Goal: Task Accomplishment & Management: Manage account settings

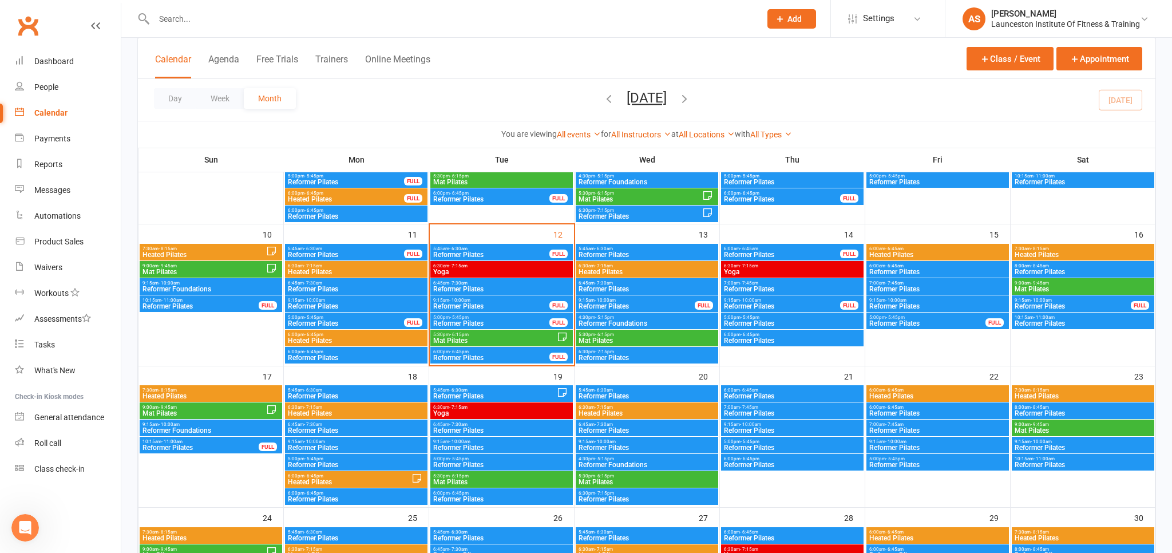
click at [302, 29] on div at bounding box center [444, 18] width 615 height 37
click at [307, 19] on input "text" at bounding box center [452, 19] width 602 height 16
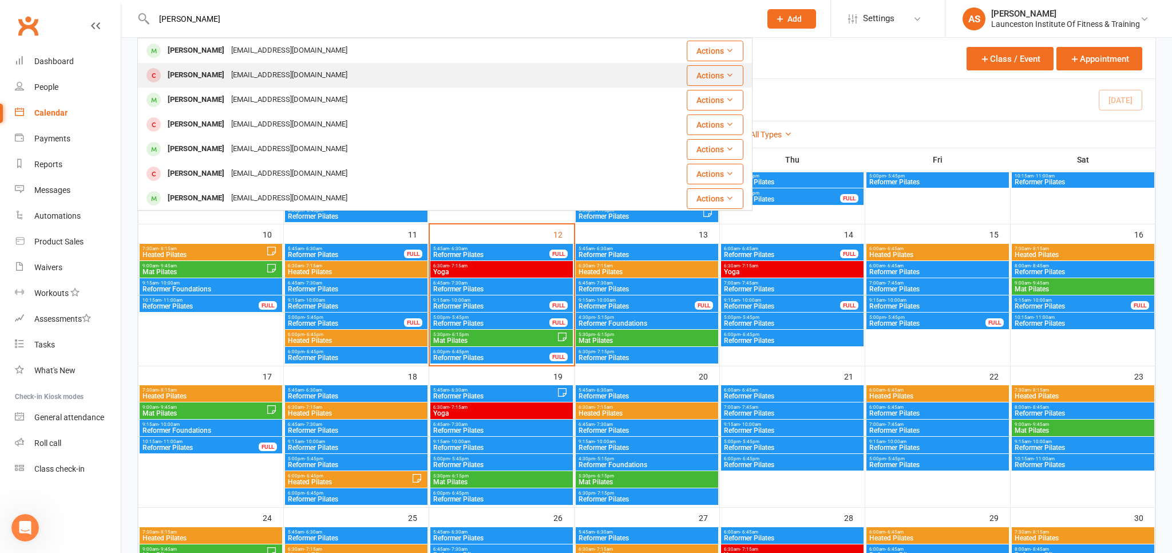
type input "HANNAH MAN"
click at [339, 77] on div "Hannah Manning hannahmanning@outlook.com" at bounding box center [386, 75] width 494 height 23
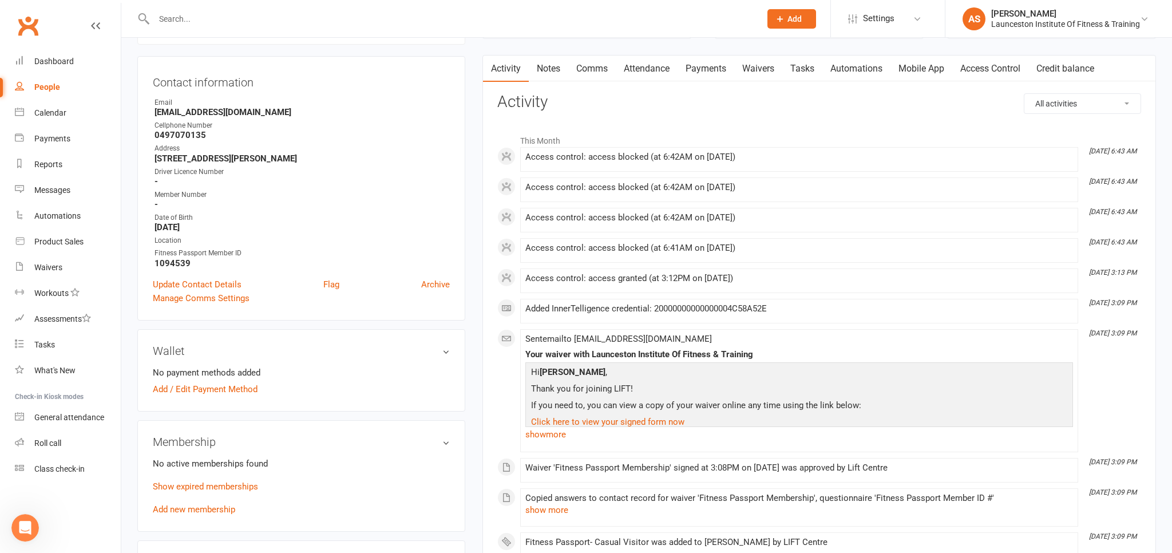
scroll to position [121, 0]
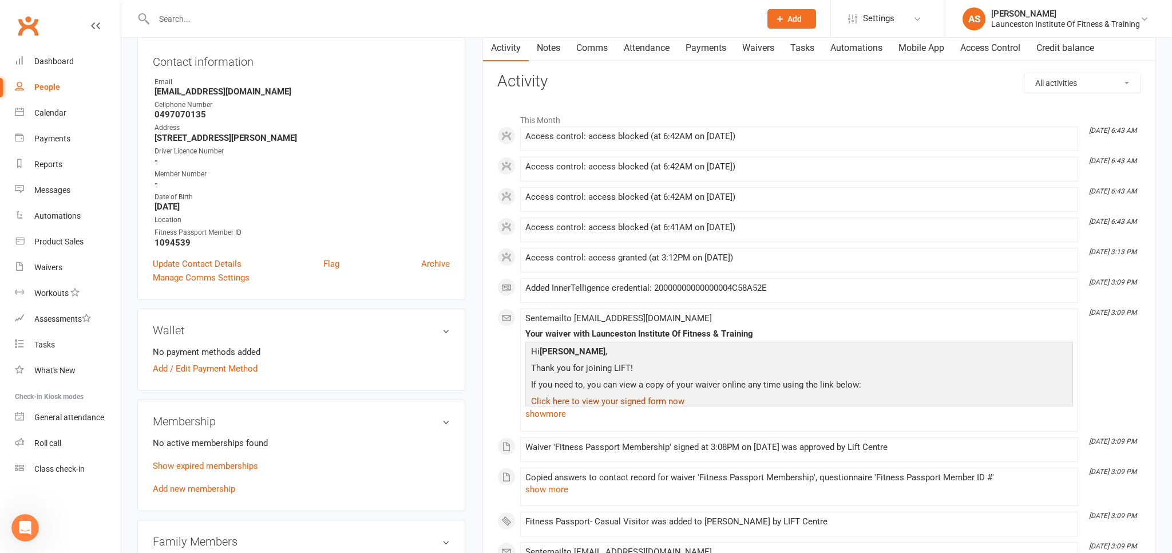
click at [644, 401] on link "Click here to view your signed form now" at bounding box center [607, 401] width 153 height 10
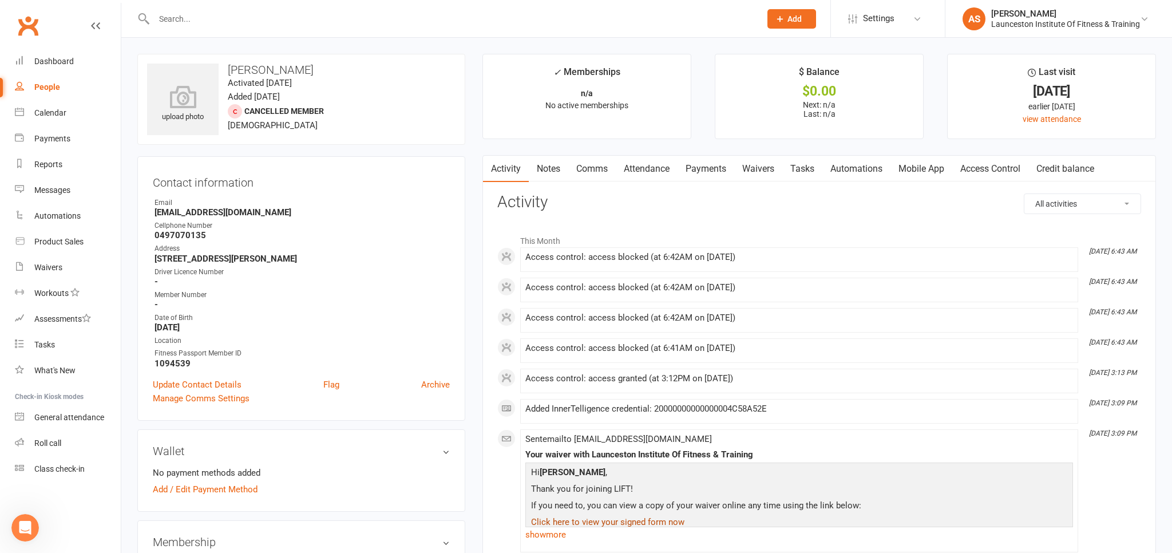
click at [705, 171] on link "Payments" at bounding box center [706, 169] width 57 height 26
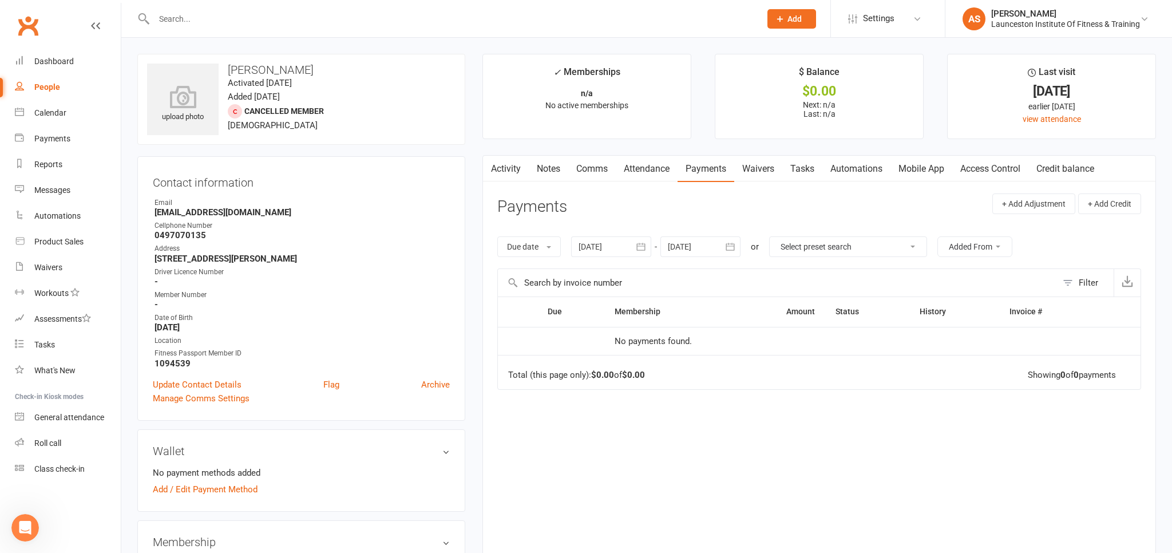
click at [500, 172] on link "Activity" at bounding box center [506, 169] width 46 height 26
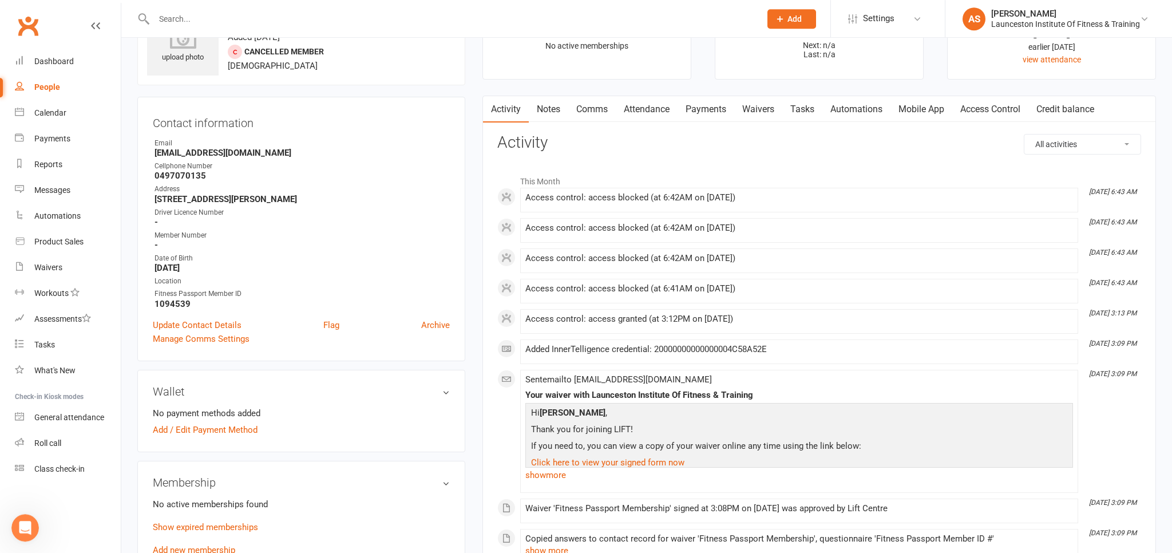
scroll to position [60, 0]
click at [759, 111] on link "Waivers" at bounding box center [758, 109] width 48 height 26
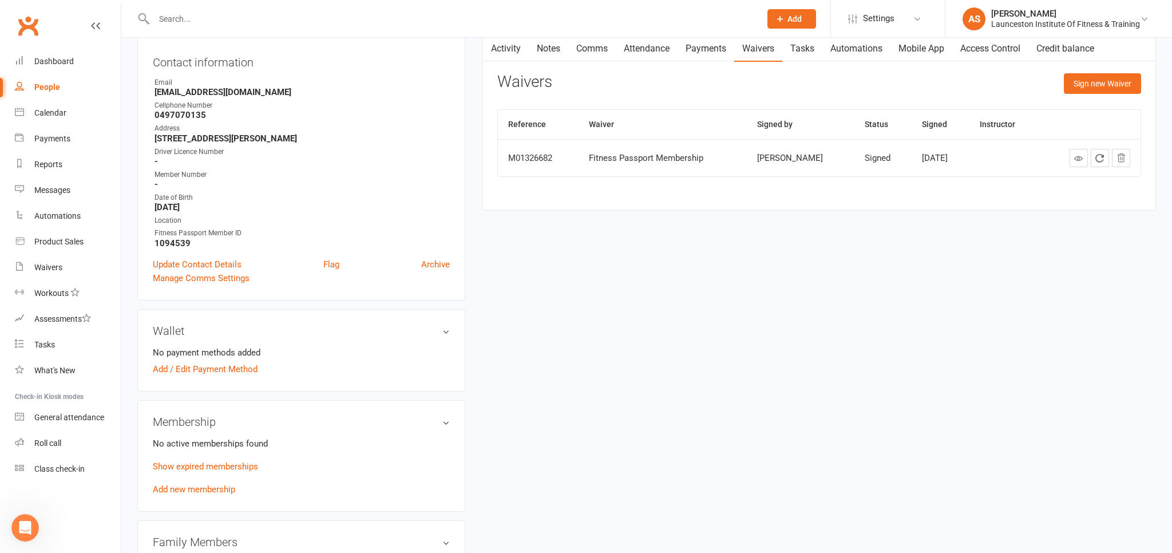
scroll to position [121, 0]
click at [193, 491] on link "Add new membership" at bounding box center [194, 489] width 82 height 10
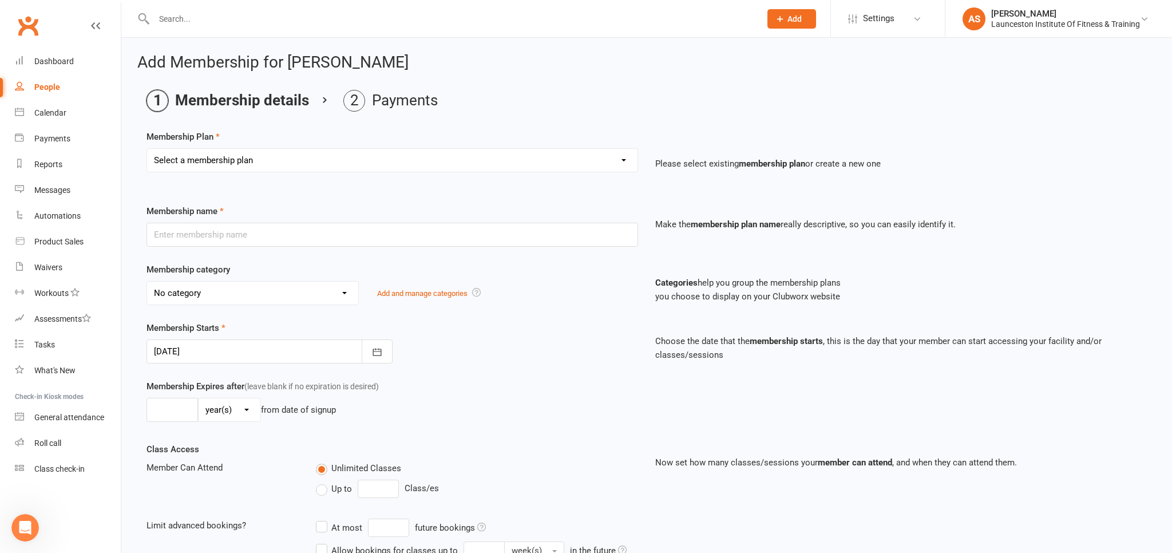
click at [147, 149] on select "Select a membership plan Create new Membership Plan 24/7 Gym Membership Pilates…" at bounding box center [392, 160] width 491 height 23
select select "11"
click option "Fitness Passport- Full Time Member" at bounding box center [0, 0] width 0 height 0
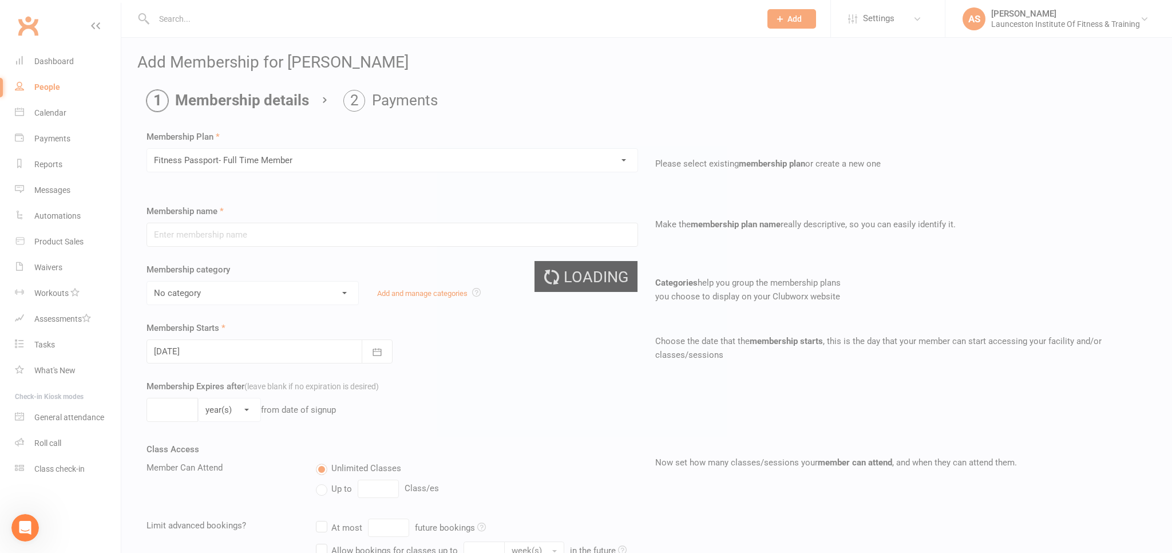
type input "Fitness Passport- Full Time Member"
select select "11"
type input "0"
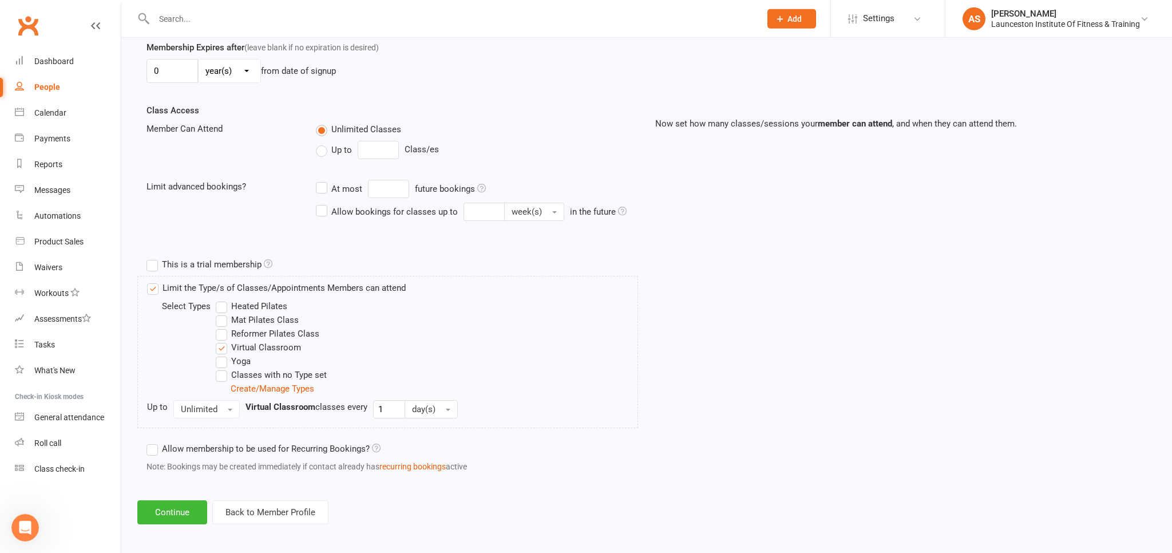
scroll to position [341, 0]
click at [175, 509] on button "Continue" at bounding box center [172, 510] width 70 height 24
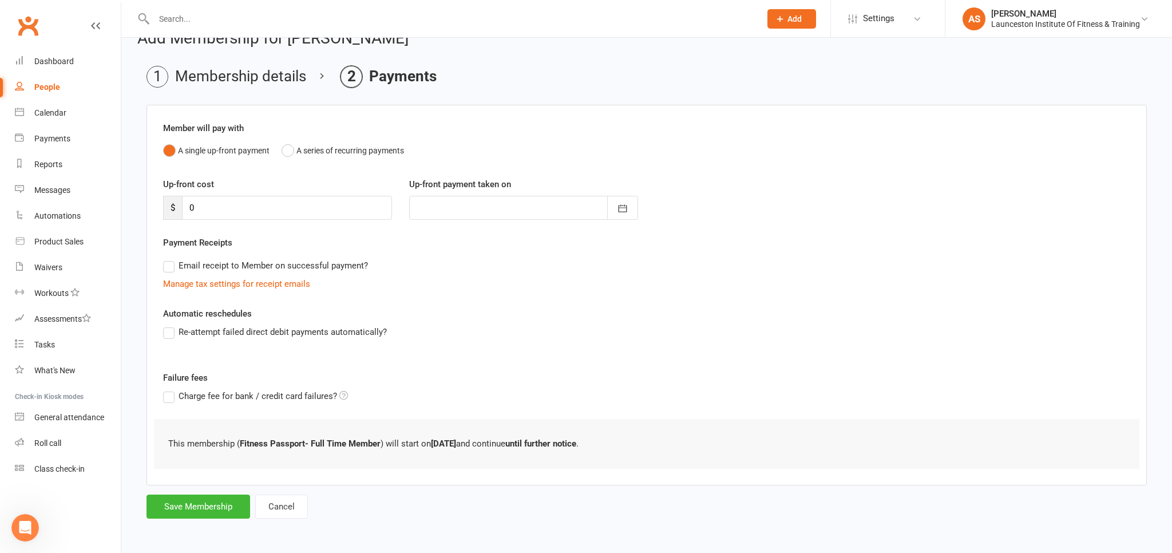
scroll to position [0, 0]
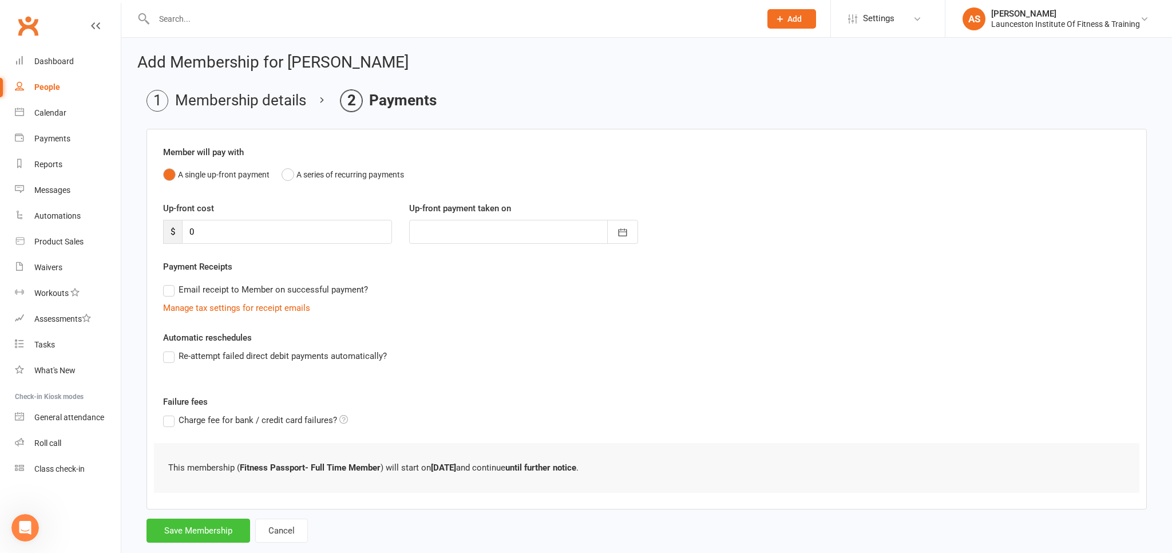
drag, startPoint x: 201, startPoint y: 528, endPoint x: 210, endPoint y: 527, distance: 9.2
click at [200, 528] on button "Save Membership" at bounding box center [199, 531] width 104 height 24
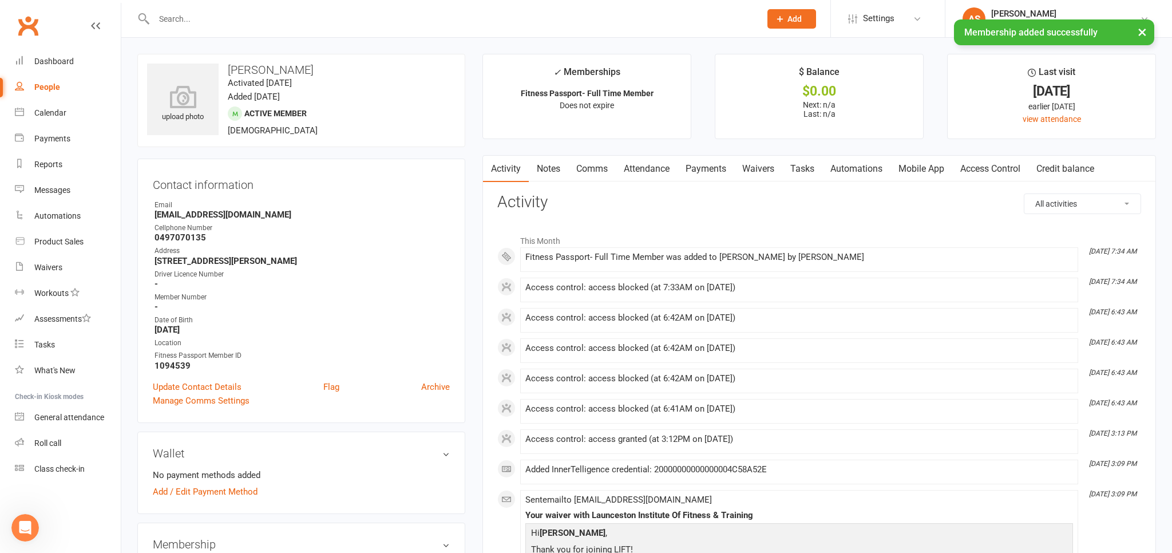
click at [1000, 161] on link "Access Control" at bounding box center [990, 169] width 76 height 26
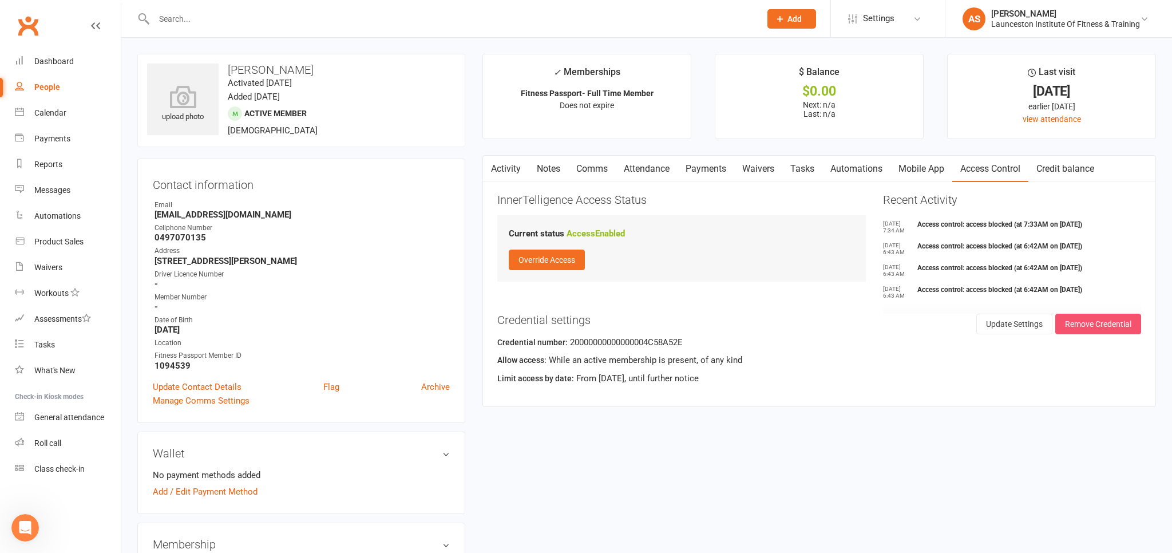
click at [1086, 318] on button "Remove Credential" at bounding box center [1098, 324] width 86 height 21
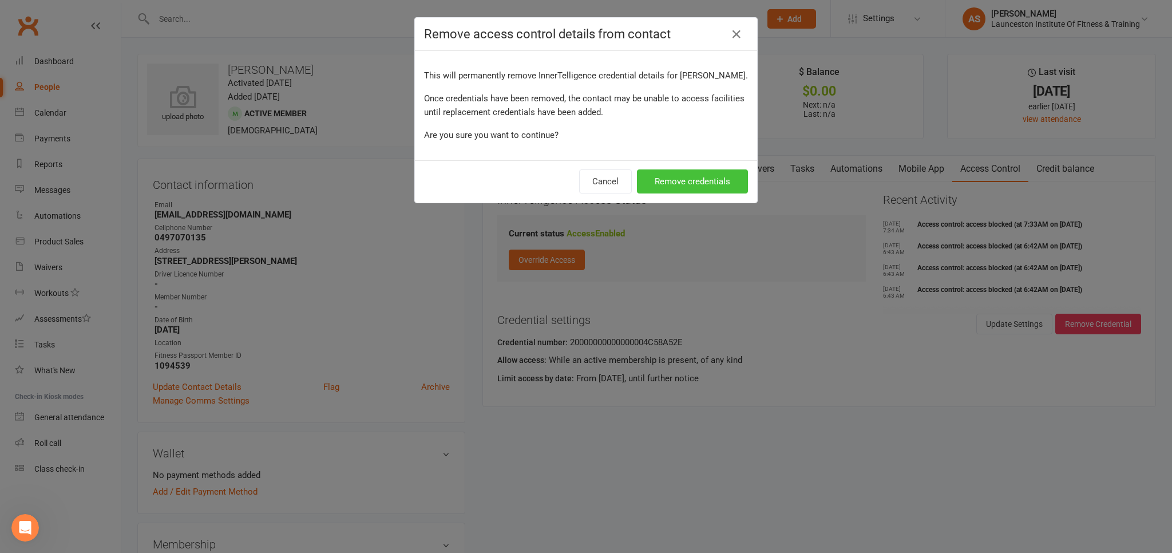
click at [695, 172] on button "Remove credentials" at bounding box center [692, 181] width 111 height 24
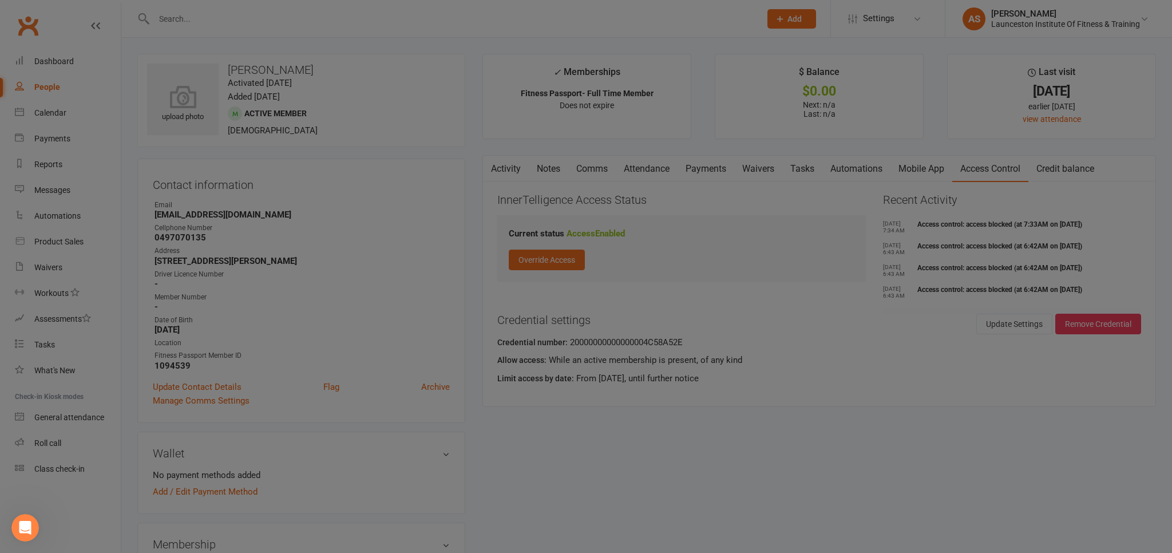
click at [695, 173] on div at bounding box center [586, 276] width 1172 height 553
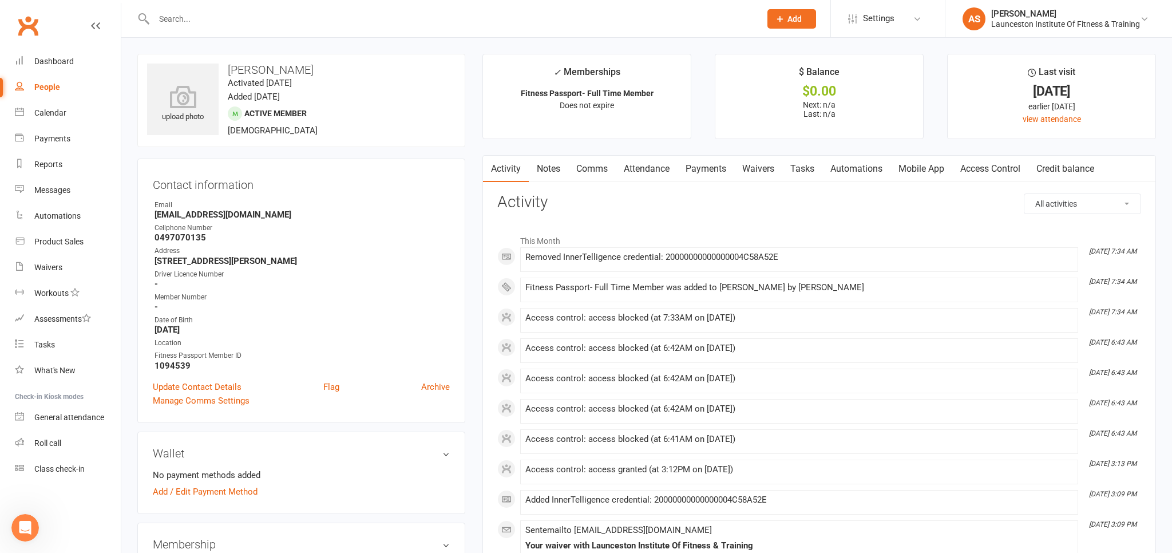
click at [978, 164] on link "Access Control" at bounding box center [990, 169] width 76 height 26
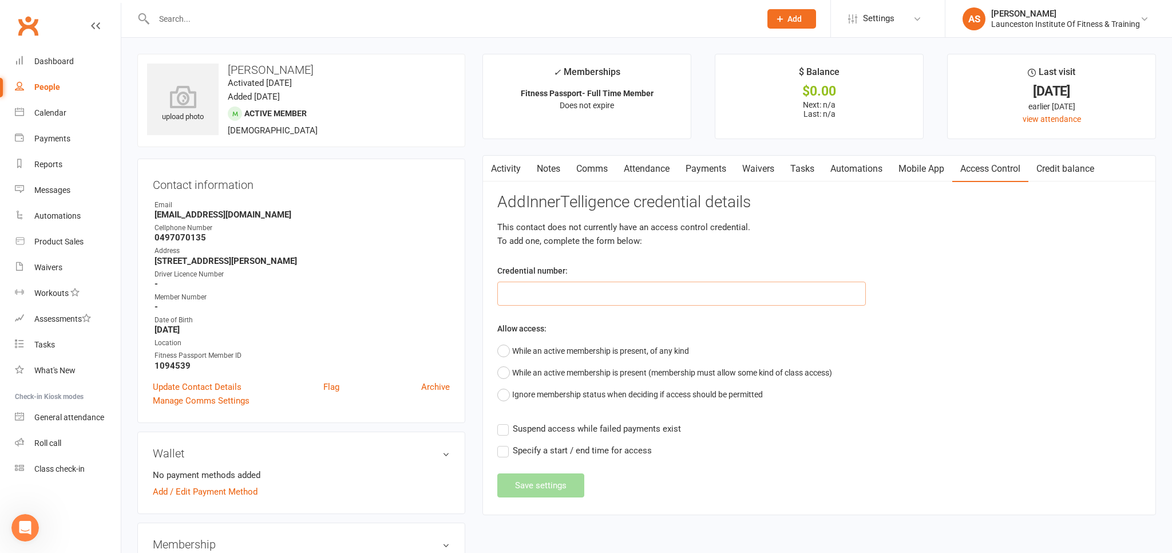
paste input "20000000000000004C58A52E"
type input "20000000000000004C58A52E"
click at [567, 338] on div "Allow access: While an active membership is present, of any kind While an activ…" at bounding box center [819, 364] width 644 height 84
click at [568, 349] on button "While an active membership is present, of any kind" at bounding box center [593, 351] width 192 height 22
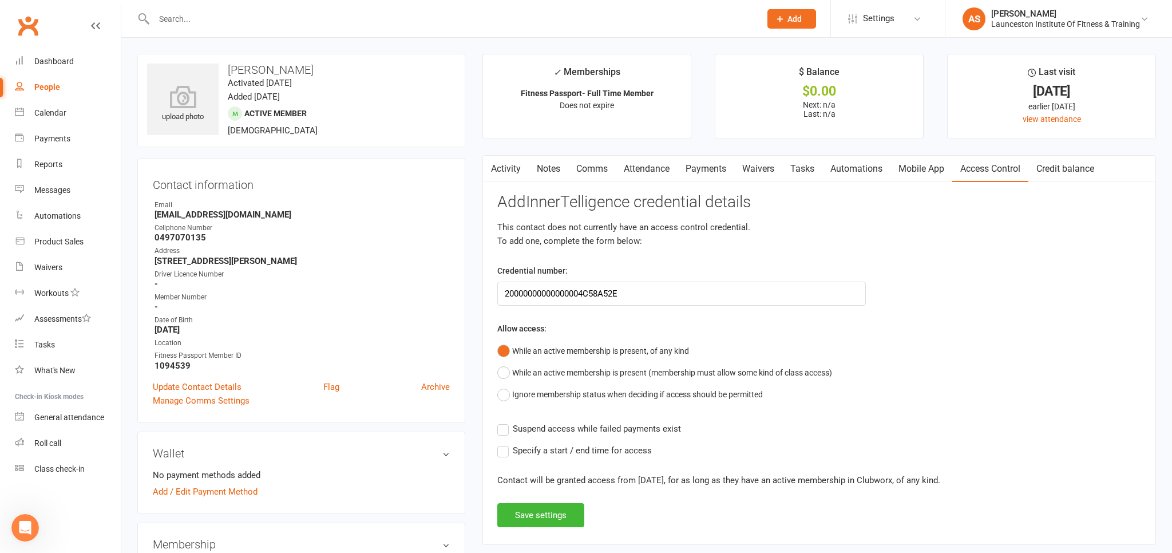
click at [569, 432] on span "Suspend access while failed payments exist" at bounding box center [597, 428] width 168 height 12
click at [569, 422] on input "Suspend access while failed payments exist" at bounding box center [589, 422] width 184 height 0
click at [543, 511] on button "Save settings" at bounding box center [540, 515] width 87 height 24
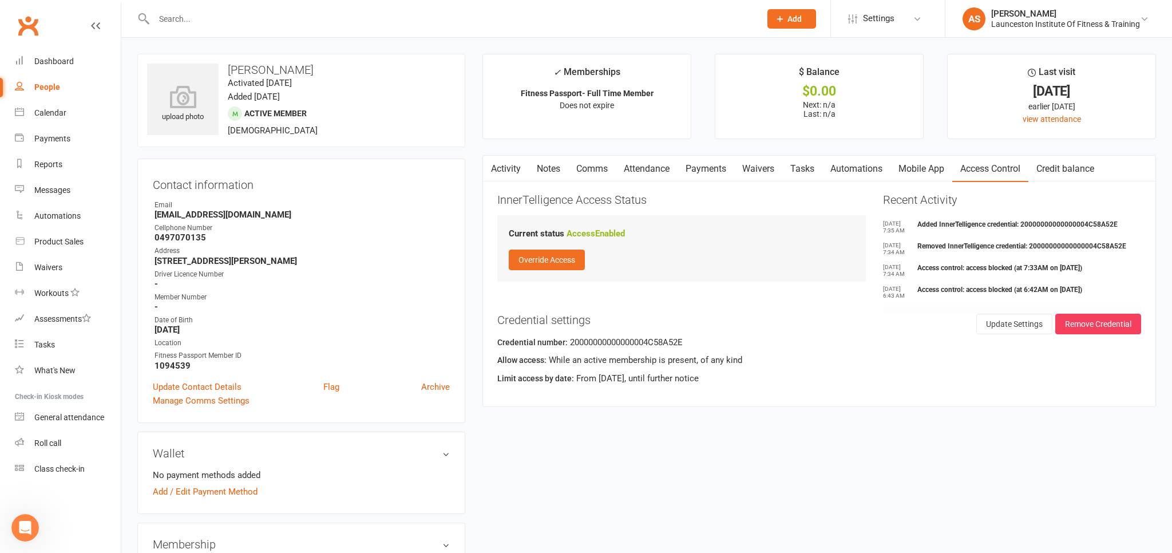
click at [699, 173] on link "Payments" at bounding box center [706, 169] width 57 height 26
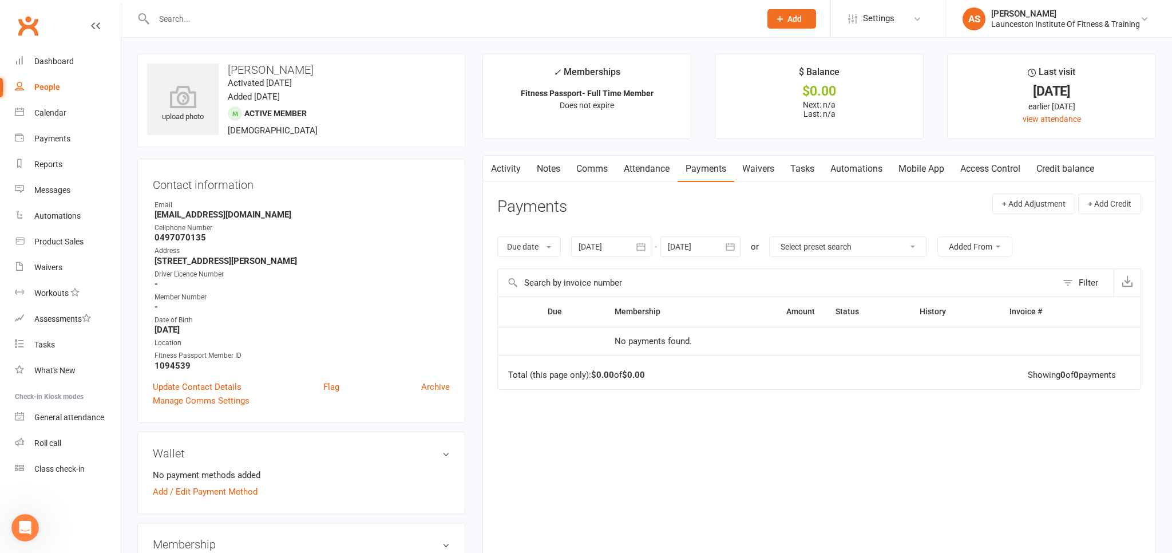
click at [995, 166] on link "Access Control" at bounding box center [990, 169] width 76 height 26
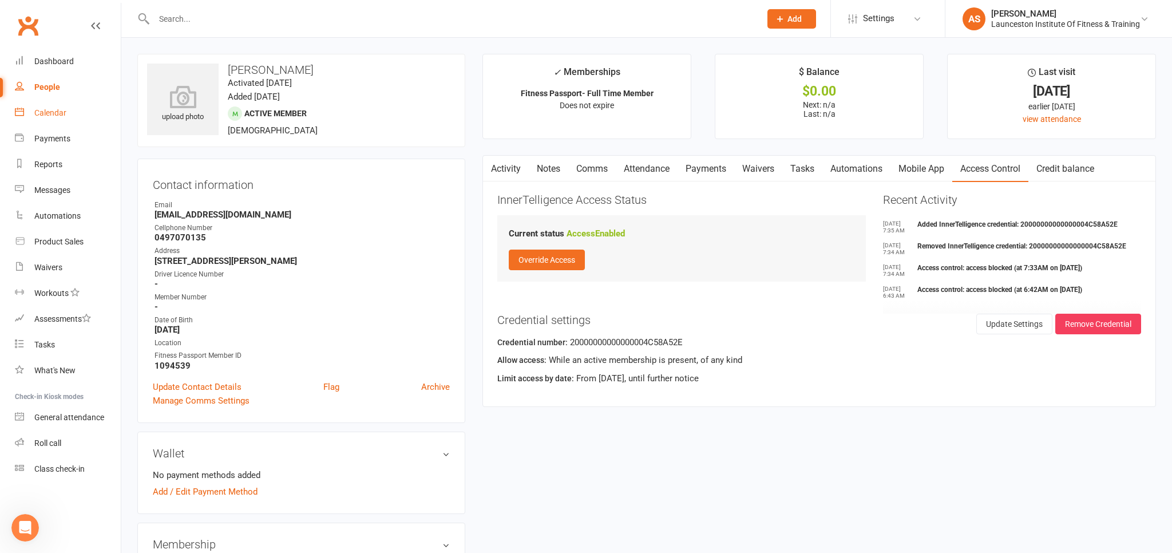
click at [89, 116] on link "Calendar" at bounding box center [68, 113] width 106 height 26
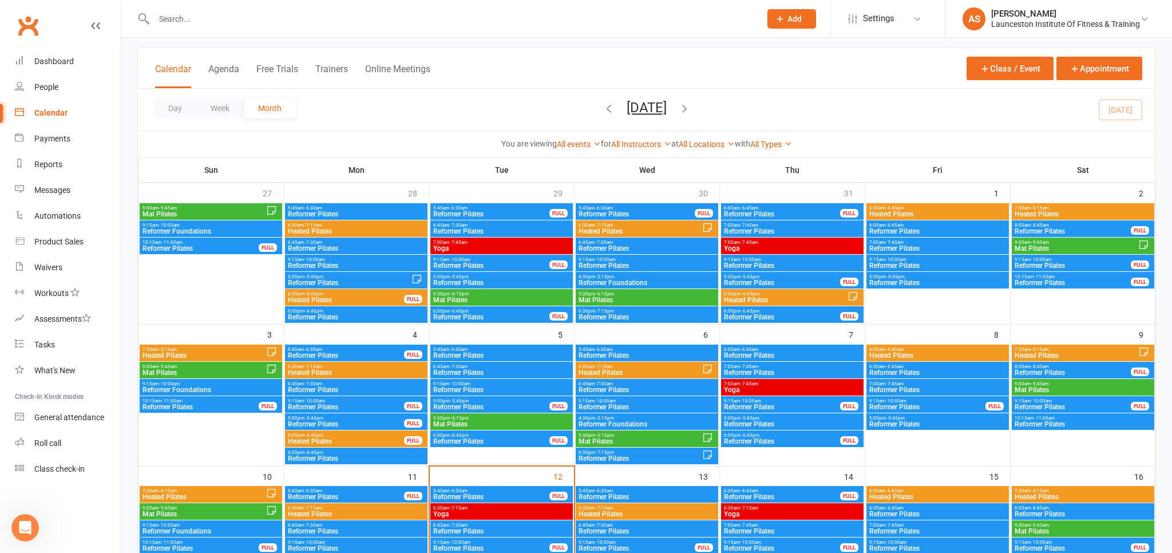
scroll to position [181, 0]
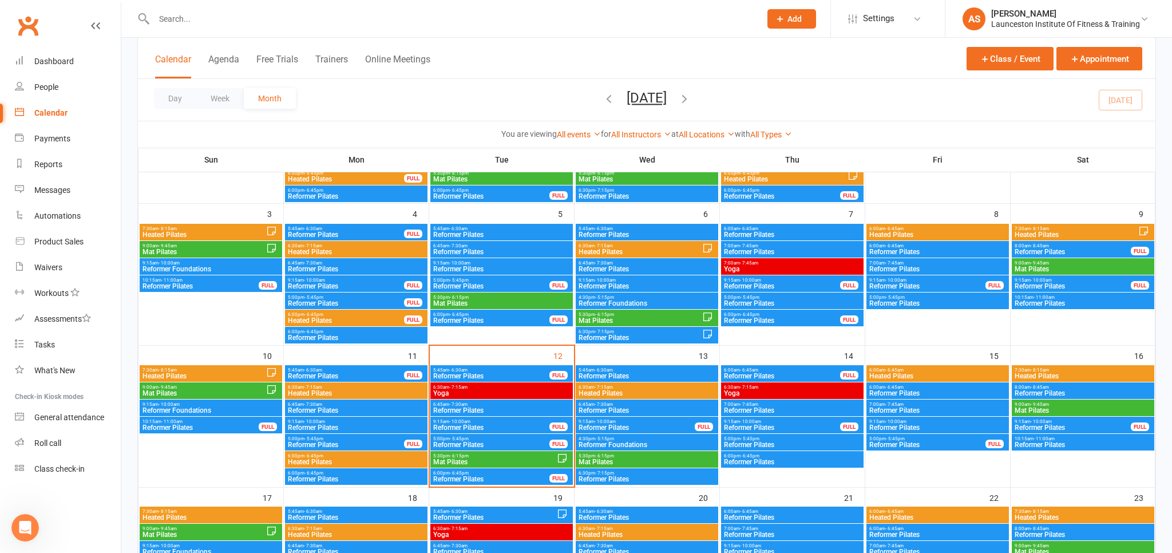
click at [626, 386] on span "6:30am - 7:15am" at bounding box center [647, 387] width 138 height 5
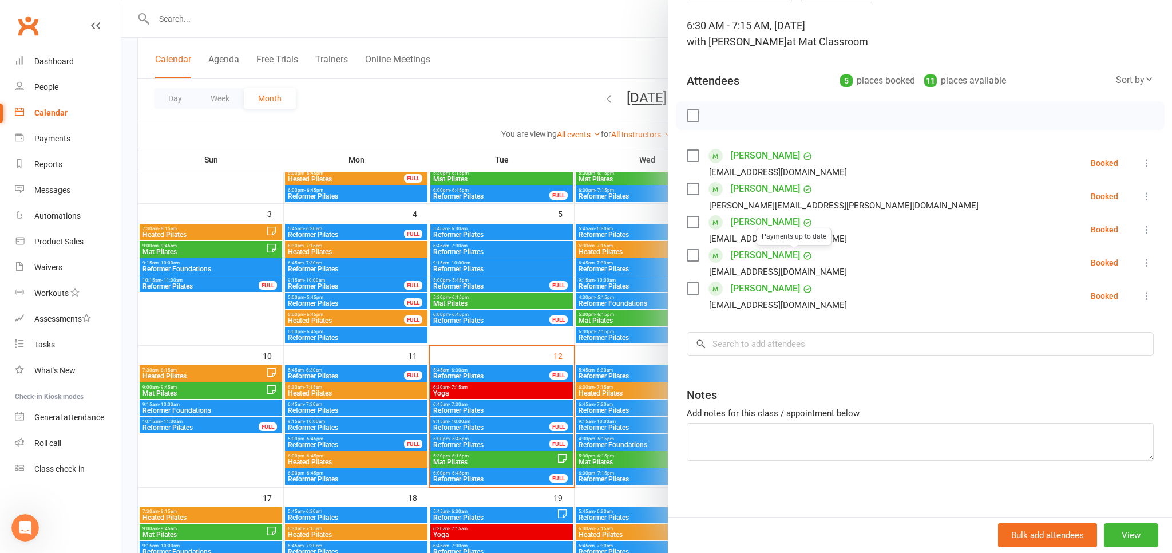
scroll to position [67, 0]
click at [799, 344] on input "search" at bounding box center [920, 343] width 467 height 24
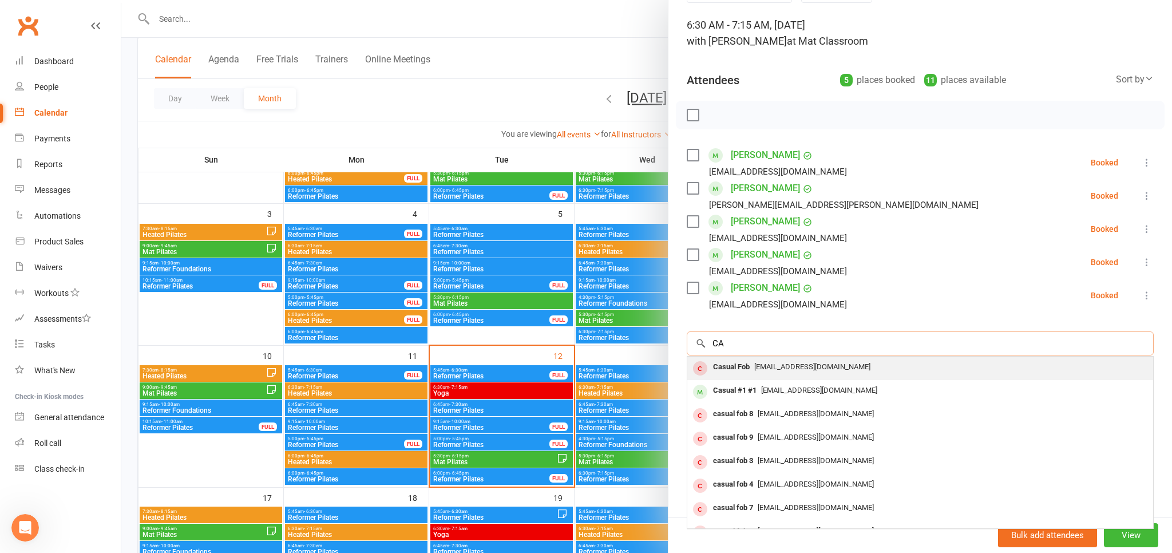
type input "C"
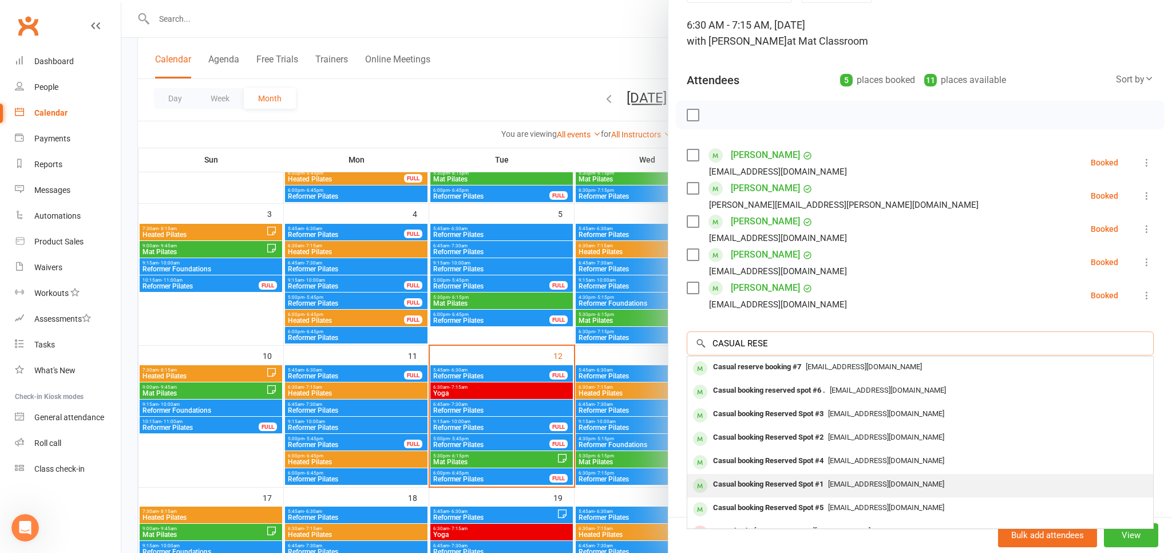
type input "CASUAL RESE"
click at [867, 474] on div "Casual booking Reserved Spot #1 pilates@liftcentre.com.au" at bounding box center [920, 485] width 466 height 23
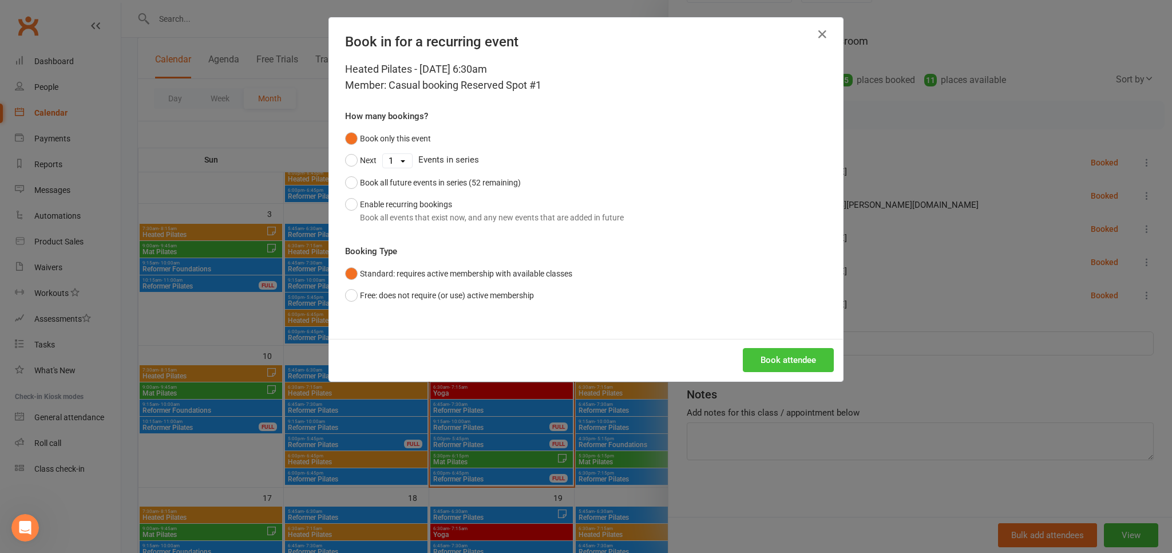
click at [807, 361] on button "Book attendee" at bounding box center [788, 360] width 91 height 24
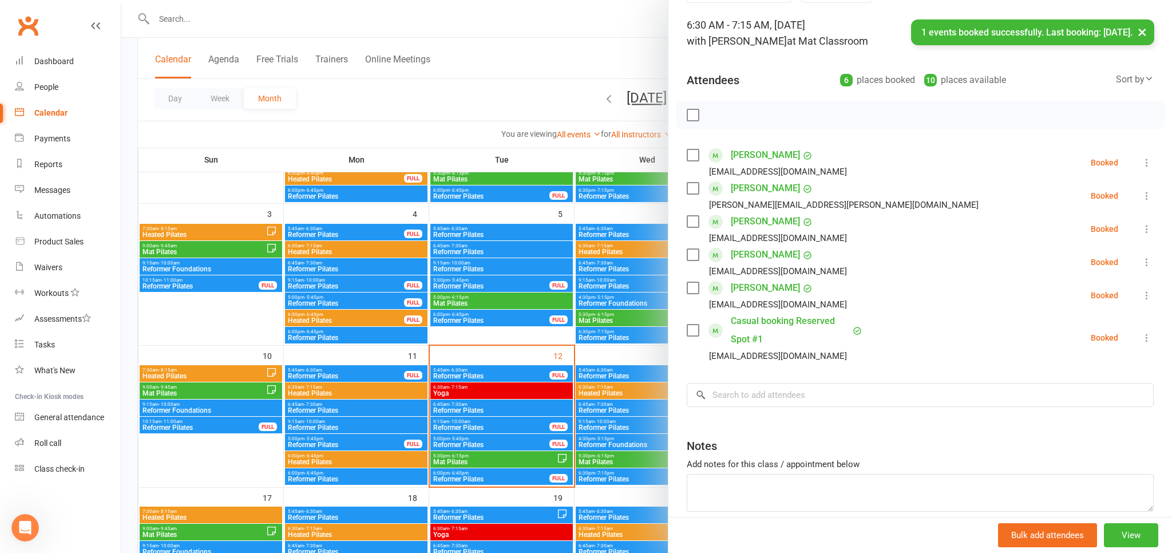
scroll to position [119, 0]
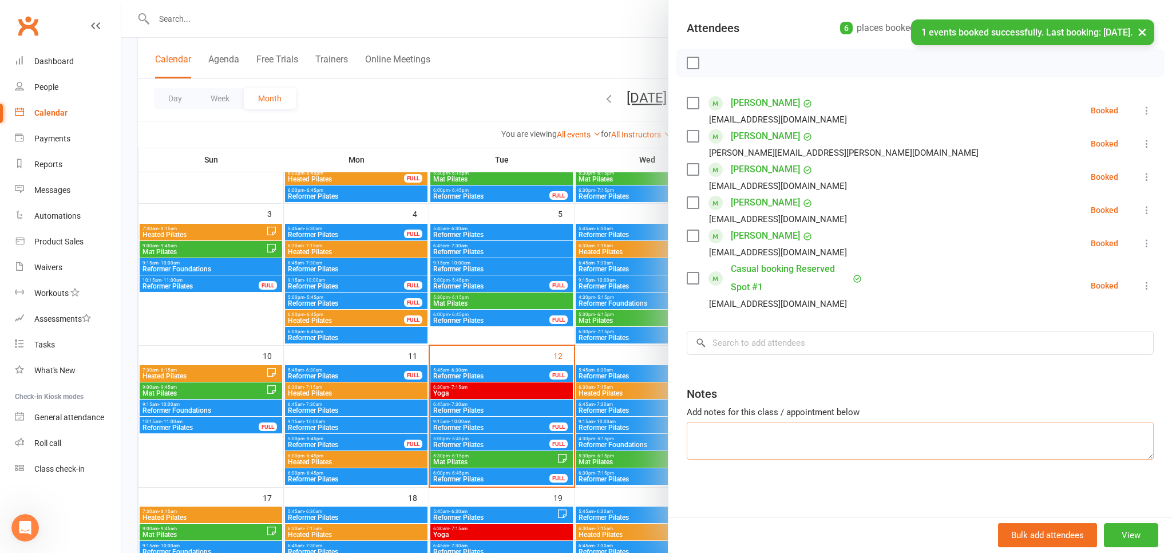
click at [778, 449] on textarea at bounding box center [920, 441] width 467 height 38
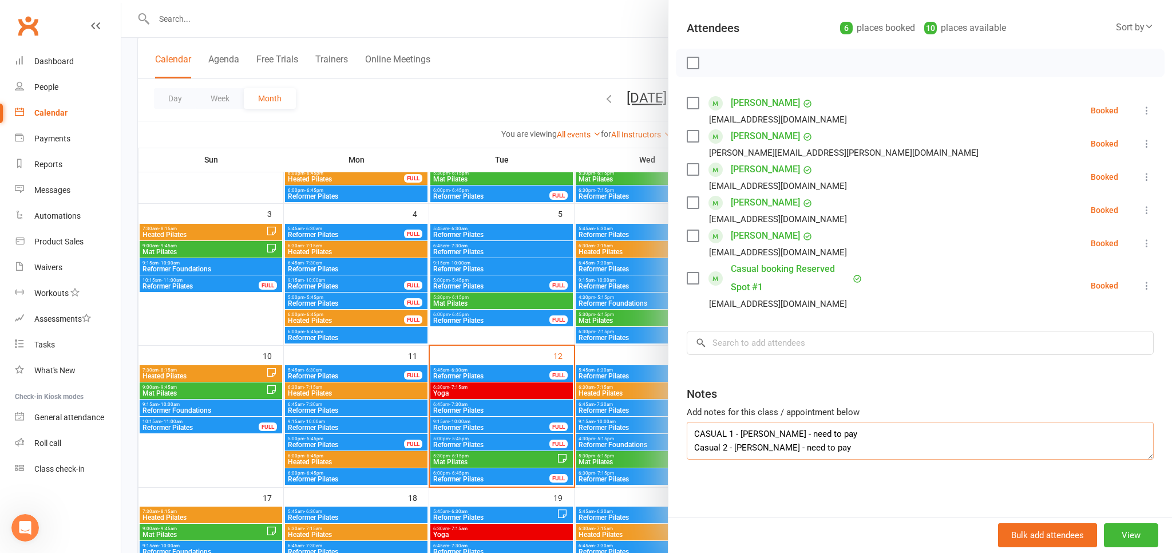
type textarea "CASUAL 1 - ellie badcock - need to pay Casual 2 - jessie boyd - need to pay"
click at [742, 342] on input "search" at bounding box center [920, 343] width 467 height 24
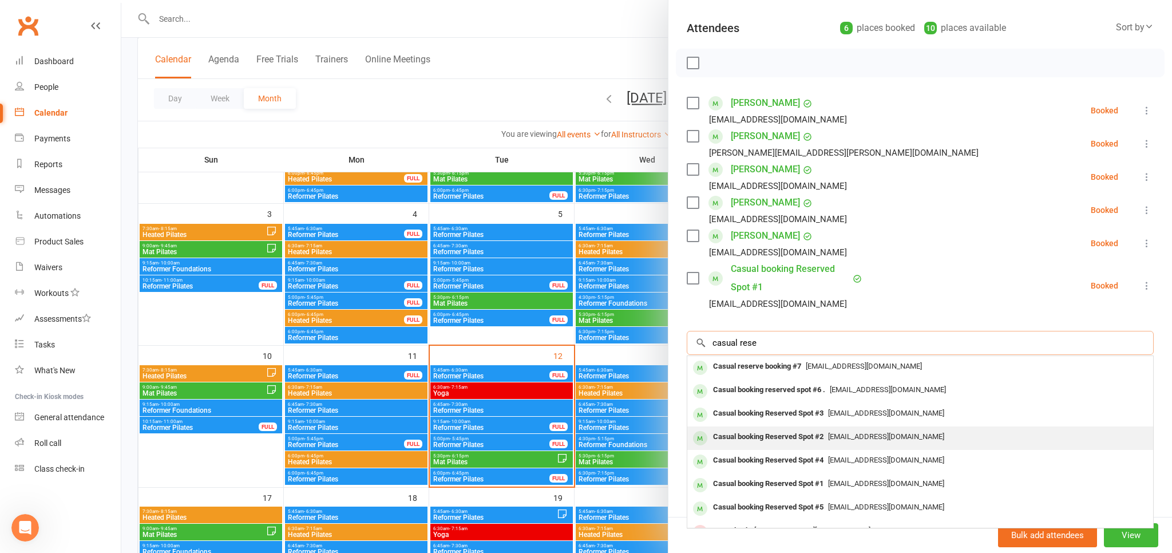
type input "casual rese"
click at [875, 435] on span "pilates@liftcentre.com.au" at bounding box center [886, 436] width 116 height 9
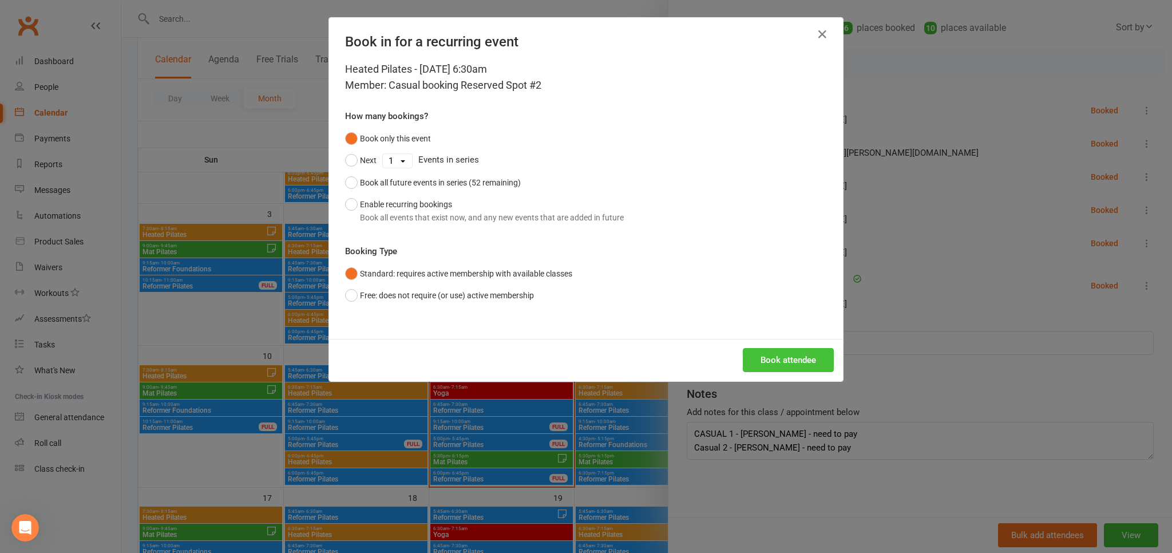
click at [793, 369] on button "Book attendee" at bounding box center [788, 360] width 91 height 24
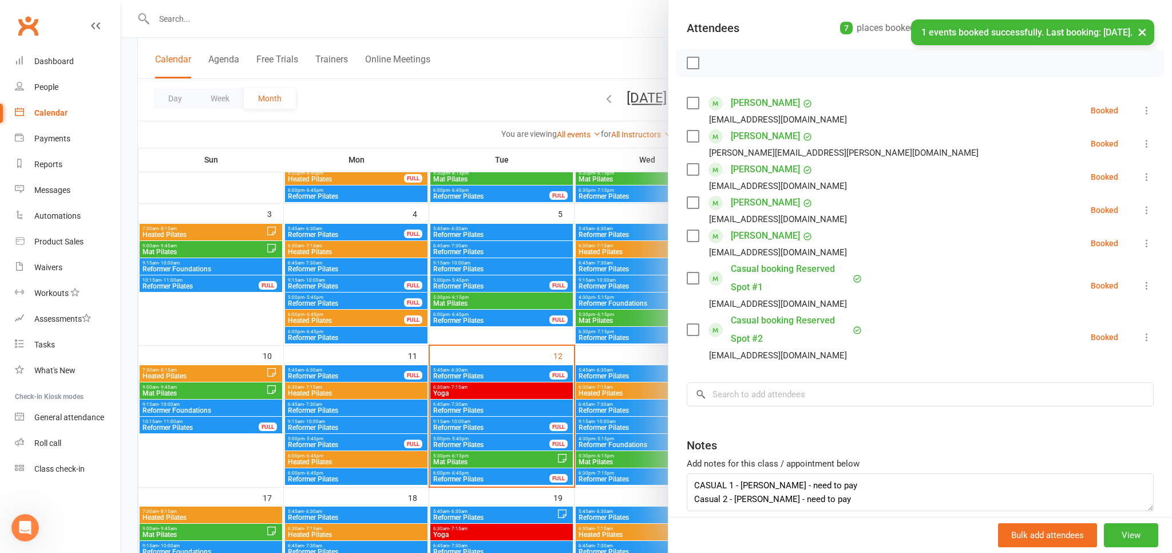
scroll to position [170, 0]
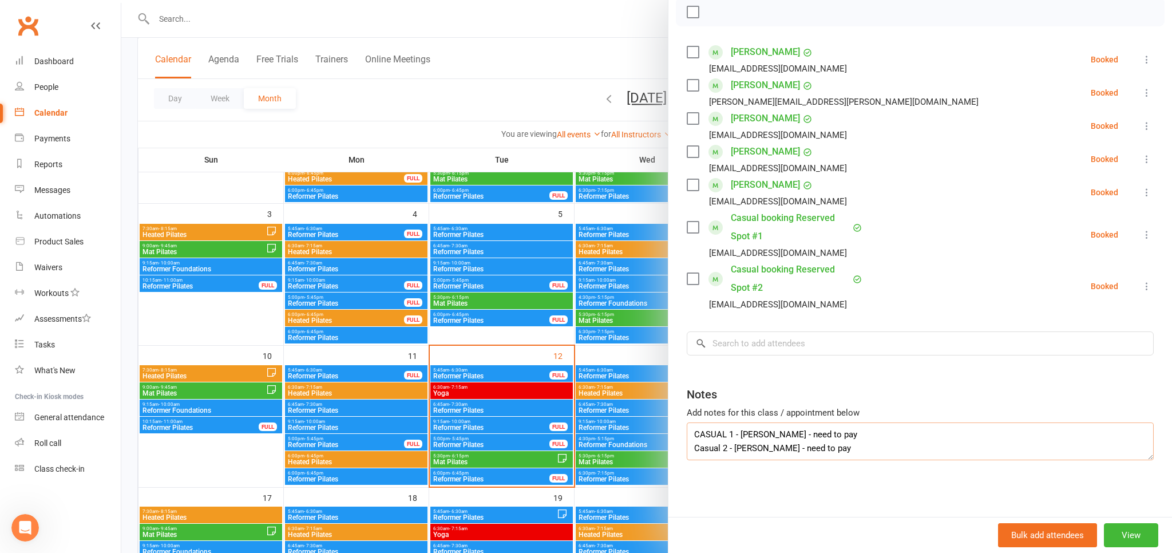
click at [721, 440] on textarea "CASUAL 1 - ellie badcock - need to pay Casual 2 - jessie boyd - need to pay" at bounding box center [920, 441] width 467 height 38
click at [721, 437] on textarea "CASUAL 1 - ellie badcock - need to pay Casual 2 - jessie boyd - need to pay" at bounding box center [920, 441] width 467 height 38
drag, startPoint x: 725, startPoint y: 433, endPoint x: 702, endPoint y: 434, distance: 22.9
click at [702, 434] on textarea "CASUAL 1 - ellie badcock - need to pay Casual 2 - jessie boyd - need to pay" at bounding box center [920, 441] width 467 height 38
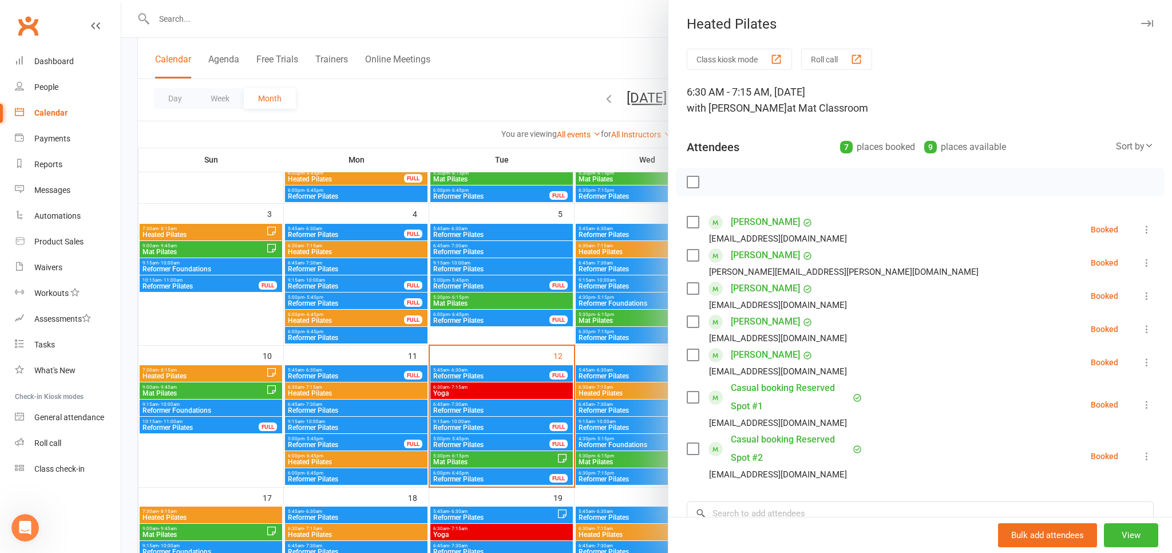
type textarea "Casual 1 - ellie badcock - need to pay Casual 2 - jessie boyd - need to pay"
click at [571, 52] on div at bounding box center [646, 276] width 1051 height 553
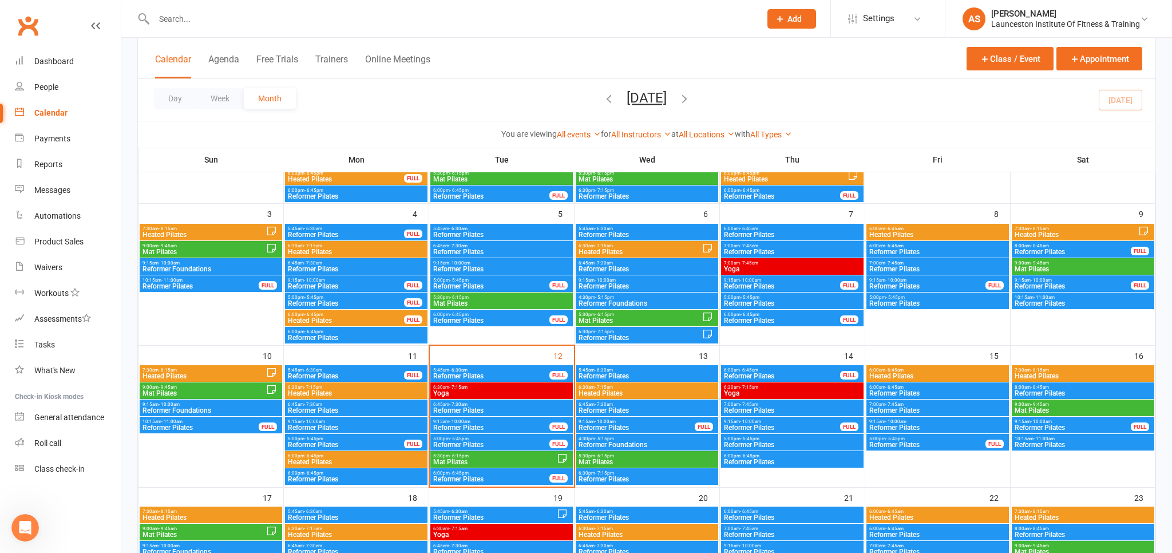
click at [336, 18] on input "text" at bounding box center [452, 19] width 602 height 16
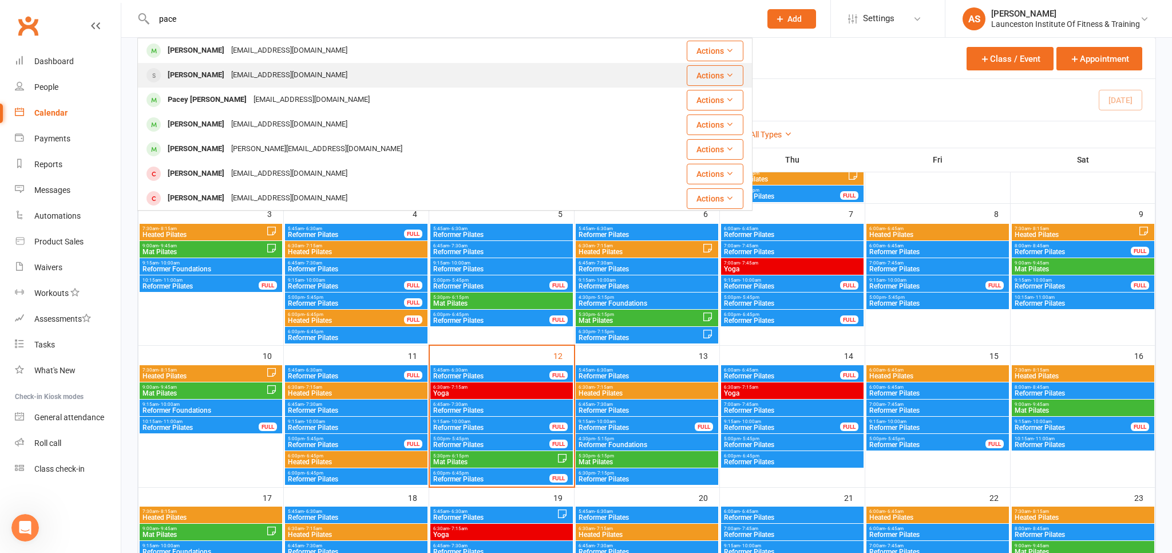
type input "pace"
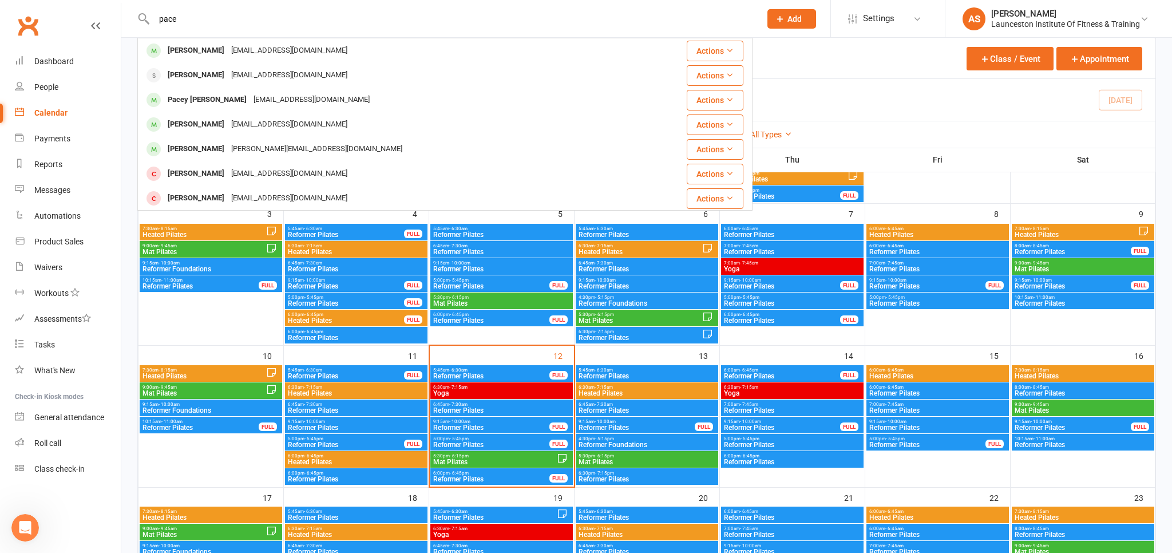
click at [323, 78] on div "Pacer.markham@coles.com.au" at bounding box center [289, 75] width 123 height 17
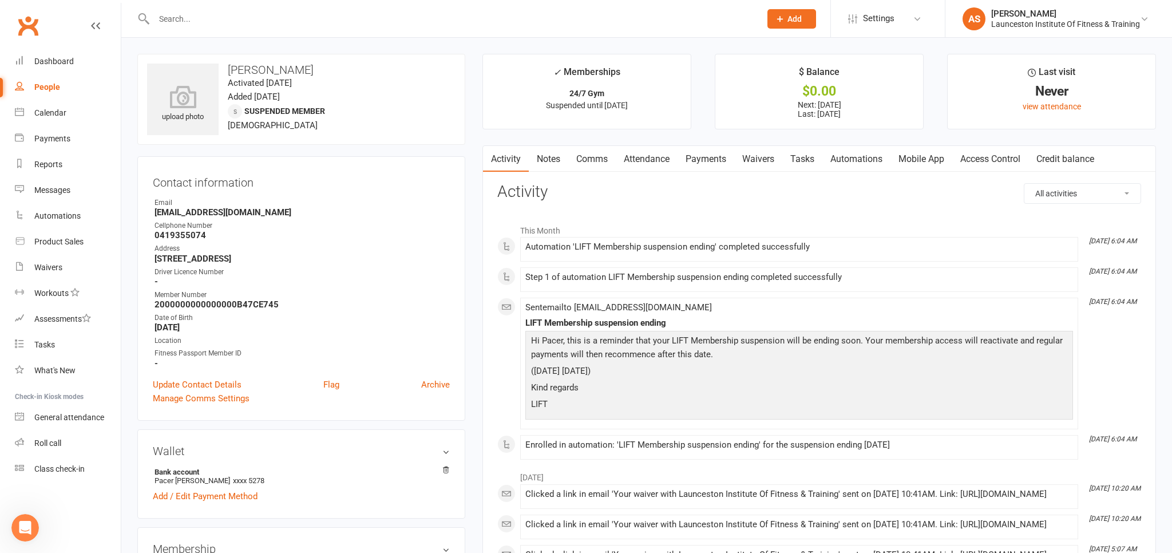
click at [706, 153] on link "Payments" at bounding box center [706, 159] width 57 height 26
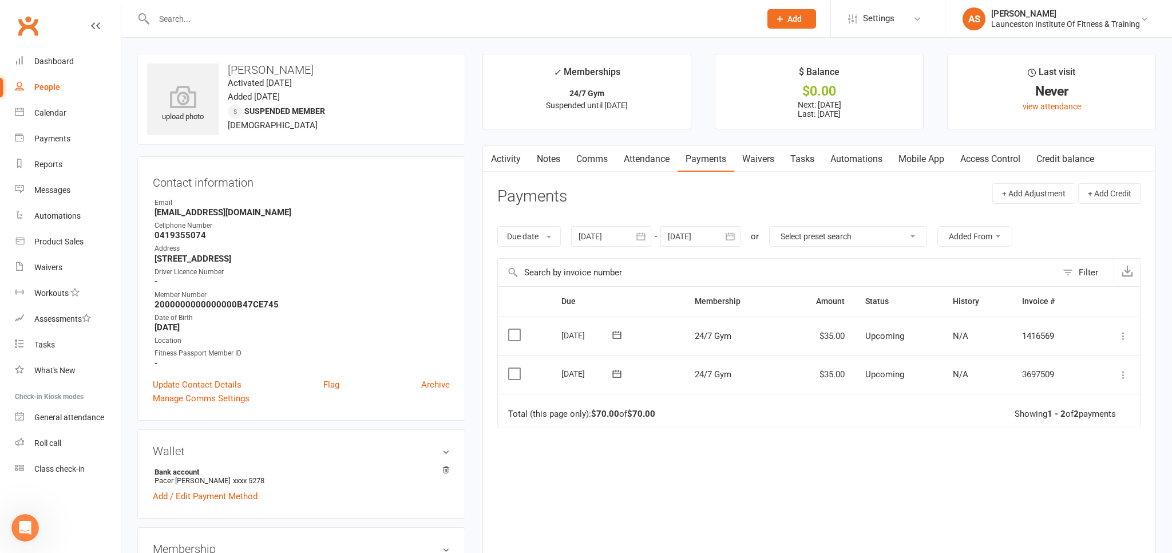
click at [632, 239] on div at bounding box center [611, 236] width 80 height 21
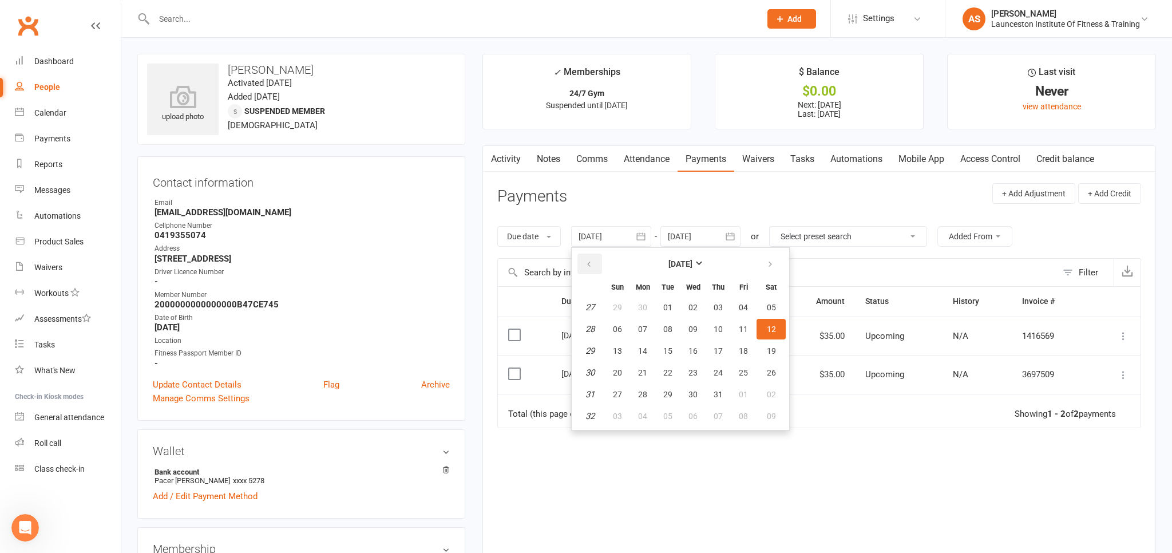
click at [584, 262] on button "button" at bounding box center [590, 264] width 25 height 21
click at [583, 262] on button "button" at bounding box center [590, 264] width 25 height 21
click at [693, 337] on button "05" at bounding box center [693, 329] width 24 height 21
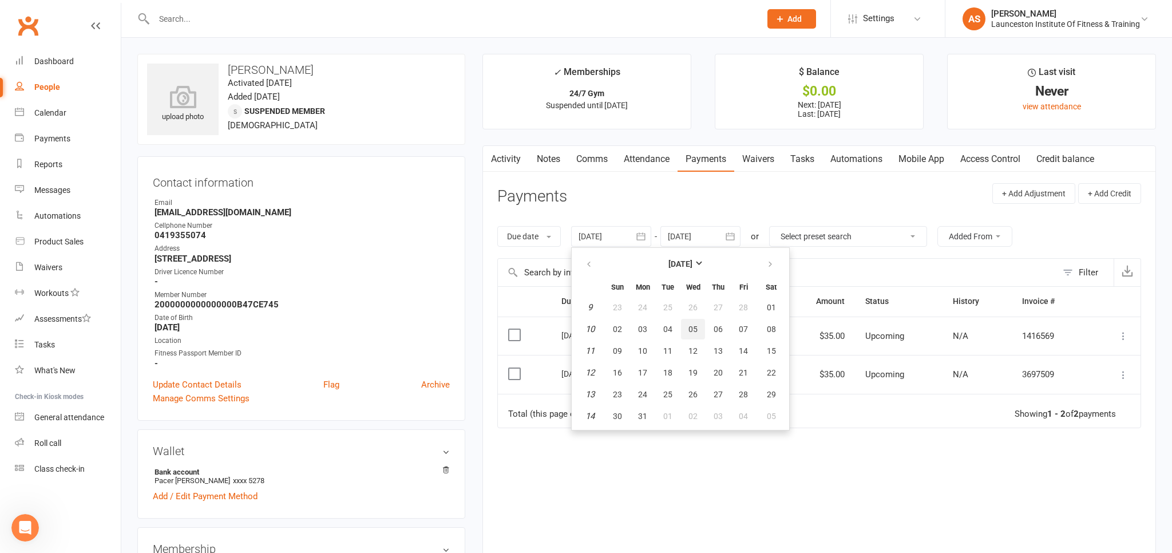
type input "05 Mar 2025"
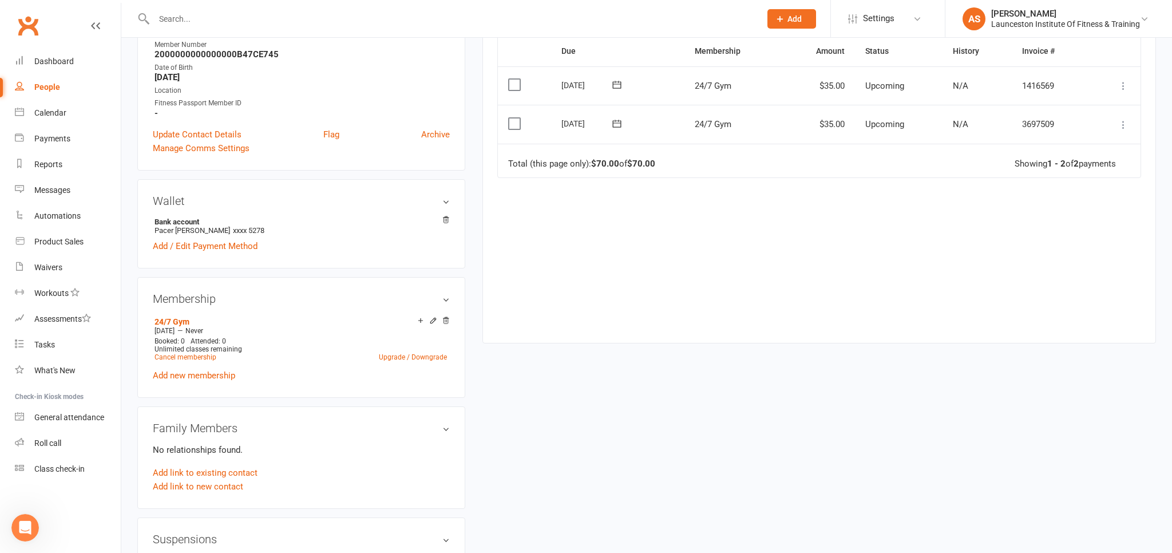
scroll to position [302, 0]
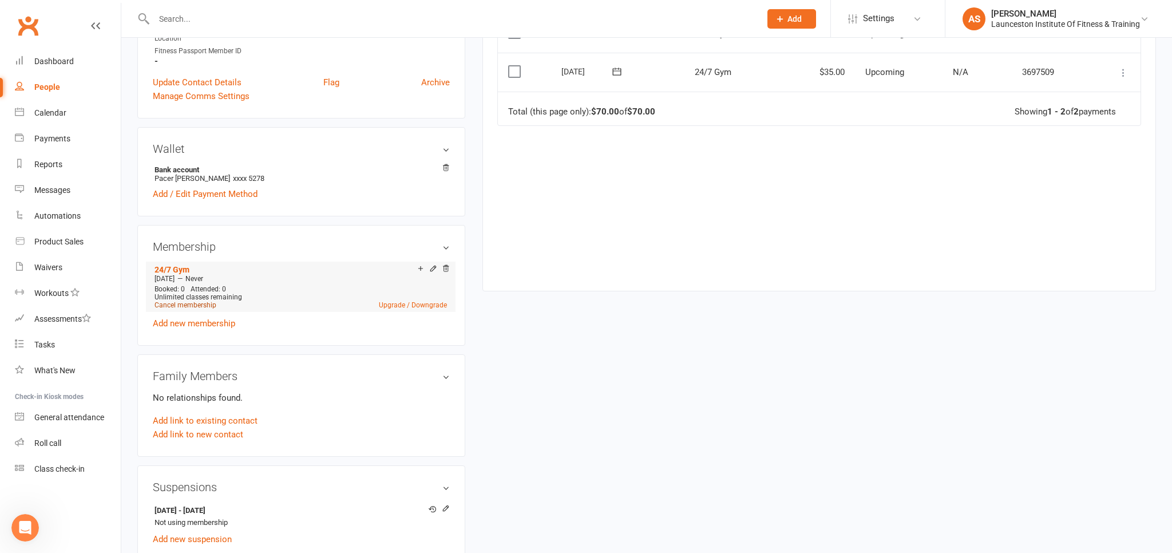
click at [205, 307] on link "Cancel membership" at bounding box center [186, 305] width 62 height 8
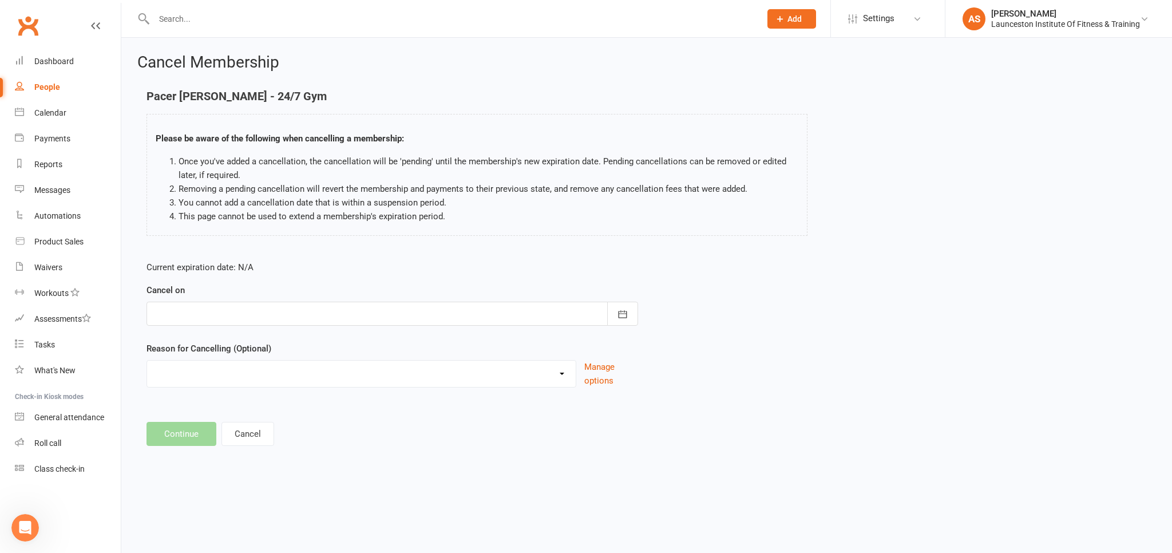
click at [292, 309] on div at bounding box center [393, 314] width 492 height 24
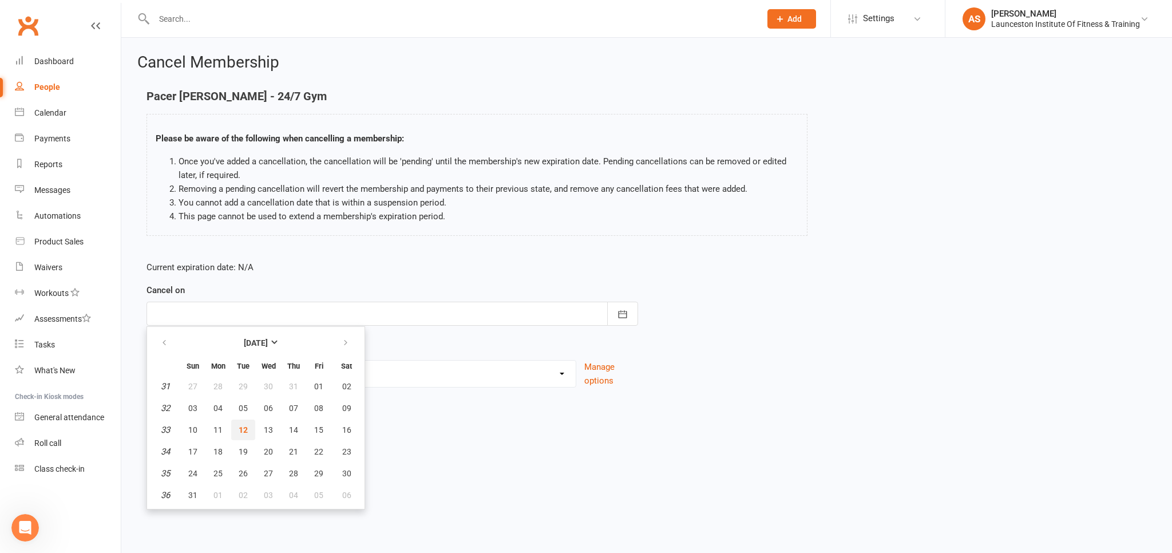
drag, startPoint x: 232, startPoint y: 436, endPoint x: 239, endPoint y: 434, distance: 7.1
click at [235, 436] on button "12" at bounding box center [243, 430] width 24 height 21
type input "12 Aug 2025"
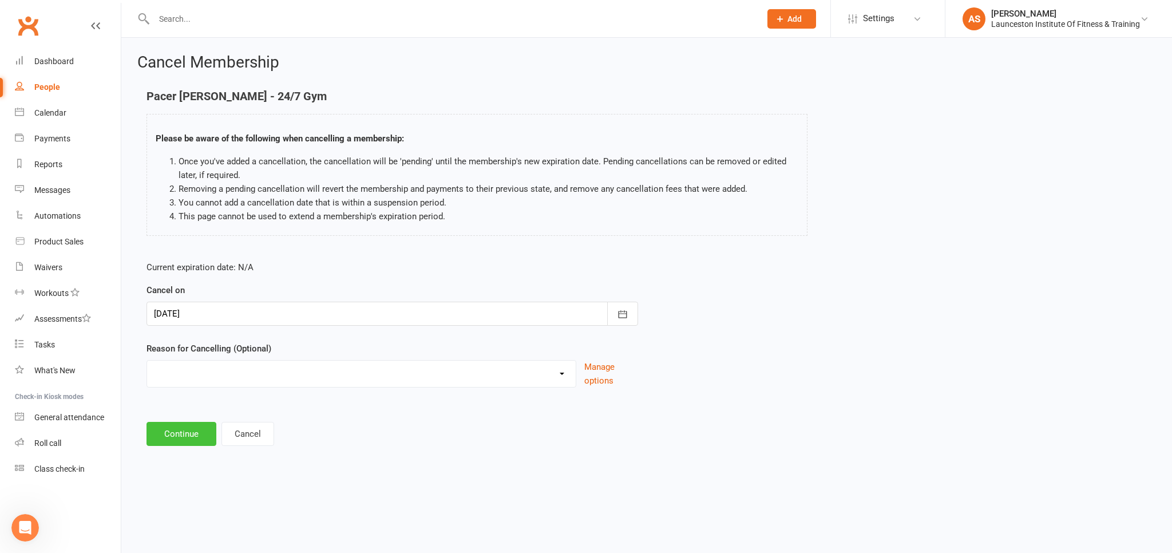
click at [186, 437] on button "Continue" at bounding box center [182, 434] width 70 height 24
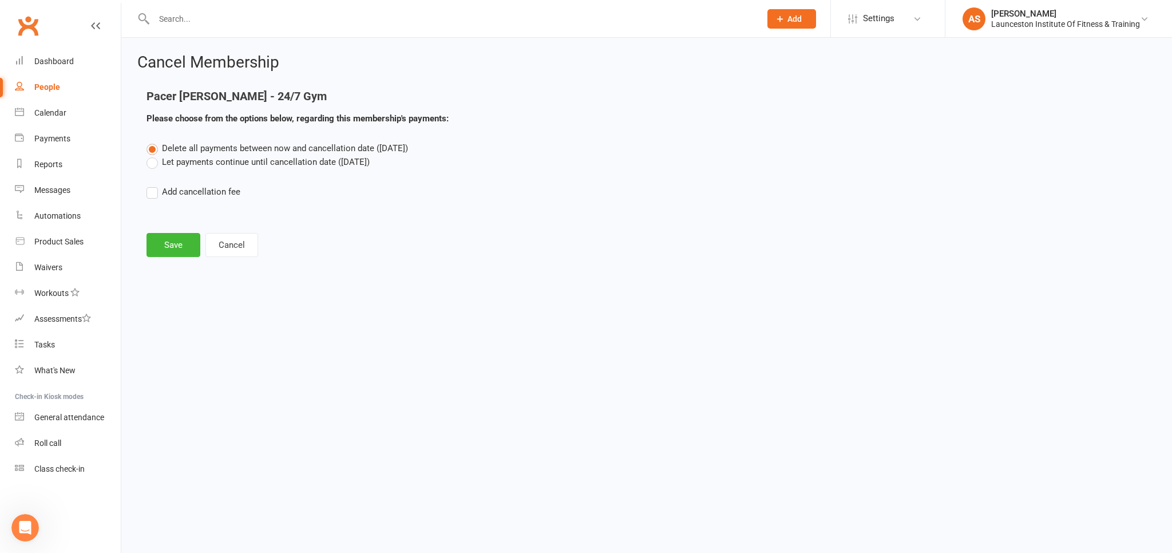
click at [171, 259] on div "Cancel Membership Pacer Markham - 24/7 Gym Please choose from the options below…" at bounding box center [646, 157] width 1051 height 238
click at [172, 252] on button "Save" at bounding box center [174, 245] width 54 height 24
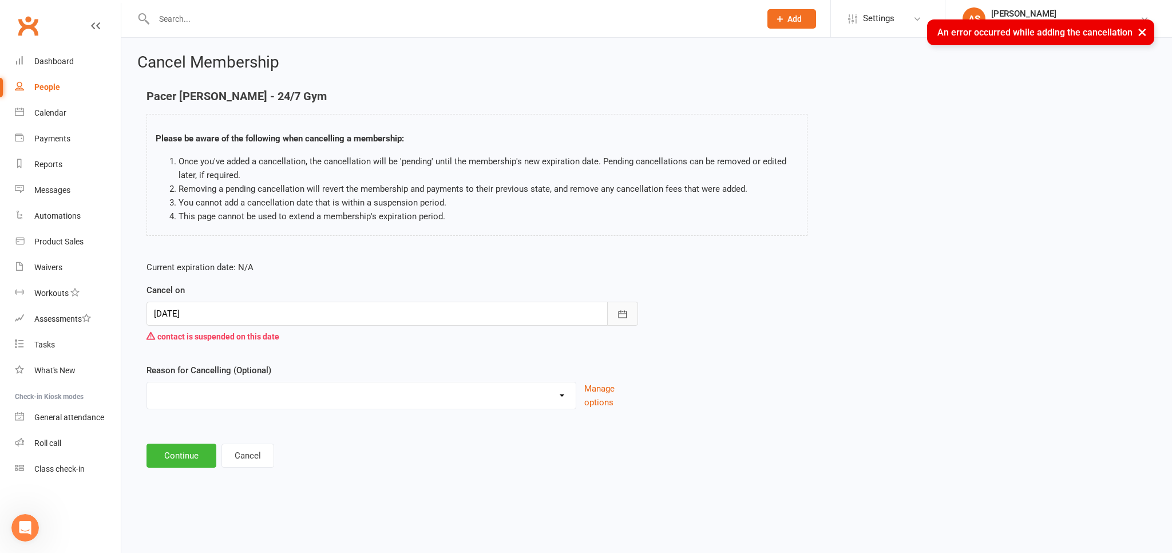
click at [618, 313] on icon "button" at bounding box center [622, 314] width 11 height 11
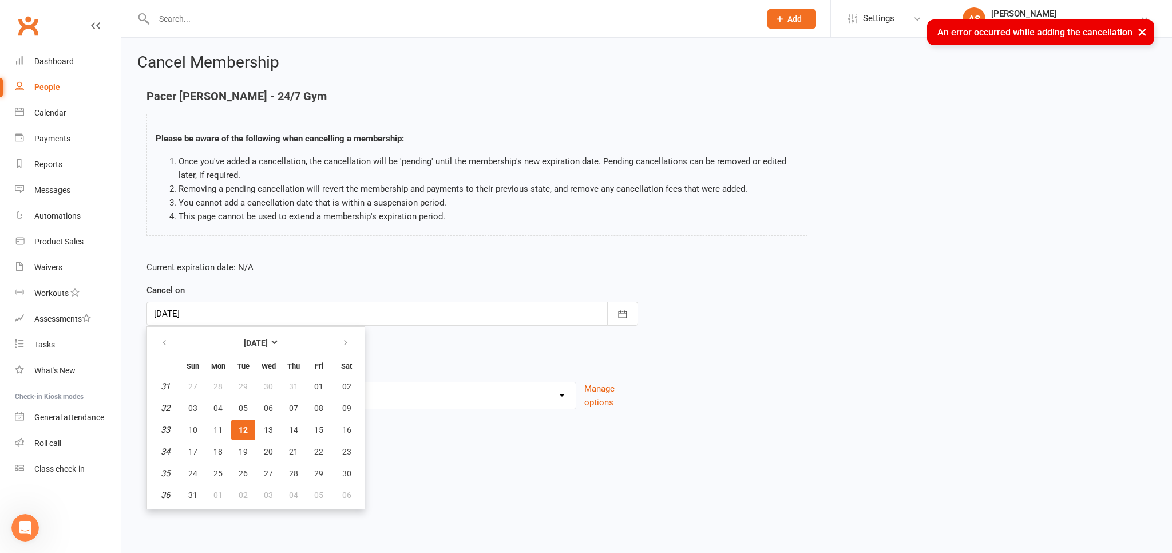
click at [587, 418] on div "Current expiration date: N/A Cancel on 12 Aug 2025 August 2025 Sun Mon Tue Wed …" at bounding box center [392, 338] width 509 height 173
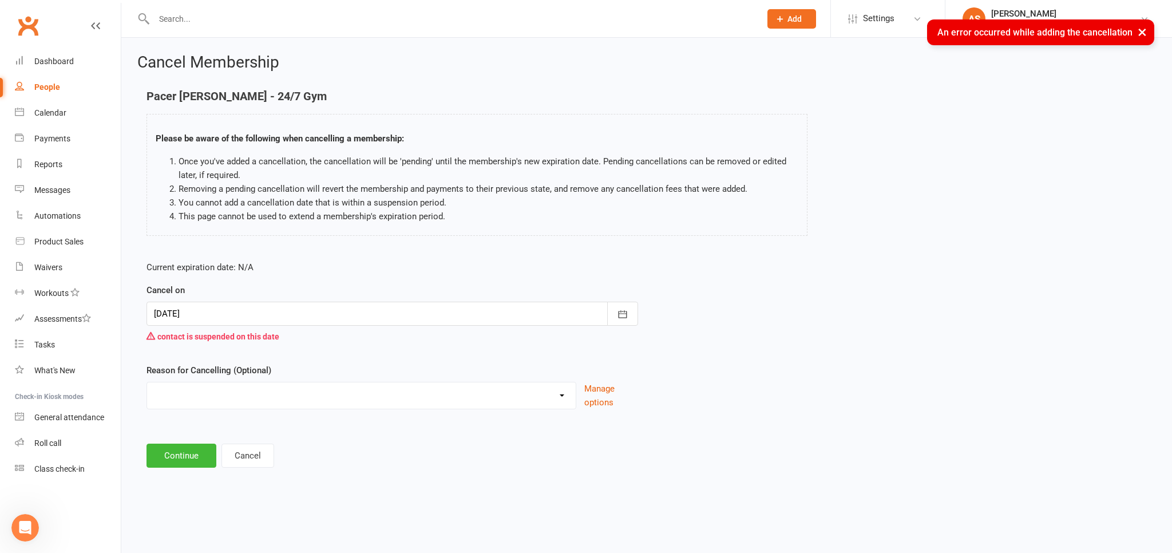
click at [274, 451] on footer "Continue Cancel" at bounding box center [647, 456] width 1001 height 24
click at [266, 452] on button "Cancel" at bounding box center [248, 456] width 53 height 24
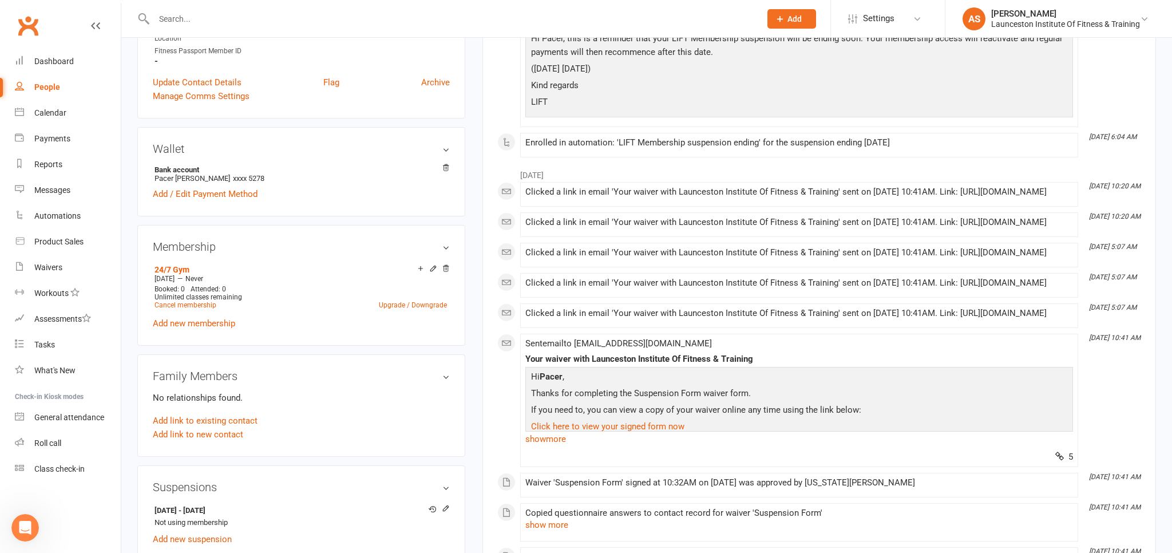
scroll to position [362, 0]
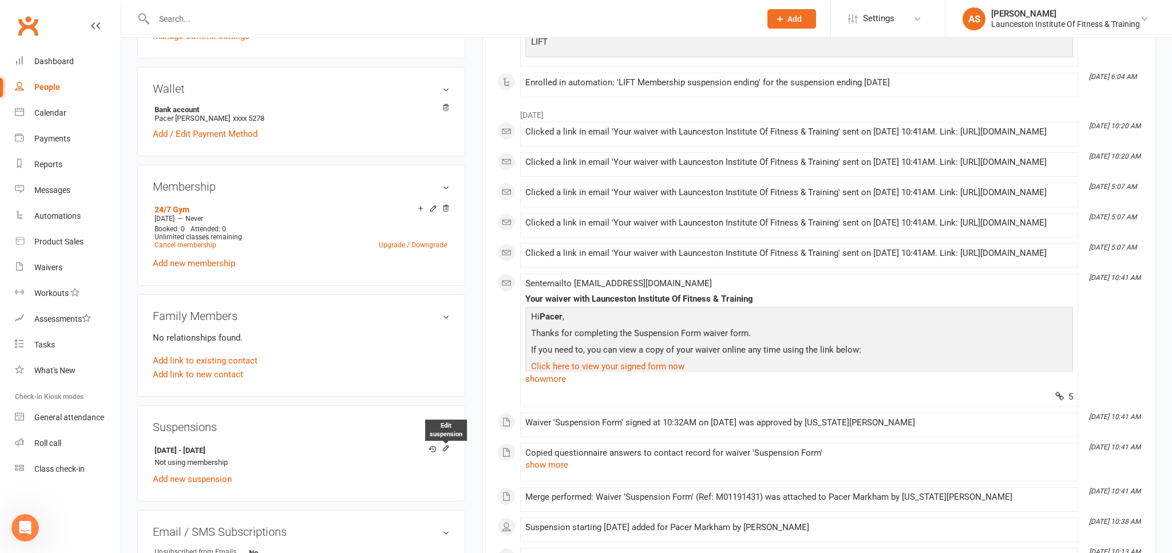
click at [445, 447] on icon at bounding box center [446, 448] width 8 height 8
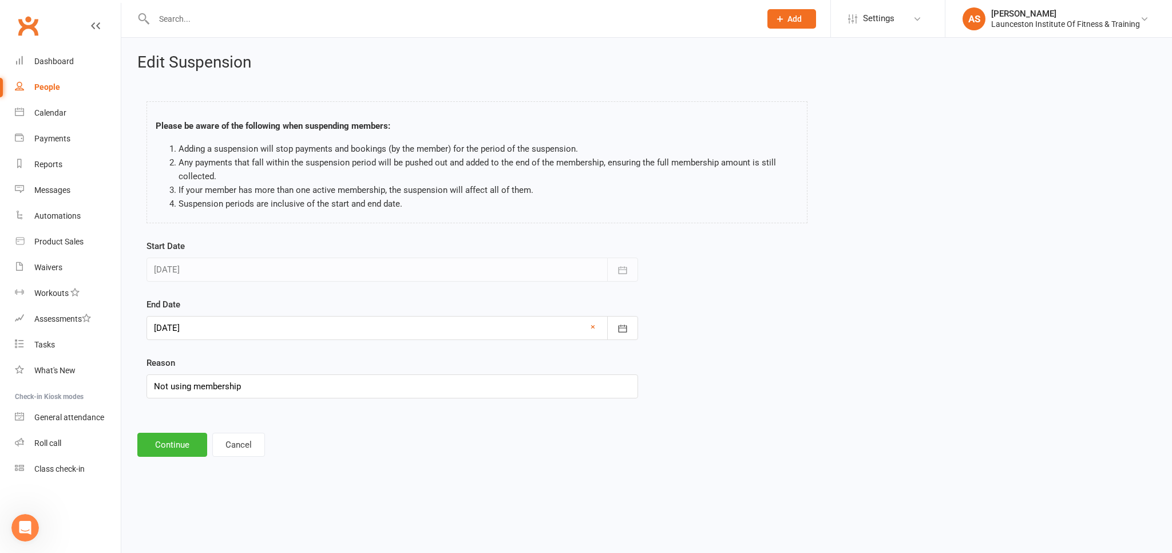
click at [369, 329] on div at bounding box center [393, 328] width 492 height 24
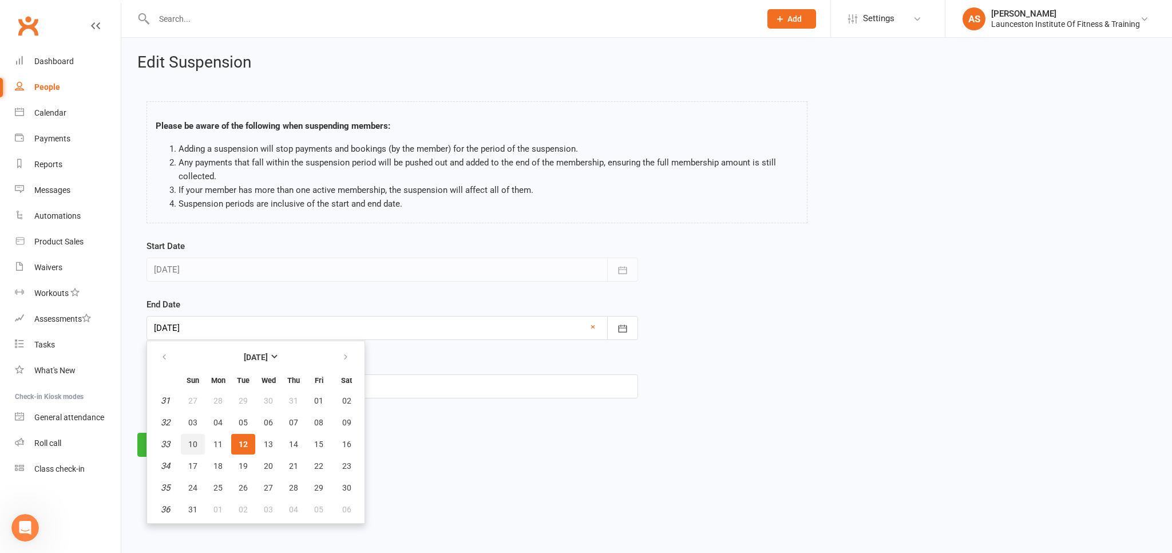
click at [197, 440] on span "10" at bounding box center [192, 444] width 9 height 9
type input "10 Aug 2025"
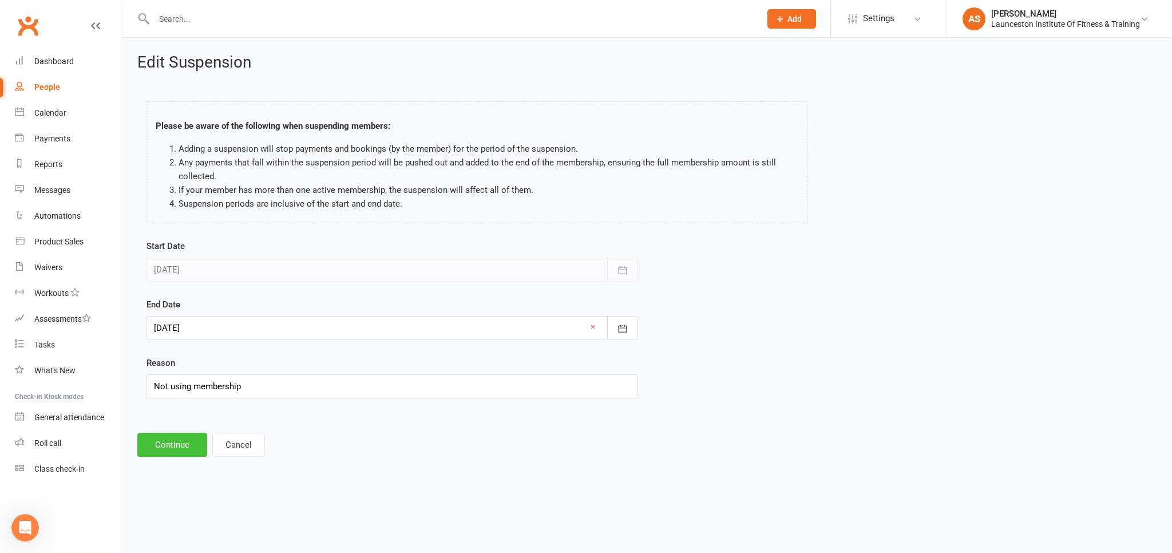
click at [184, 448] on button "Continue" at bounding box center [172, 445] width 70 height 24
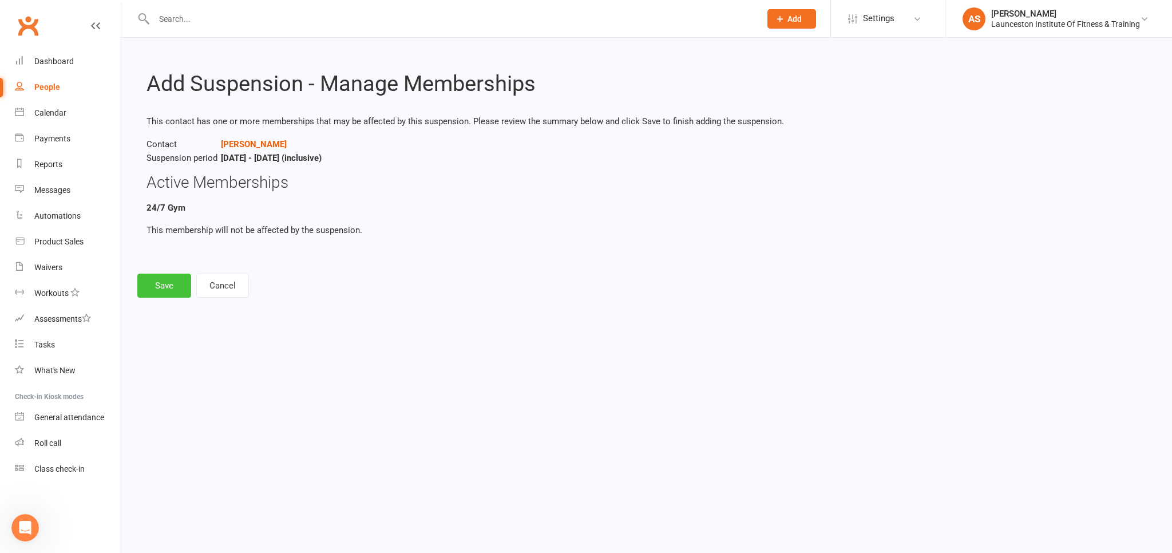
click at [168, 294] on button "Save" at bounding box center [164, 286] width 54 height 24
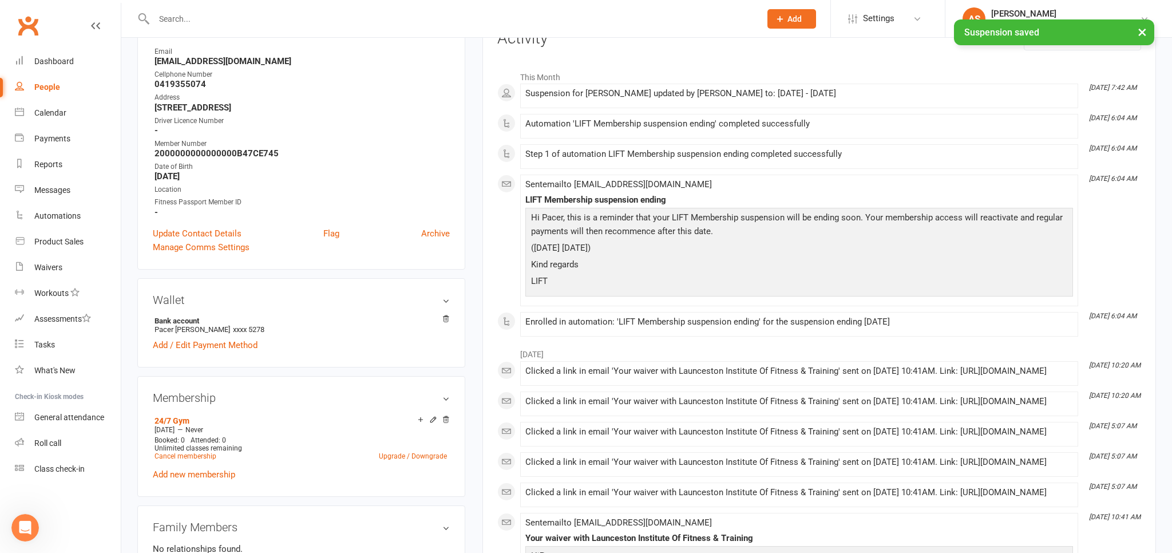
scroll to position [242, 0]
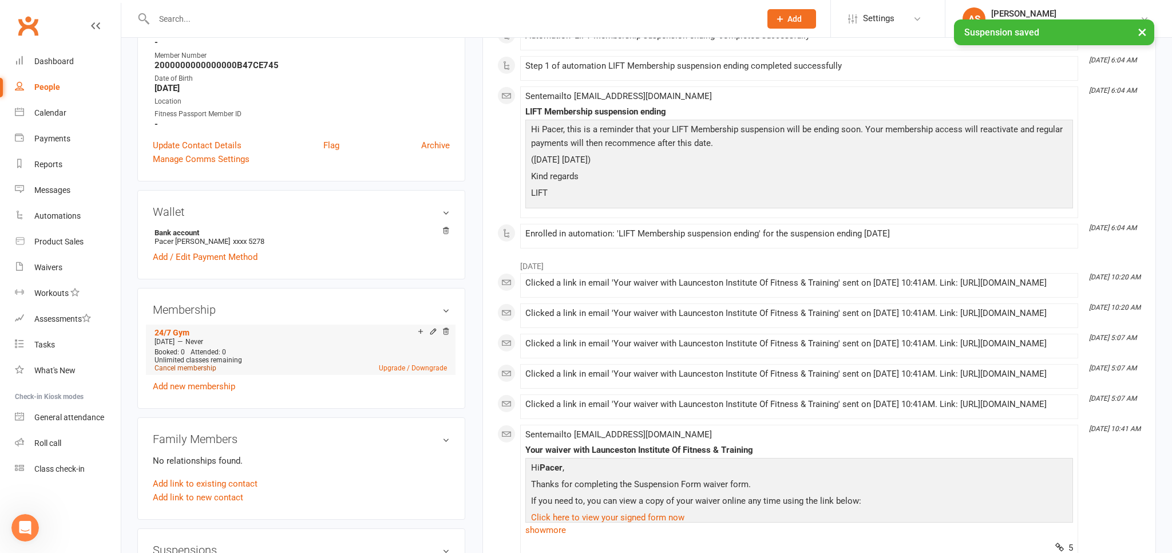
click at [194, 370] on link "Cancel membership" at bounding box center [186, 368] width 62 height 8
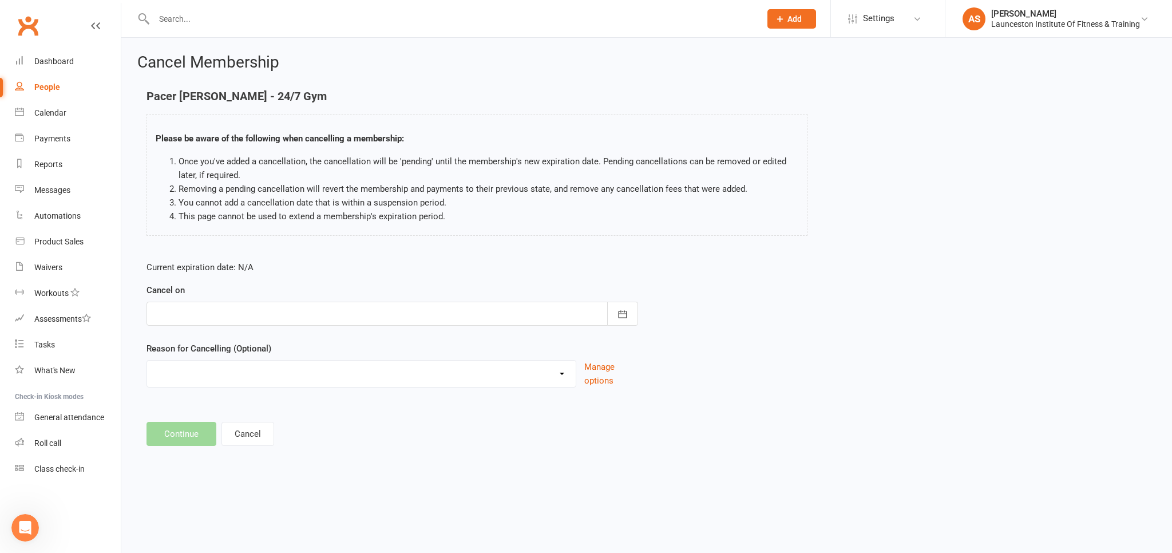
click at [411, 302] on div at bounding box center [393, 314] width 492 height 24
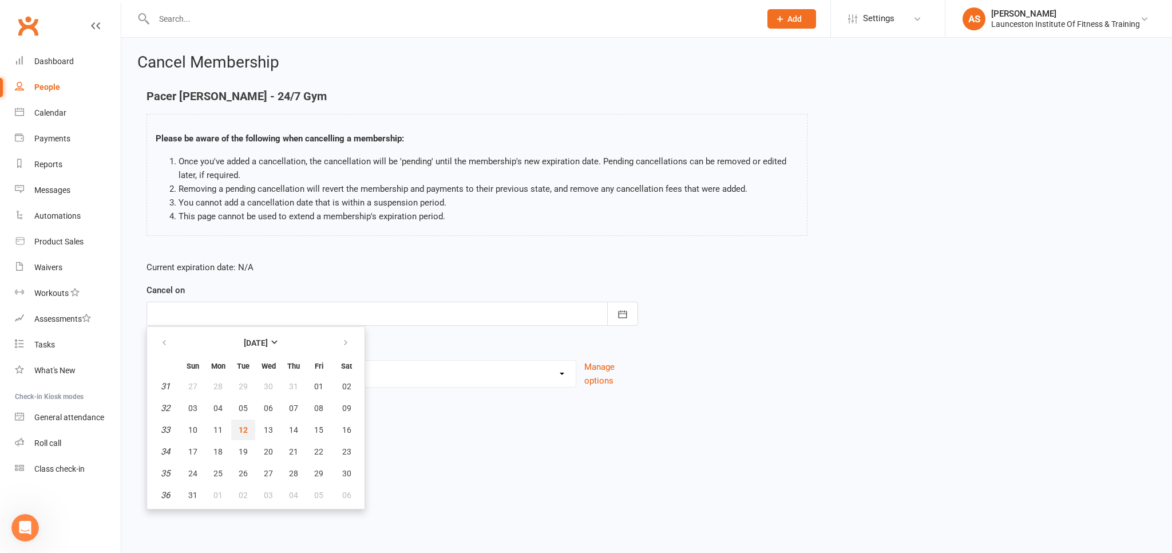
click at [241, 430] on span "12" at bounding box center [243, 429] width 9 height 9
type input "12 Aug 2025"
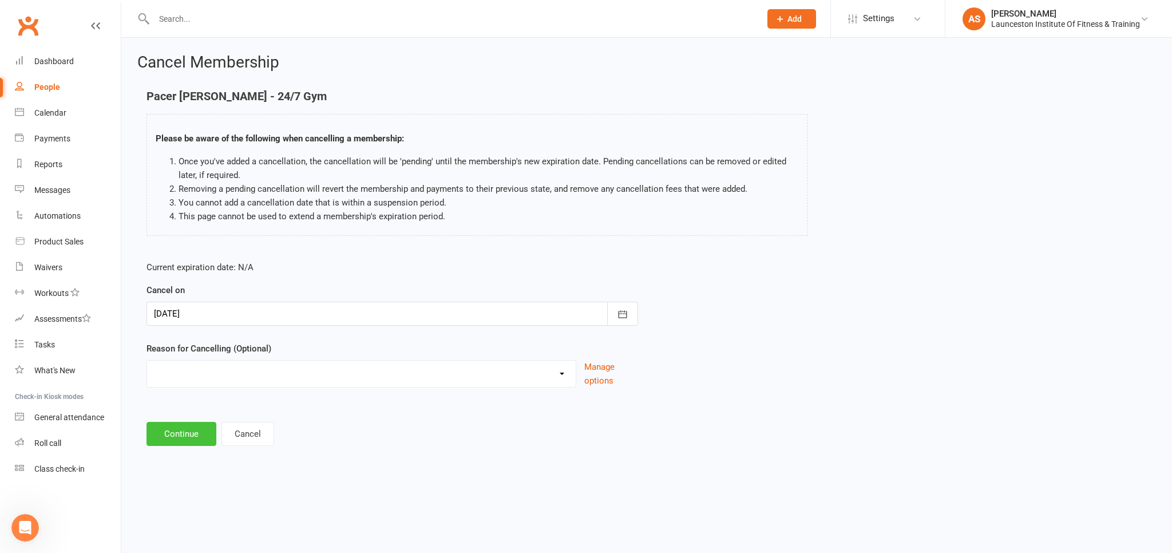
drag, startPoint x: 173, startPoint y: 395, endPoint x: 180, endPoint y: 431, distance: 36.8
click at [172, 410] on main "Pacer Markham - 24/7 Gym Please be aware of the following when cancelling a mem…" at bounding box center [646, 268] width 1019 height 356
click at [181, 433] on button "Continue" at bounding box center [182, 434] width 70 height 24
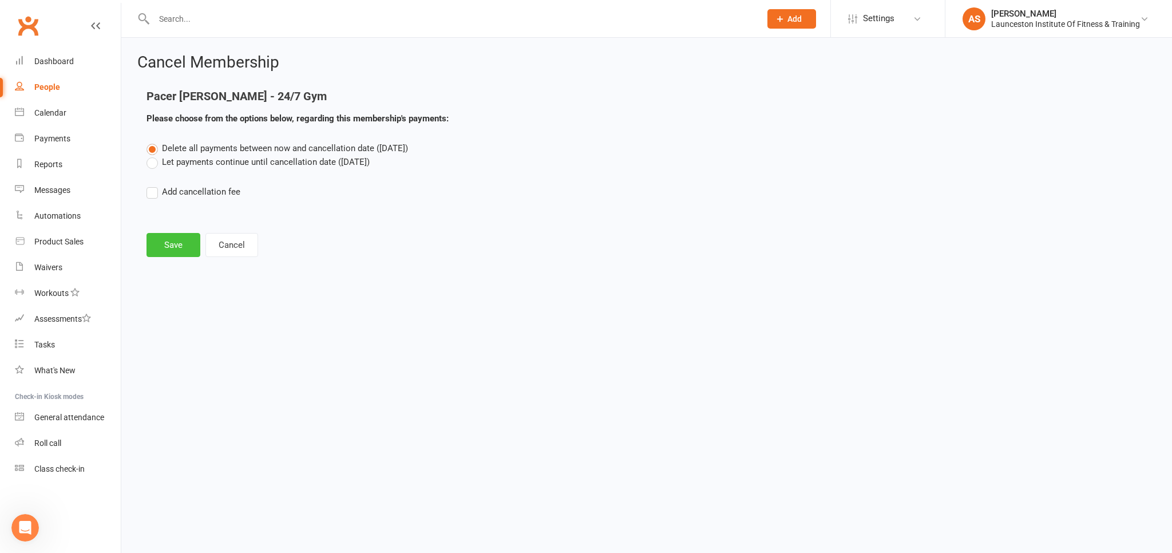
click at [195, 238] on button "Save" at bounding box center [174, 245] width 54 height 24
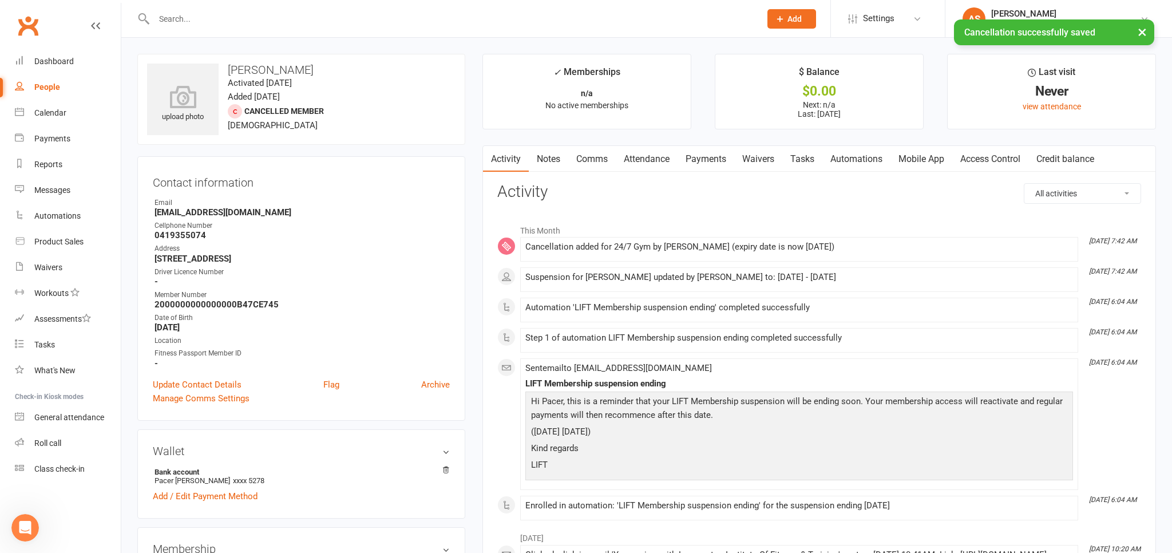
click at [757, 164] on link "Waivers" at bounding box center [758, 159] width 48 height 26
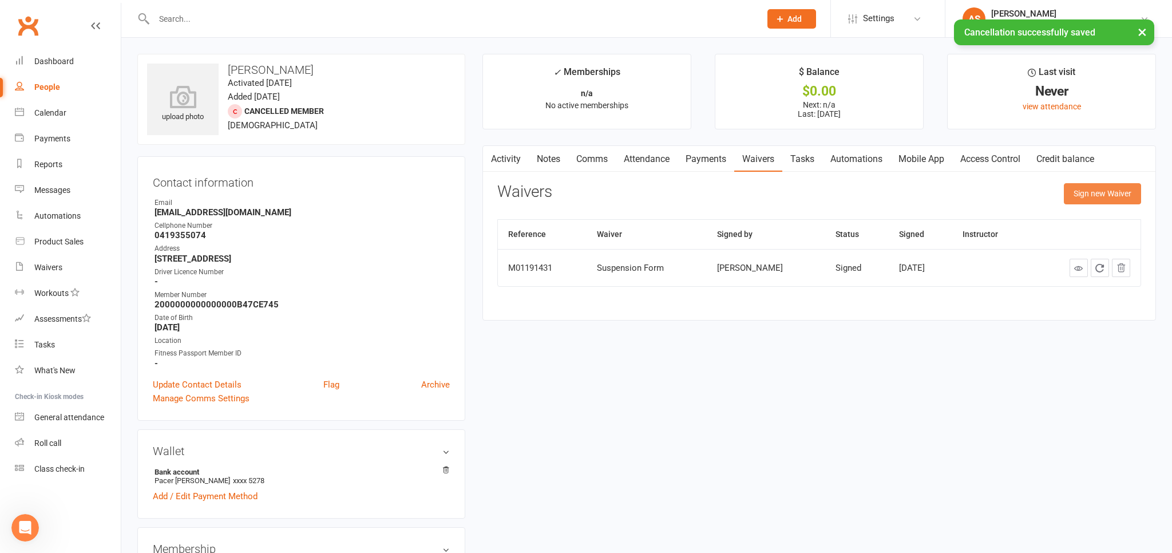
click at [1100, 186] on button "Sign new Waiver" at bounding box center [1102, 193] width 77 height 21
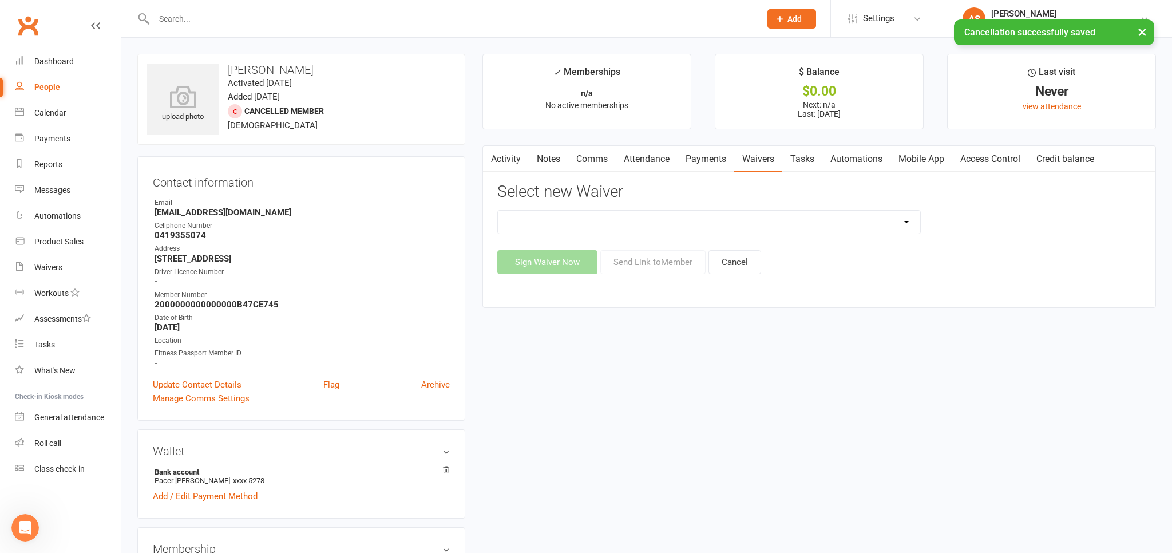
click at [498, 211] on select "24/7 Gym Membership Cancellation Form Casual Pilates Class Casual Pilates Waive…" at bounding box center [709, 222] width 422 height 23
select select "12888"
click option "Cancellation Form" at bounding box center [0, 0] width 0 height 0
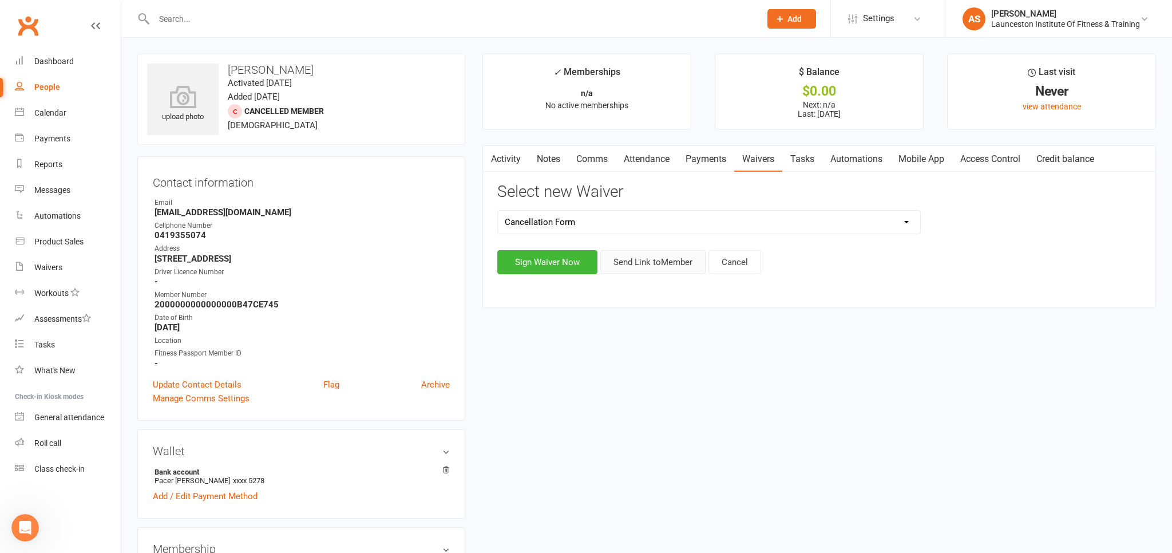
click at [632, 262] on button "Send Link to Member" at bounding box center [652, 262] width 105 height 24
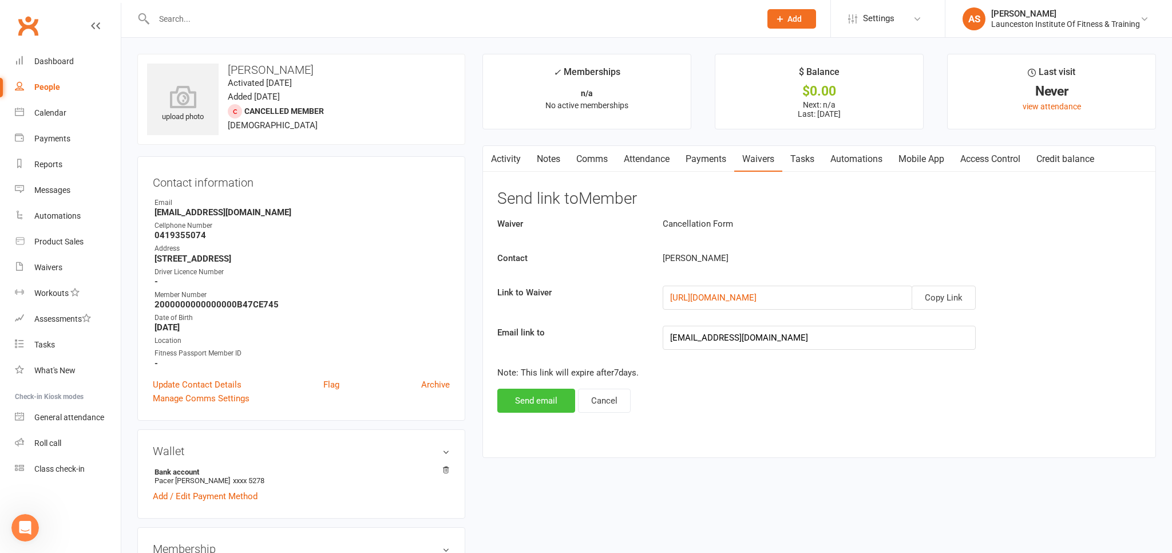
click at [530, 395] on button "Send email" at bounding box center [536, 401] width 78 height 24
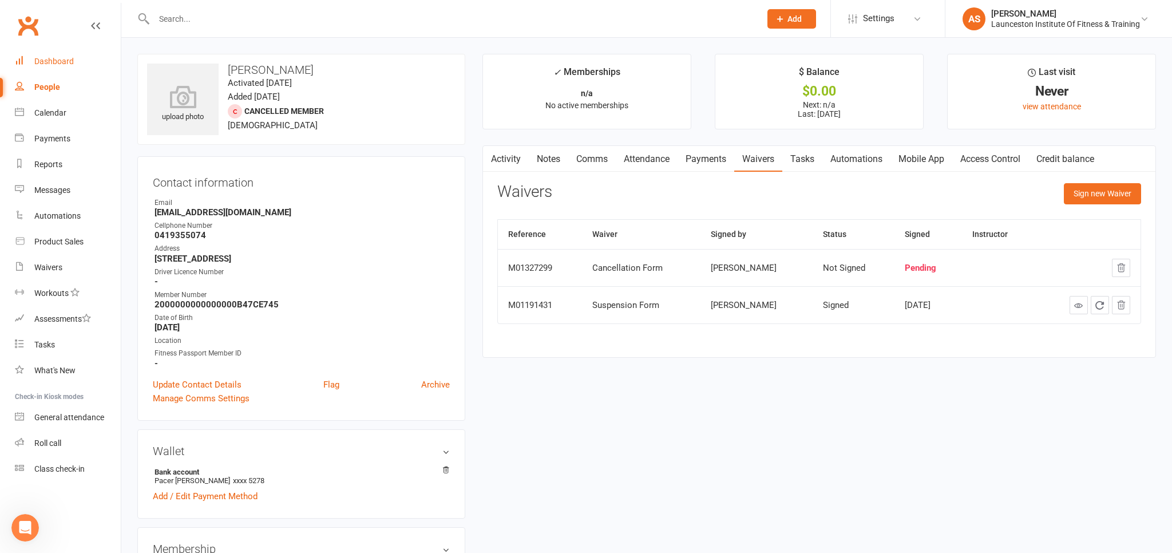
click at [61, 59] on div "Dashboard" at bounding box center [53, 61] width 39 height 9
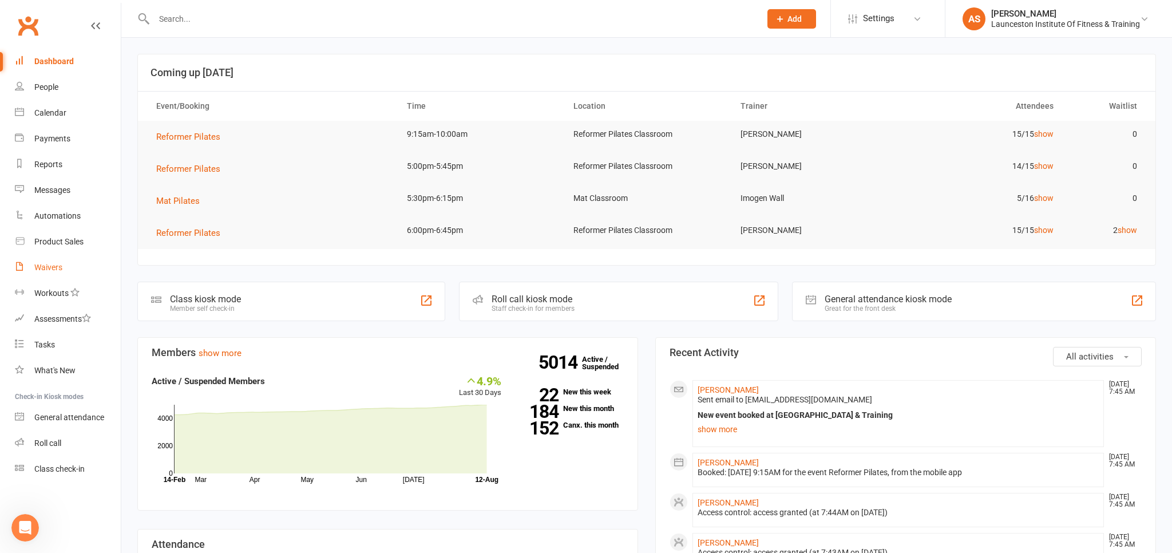
click at [49, 266] on div "Waivers" at bounding box center [48, 267] width 28 height 9
select select "100"
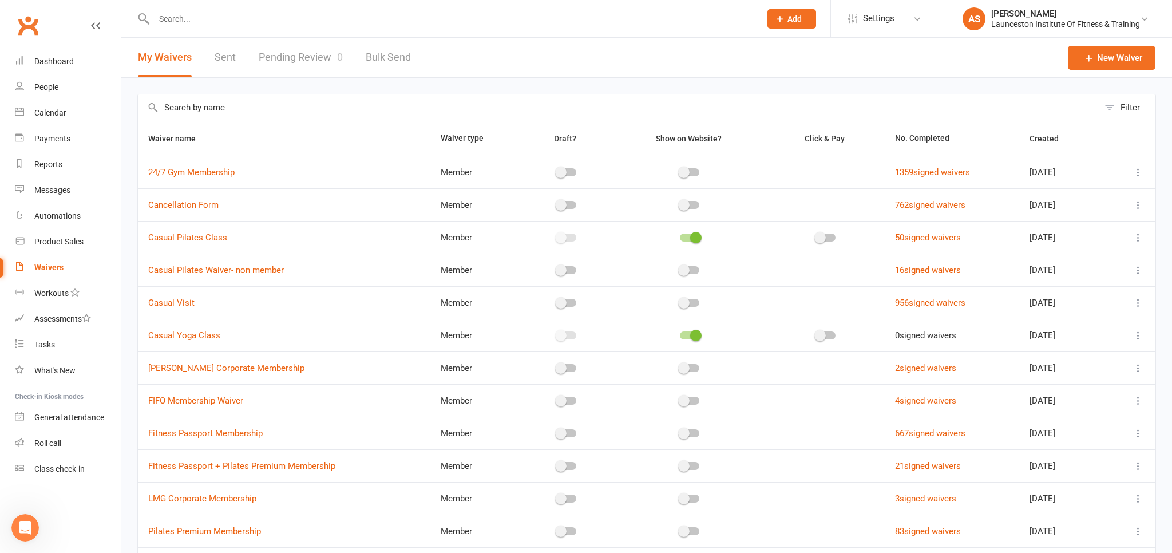
click at [299, 54] on link "Pending Review 0" at bounding box center [301, 57] width 84 height 39
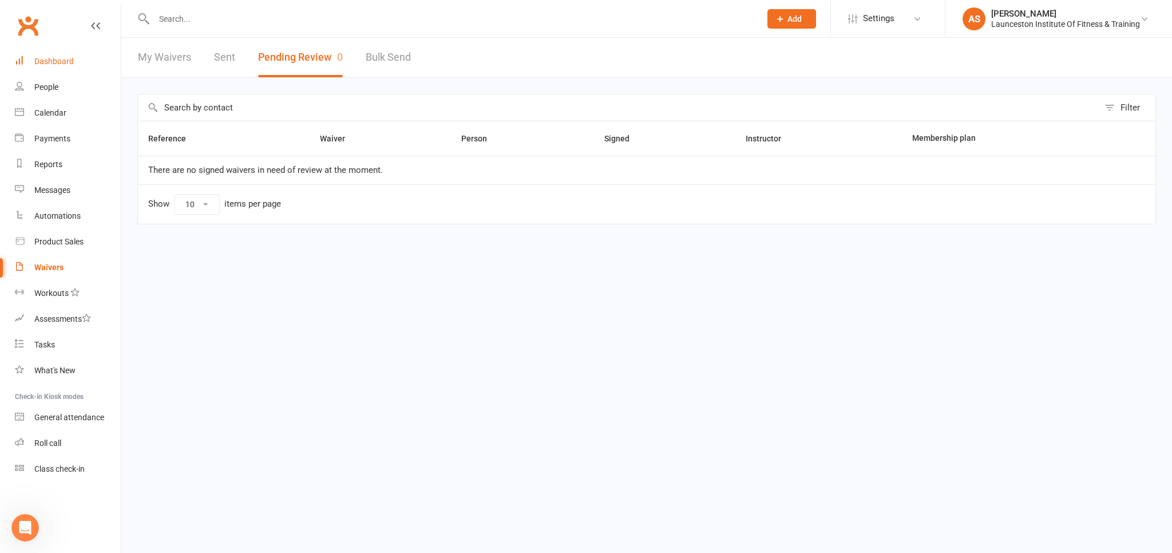
click at [59, 62] on div "Dashboard" at bounding box center [53, 61] width 39 height 9
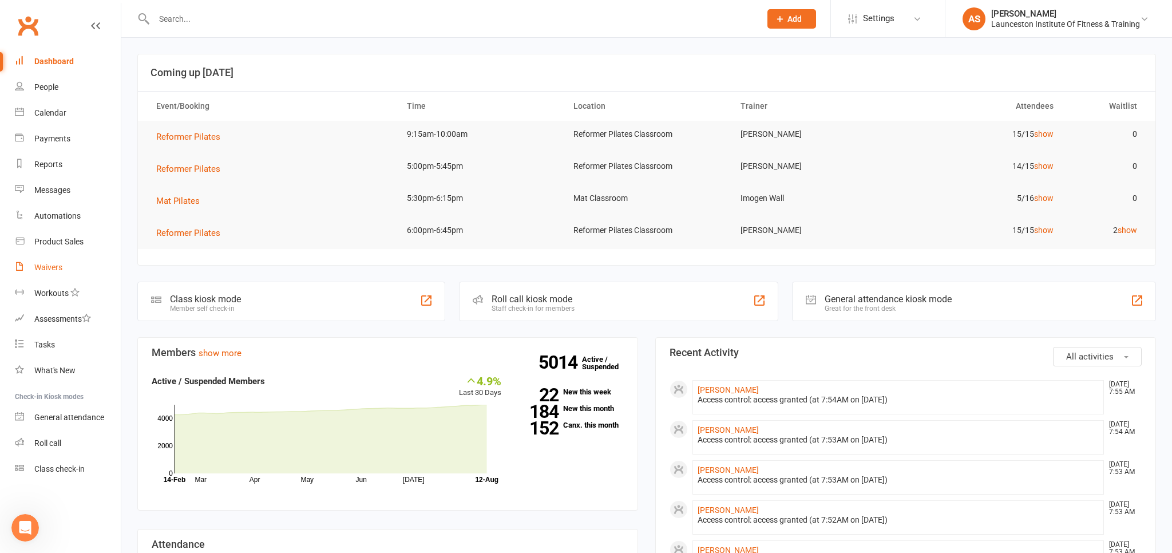
drag, startPoint x: 48, startPoint y: 264, endPoint x: 74, endPoint y: 255, distance: 27.2
click at [48, 263] on div "Waivers" at bounding box center [48, 267] width 28 height 9
select select "100"
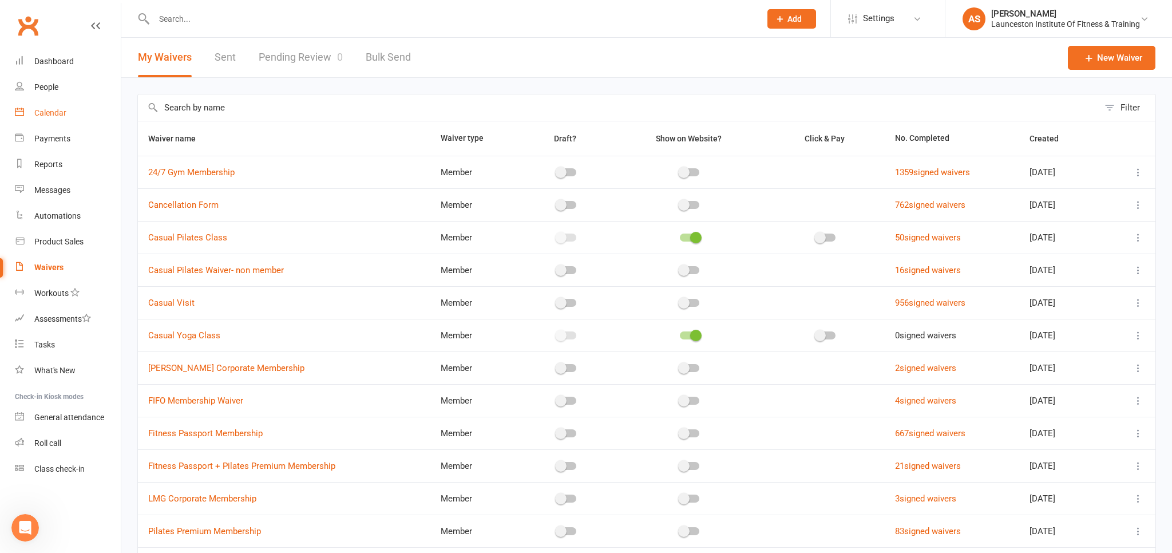
click at [57, 113] on div "Calendar" at bounding box center [50, 112] width 32 height 9
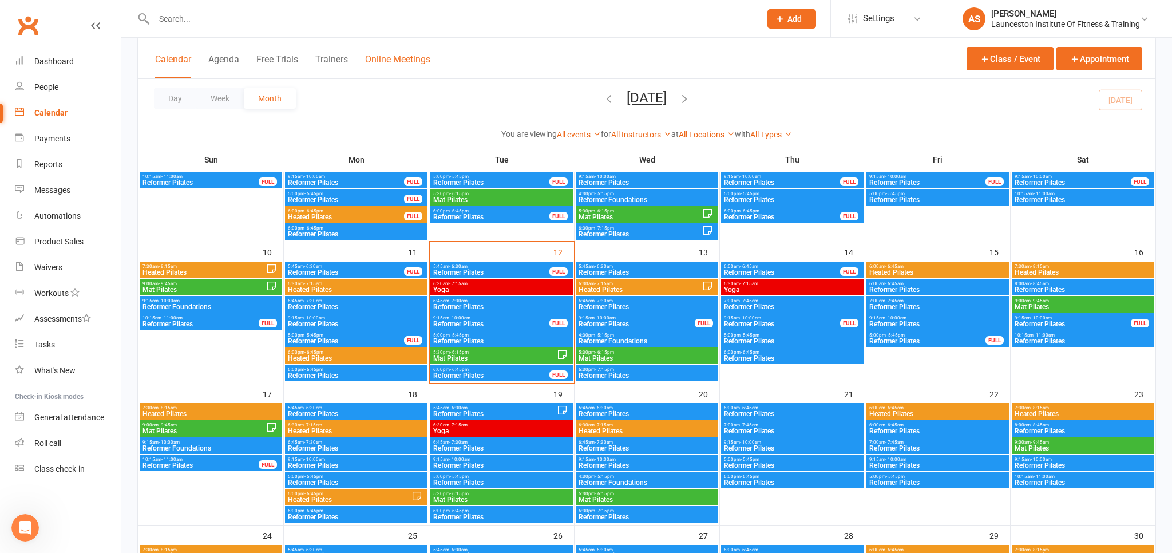
scroll to position [121, 0]
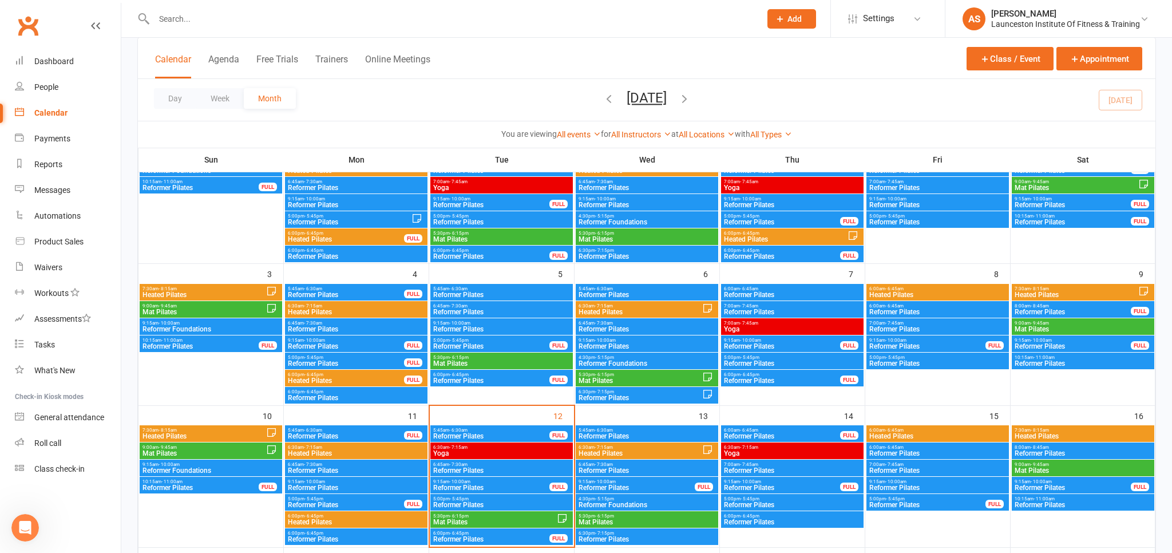
click at [237, 17] on input "text" at bounding box center [452, 19] width 602 height 16
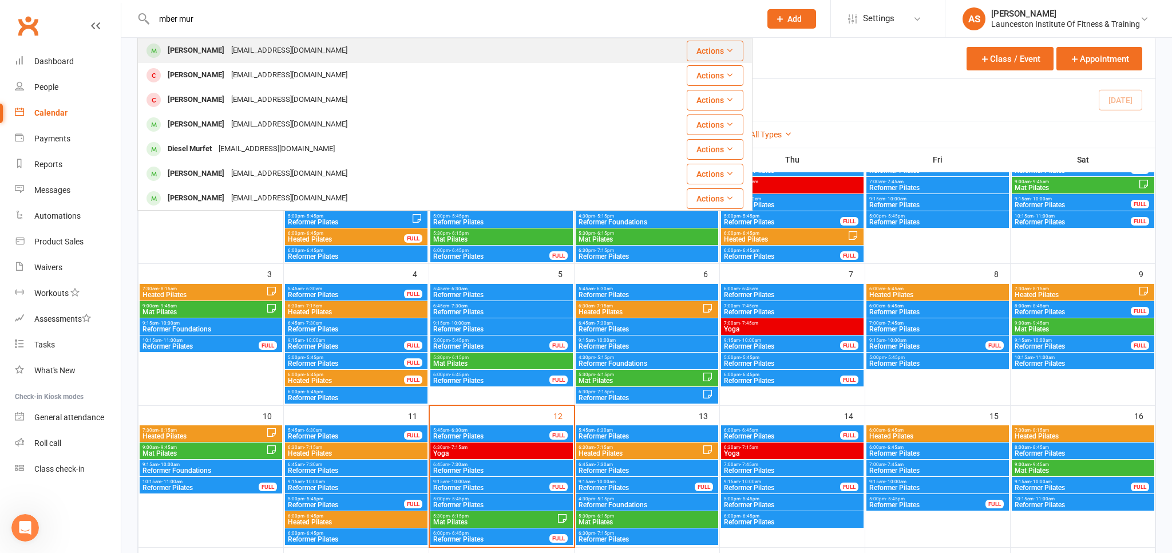
type input "mber mur"
click at [228, 45] on div "amberlaramurphy@gmail.com" at bounding box center [289, 50] width 123 height 17
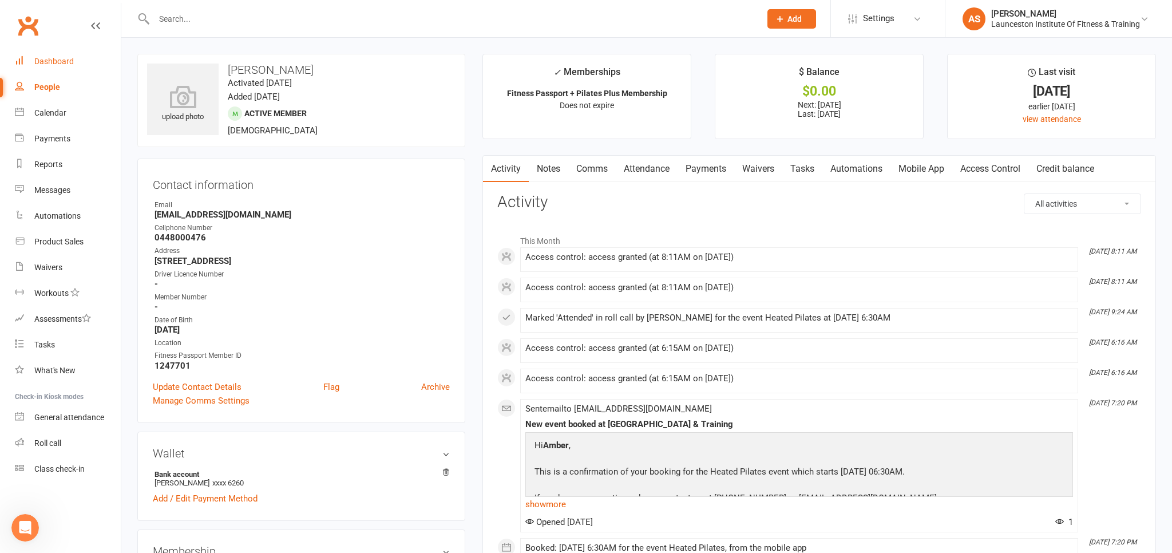
click at [60, 61] on div "Dashboard" at bounding box center [53, 61] width 39 height 9
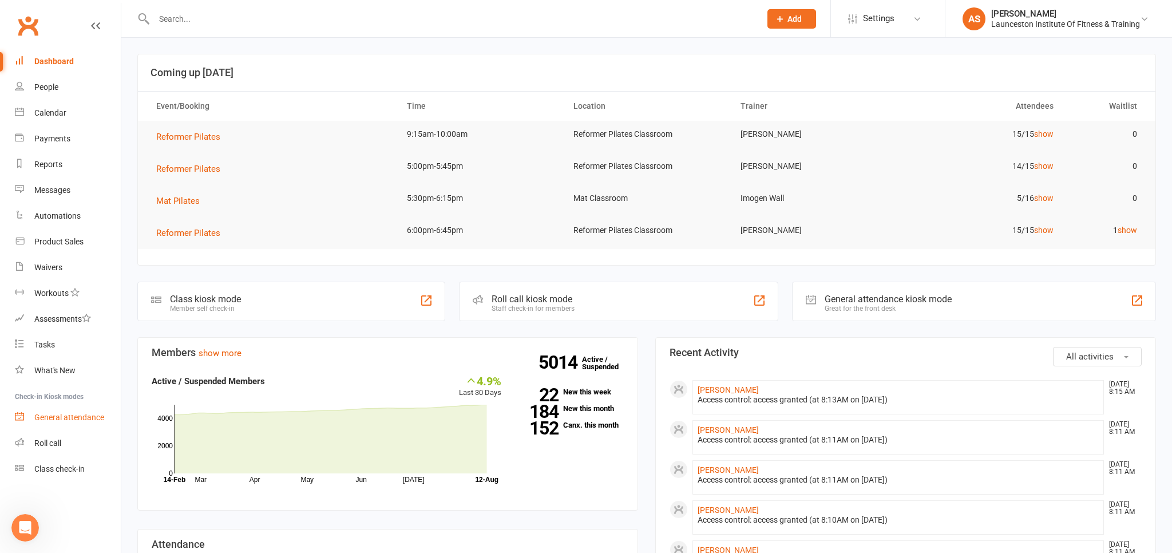
click at [65, 412] on link "General attendance" at bounding box center [68, 418] width 106 height 26
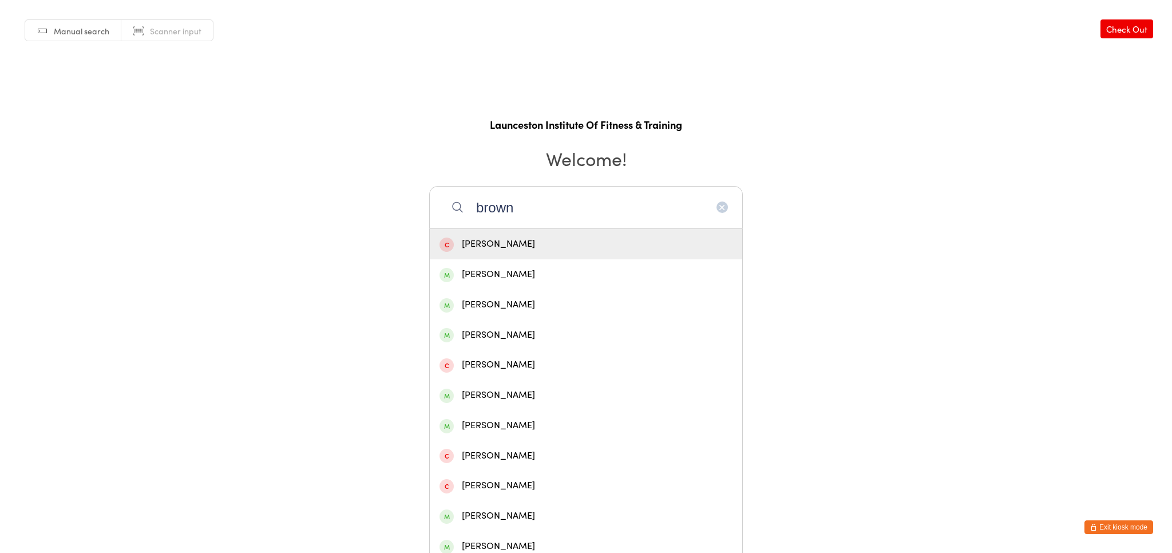
click at [481, 212] on input "brown" at bounding box center [586, 207] width 314 height 42
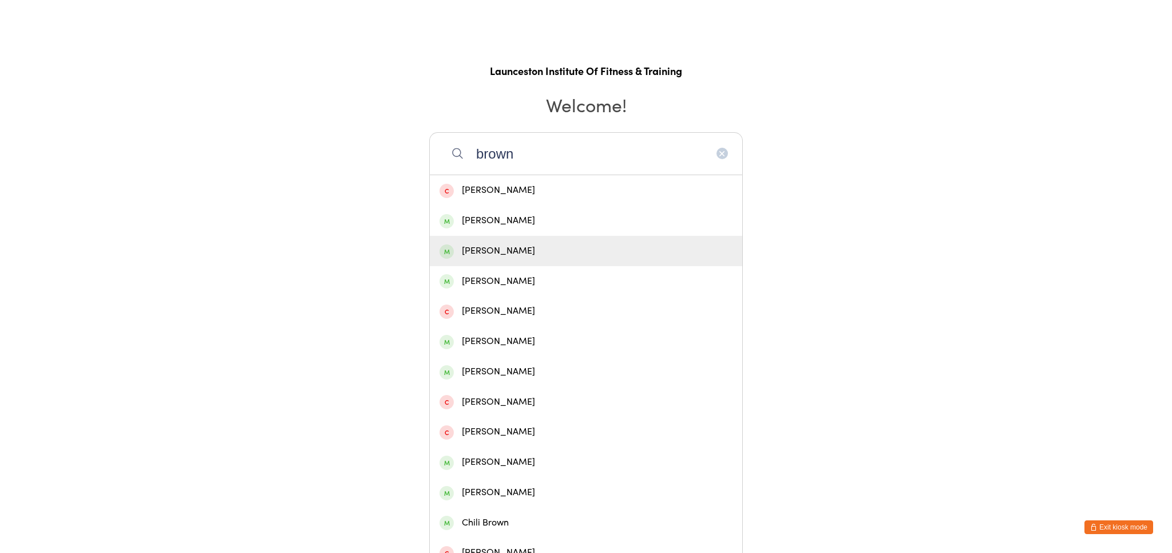
scroll to position [125, 0]
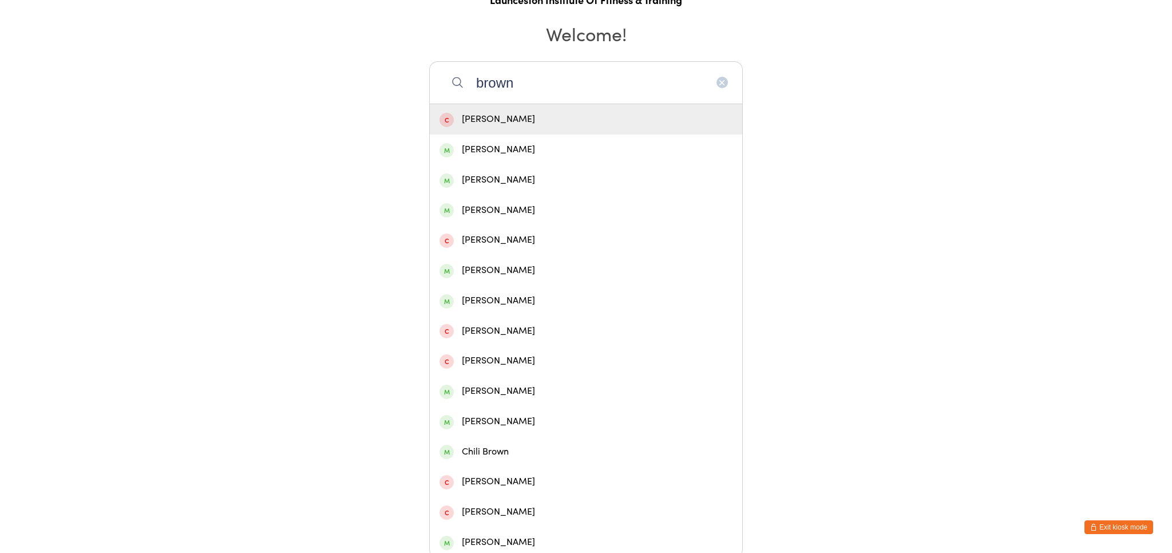
click at [479, 86] on input "brown" at bounding box center [586, 82] width 314 height 42
type input "fred brown"
click at [507, 125] on div "[PERSON_NAME]" at bounding box center [586, 119] width 313 height 30
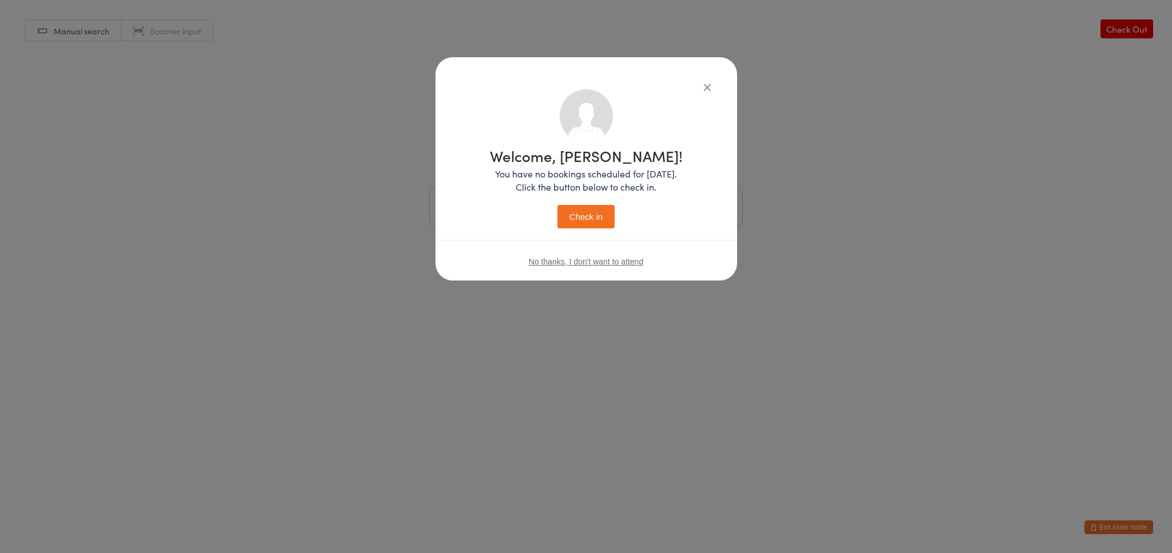
click at [583, 207] on button "Check in" at bounding box center [585, 216] width 57 height 23
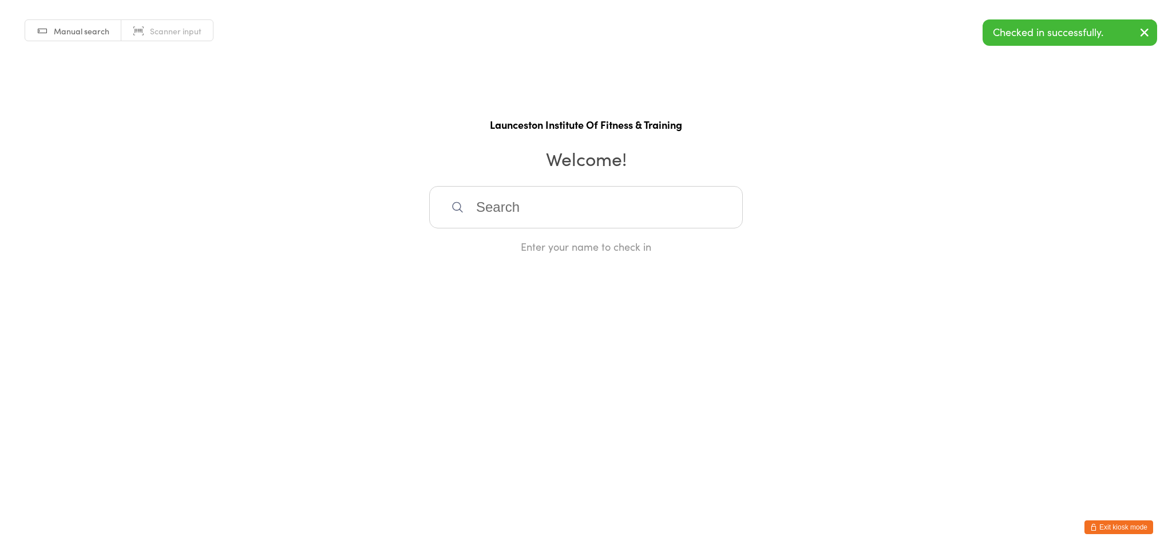
click at [1126, 523] on button "Exit kiosk mode" at bounding box center [1119, 527] width 69 height 14
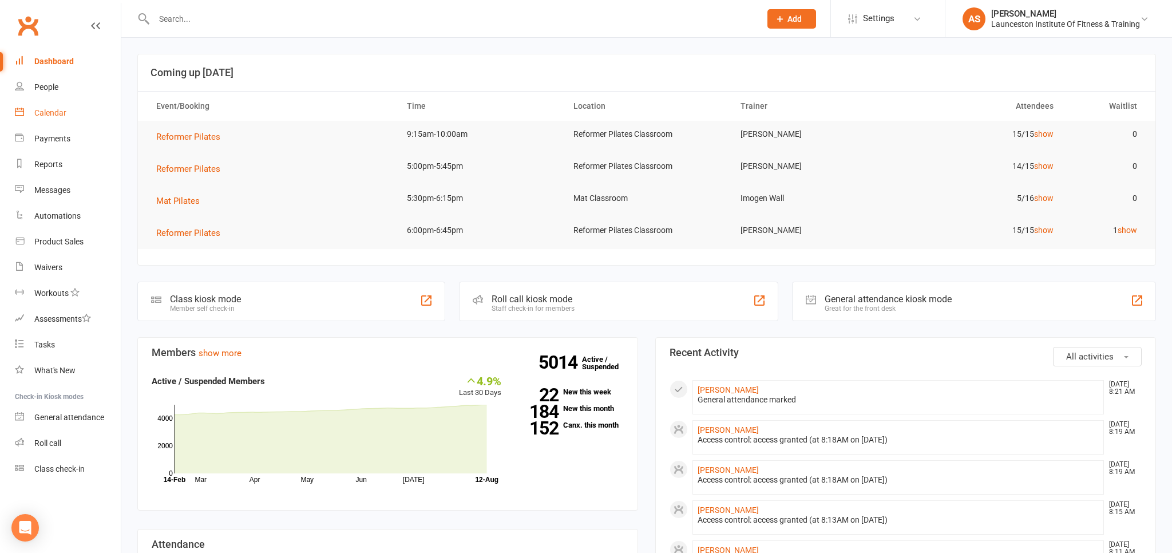
click at [63, 104] on link "Calendar" at bounding box center [68, 113] width 106 height 26
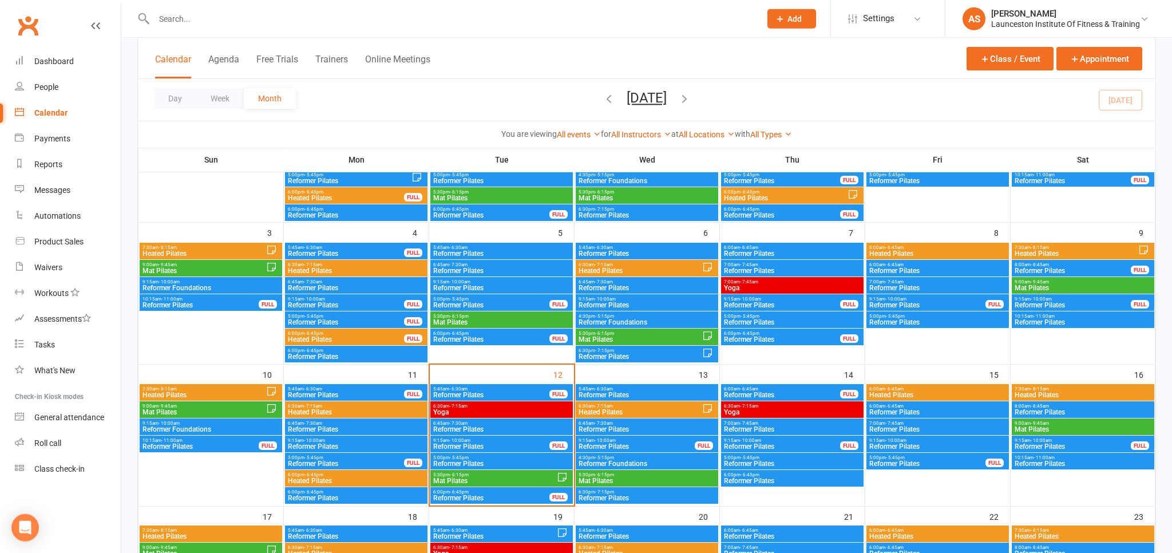
scroll to position [181, 0]
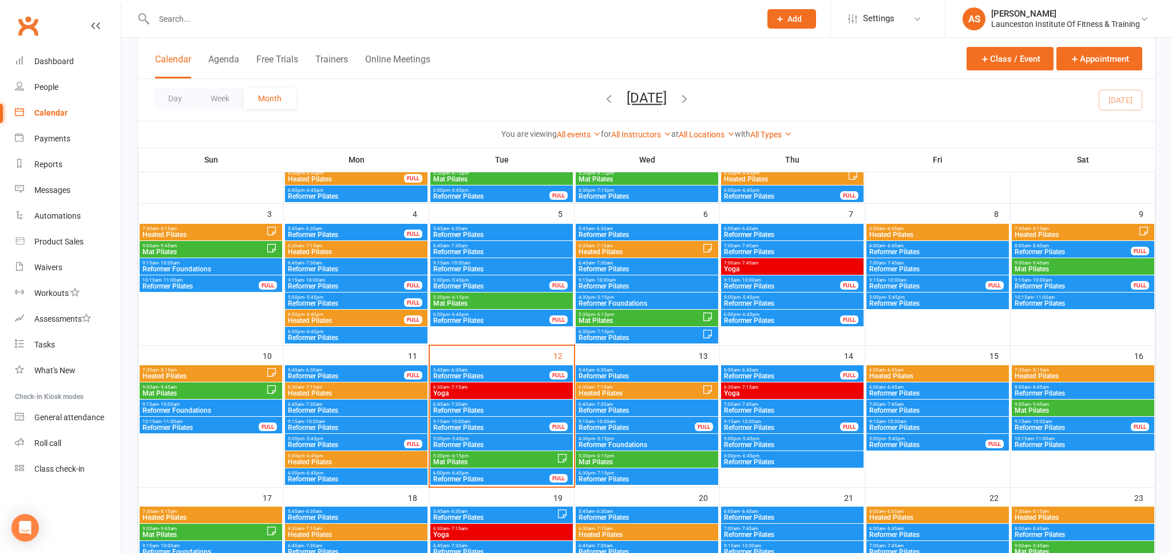
click at [766, 370] on span "6:00am - 6:45am" at bounding box center [781, 369] width 117 height 5
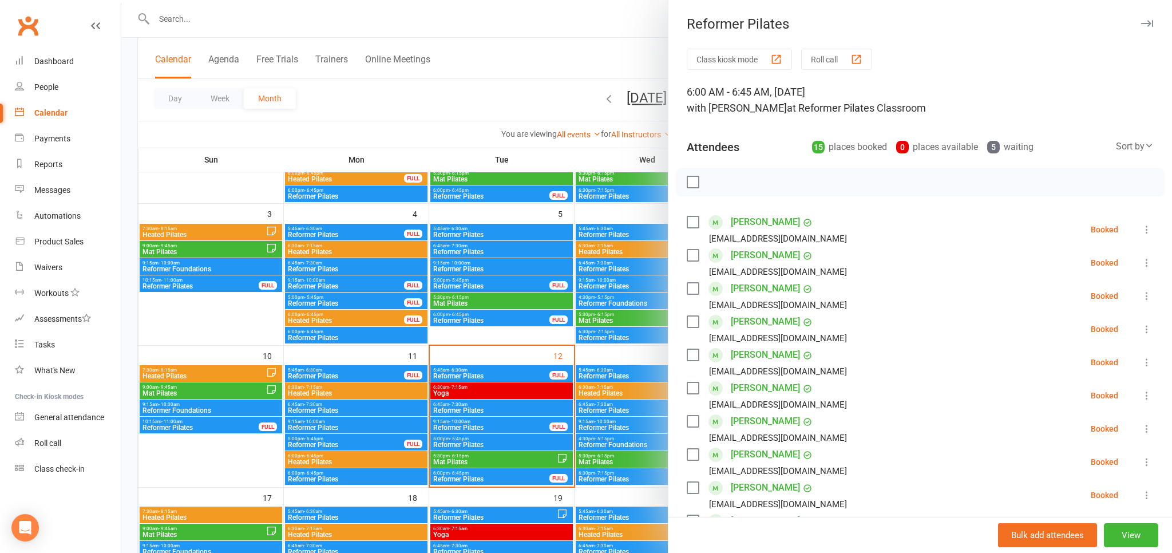
click at [608, 50] on div at bounding box center [646, 276] width 1051 height 553
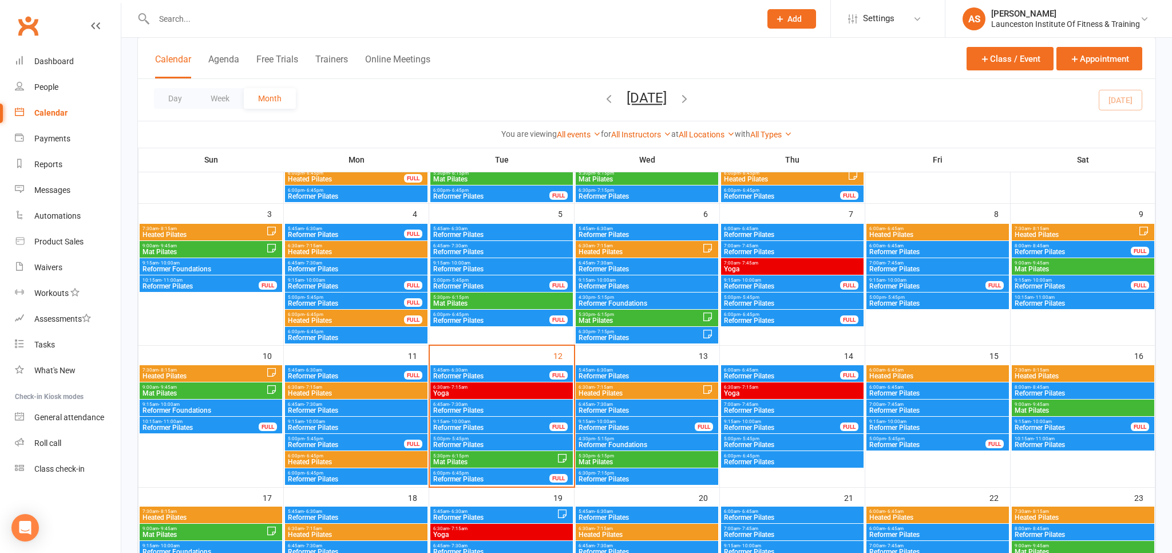
click at [817, 402] on span "7:00am - 7:45am" at bounding box center [792, 404] width 138 height 5
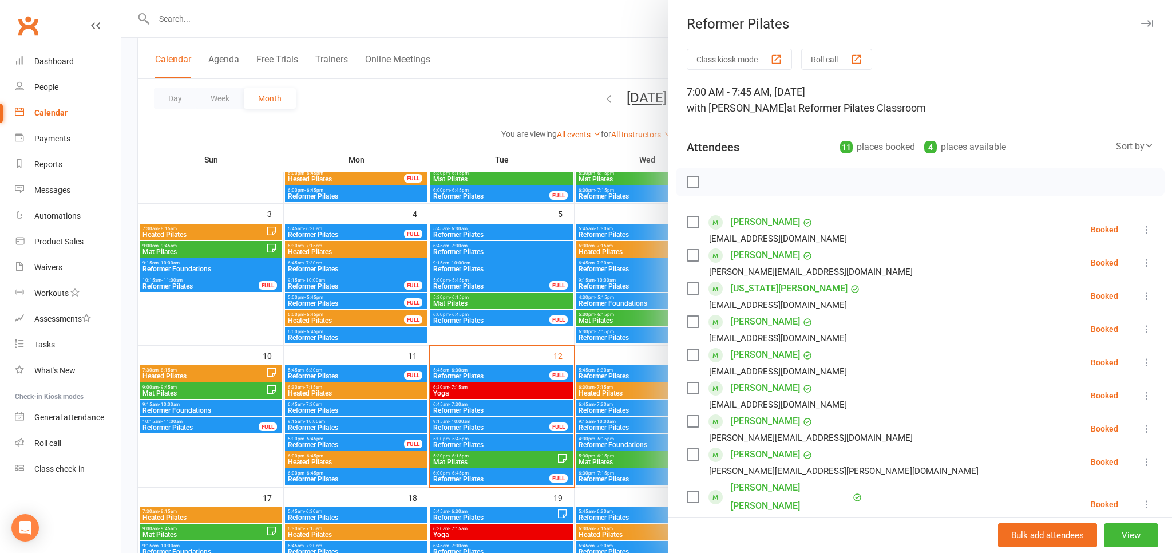
click at [535, 72] on div at bounding box center [646, 276] width 1051 height 553
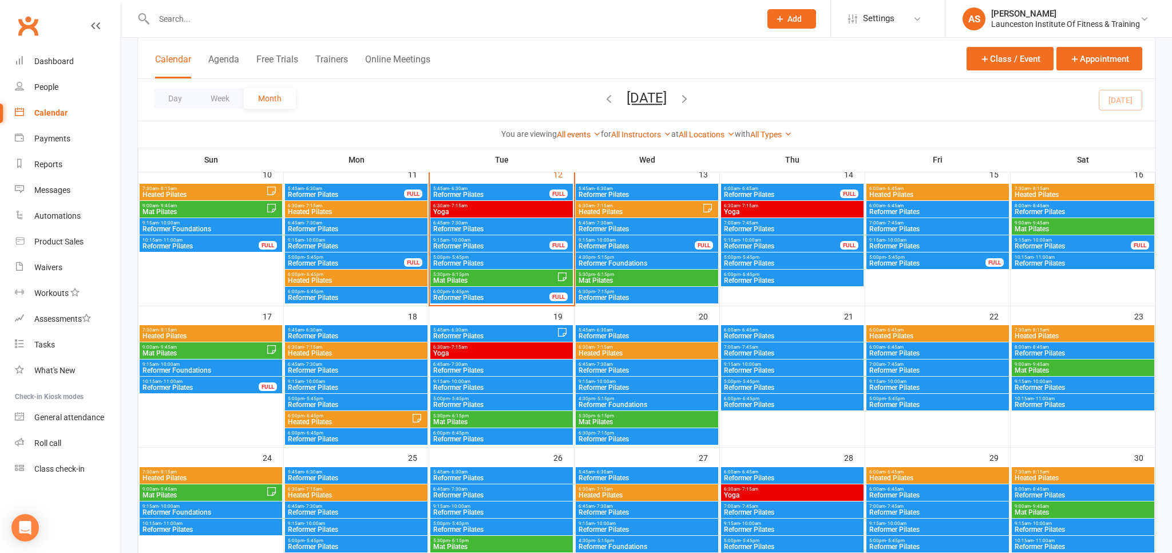
scroll to position [423, 0]
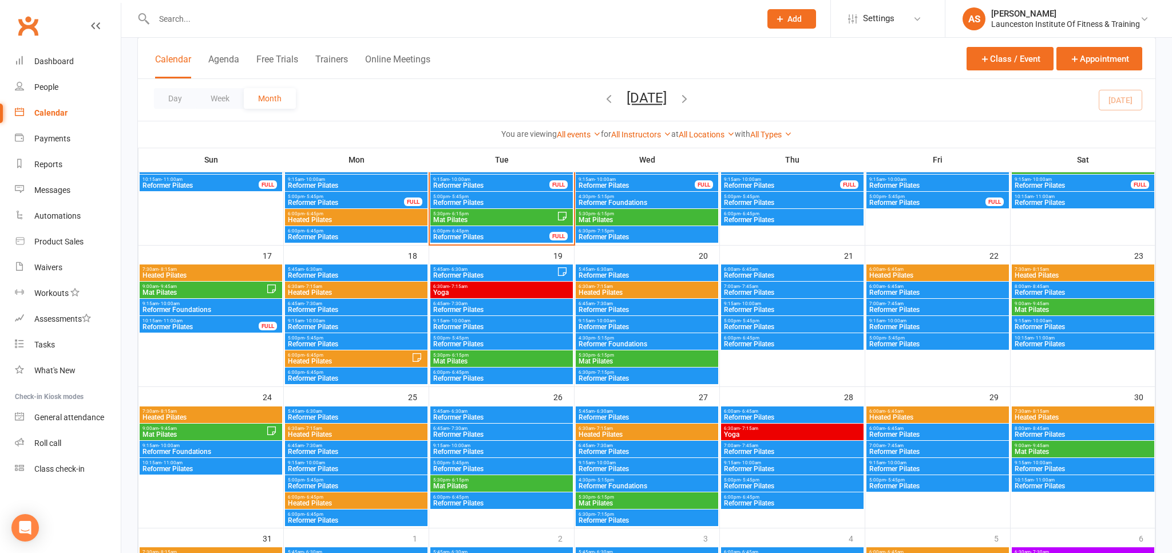
click at [475, 431] on span "Reformer Pilates" at bounding box center [502, 434] width 138 height 7
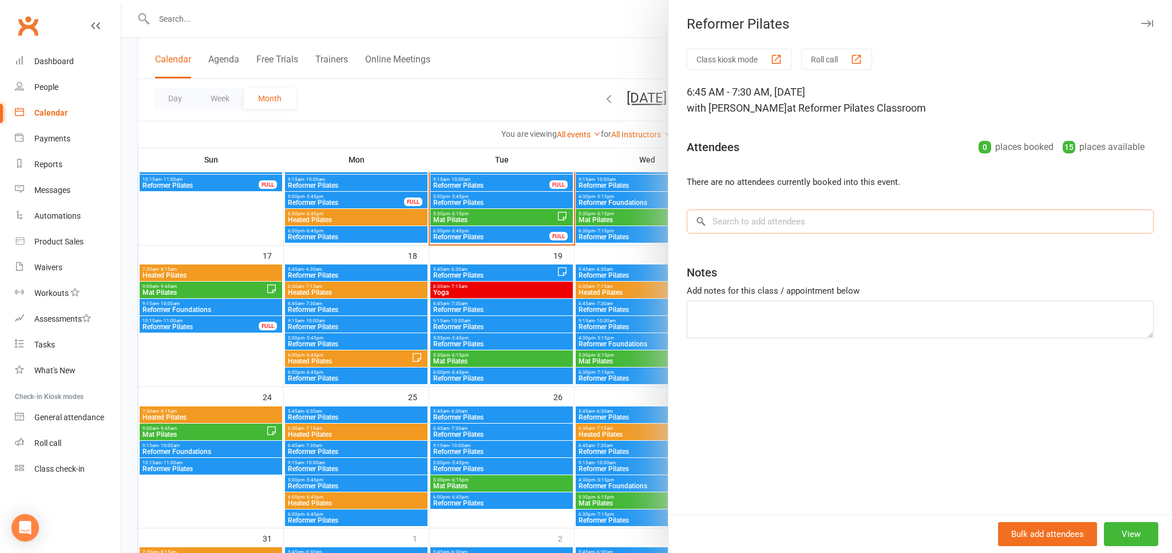
click at [807, 228] on input "search" at bounding box center [920, 221] width 467 height 24
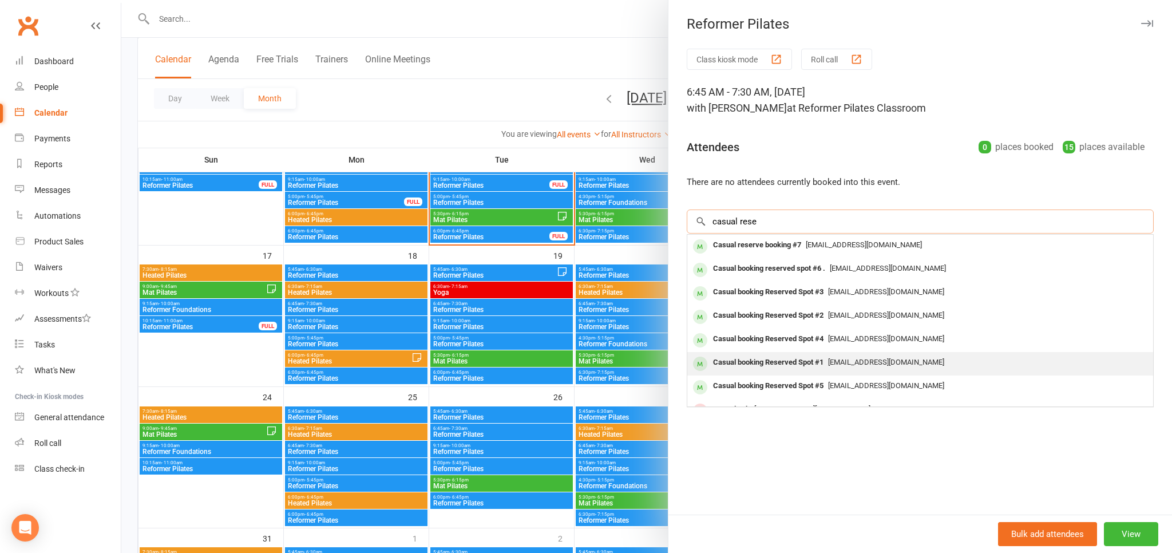
type input "casual rese"
click at [841, 355] on div "pilates@liftcentre.com.au" at bounding box center [920, 362] width 457 height 17
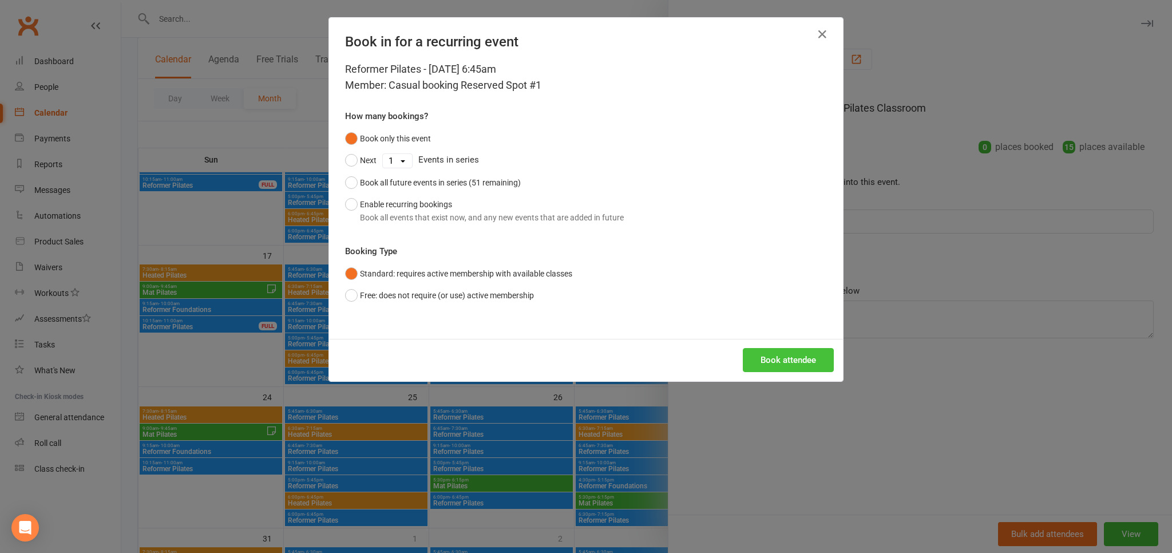
click at [787, 364] on button "Book attendee" at bounding box center [788, 360] width 91 height 24
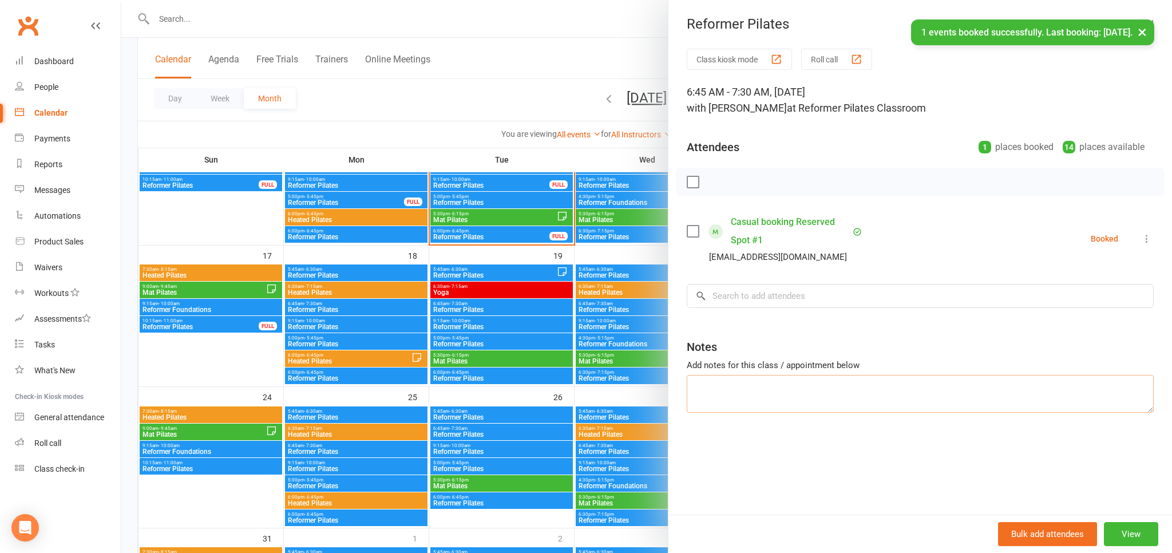
click at [772, 381] on textarea at bounding box center [920, 394] width 467 height 38
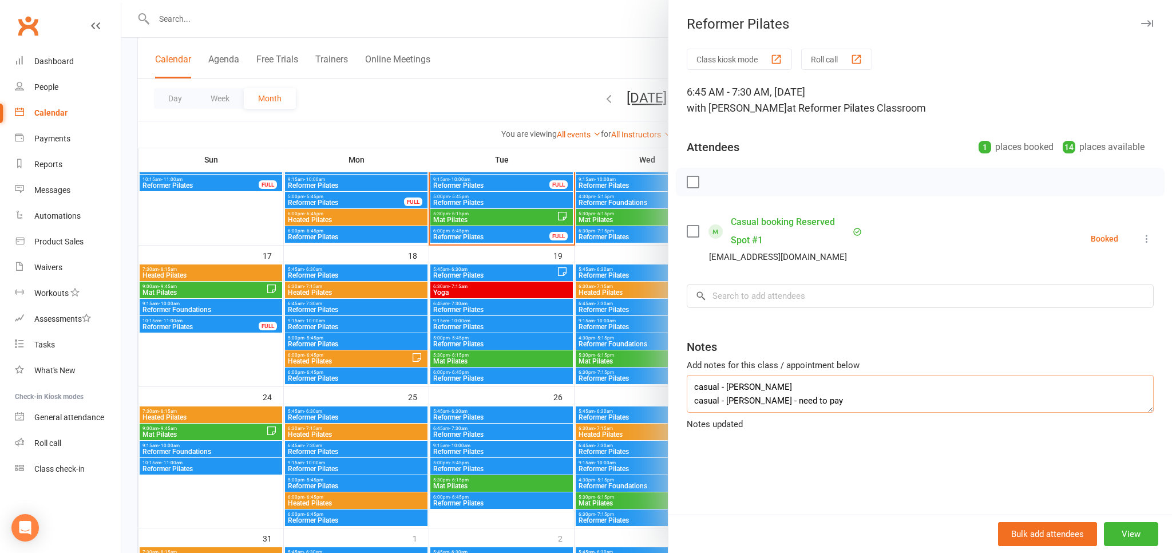
click at [816, 378] on textarea "casual - erin ackerly casual - paige duncan - need to pay" at bounding box center [920, 394] width 467 height 38
type textarea "casual - erin ackerly - need to pay casual - paige duncan - need to pay"
click at [768, 296] on input "search" at bounding box center [920, 296] width 467 height 24
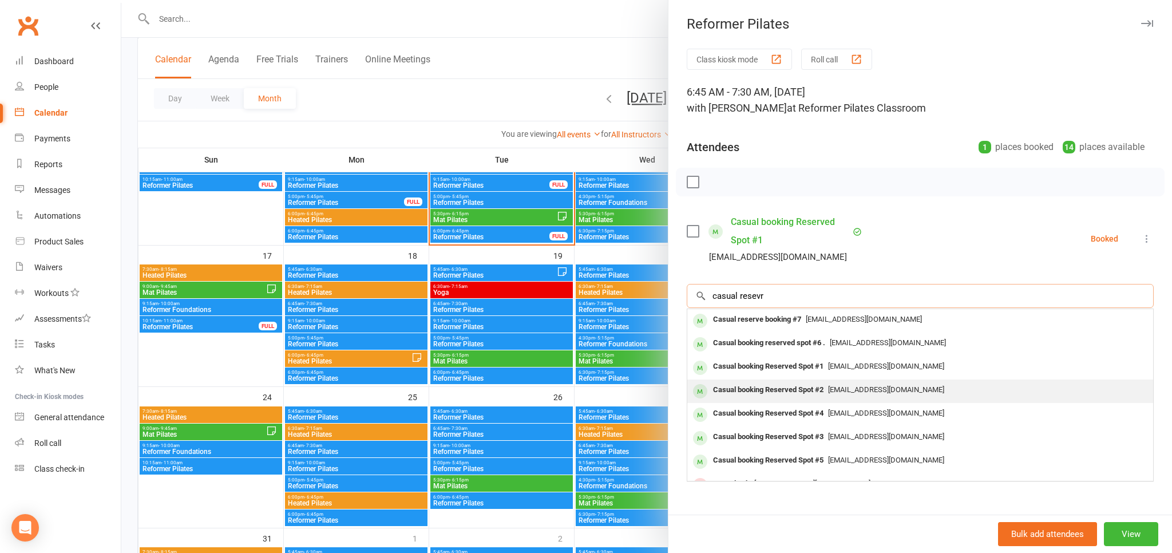
type input "casual resevr"
click at [843, 383] on div "pilates@liftcentre.com.au" at bounding box center [920, 390] width 457 height 17
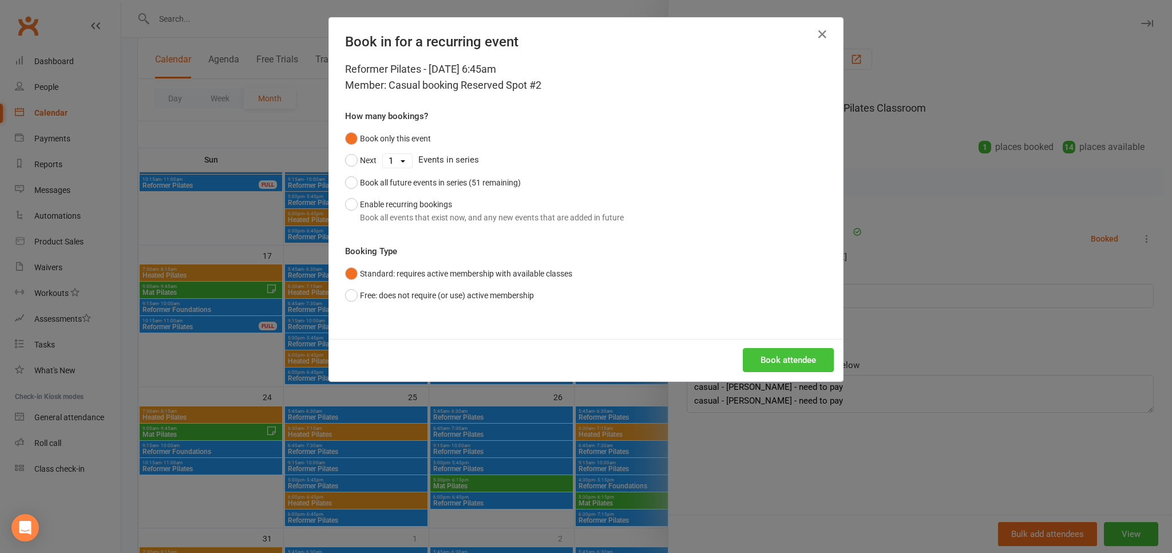
click at [816, 359] on button "Book attendee" at bounding box center [788, 360] width 91 height 24
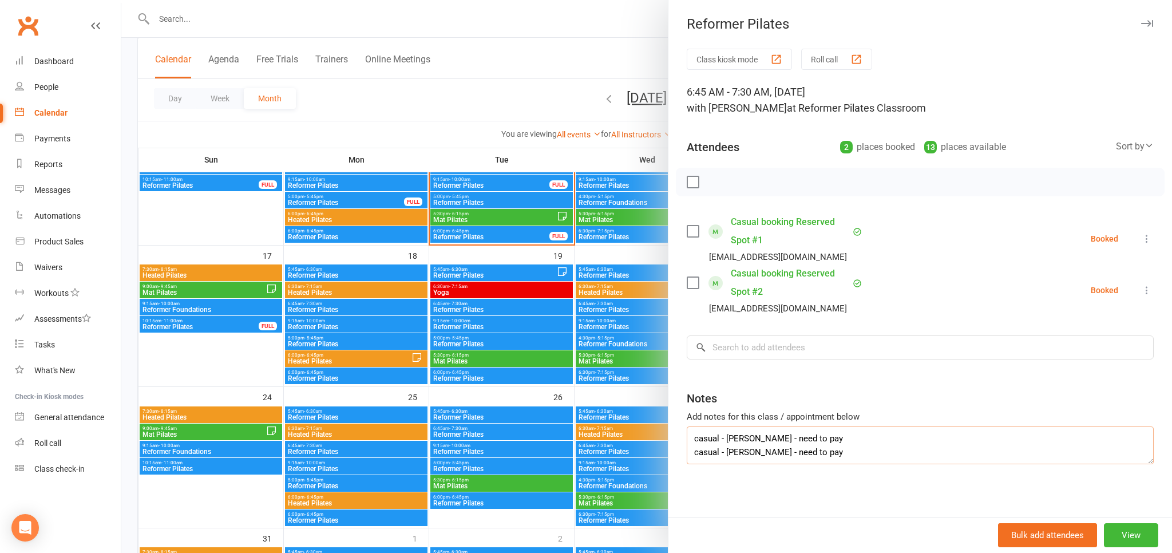
click at [846, 432] on textarea "casual - erin ackerly - need to pay casual - paige duncan - need to pay" at bounding box center [920, 445] width 467 height 38
type textarea "casual - erin ackerly - need to pay + has not done pilates casual - paige dunca…"
click at [583, 76] on div at bounding box center [646, 276] width 1051 height 553
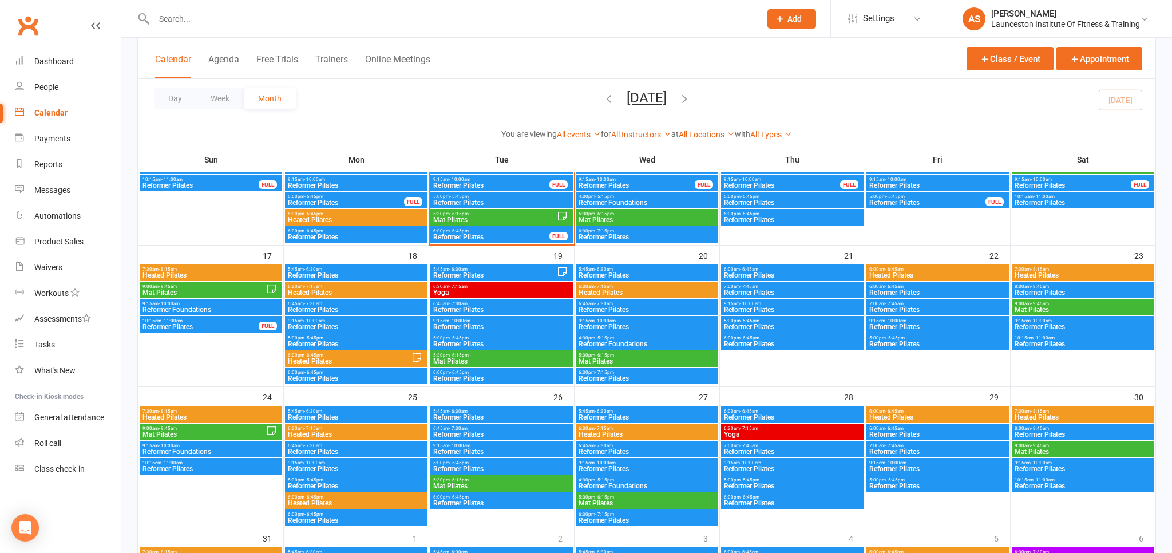
click at [170, 18] on input "text" at bounding box center [452, 19] width 602 height 16
click at [248, 27] on div at bounding box center [444, 18] width 615 height 37
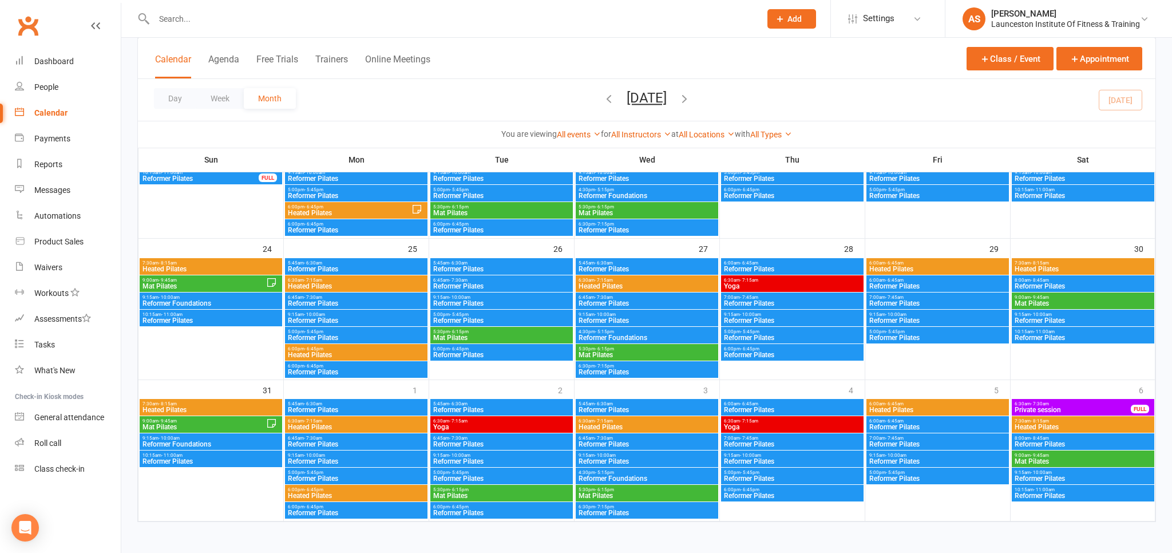
click at [205, 22] on input "text" at bounding box center [452, 19] width 602 height 16
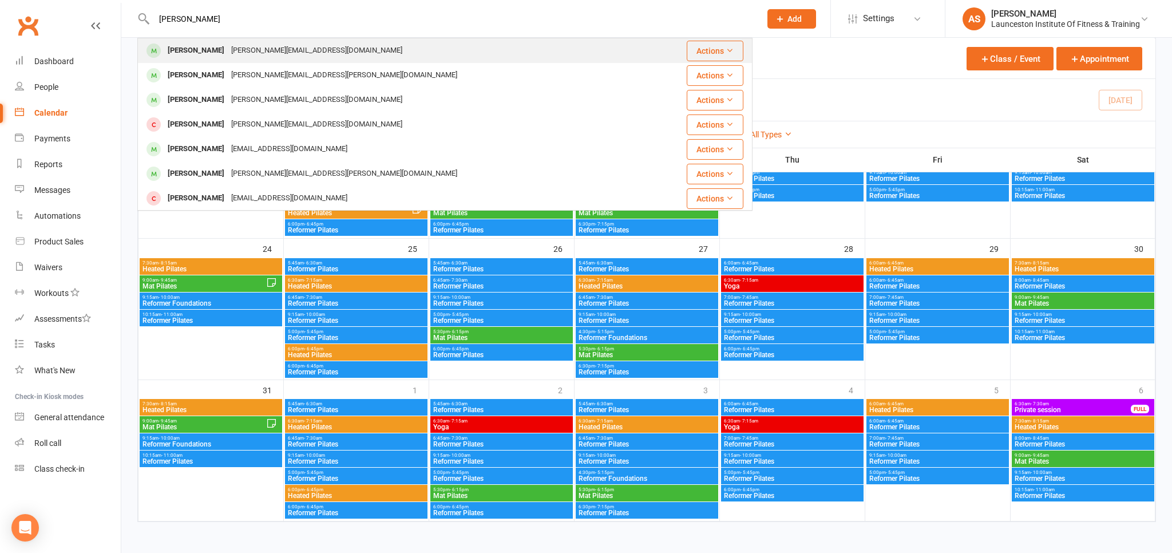
type input "fred eggl"
click at [245, 49] on div "f.eggleston@icloud.com" at bounding box center [317, 50] width 178 height 17
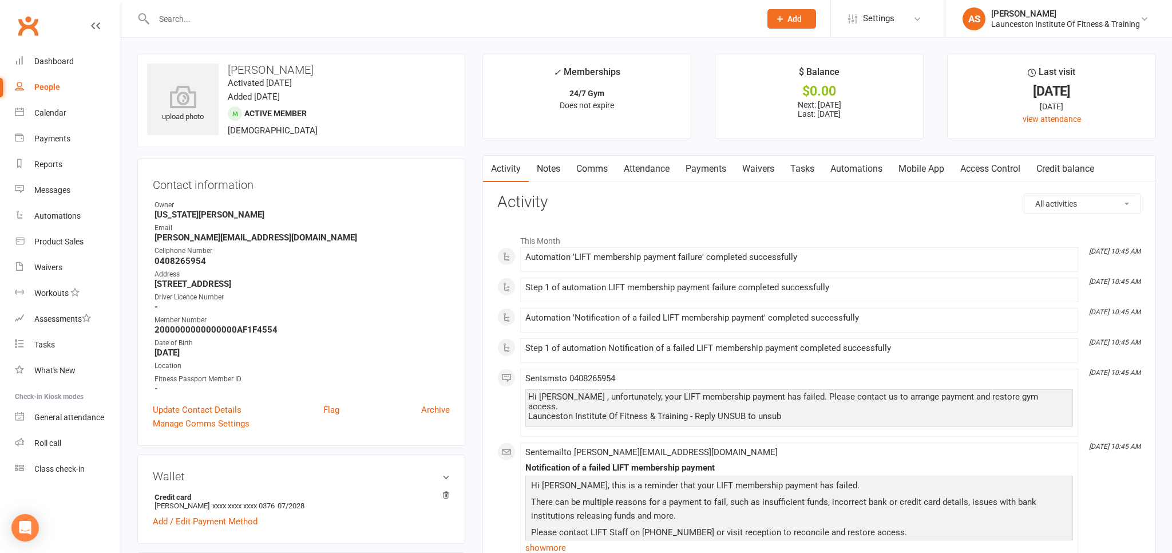
drag, startPoint x: 1009, startPoint y: 166, endPoint x: 999, endPoint y: 182, distance: 18.5
click at [1008, 166] on link "Access Control" at bounding box center [990, 169] width 76 height 26
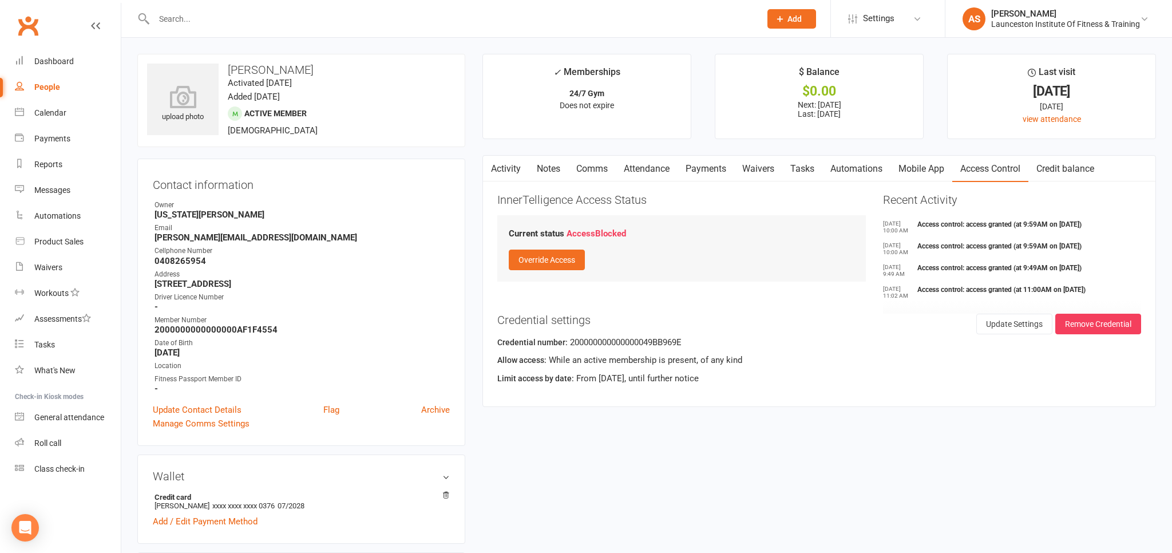
click at [705, 168] on link "Payments" at bounding box center [706, 169] width 57 height 26
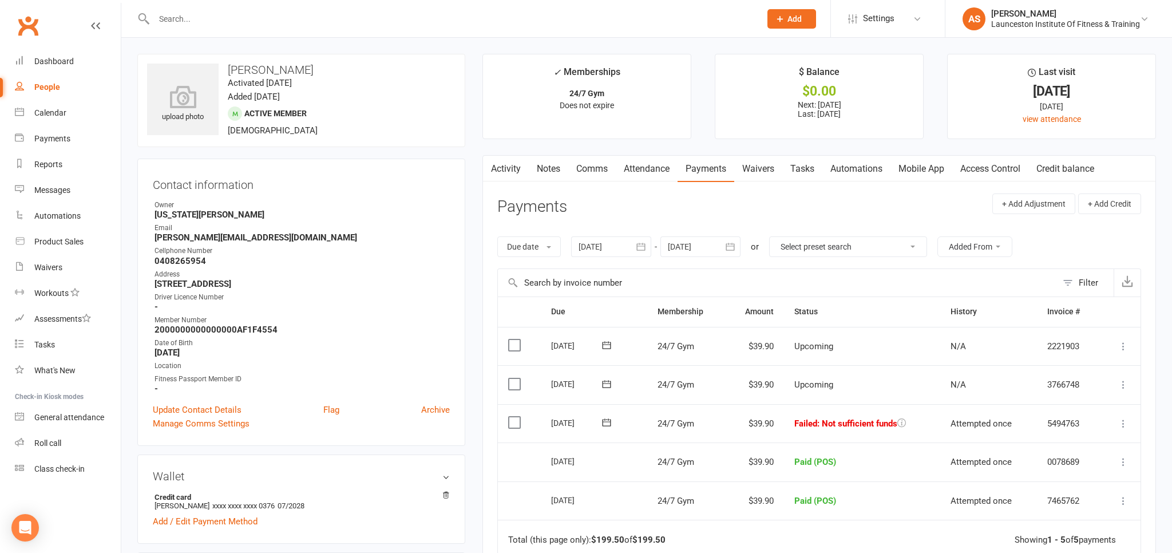
click at [1120, 419] on icon at bounding box center [1123, 423] width 11 height 11
click at [1102, 465] on link "Mark as Paid (POS)" at bounding box center [1073, 468] width 113 height 23
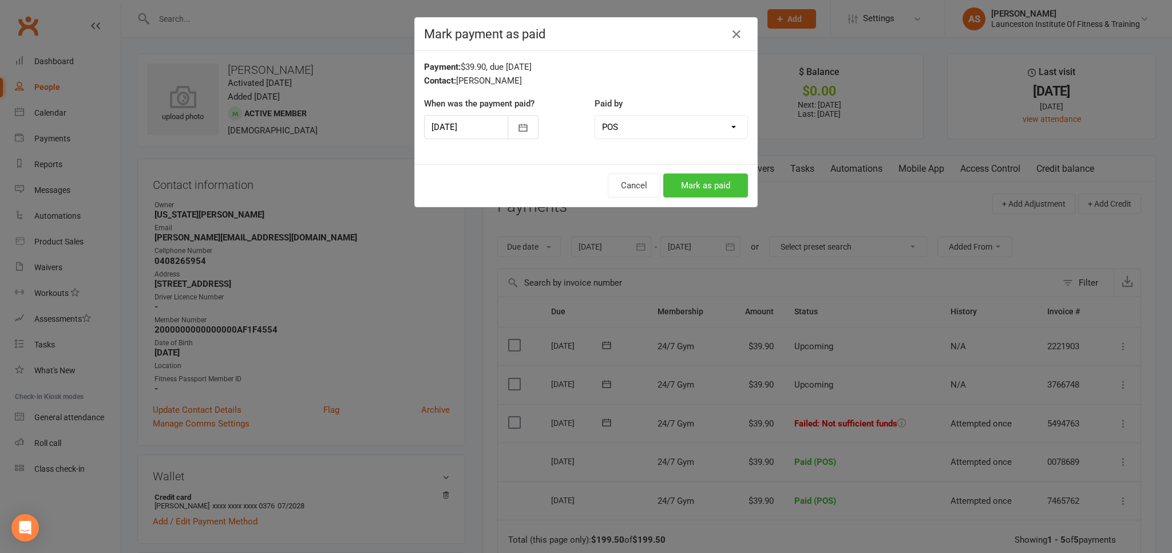
click at [706, 191] on button "Mark as paid" at bounding box center [705, 185] width 85 height 24
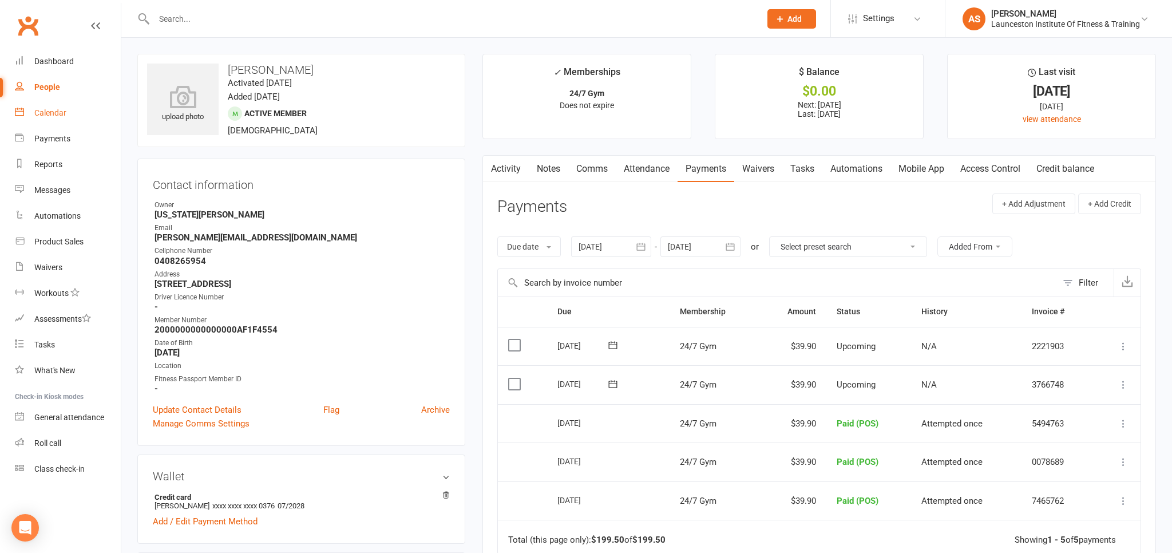
click at [61, 117] on div "Calendar" at bounding box center [50, 112] width 32 height 9
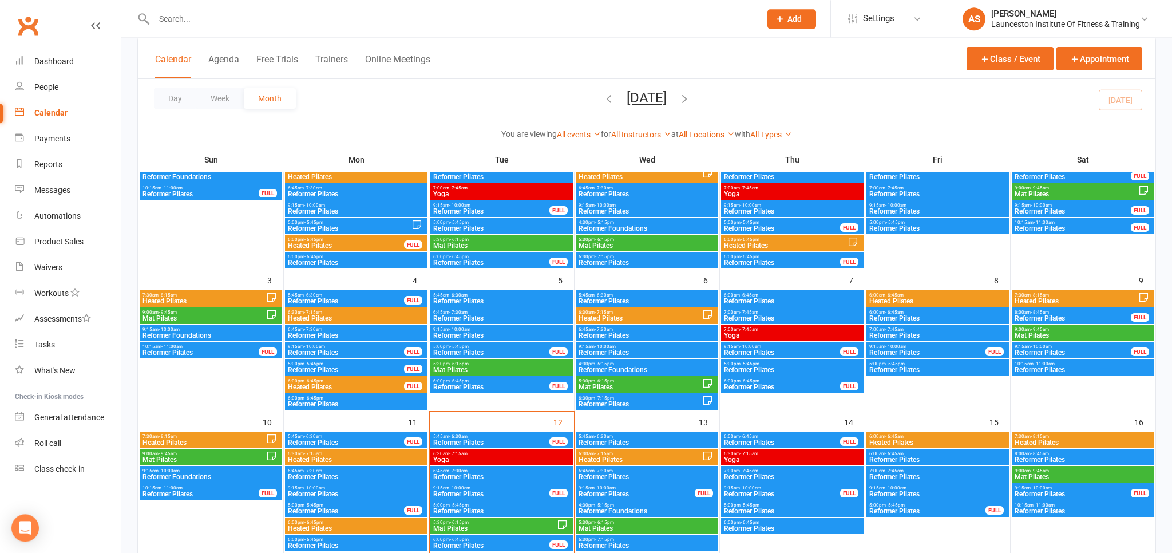
scroll to position [181, 0]
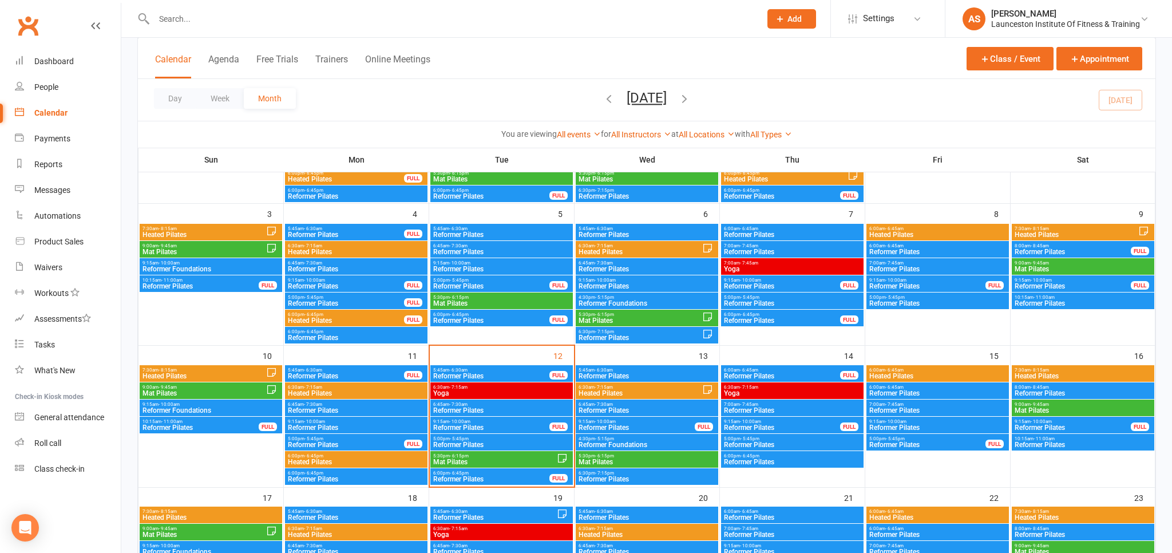
click at [491, 424] on span "Reformer Pilates" at bounding box center [491, 427] width 117 height 7
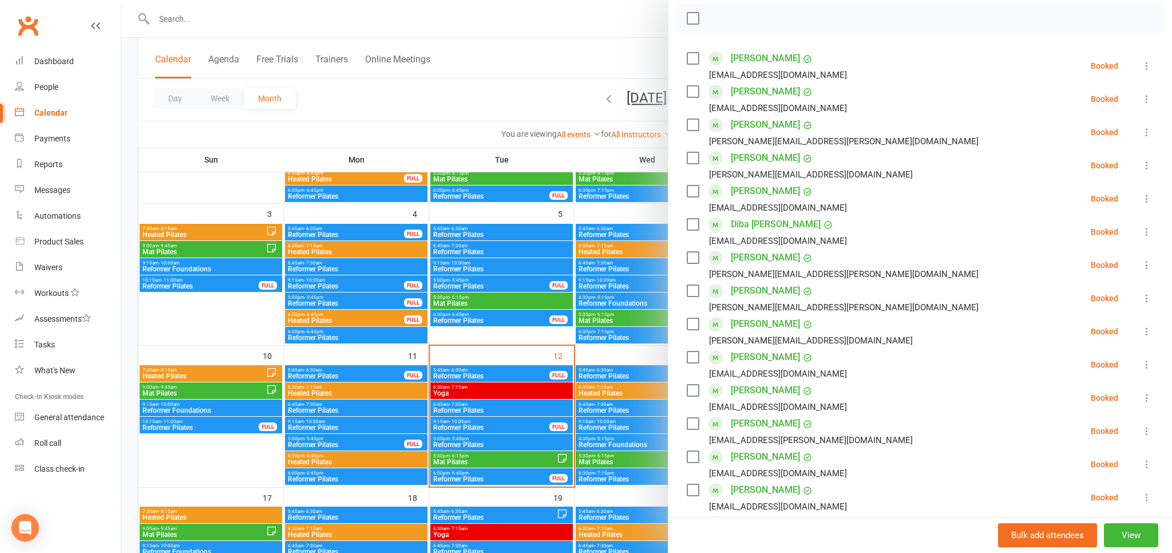
scroll to position [189, 0]
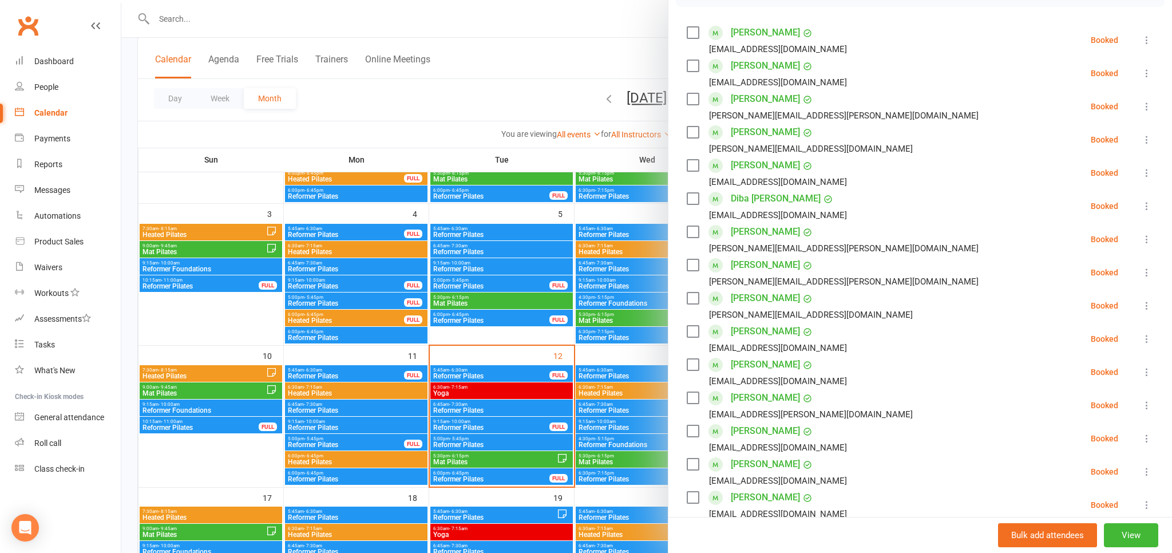
click at [1153, 436] on icon at bounding box center [1146, 438] width 11 height 11
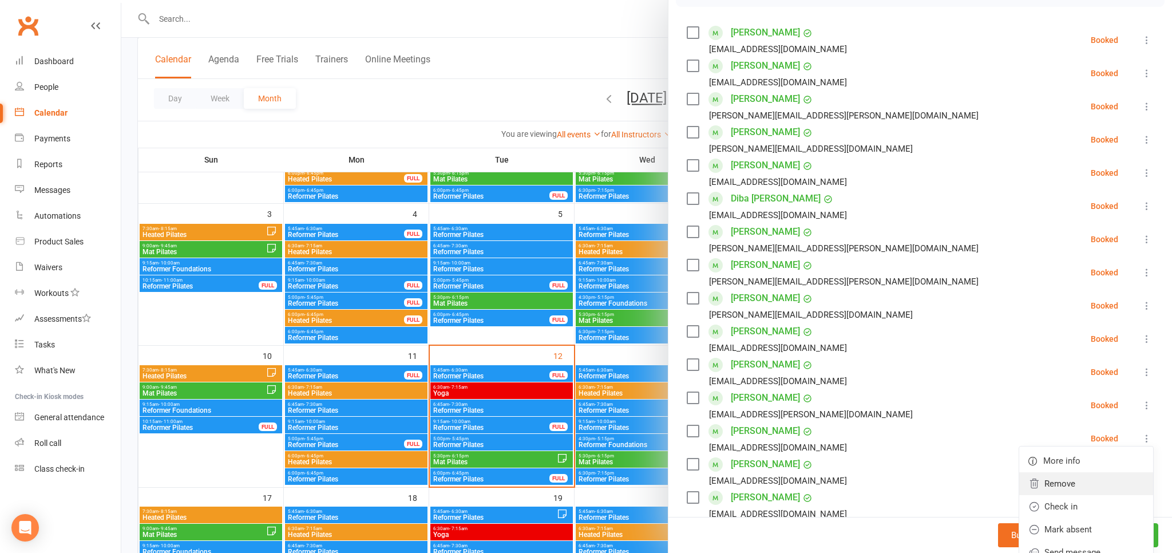
click at [1098, 482] on link "Remove" at bounding box center [1086, 483] width 134 height 23
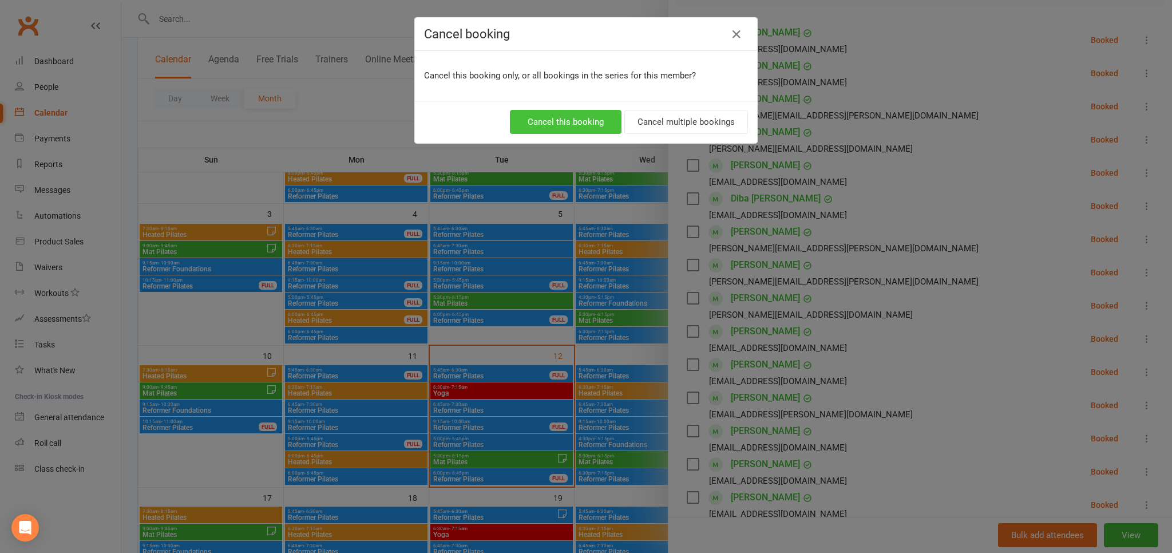
click at [568, 126] on button "Cancel this booking" at bounding box center [566, 122] width 112 height 24
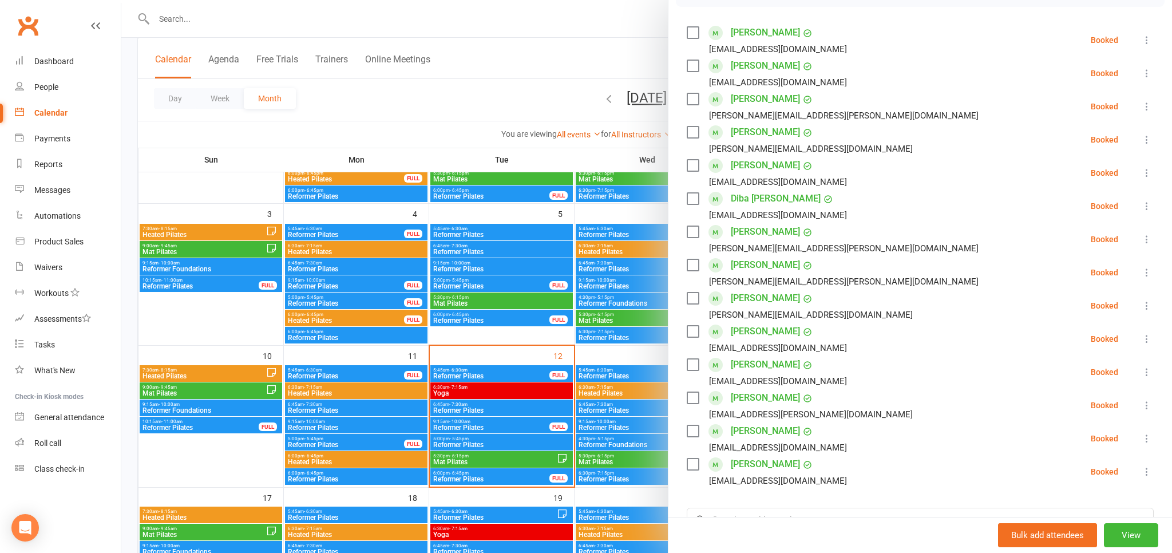
click at [624, 70] on div at bounding box center [646, 276] width 1051 height 553
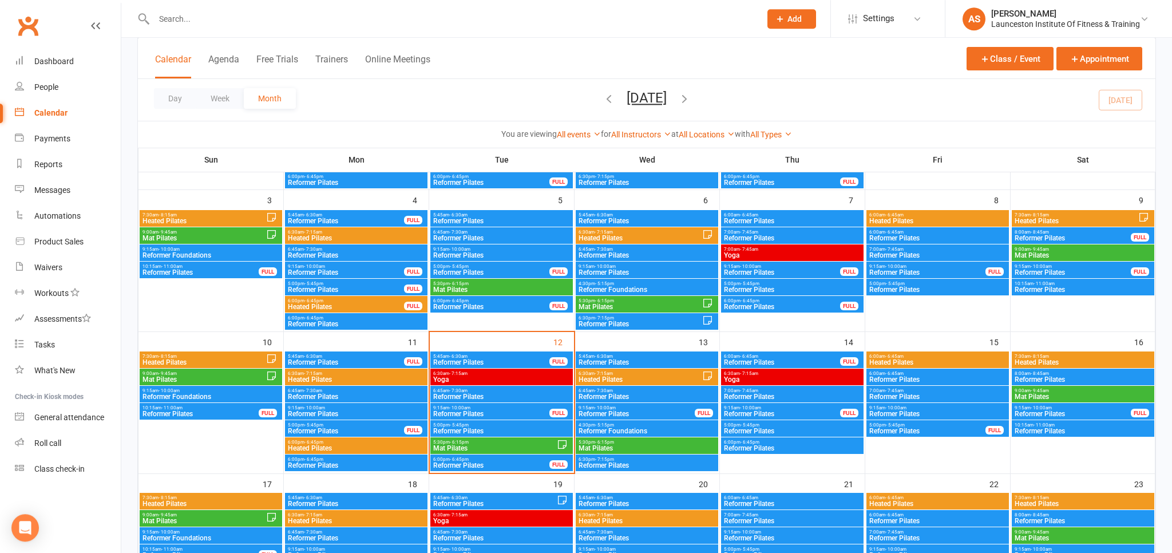
scroll to position [423, 0]
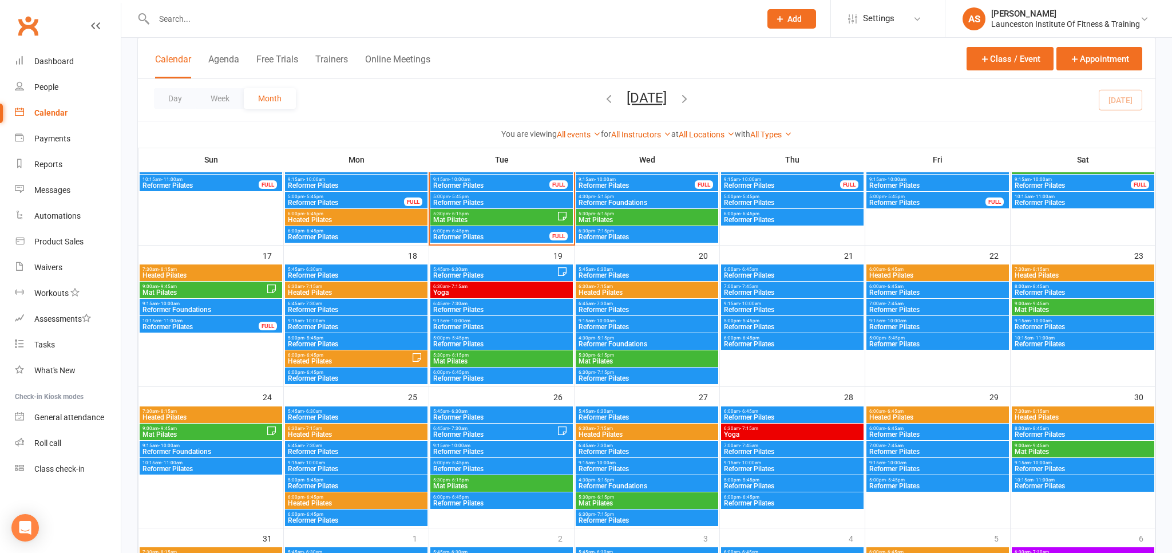
click at [480, 429] on span "6:45am - 7:30am" at bounding box center [495, 428] width 124 height 5
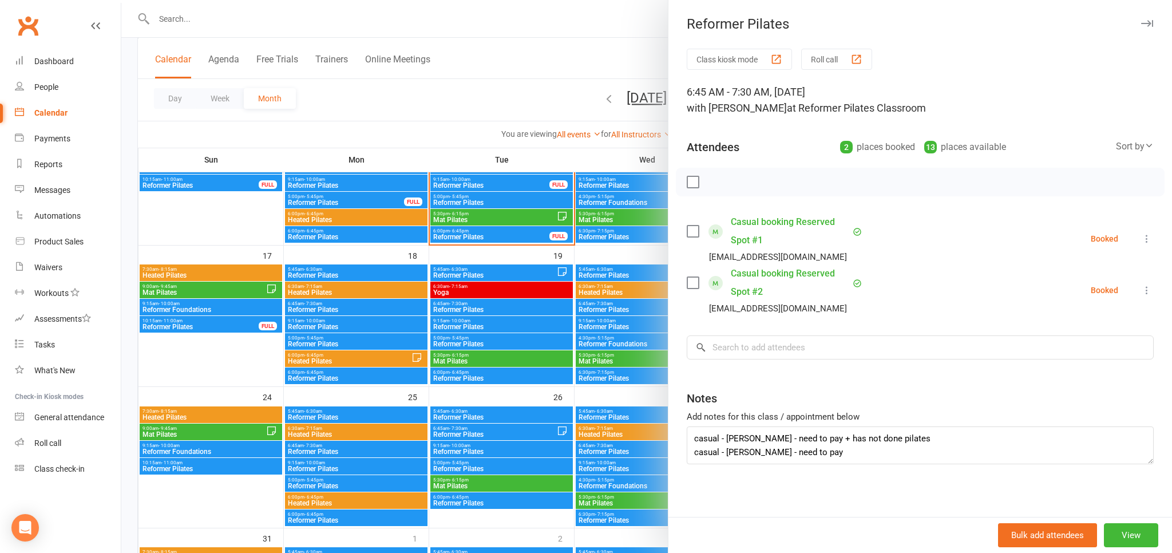
click at [571, 86] on div at bounding box center [646, 276] width 1051 height 553
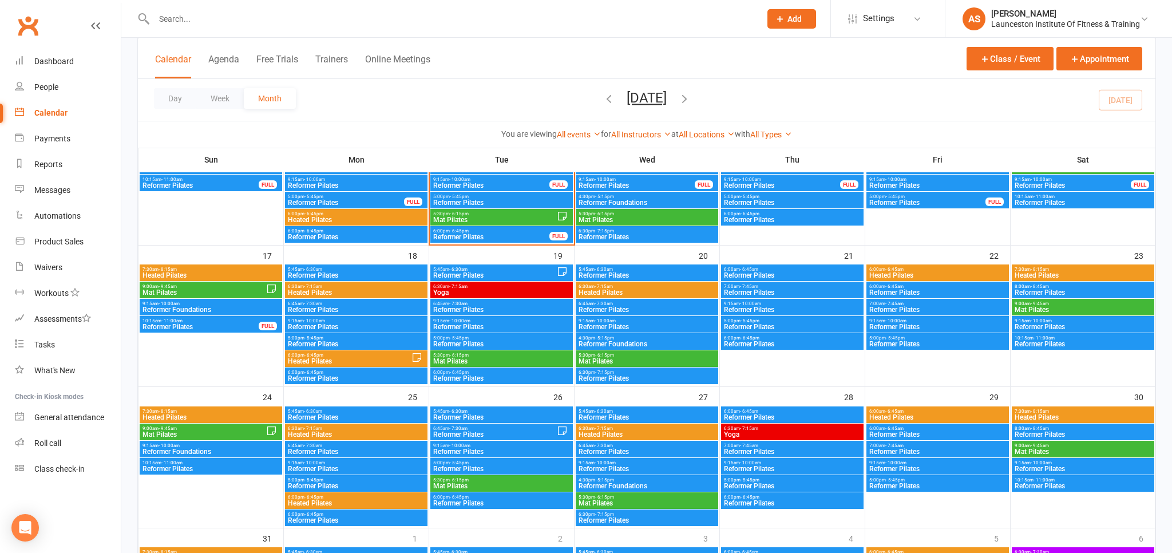
click at [236, 22] on input "text" at bounding box center [452, 19] width 602 height 16
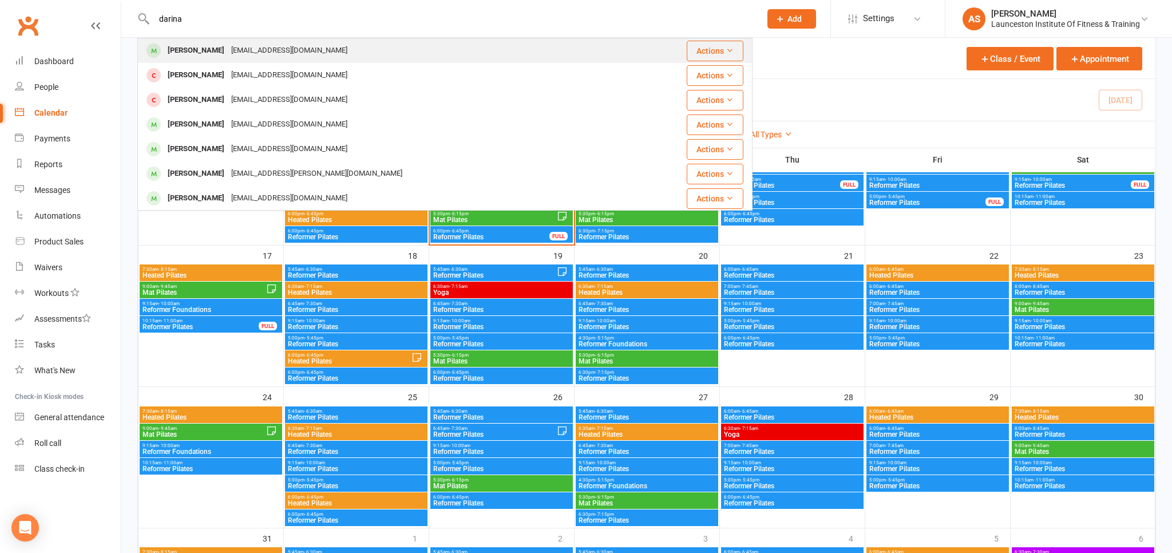
type input "darina"
click at [260, 50] on div "sagataeva.darina@gmail.com" at bounding box center [289, 50] width 123 height 17
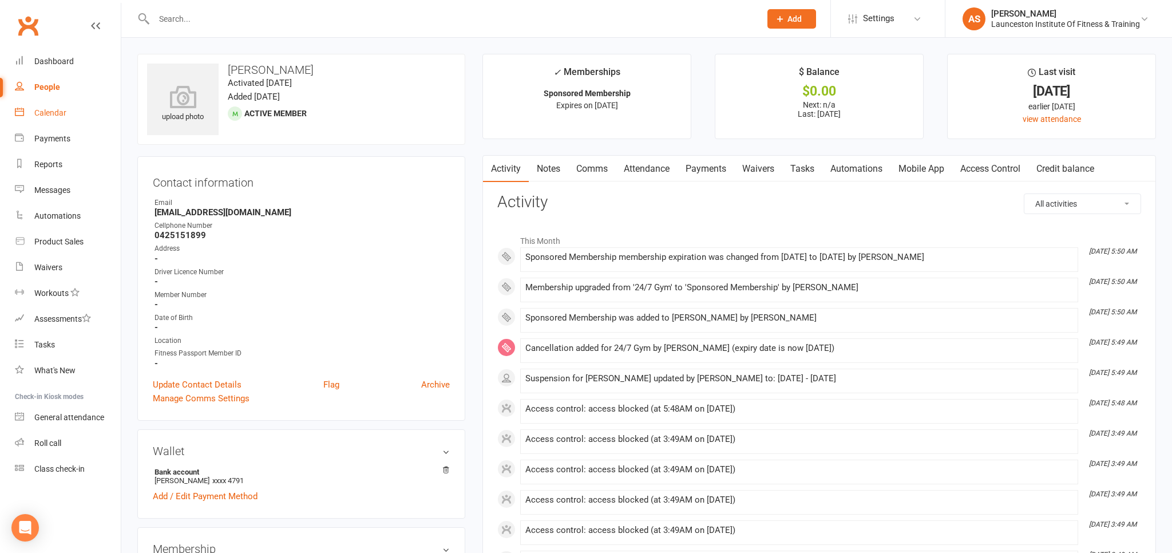
click at [57, 118] on link "Calendar" at bounding box center [68, 113] width 106 height 26
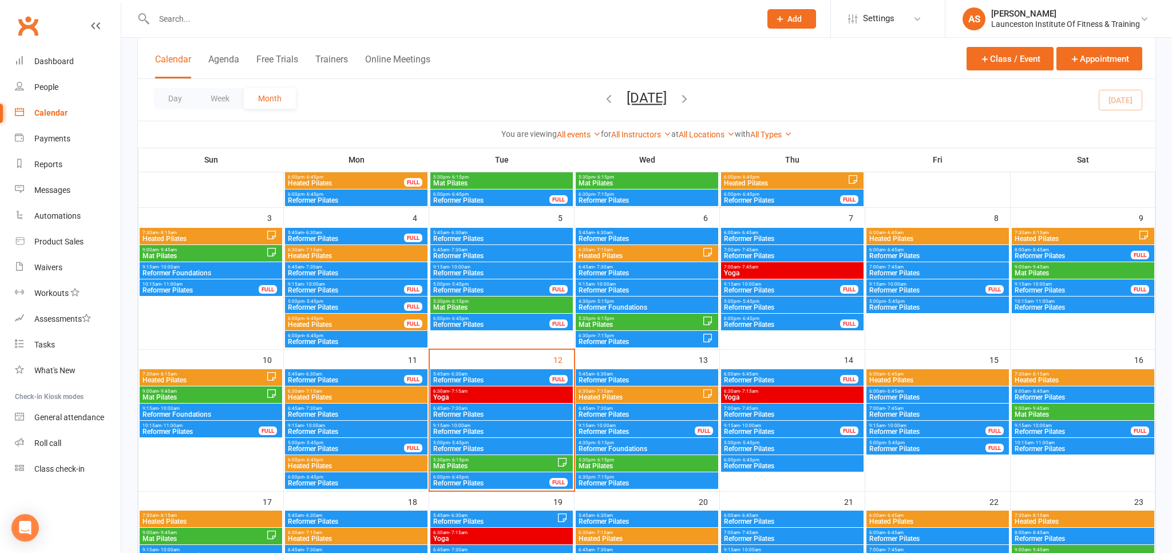
scroll to position [181, 0]
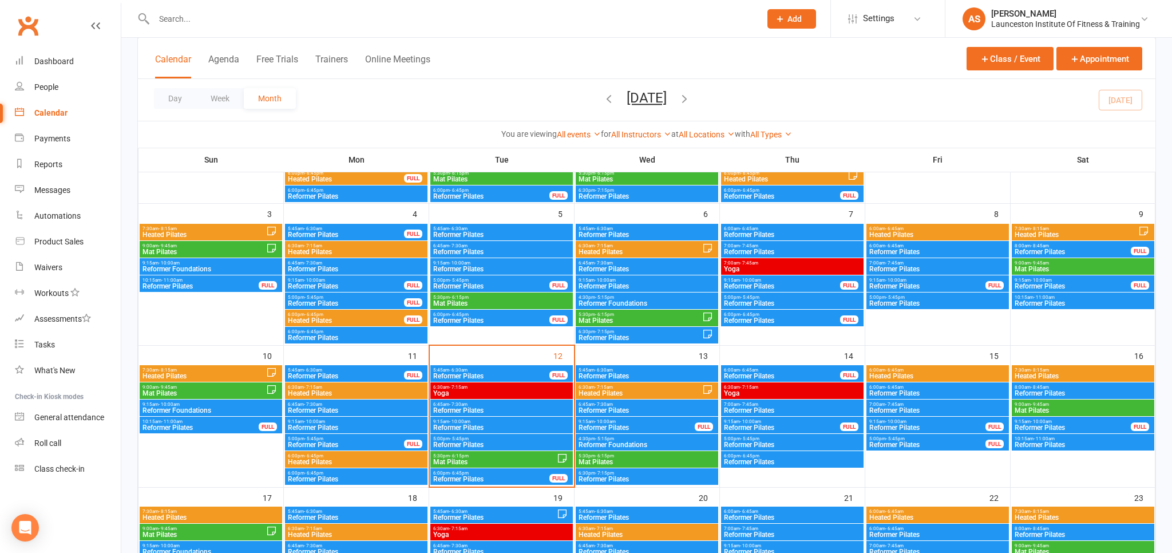
click at [781, 445] on span "Reformer Pilates" at bounding box center [792, 444] width 138 height 7
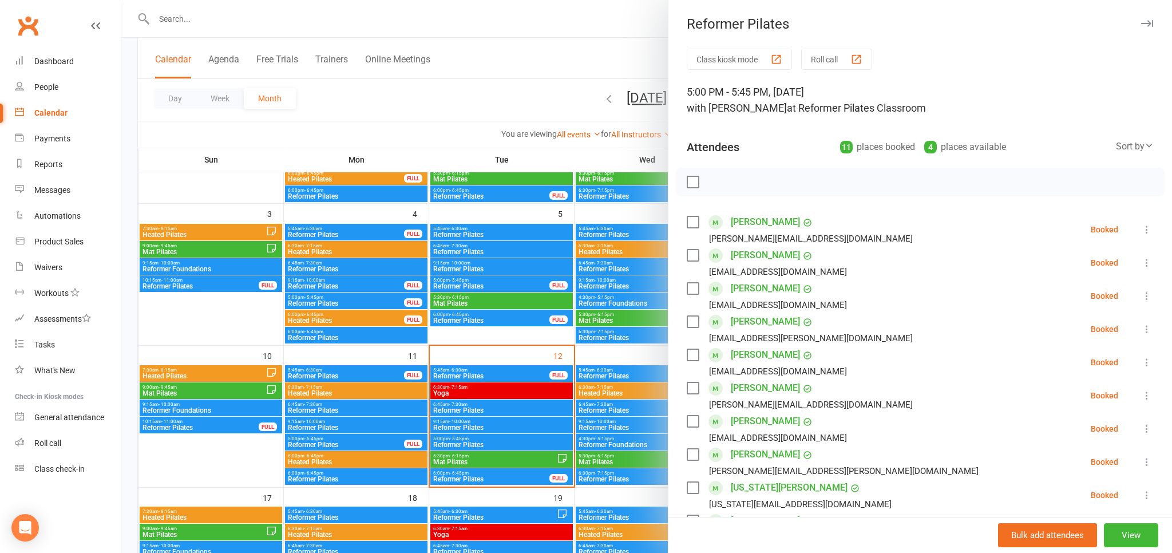
click at [597, 162] on div at bounding box center [646, 276] width 1051 height 553
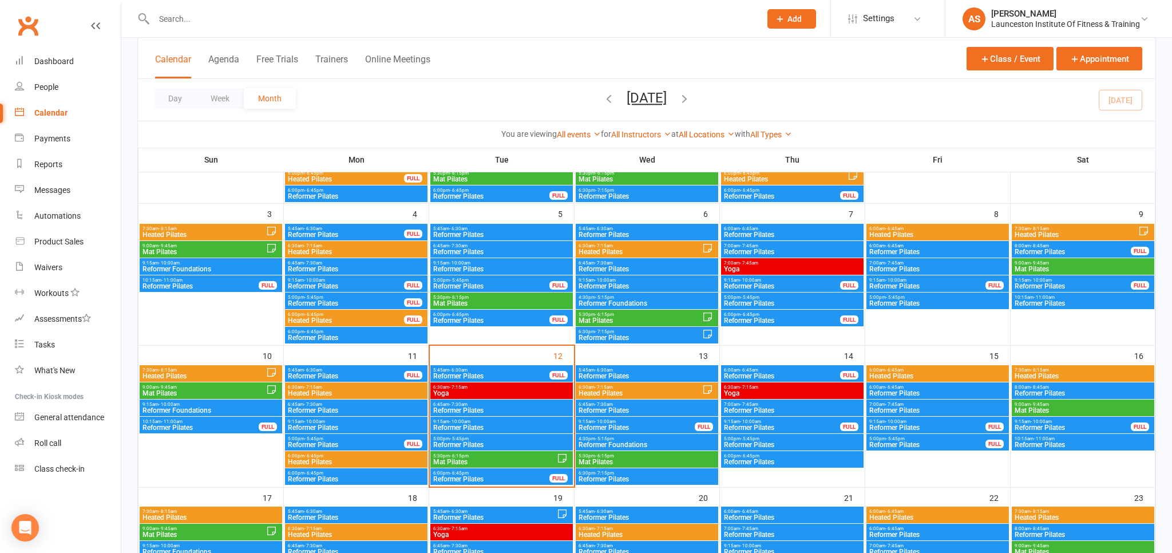
click at [770, 462] on span "Reformer Pilates" at bounding box center [792, 461] width 138 height 7
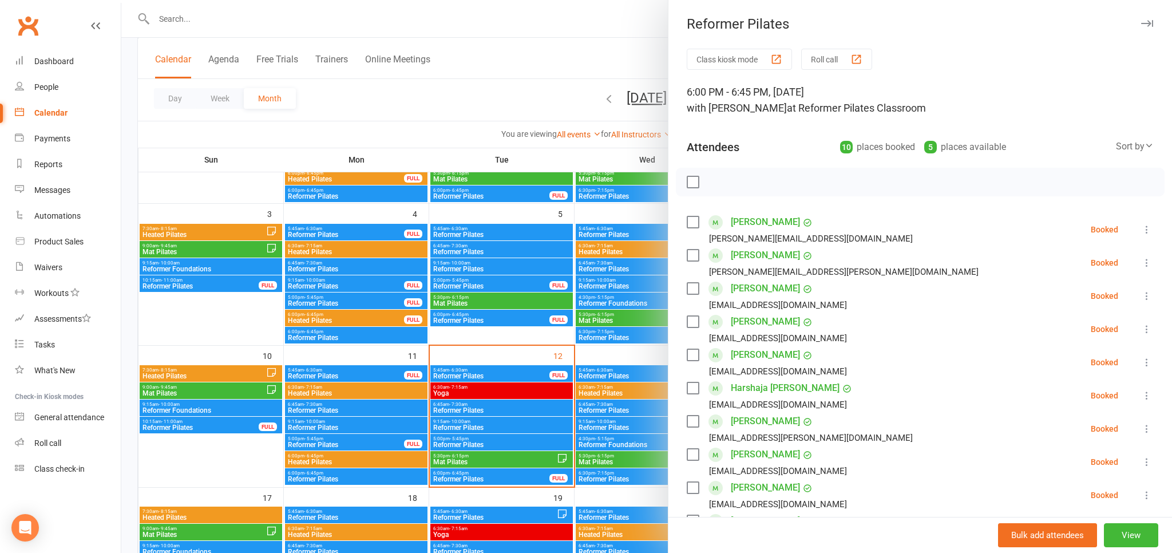
click at [555, 150] on div at bounding box center [646, 276] width 1051 height 553
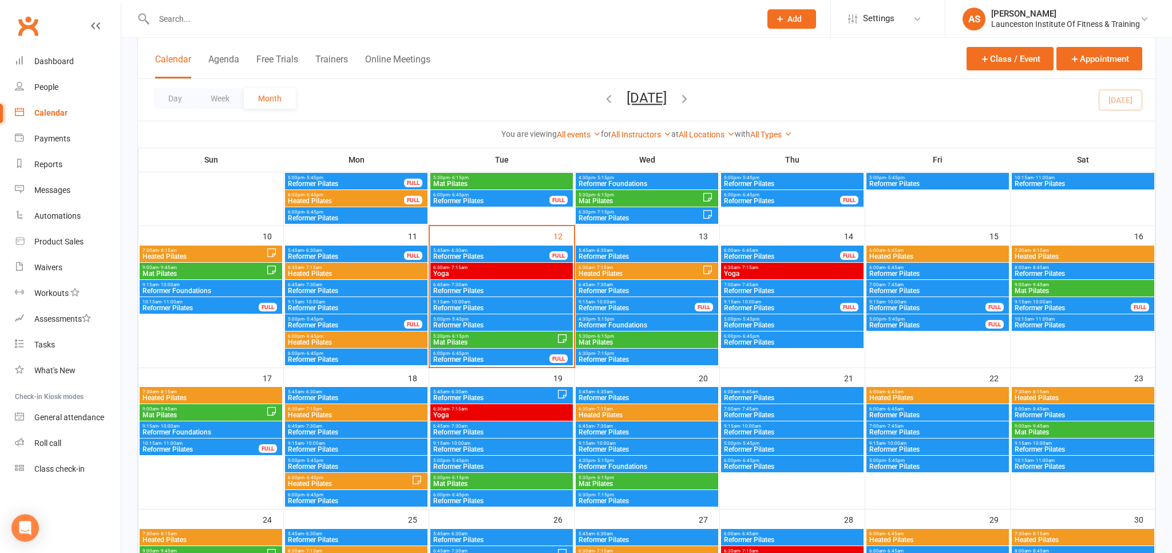
scroll to position [302, 0]
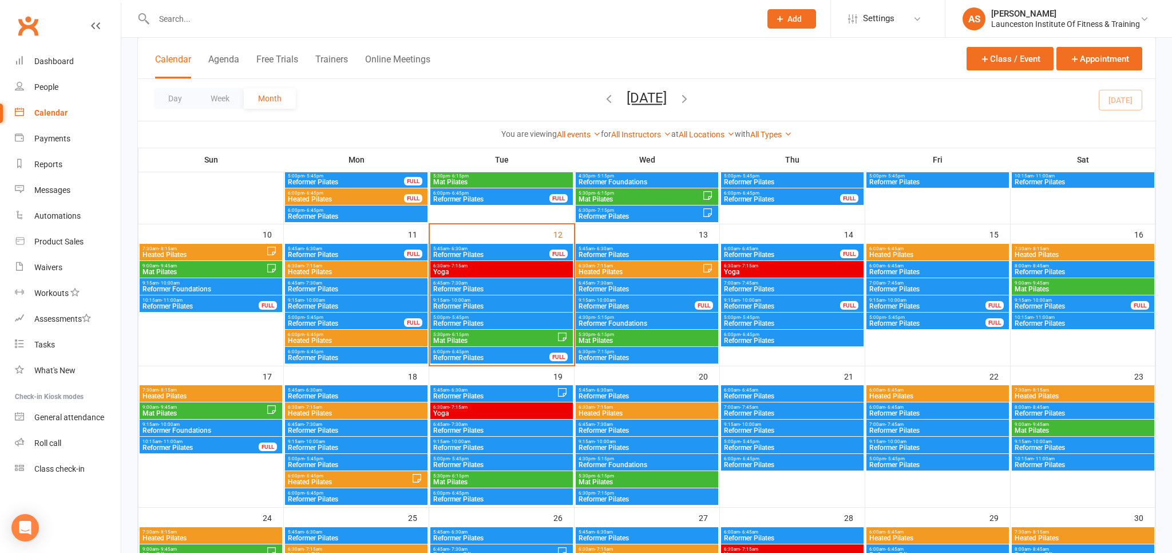
click at [777, 400] on span "Reformer Pilates" at bounding box center [792, 396] width 138 height 7
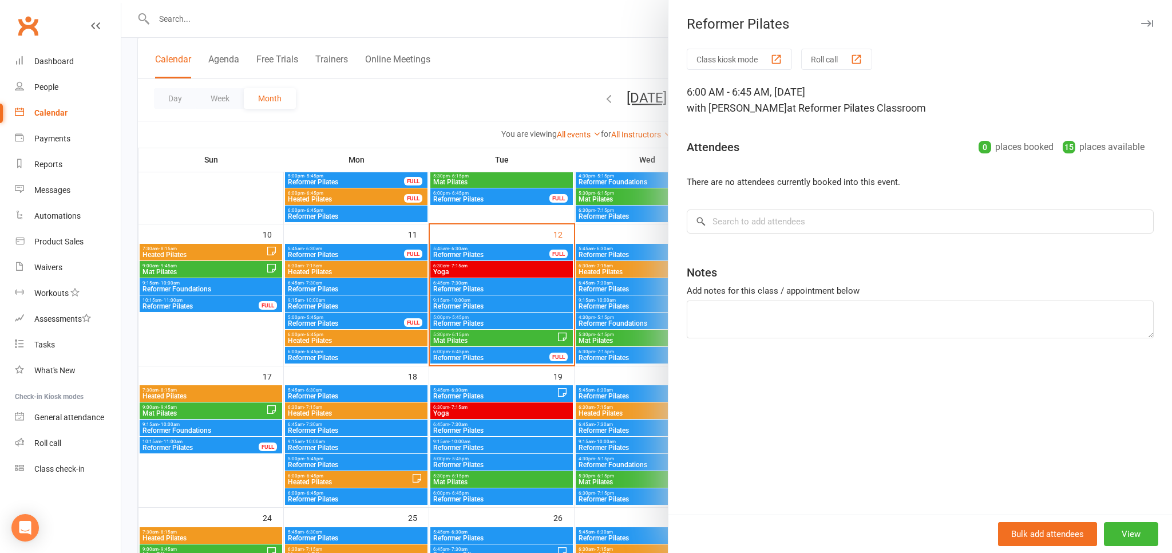
click at [612, 111] on div at bounding box center [646, 276] width 1051 height 553
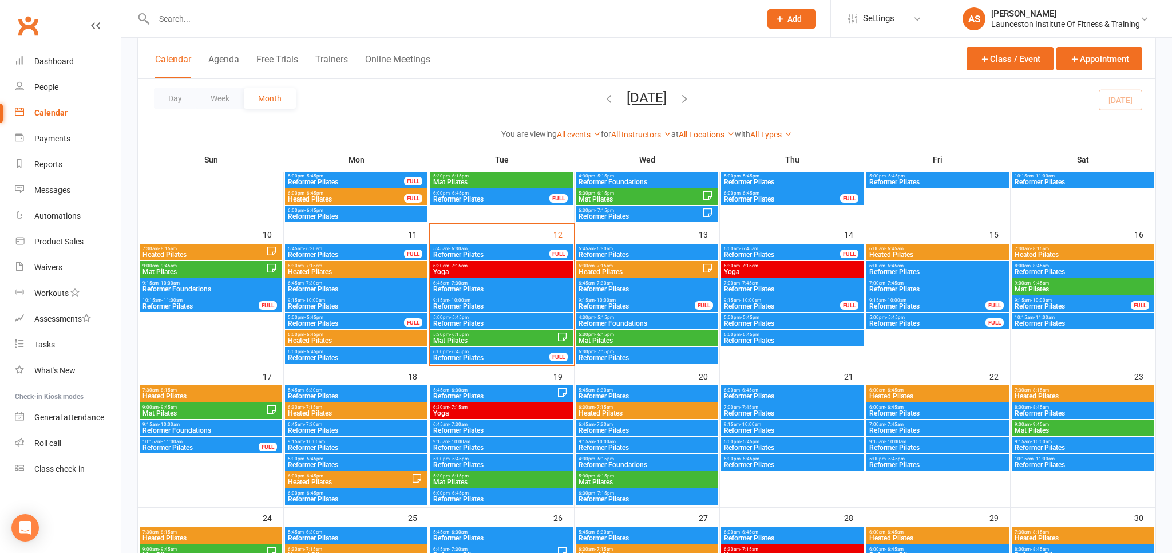
click at [762, 415] on span "Reformer Pilates" at bounding box center [792, 413] width 138 height 7
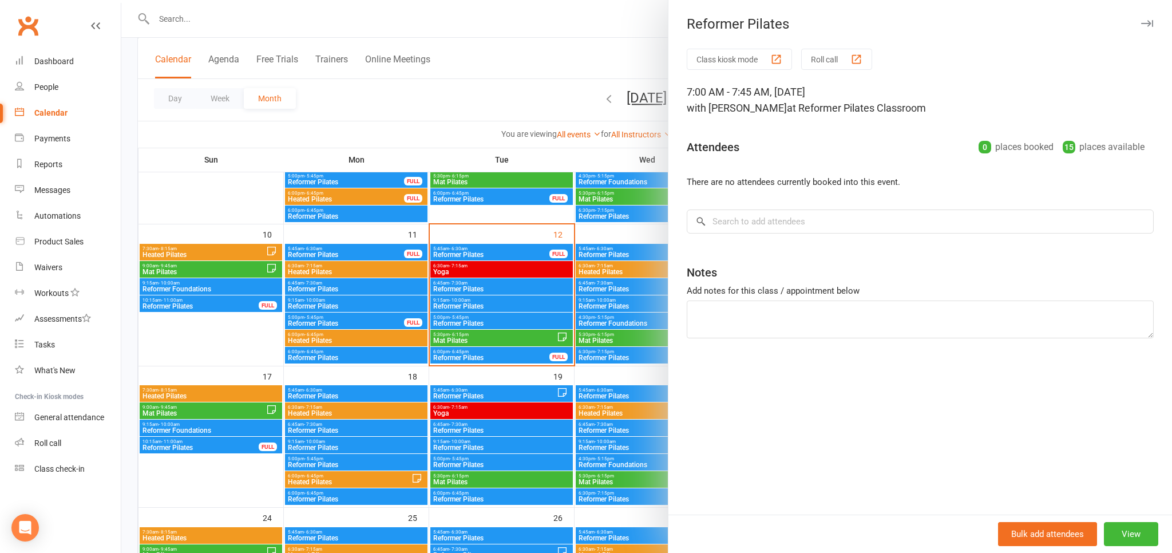
click at [551, 132] on div at bounding box center [646, 276] width 1051 height 553
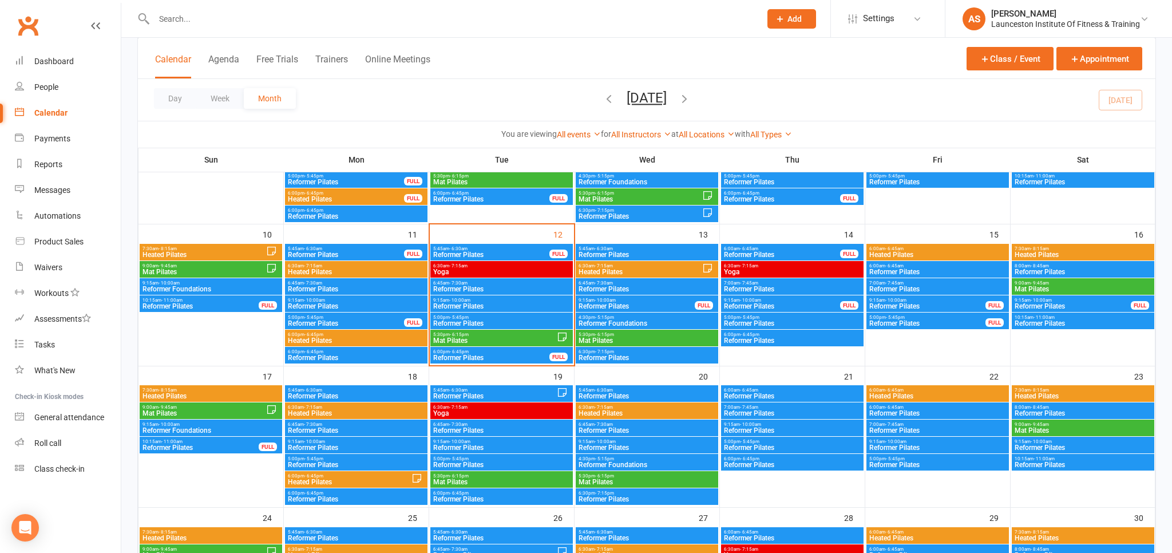
click at [743, 444] on span "Reformer Pilates" at bounding box center [792, 447] width 138 height 7
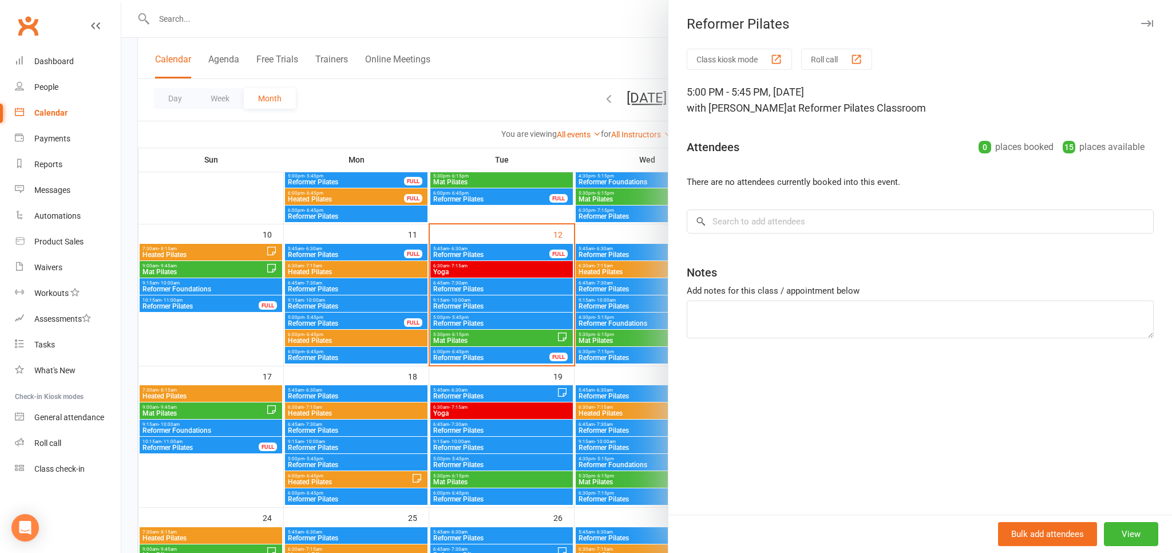
click at [658, 166] on div at bounding box center [646, 276] width 1051 height 553
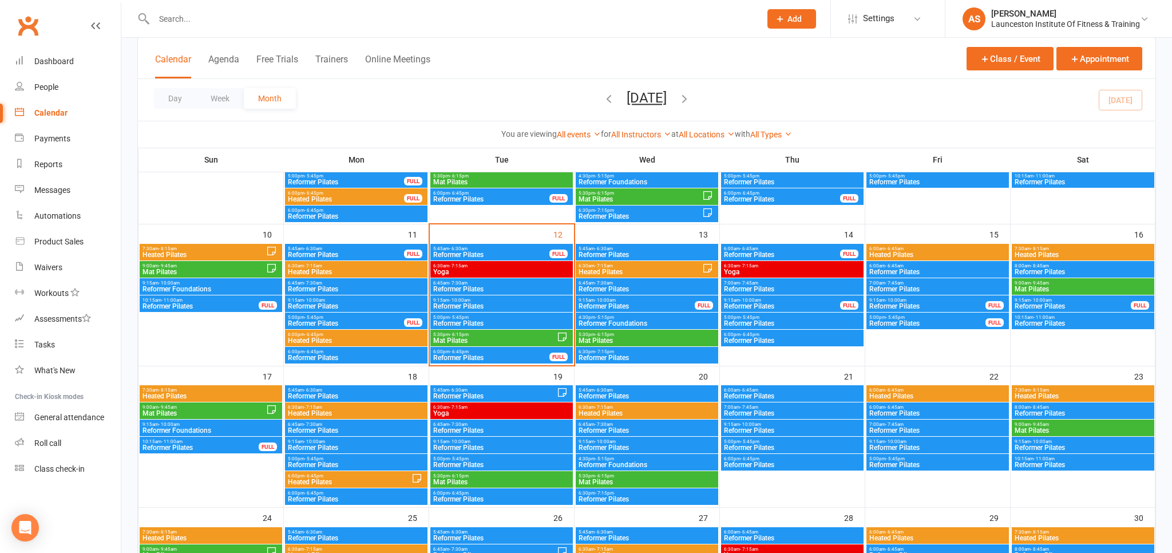
click at [757, 464] on span "Reformer Pilates" at bounding box center [792, 464] width 138 height 7
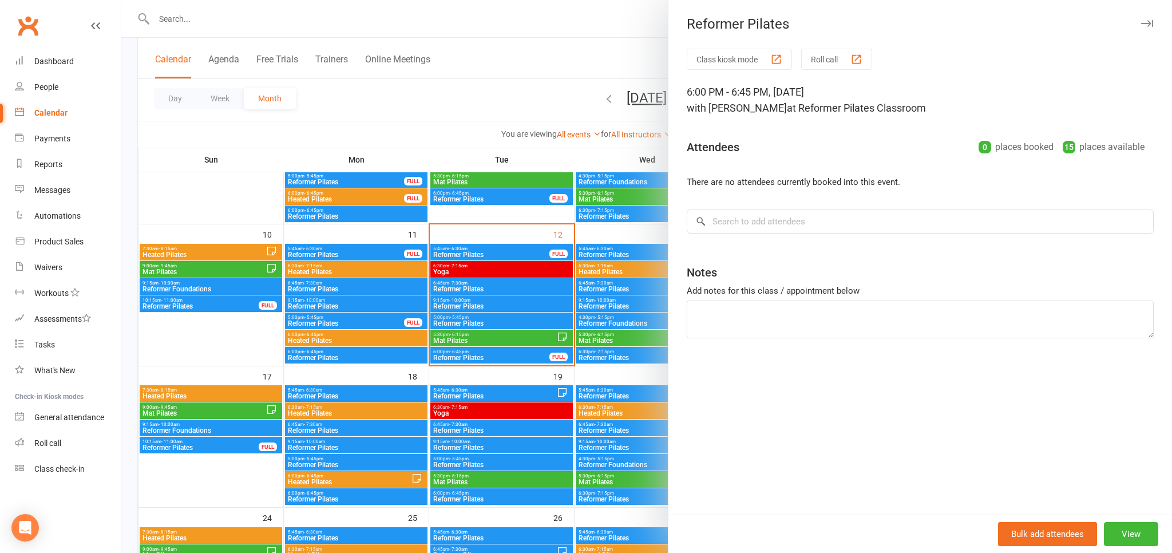
click at [592, 118] on div at bounding box center [646, 276] width 1051 height 553
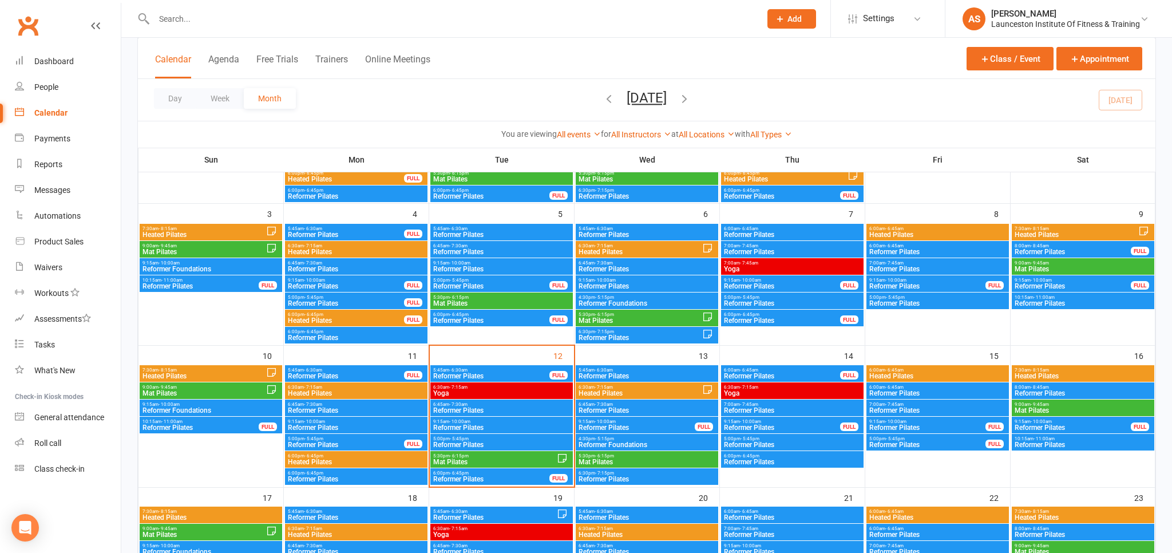
scroll to position [242, 0]
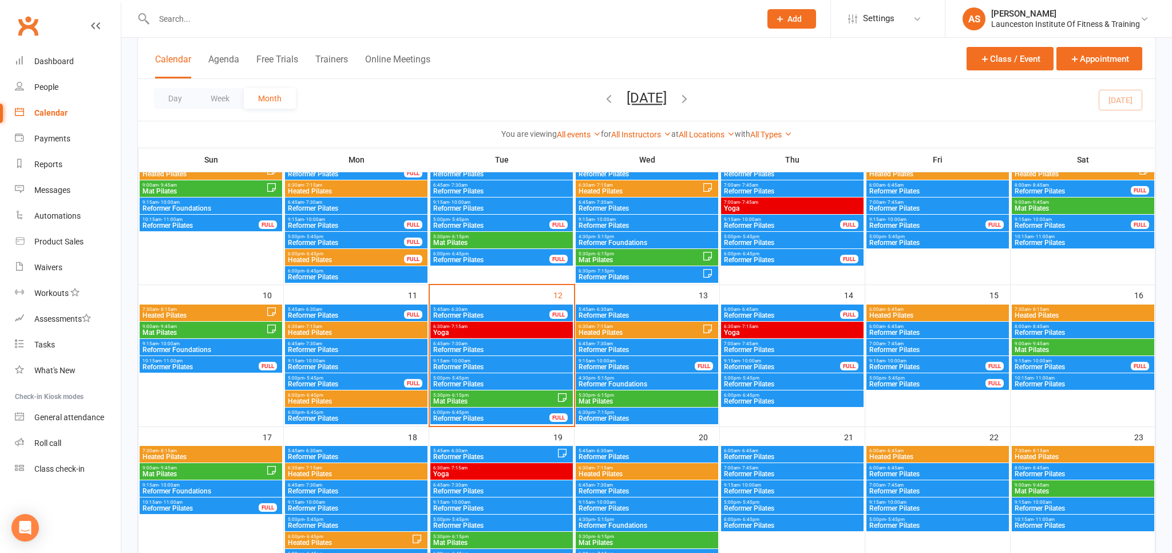
click at [795, 367] on span "Reformer Pilates" at bounding box center [781, 366] width 117 height 7
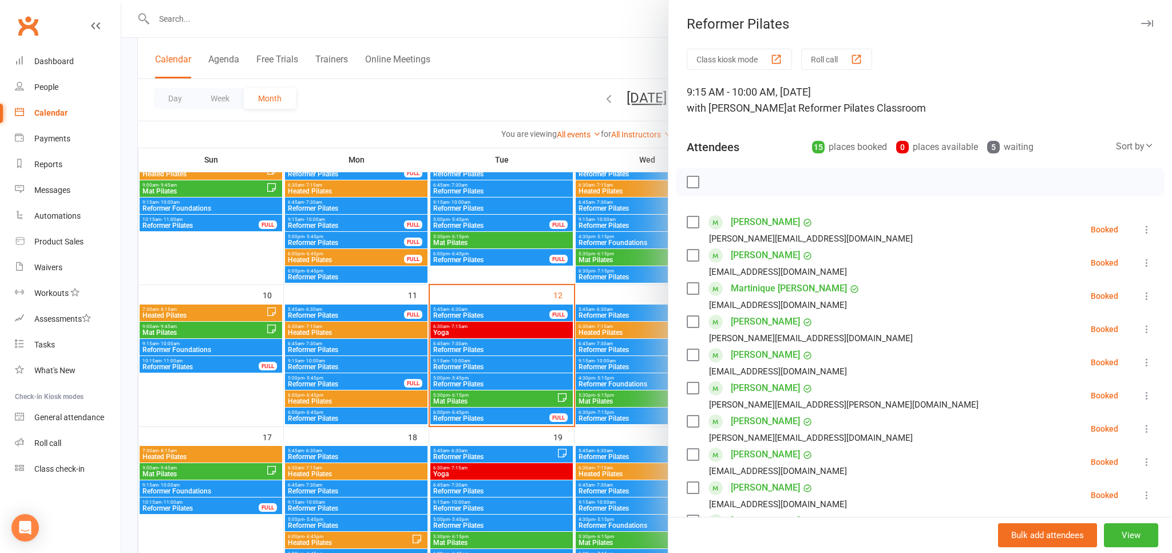
click at [654, 58] on div at bounding box center [646, 276] width 1051 height 553
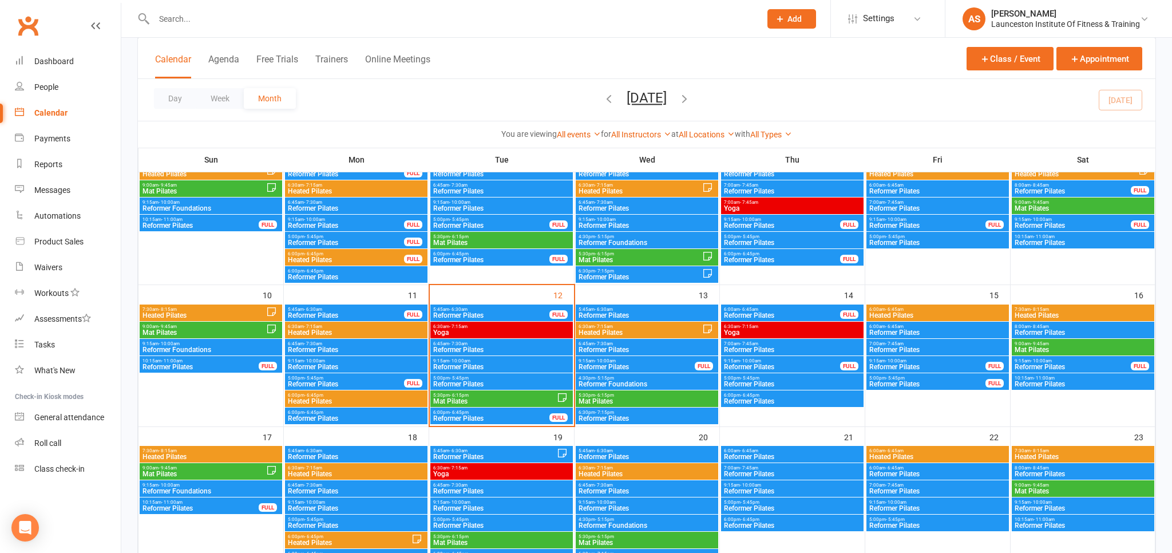
click at [630, 363] on span "Reformer Pilates" at bounding box center [636, 366] width 117 height 7
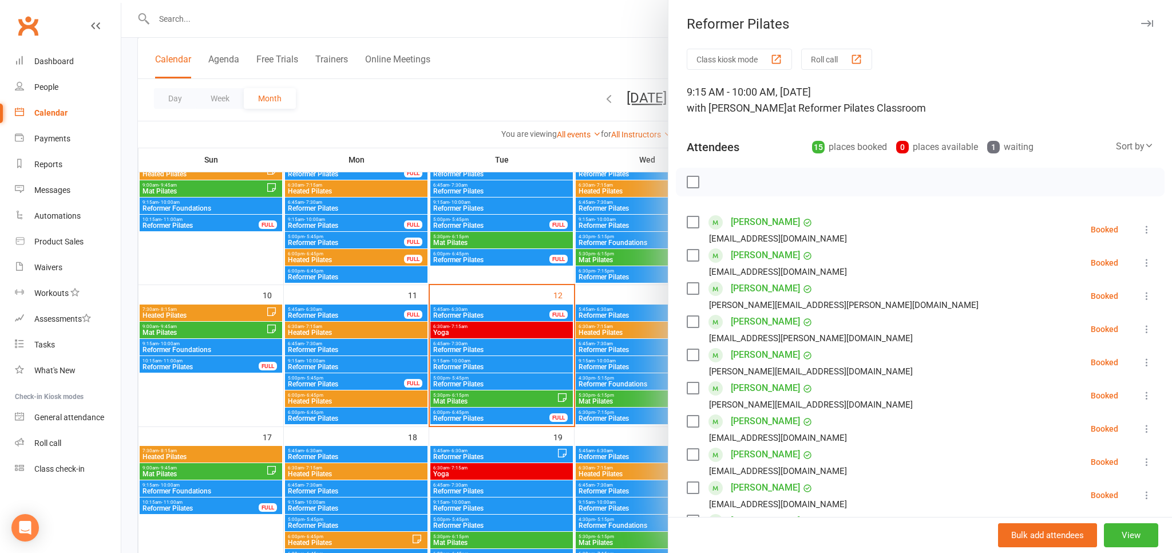
click at [628, 52] on div at bounding box center [646, 276] width 1051 height 553
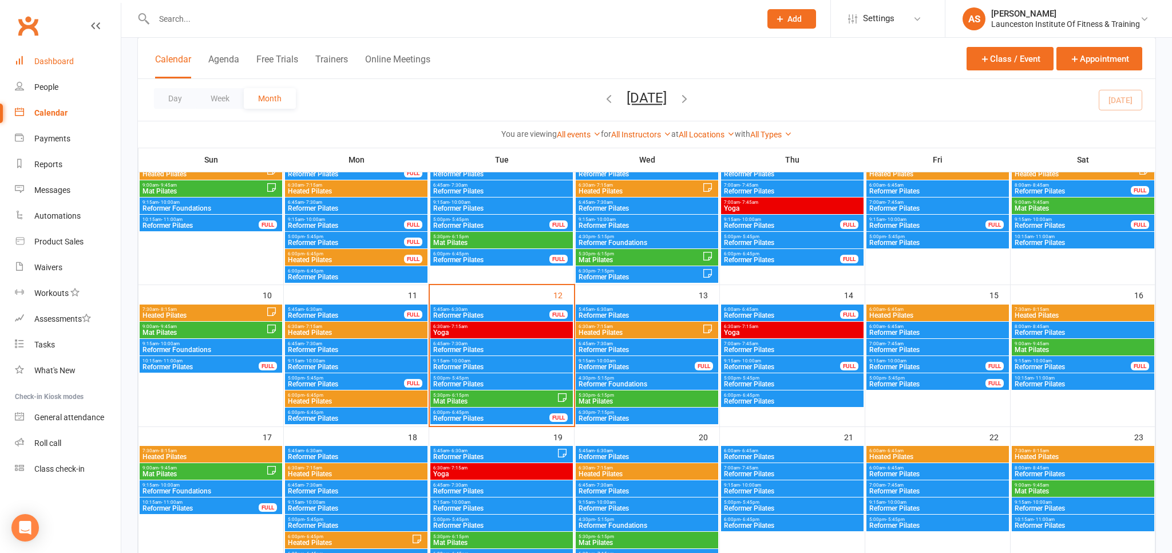
click at [60, 61] on div "Dashboard" at bounding box center [53, 61] width 39 height 9
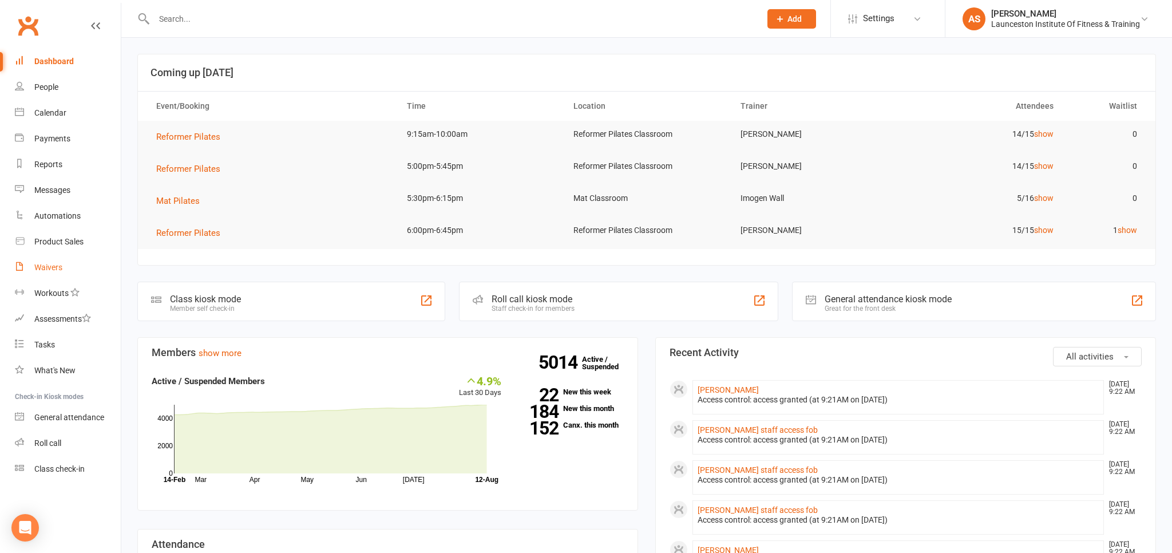
click at [49, 267] on div "Waivers" at bounding box center [48, 267] width 28 height 9
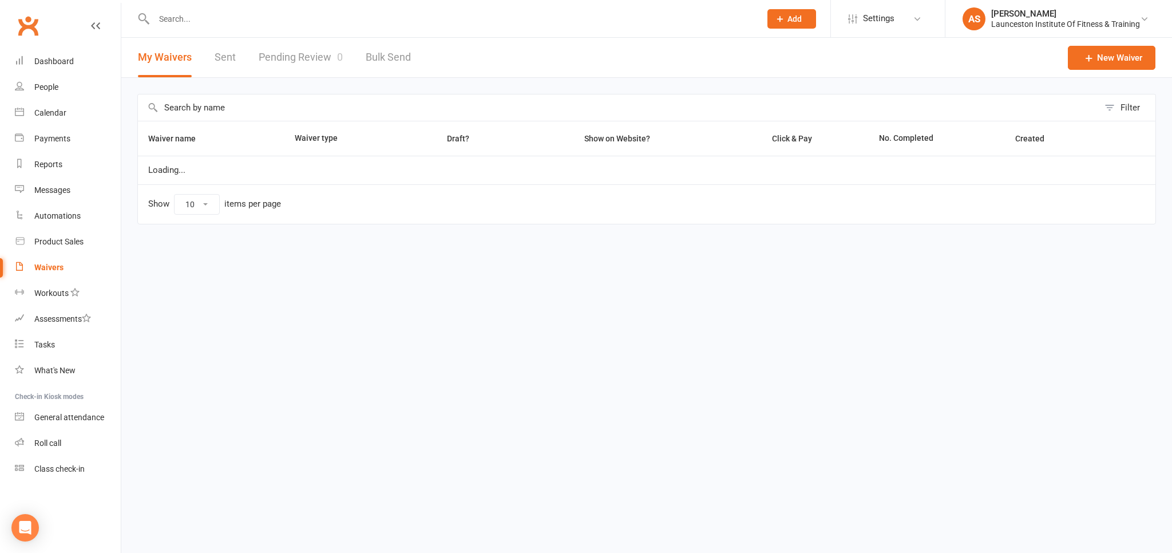
select select "100"
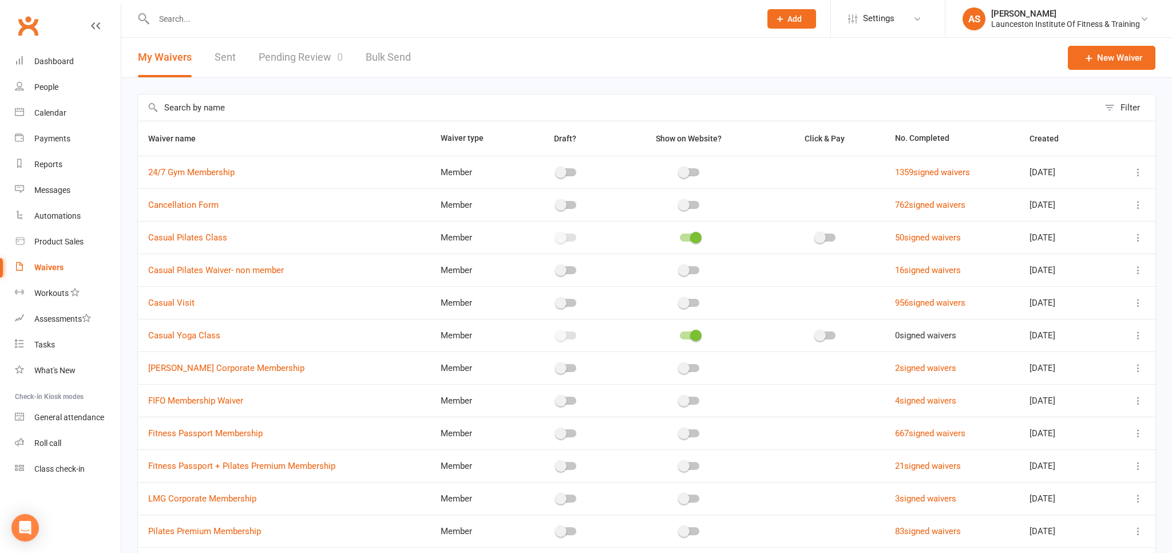
click at [300, 54] on link "Pending Review 0" at bounding box center [301, 57] width 84 height 39
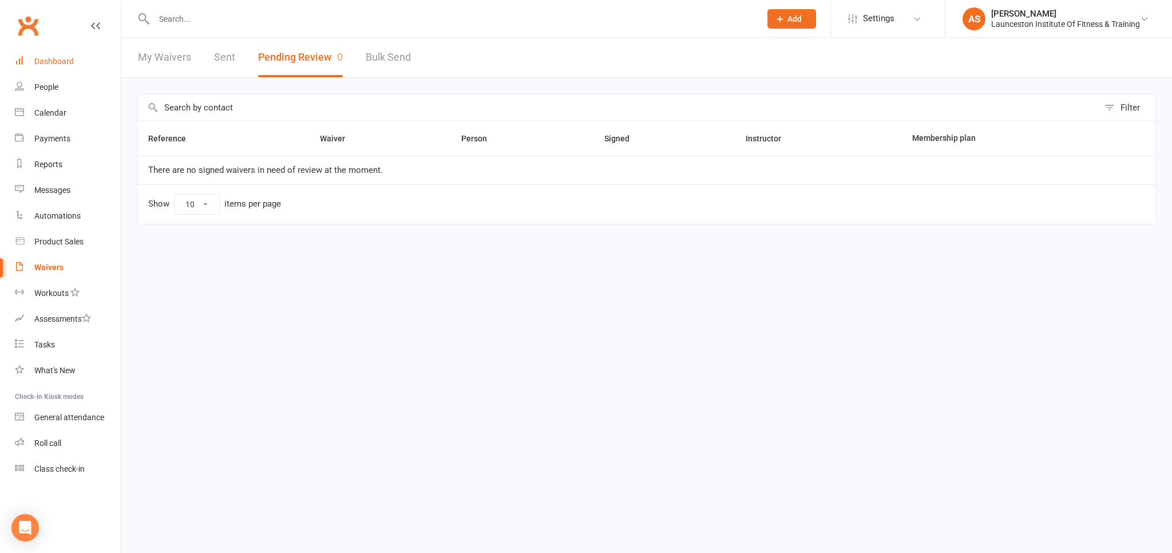
click at [58, 63] on div "Dashboard" at bounding box center [53, 61] width 39 height 9
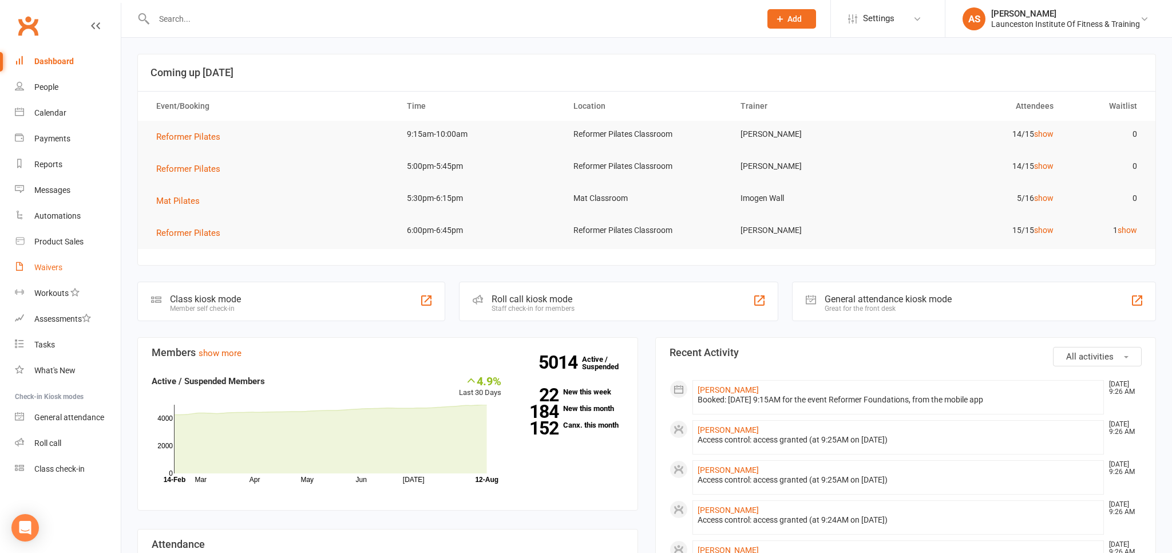
click at [48, 267] on div "Waivers" at bounding box center [48, 267] width 28 height 9
select select "100"
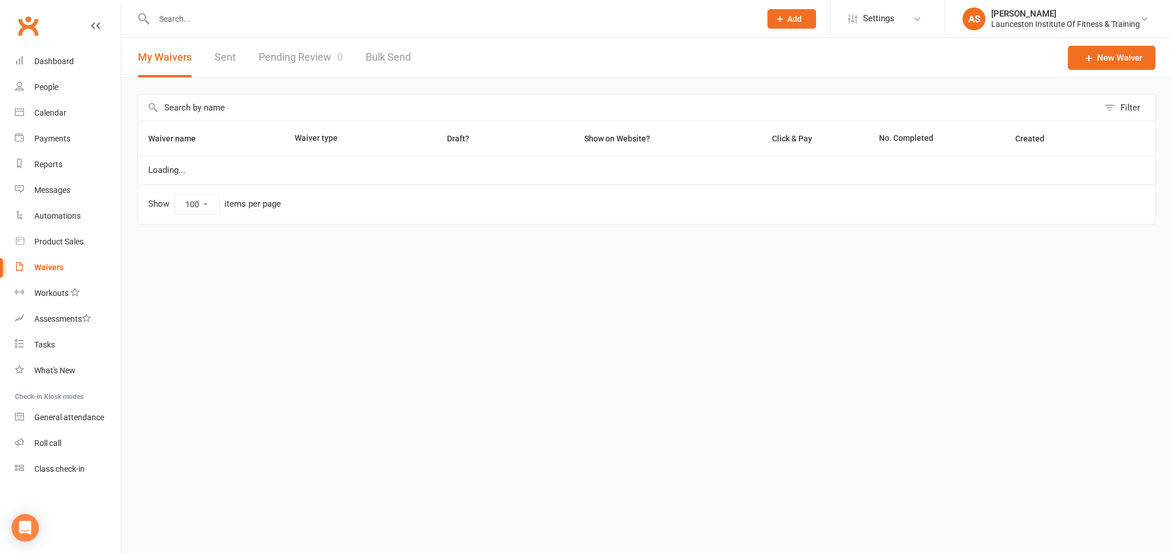
click at [323, 47] on link "Pending Review 0" at bounding box center [301, 57] width 84 height 39
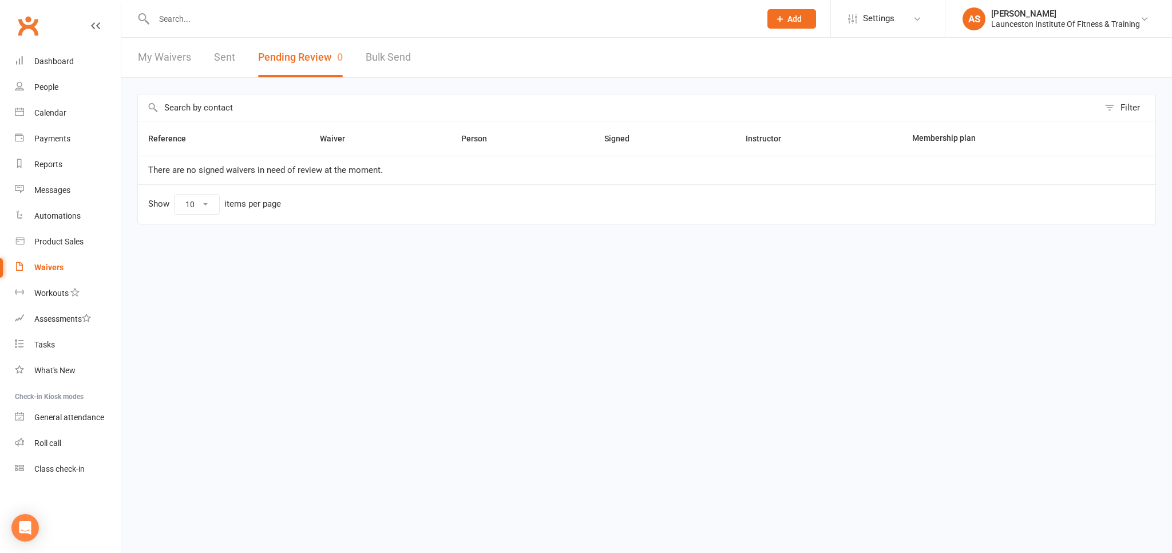
click at [223, 11] on input "text" at bounding box center [452, 19] width 602 height 16
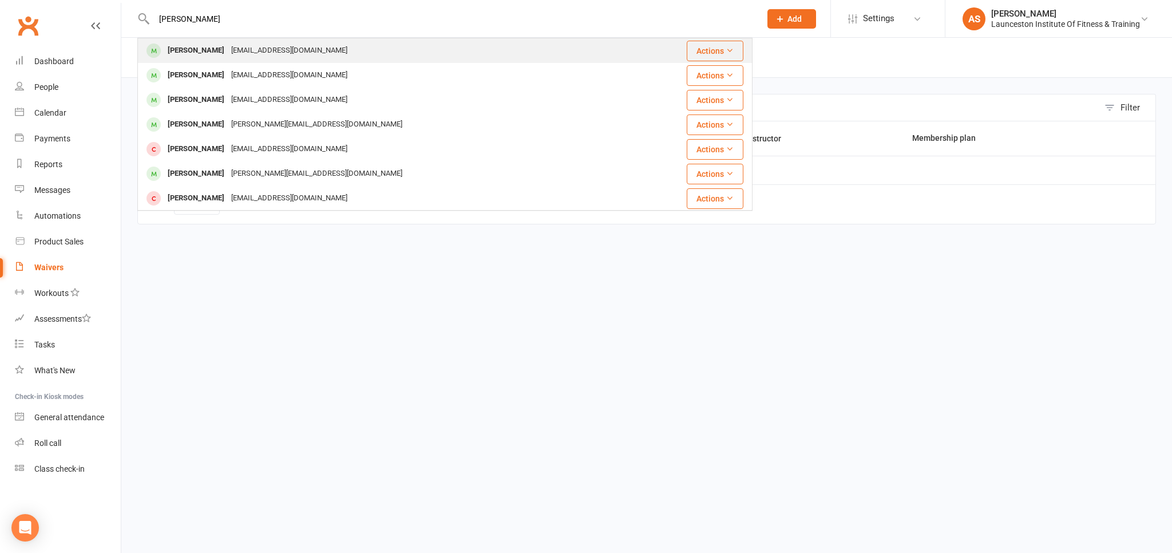
type input "brendan lock"
click at [400, 50] on div "Brendan Lockett brendan.lockett01@hotmail.com" at bounding box center [386, 50] width 494 height 23
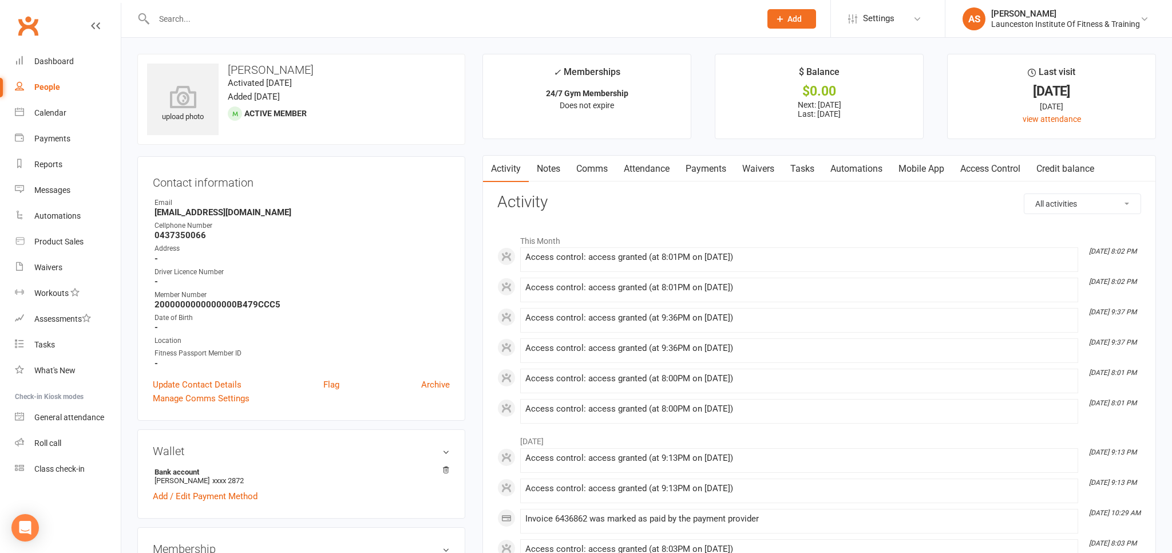
click at [1000, 178] on link "Access Control" at bounding box center [990, 169] width 76 height 26
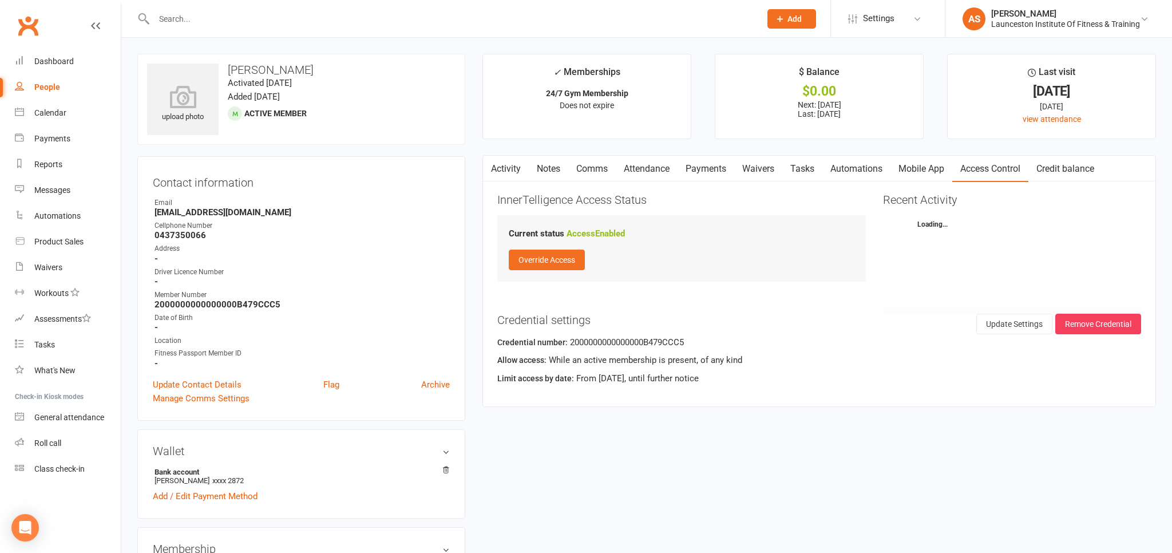
click at [757, 167] on link "Waivers" at bounding box center [758, 169] width 48 height 26
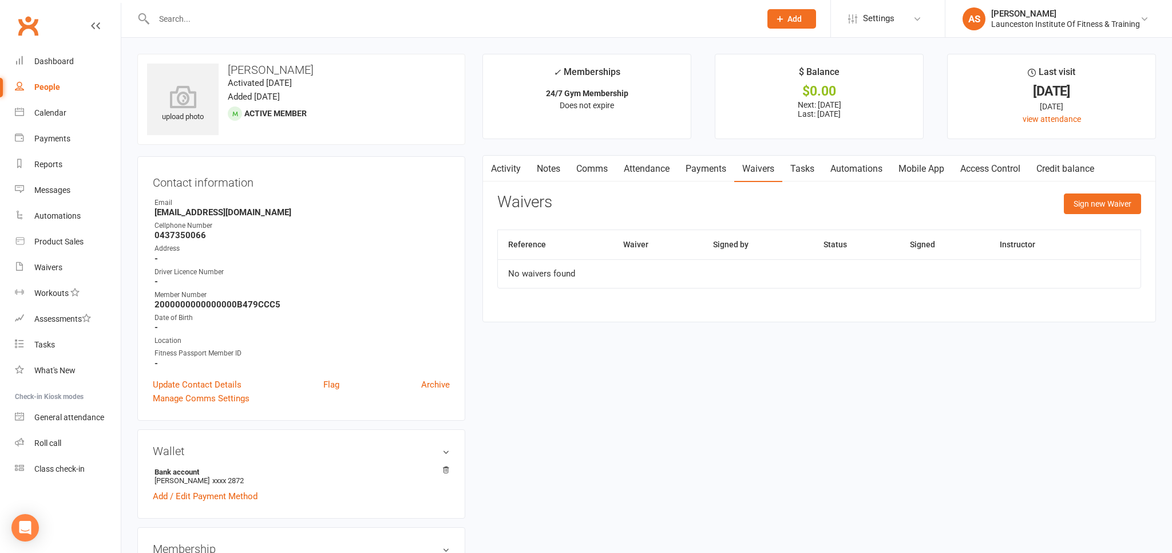
click at [718, 177] on link "Payments" at bounding box center [706, 169] width 57 height 26
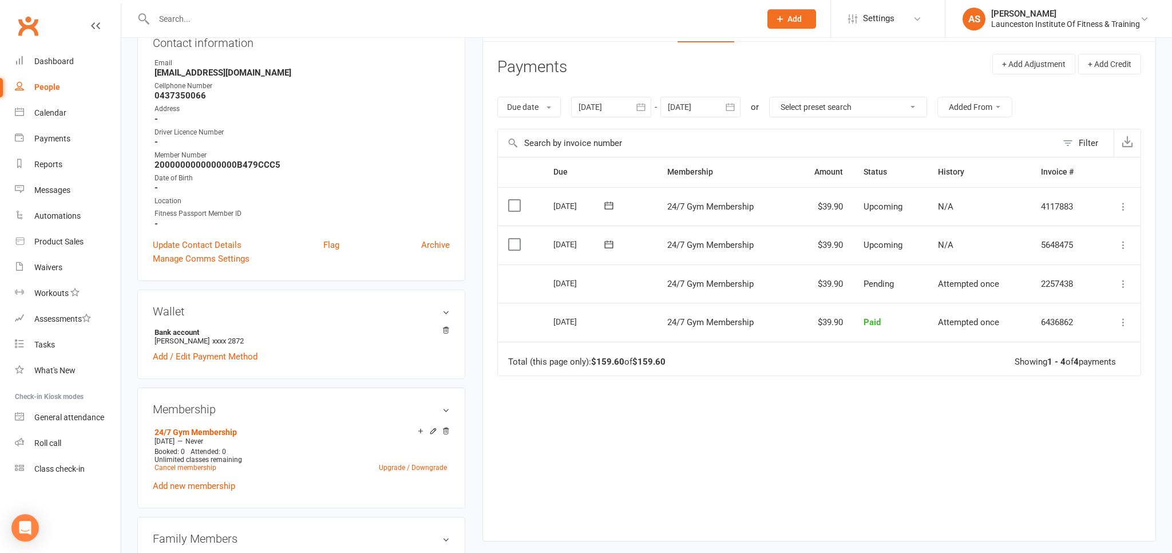
scroll to position [121, 0]
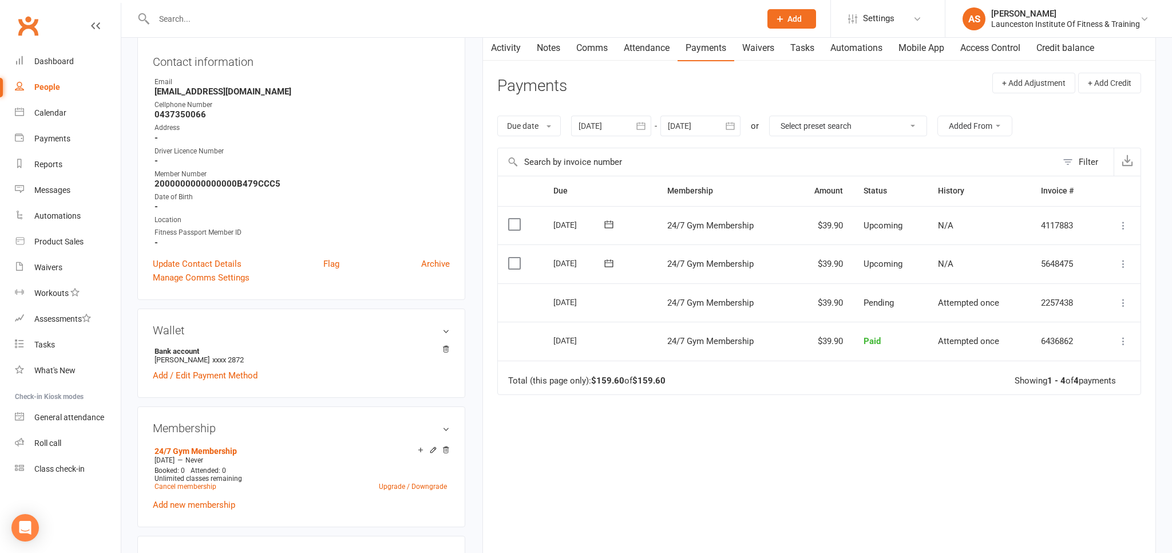
click at [642, 128] on icon "button" at bounding box center [640, 125] width 11 height 11
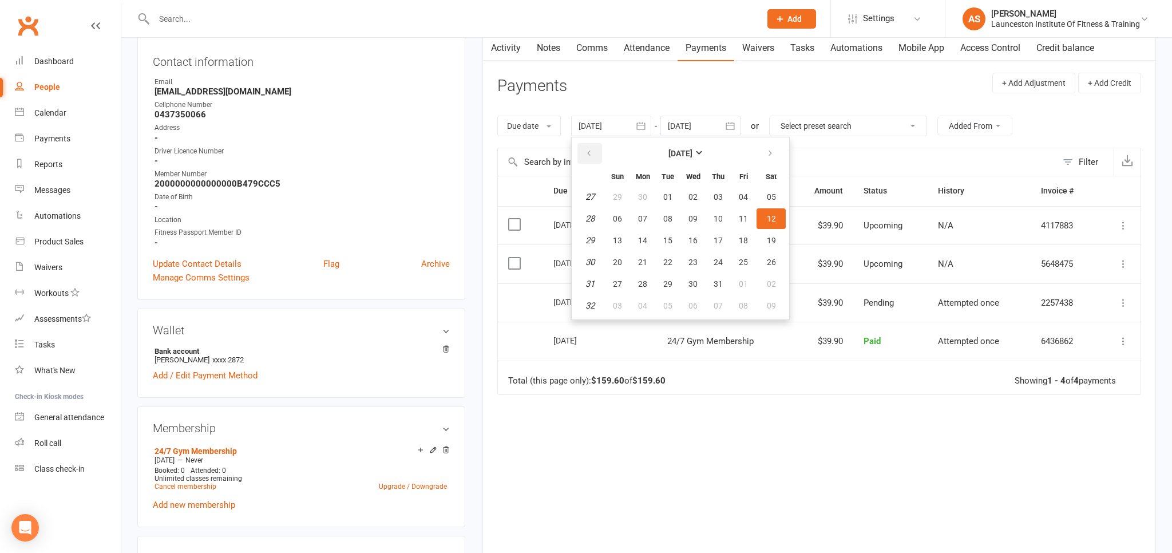
click at [597, 148] on button "button" at bounding box center [590, 153] width 25 height 21
click at [706, 227] on table "April 2025 Sun Mon Tue Wed Thu Fri Sat 14 30 31 01 02 03 04 05 15 06 07 08 09 1…" at bounding box center [680, 228] width 213 height 177
click at [690, 227] on button "09" at bounding box center [693, 218] width 24 height 21
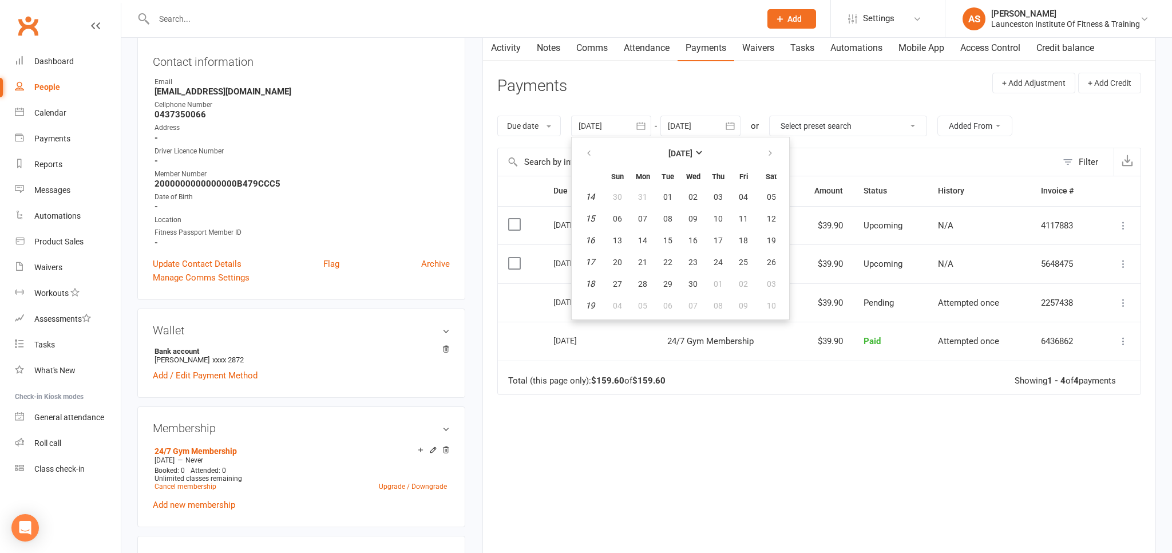
type input "09 Apr 2025"
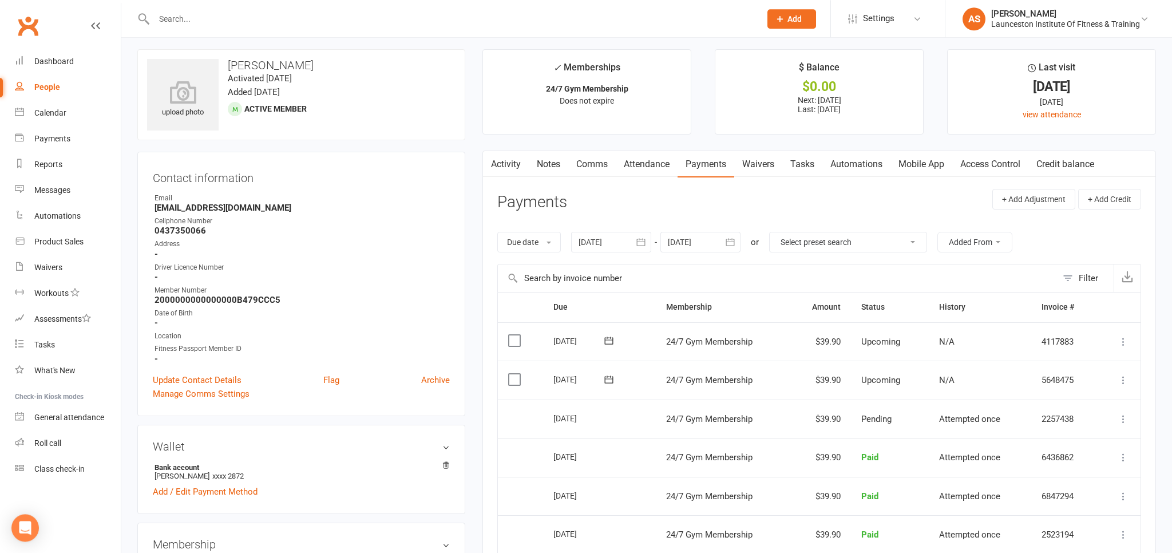
scroll to position [0, 0]
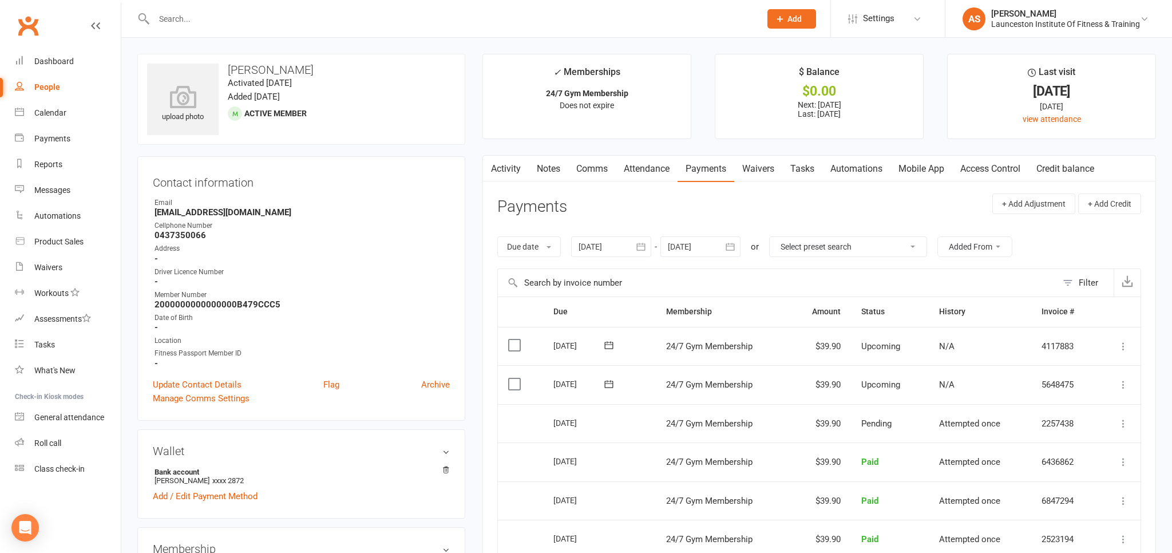
click at [342, 31] on div at bounding box center [444, 18] width 615 height 37
click at [352, 20] on input "text" at bounding box center [452, 19] width 602 height 16
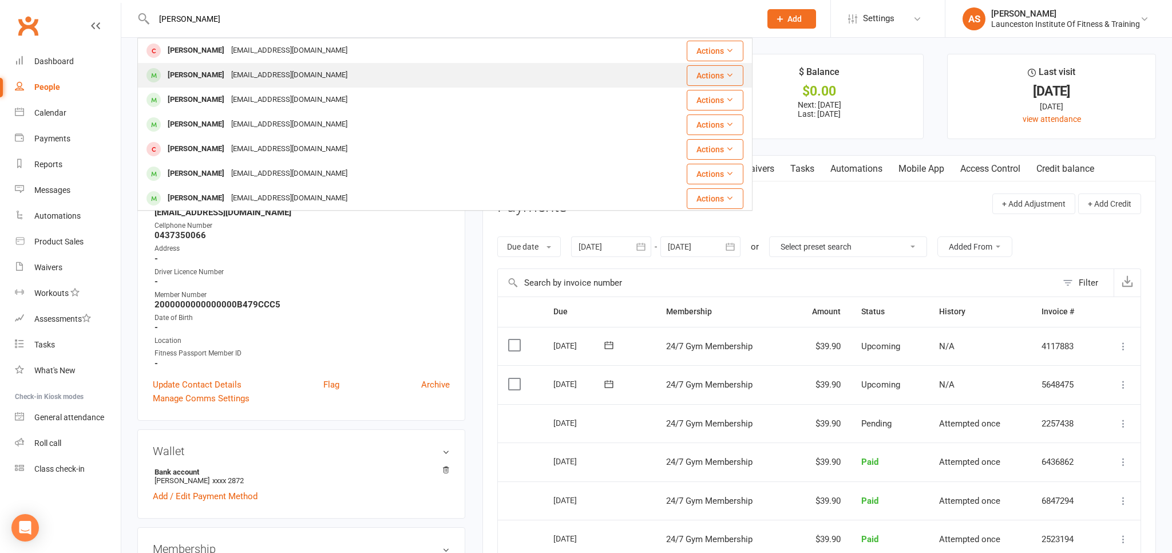
type input "darin"
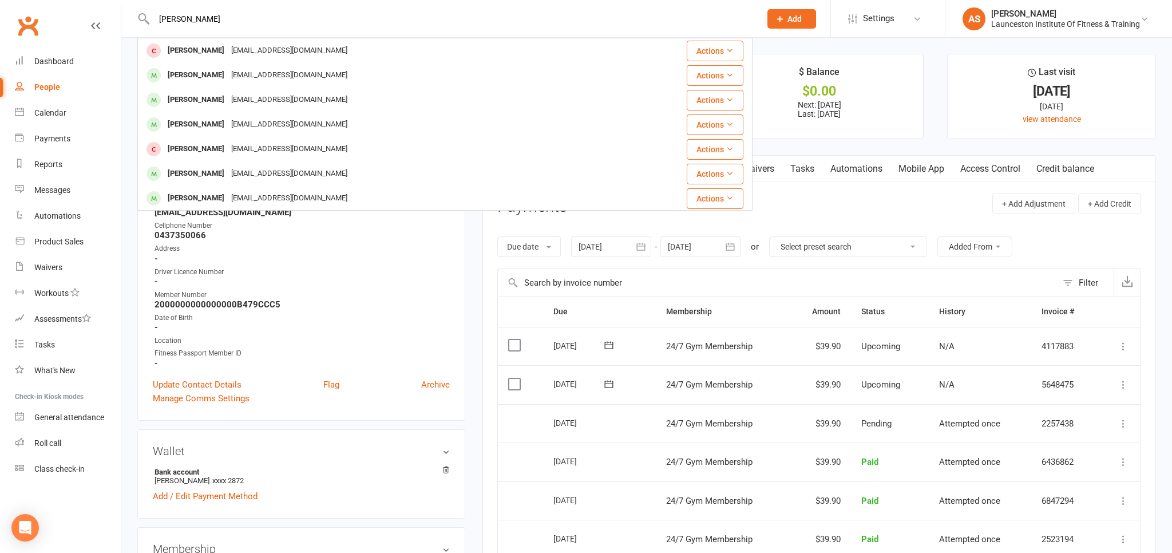
drag, startPoint x: 306, startPoint y: 75, endPoint x: 307, endPoint y: 81, distance: 6.4
click at [307, 75] on div "sagataeva.darina@gmail.com" at bounding box center [289, 75] width 123 height 17
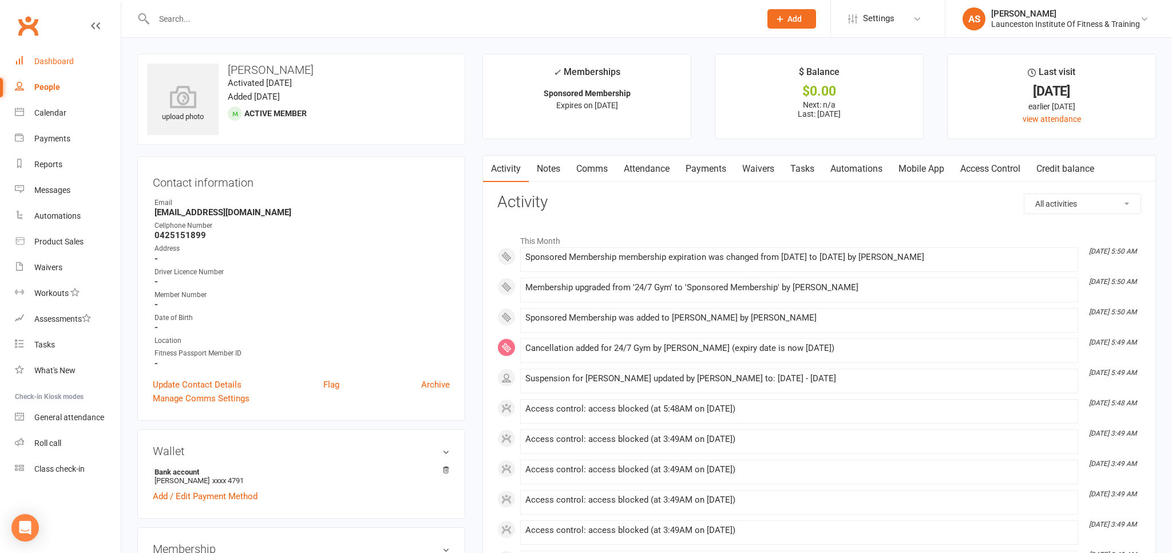
drag, startPoint x: 65, startPoint y: 55, endPoint x: 88, endPoint y: 49, distance: 23.6
click at [65, 56] on link "Dashboard" at bounding box center [68, 62] width 106 height 26
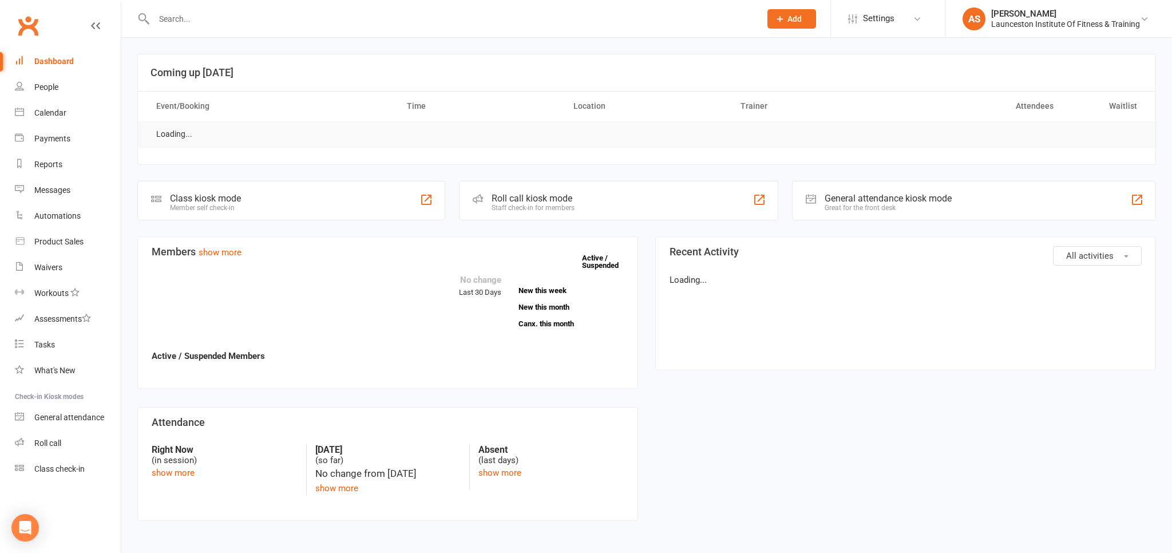
click at [207, 29] on div at bounding box center [444, 18] width 615 height 37
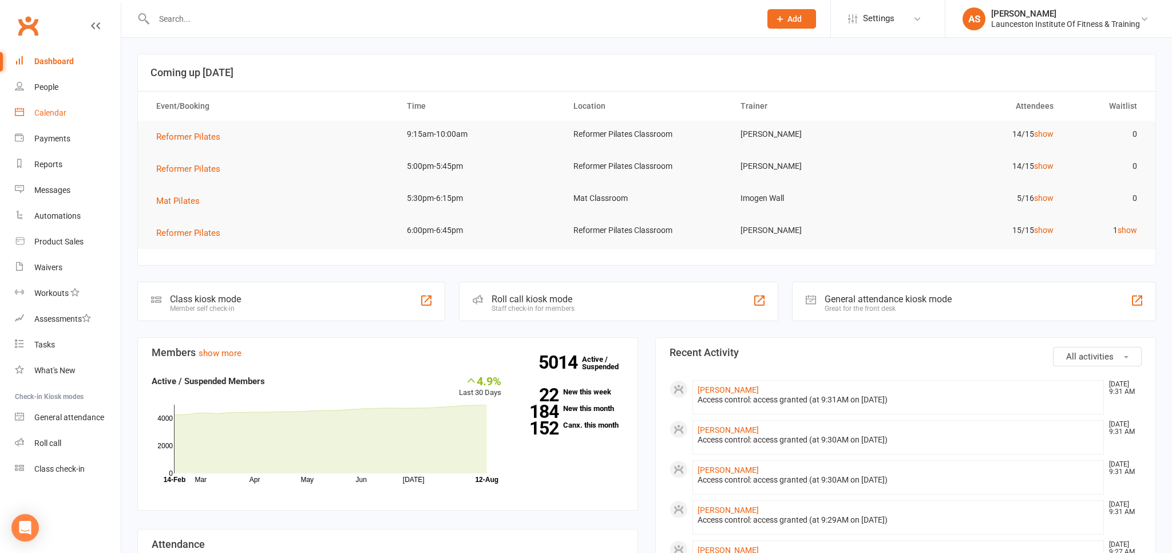
click at [80, 117] on link "Calendar" at bounding box center [68, 113] width 106 height 26
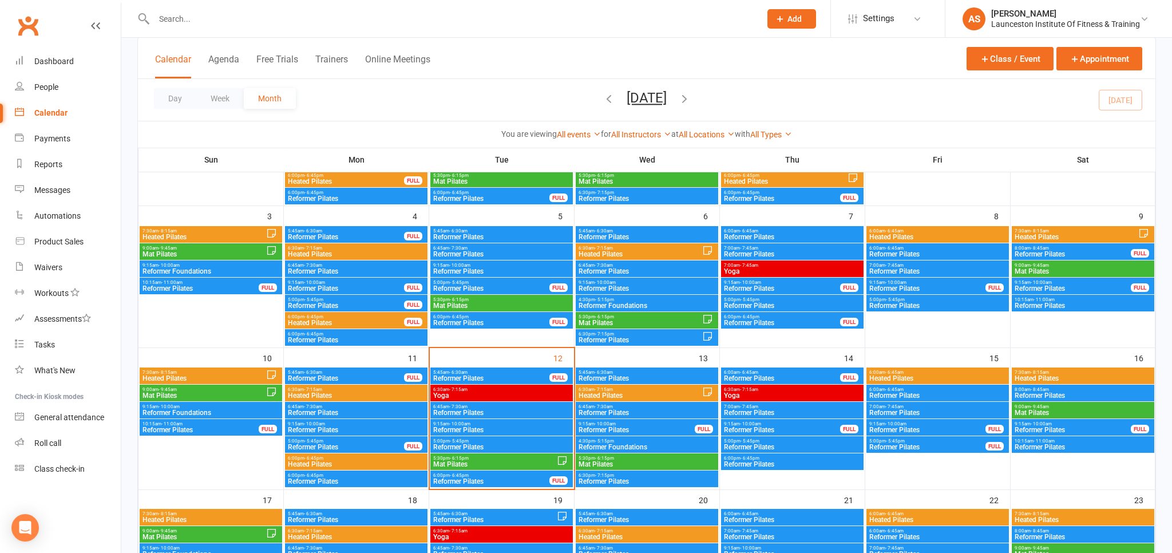
scroll to position [181, 0]
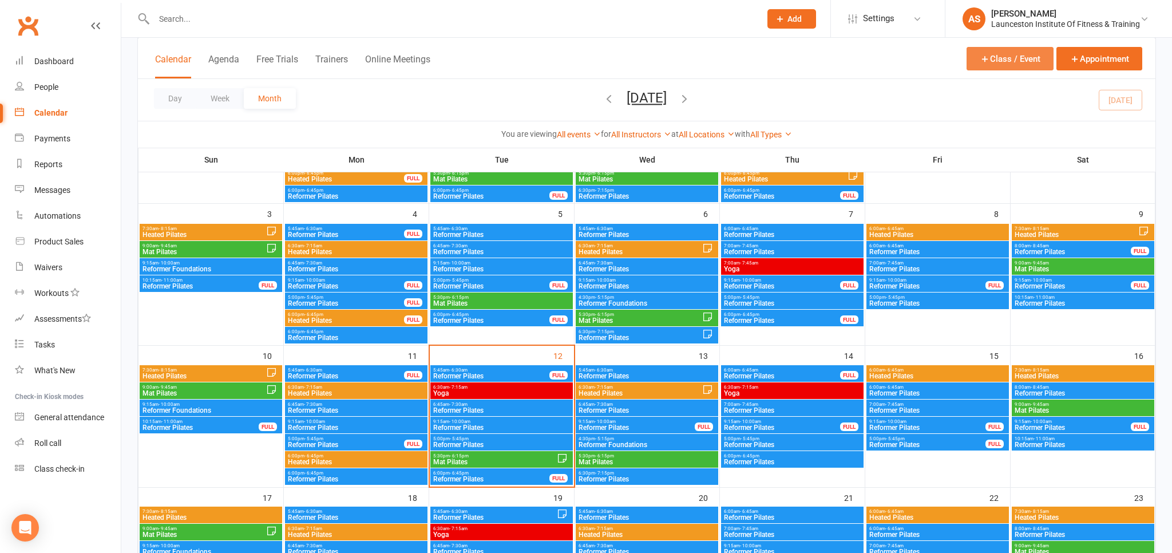
click at [1010, 64] on button "Class / Event" at bounding box center [1010, 58] width 87 height 23
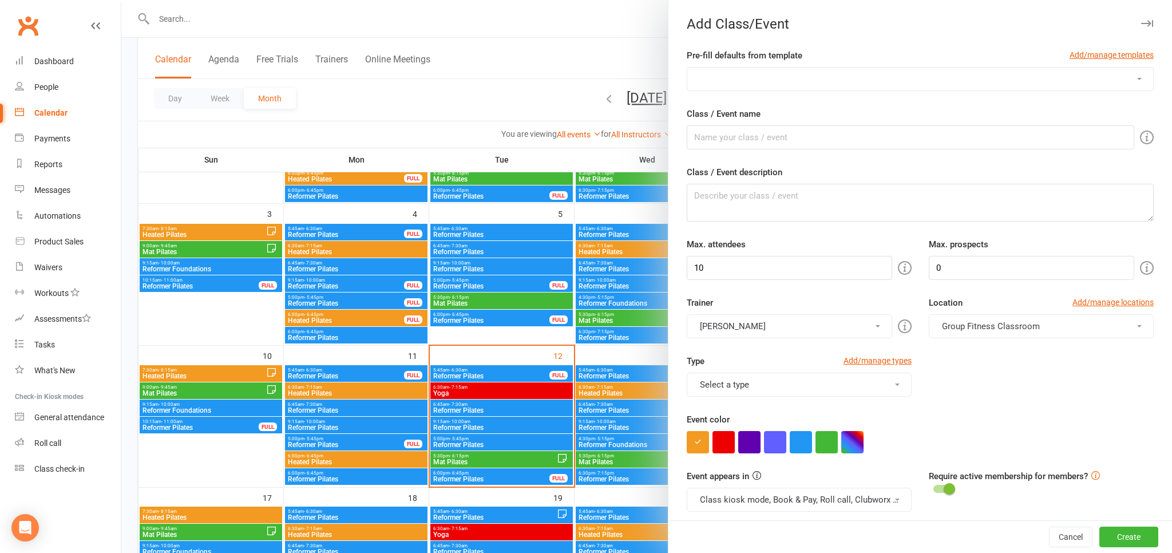
click at [584, 95] on div at bounding box center [646, 276] width 1051 height 553
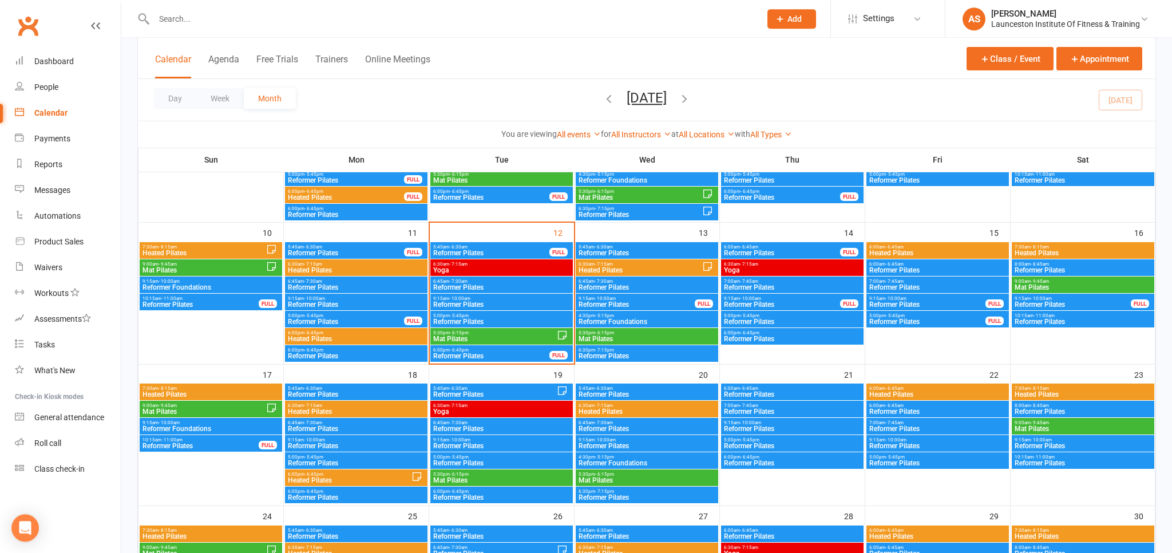
scroll to position [302, 0]
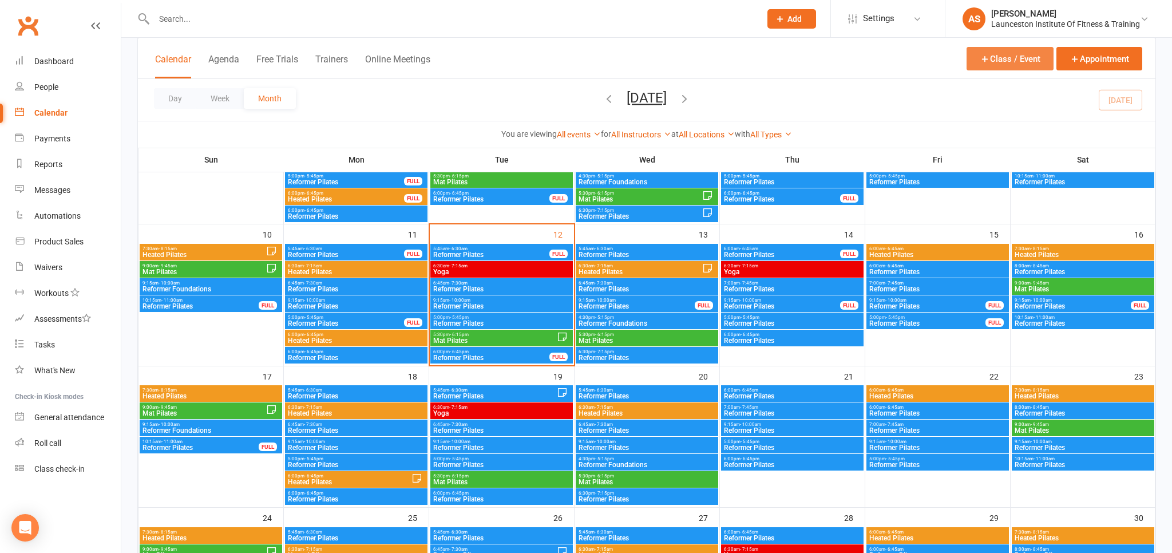
click at [1015, 56] on button "Class / Event" at bounding box center [1010, 58] width 87 height 23
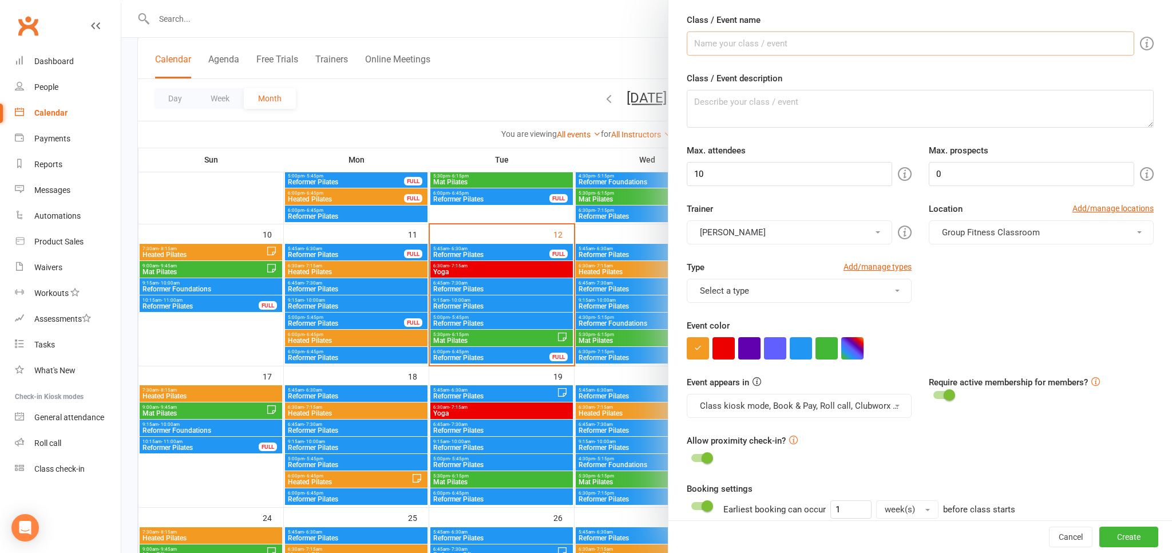
scroll to position [63, 0]
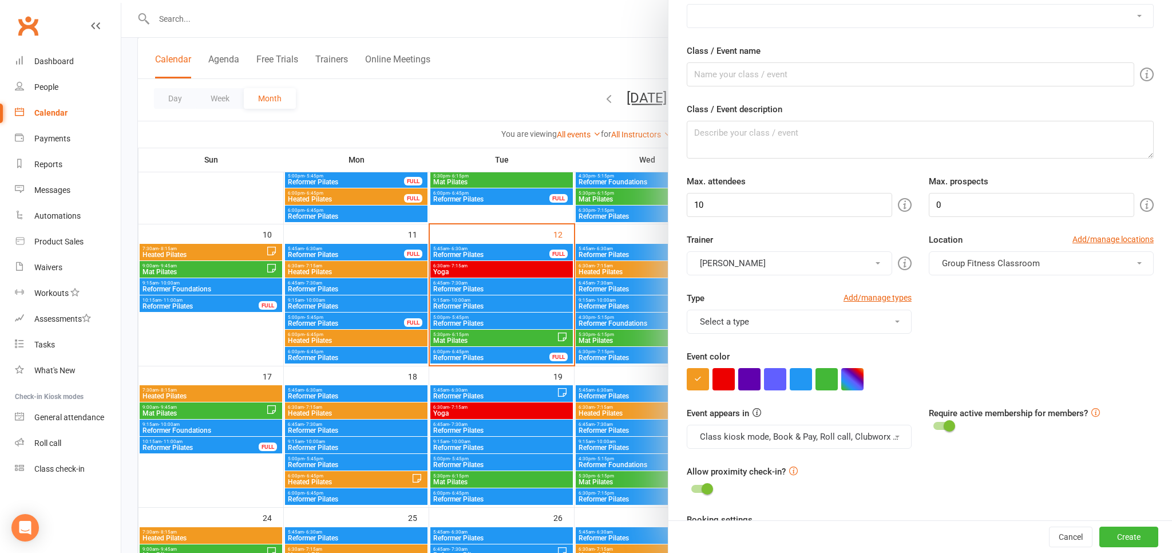
click at [596, 66] on div at bounding box center [646, 276] width 1051 height 553
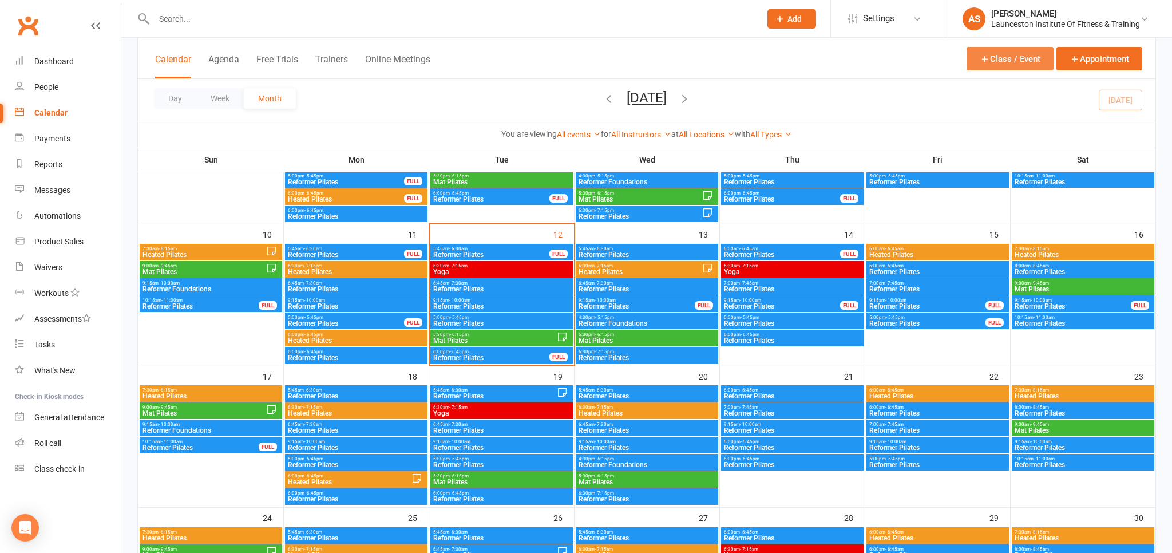
click at [1001, 59] on button "Class / Event" at bounding box center [1010, 58] width 87 height 23
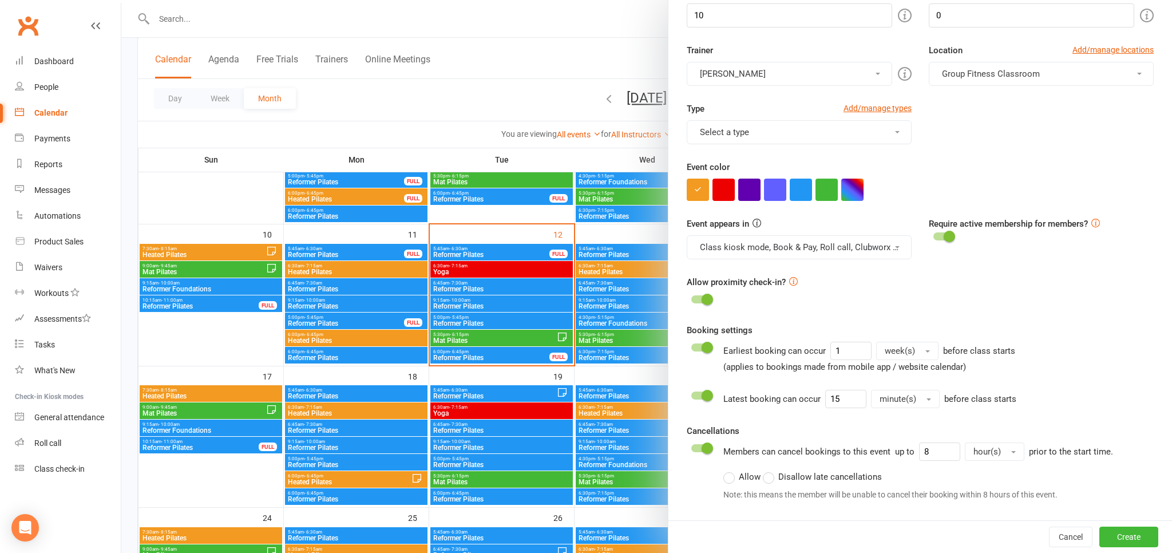
scroll to position [316, 0]
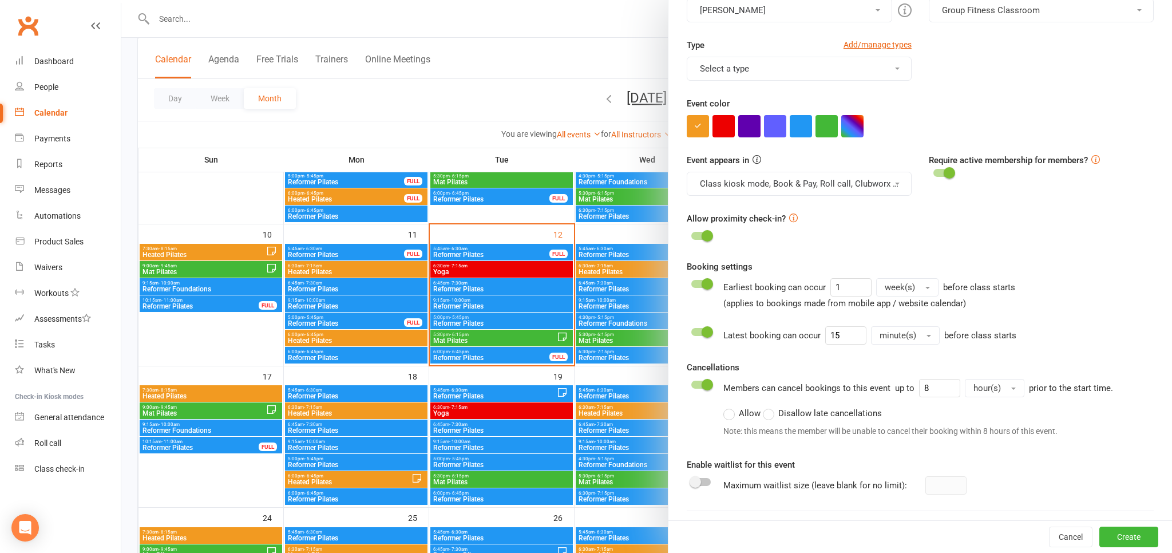
click at [640, 28] on div at bounding box center [646, 276] width 1051 height 553
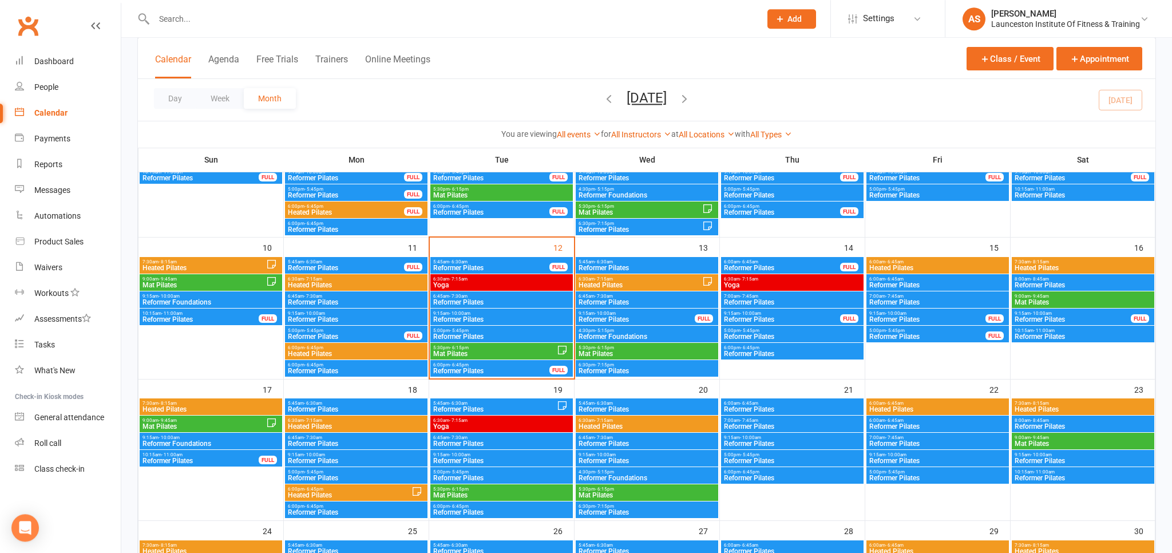
scroll to position [242, 0]
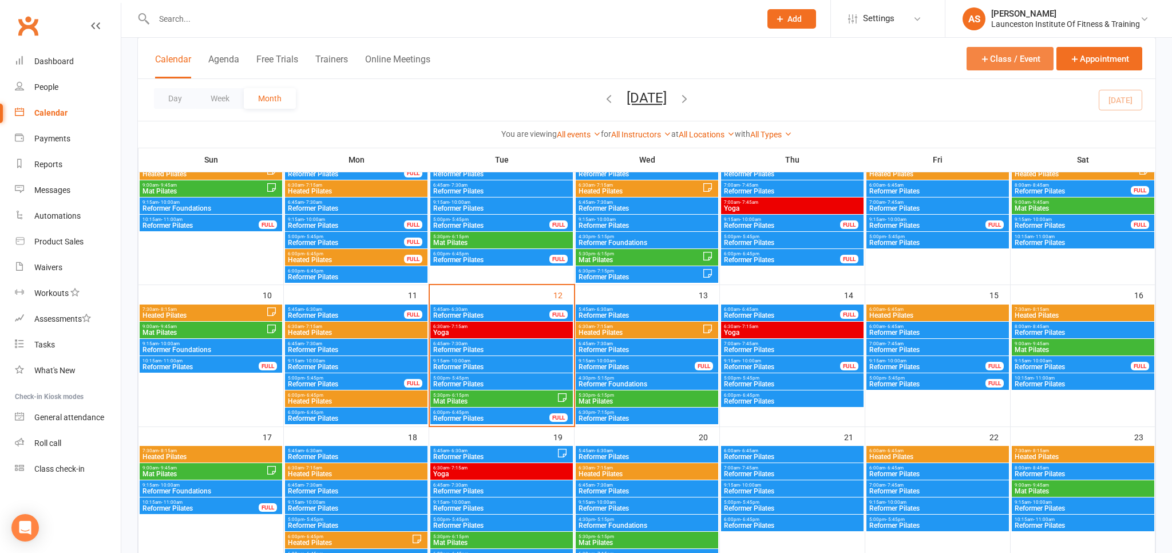
click at [1015, 58] on button "Class / Event" at bounding box center [1010, 58] width 87 height 23
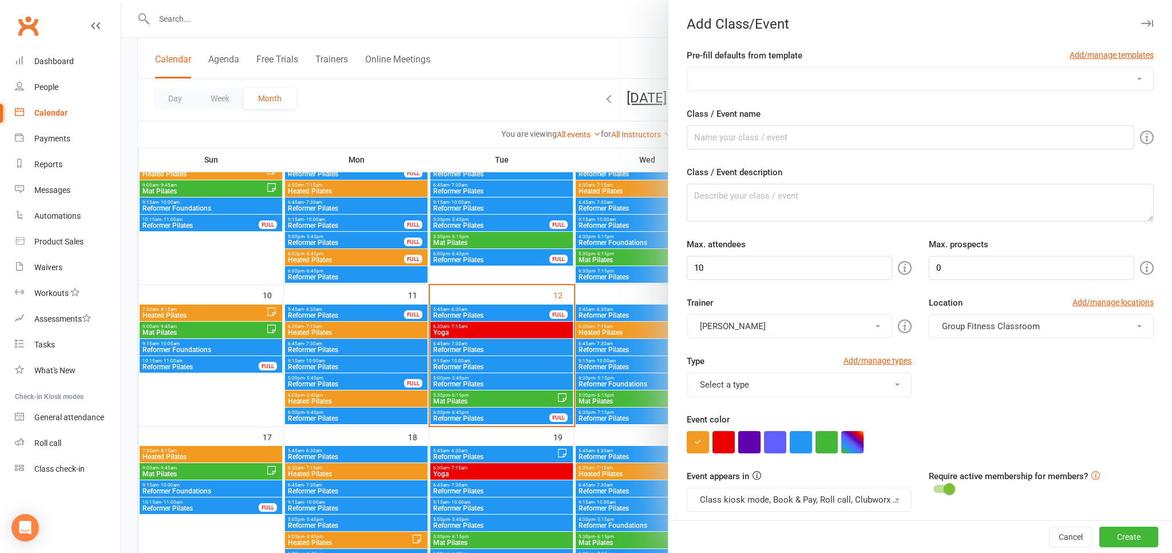
click at [662, 58] on div at bounding box center [646, 276] width 1051 height 553
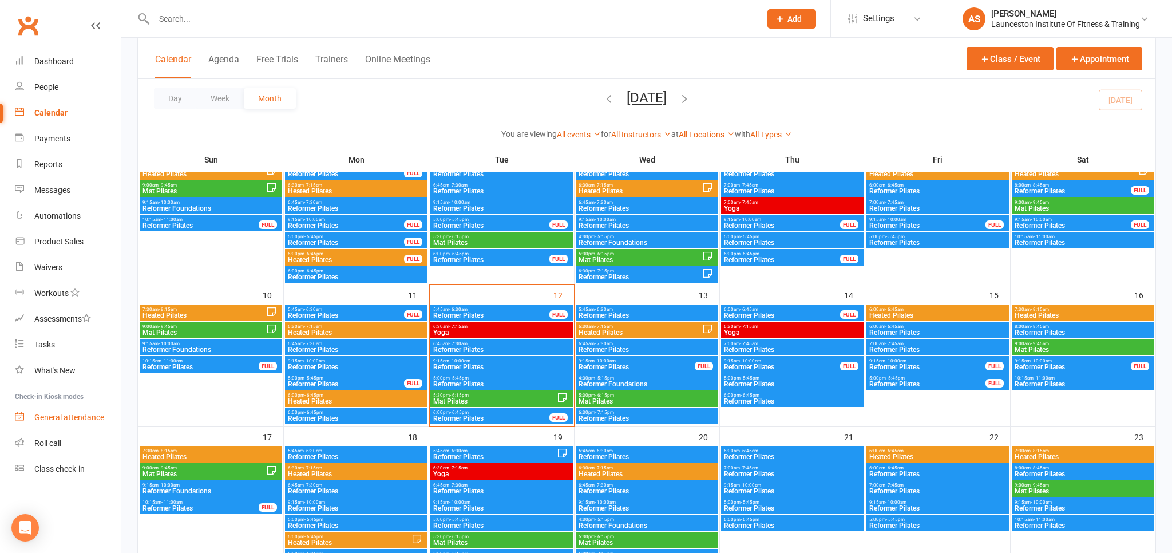
click at [63, 413] on div "General attendance" at bounding box center [69, 417] width 70 height 9
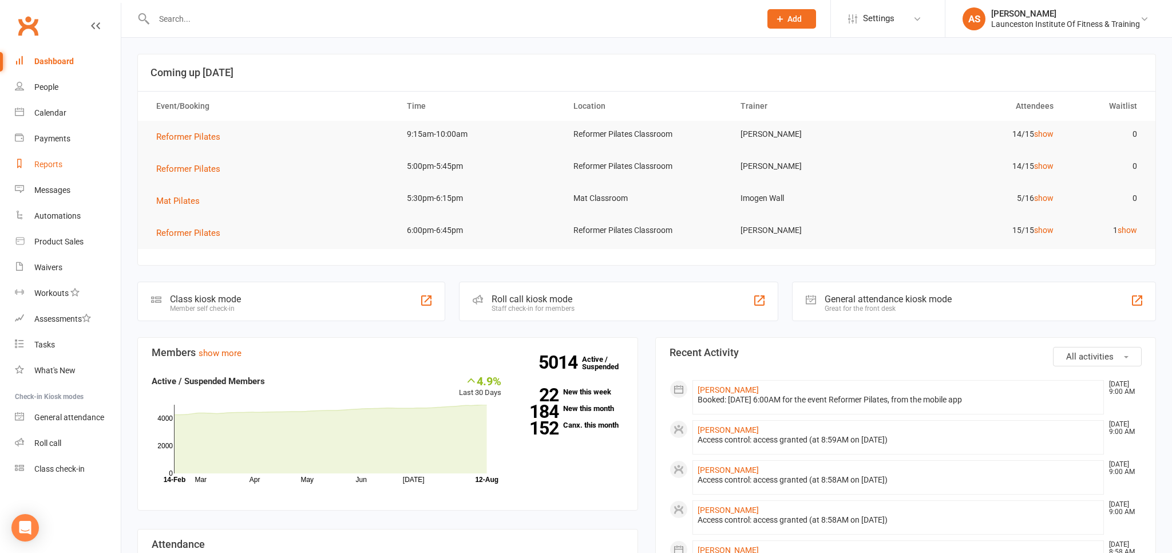
click at [51, 163] on div "Reports" at bounding box center [48, 164] width 28 height 9
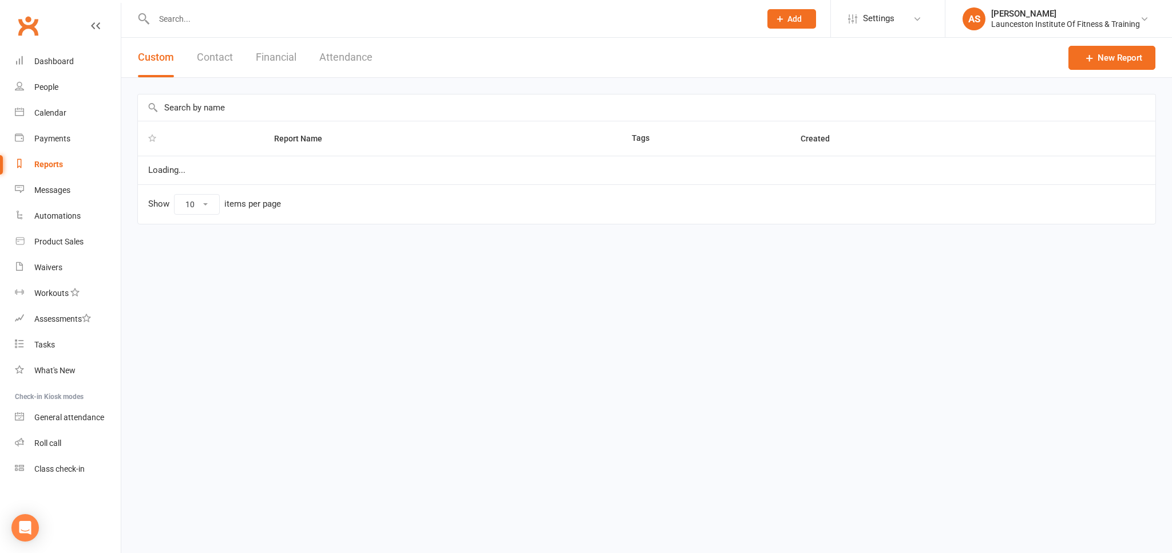
select select "100"
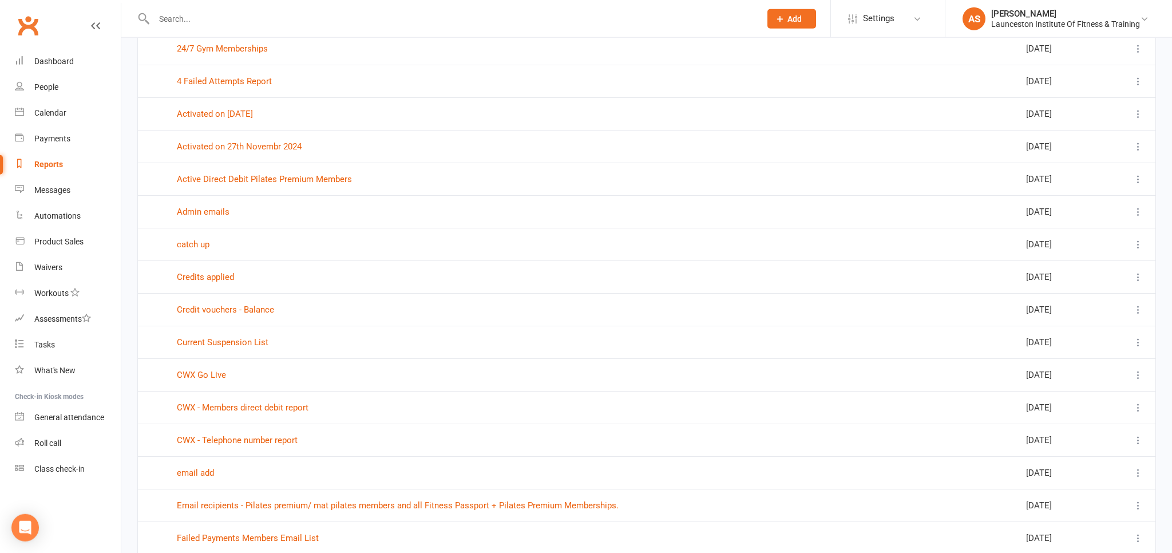
scroll to position [181, 0]
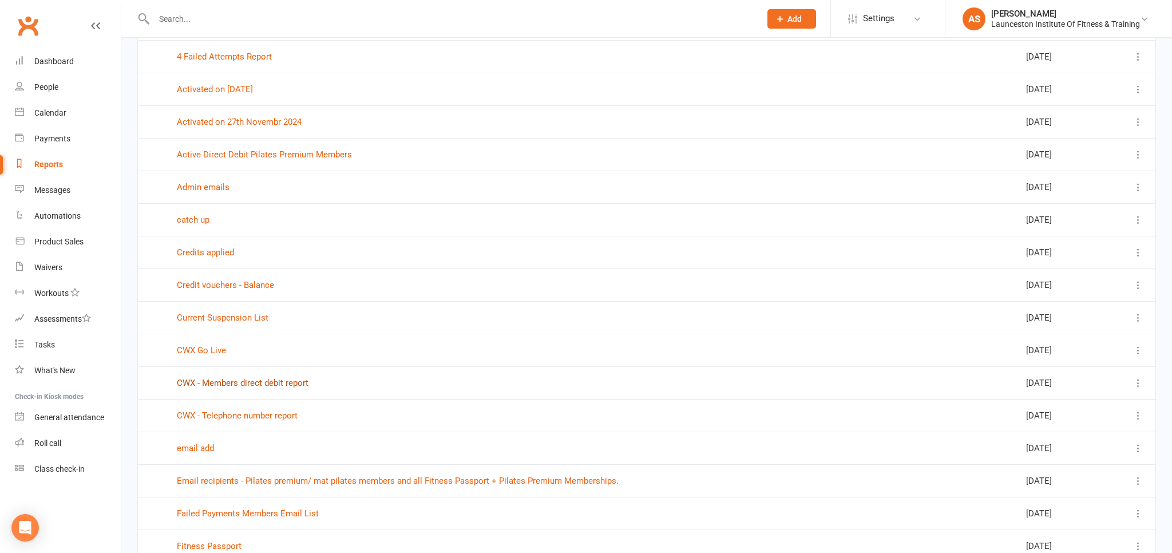
click at [230, 379] on link "CWX - Members direct debit report" at bounding box center [243, 383] width 132 height 10
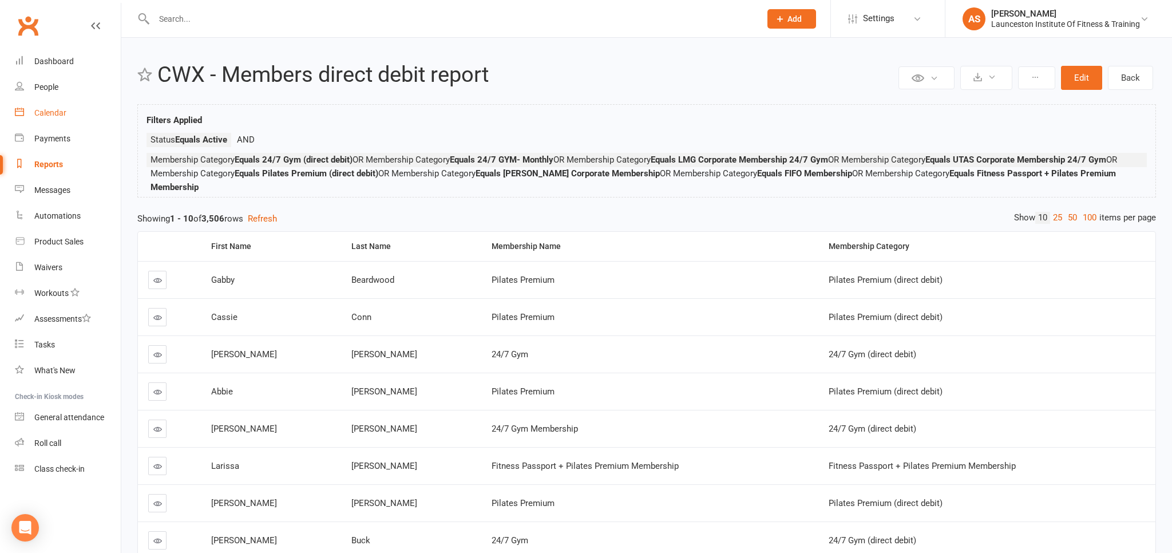
click at [50, 113] on div "Calendar" at bounding box center [50, 112] width 32 height 9
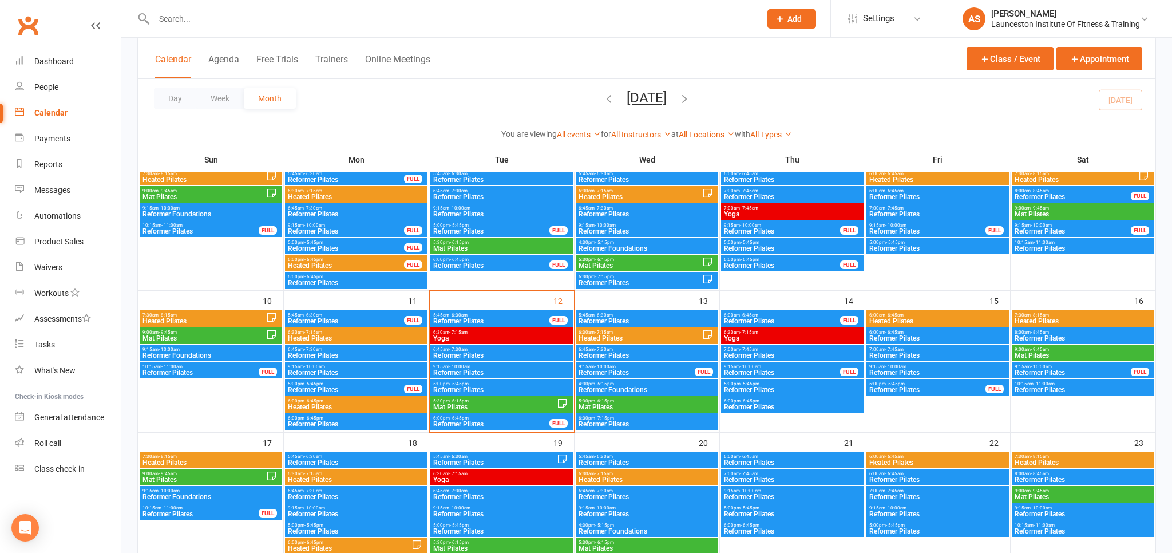
scroll to position [242, 0]
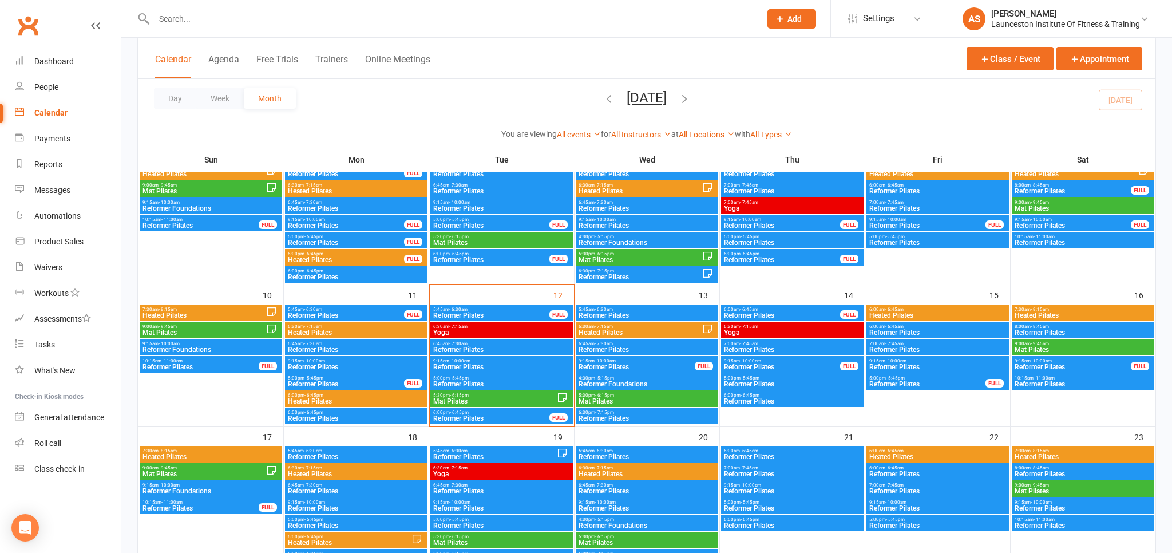
click at [487, 362] on span "9:15am - 10:00am" at bounding box center [502, 360] width 138 height 5
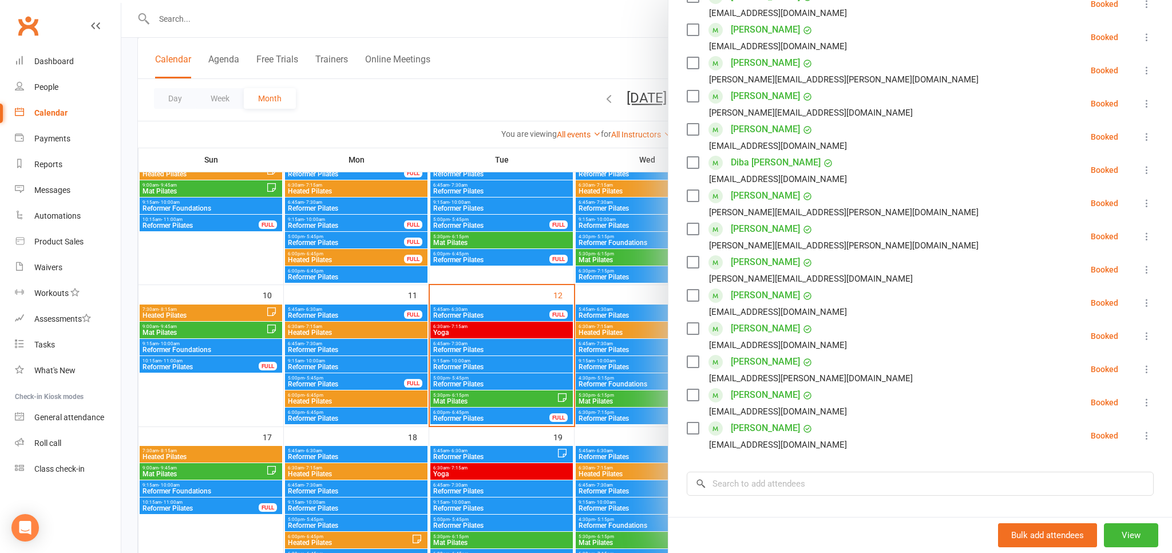
scroll to position [252, 0]
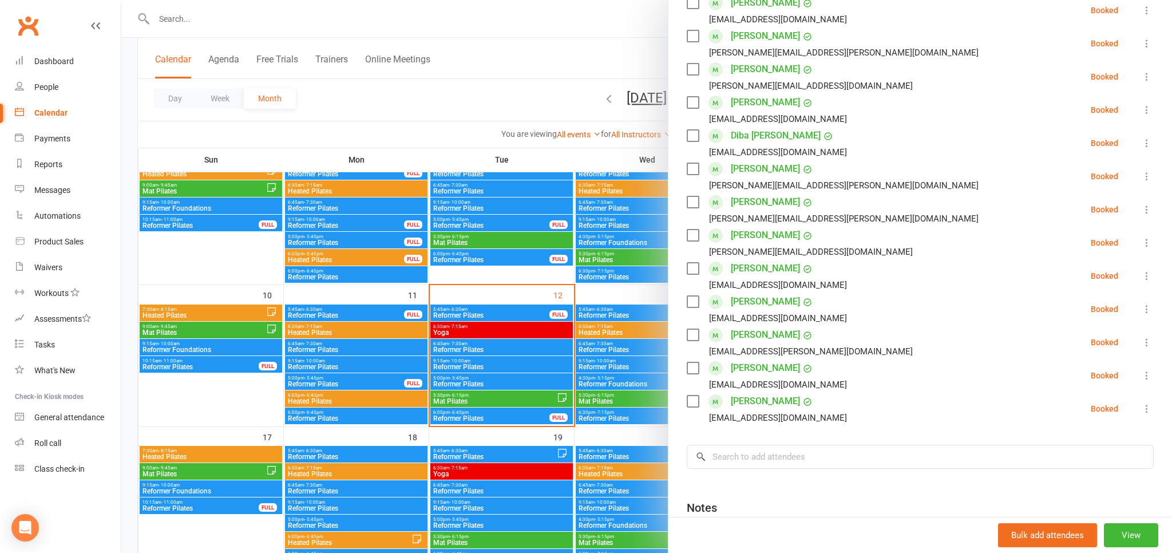
click at [499, 73] on div at bounding box center [646, 276] width 1051 height 553
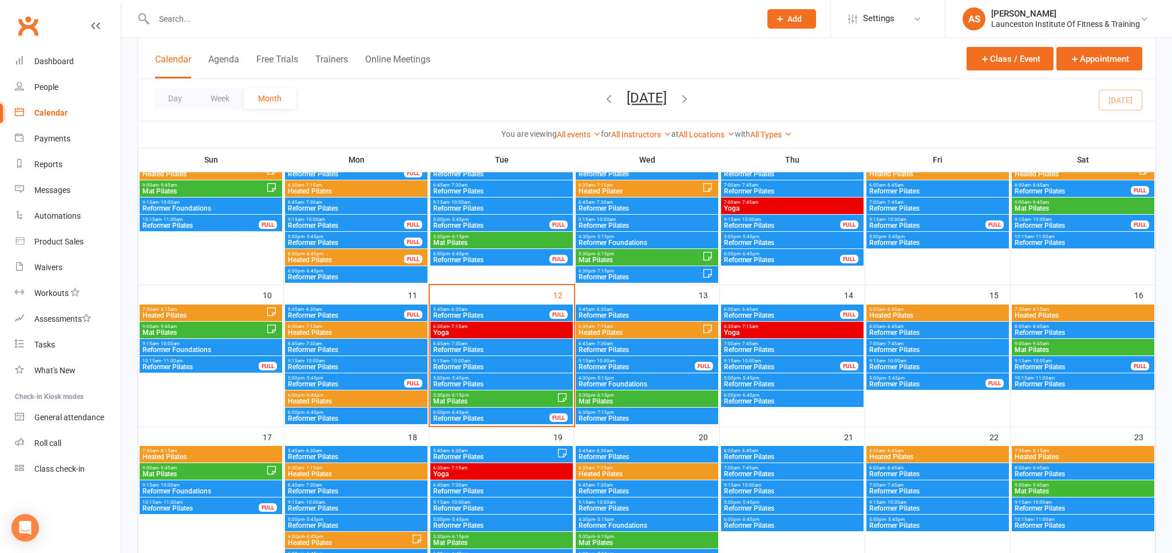
scroll to position [0, 0]
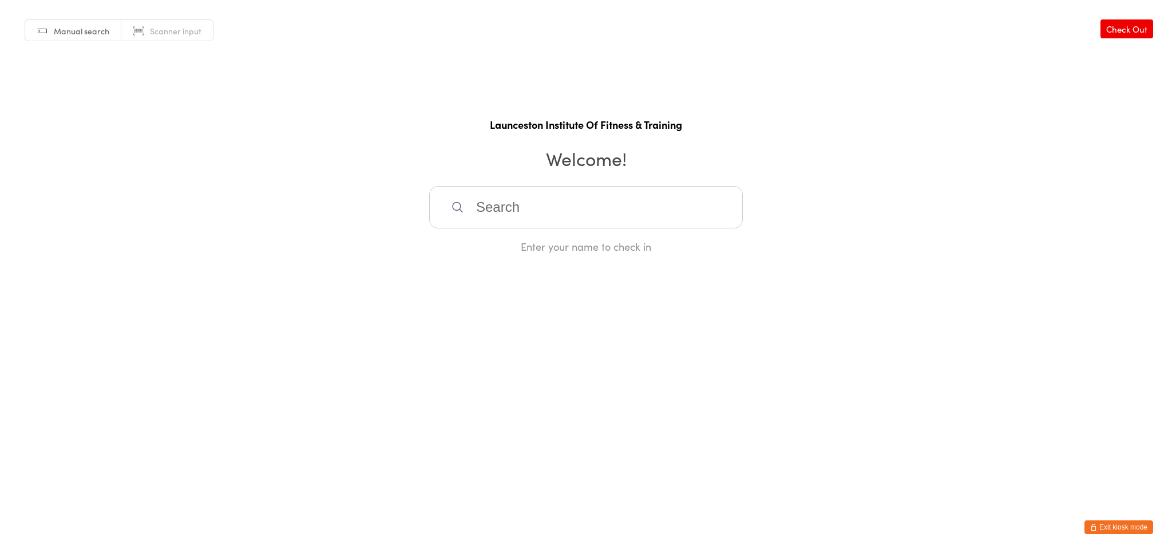
click at [575, 195] on input "search" at bounding box center [586, 207] width 314 height 42
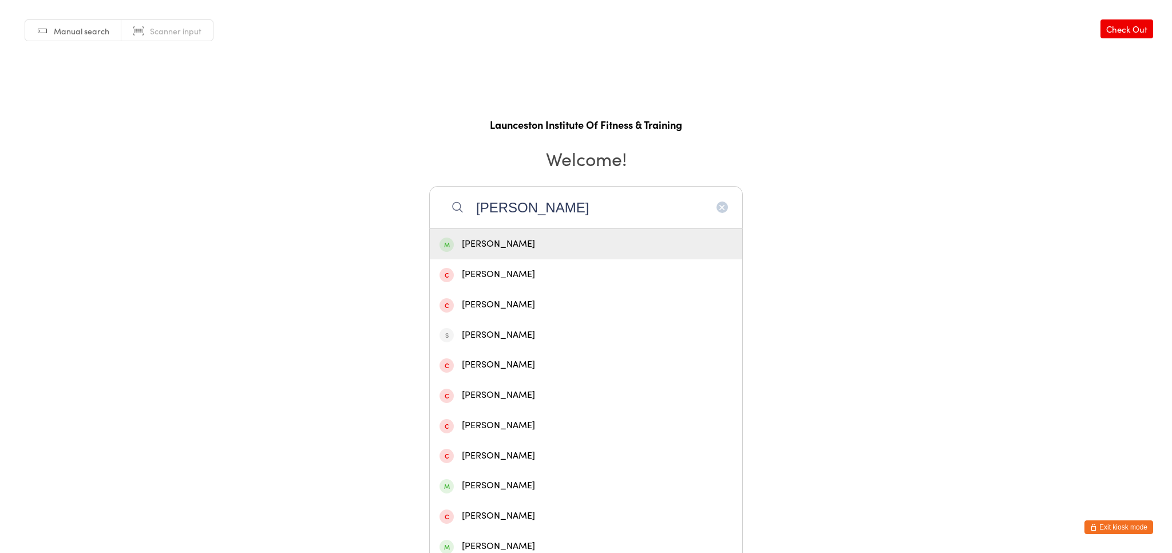
type input "[PERSON_NAME]"
click at [613, 246] on div "[PERSON_NAME]" at bounding box center [586, 243] width 293 height 15
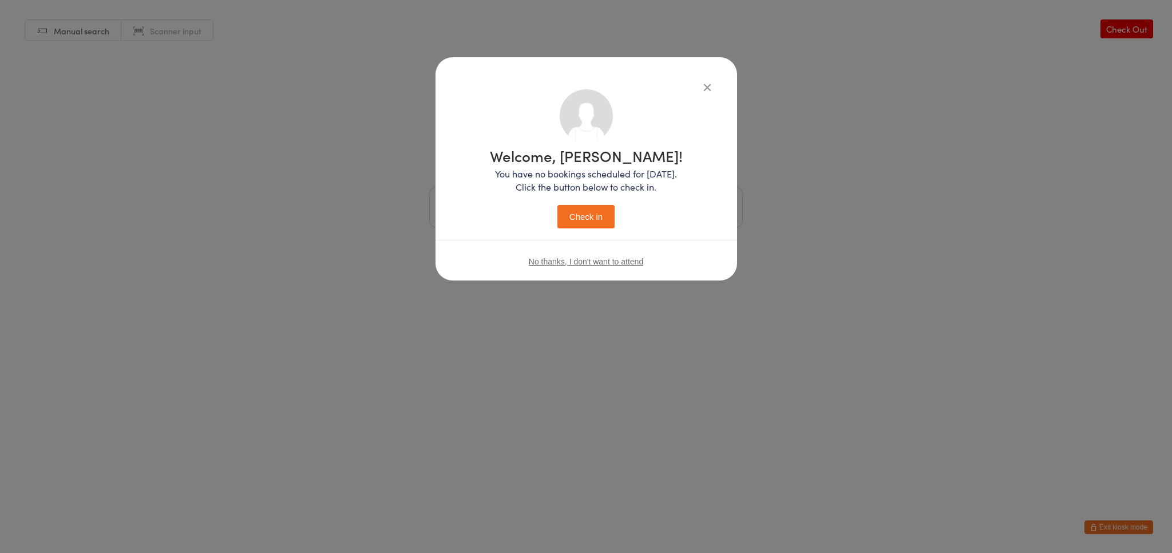
click at [584, 219] on button "Check in" at bounding box center [585, 216] width 57 height 23
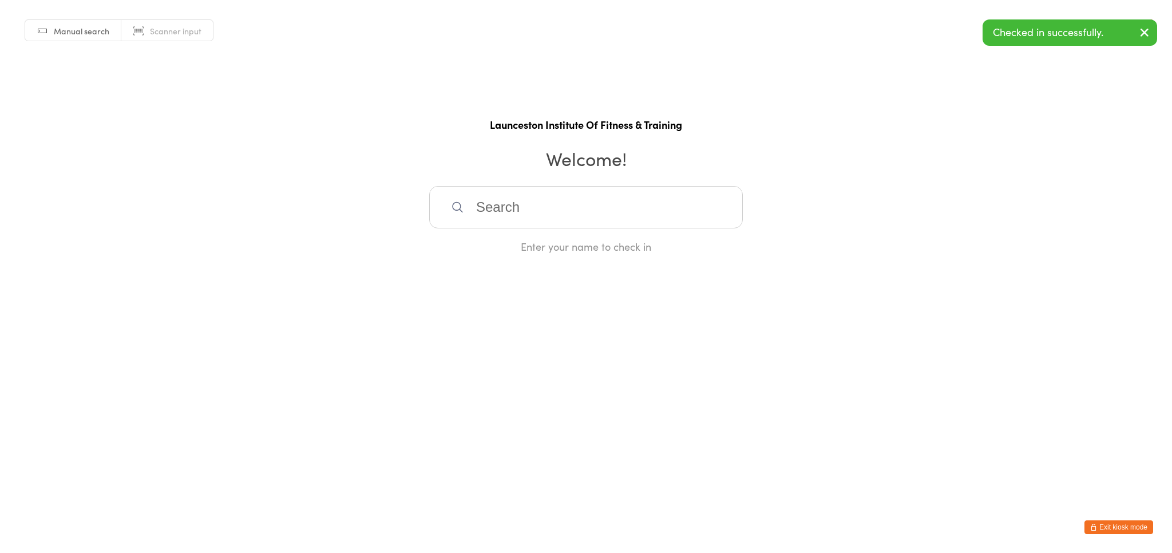
click at [1118, 528] on button "Exit kiosk mode" at bounding box center [1119, 527] width 69 height 14
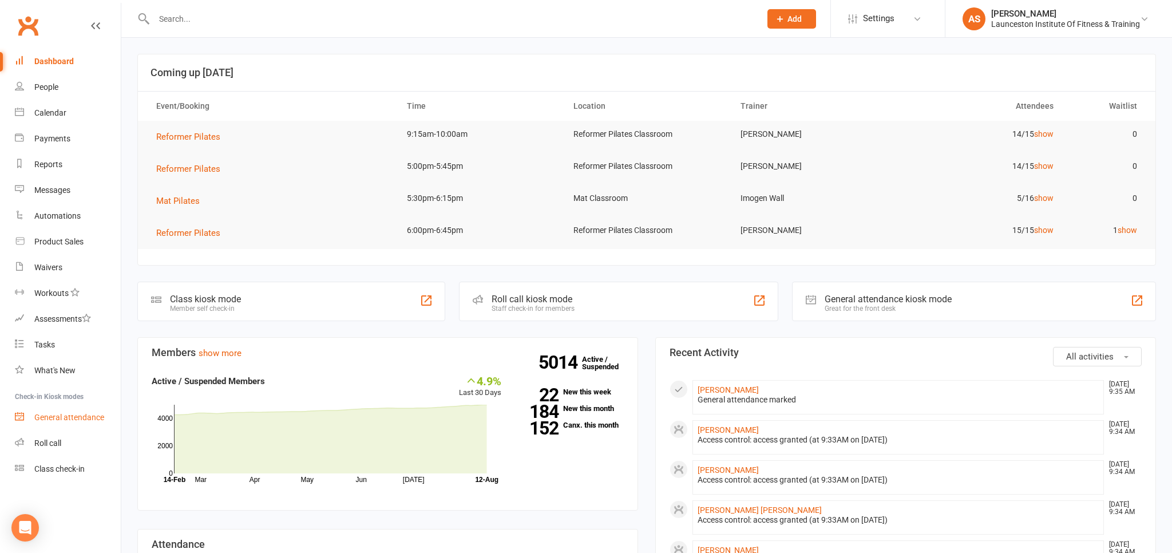
click at [78, 420] on div "General attendance" at bounding box center [69, 417] width 70 height 9
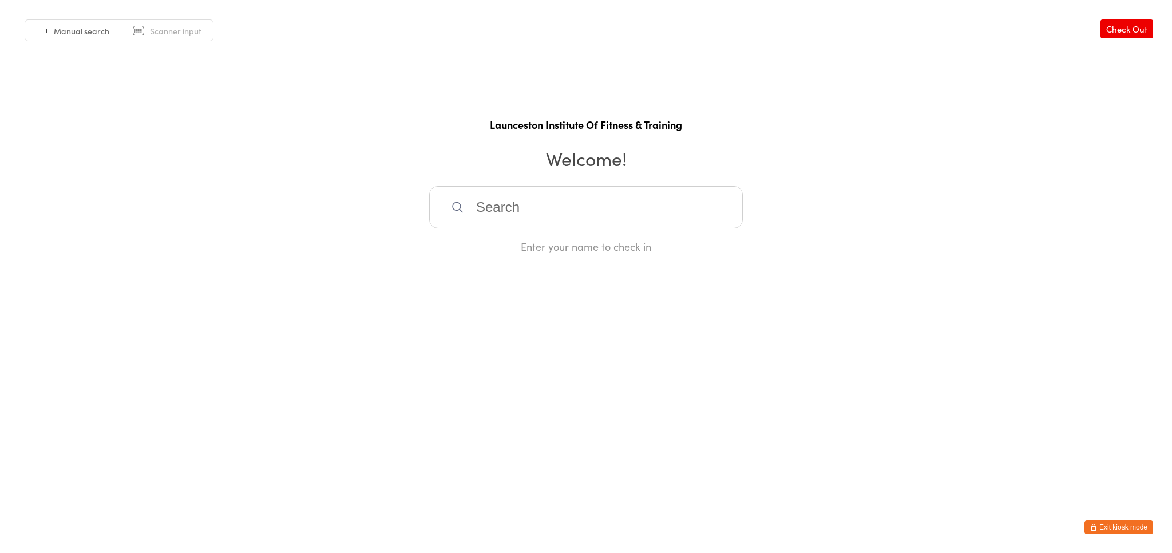
drag, startPoint x: 1127, startPoint y: 528, endPoint x: 1116, endPoint y: 523, distance: 11.8
click at [1127, 528] on button "Exit kiosk mode" at bounding box center [1119, 527] width 69 height 14
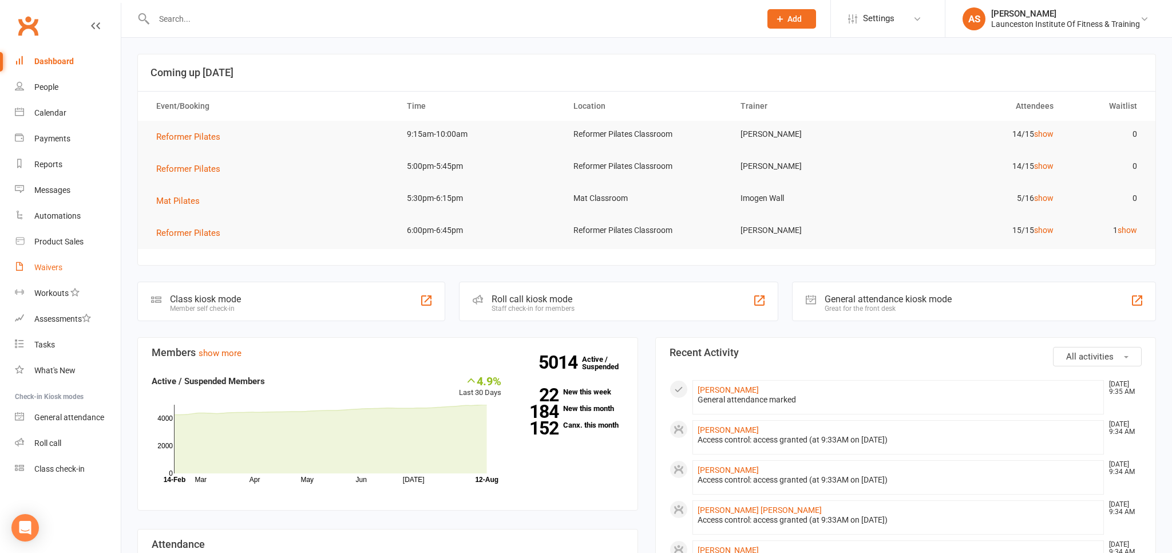
click at [49, 266] on div "Waivers" at bounding box center [48, 267] width 28 height 9
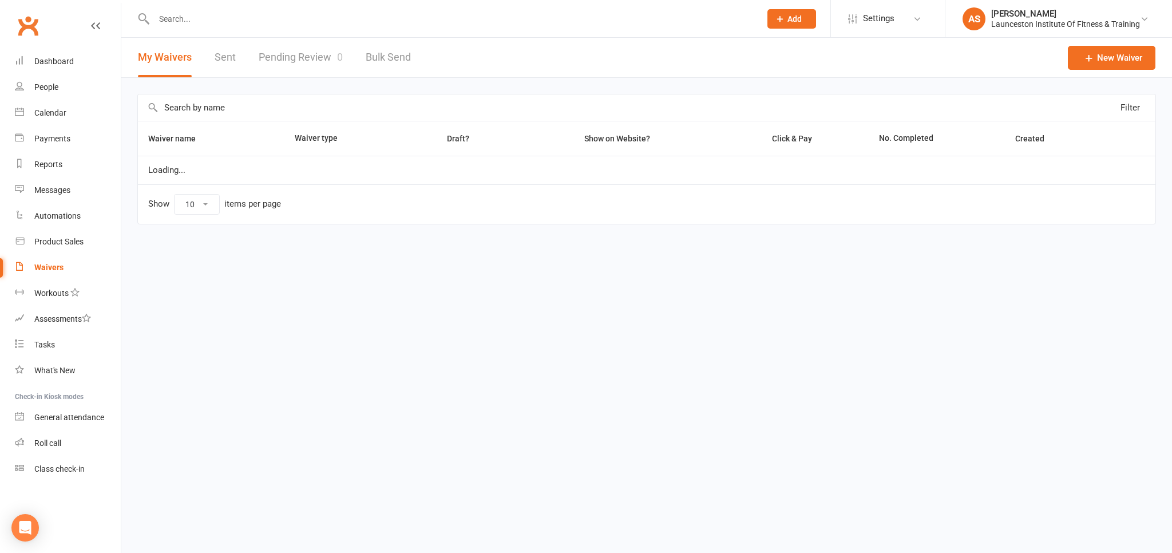
select select "100"
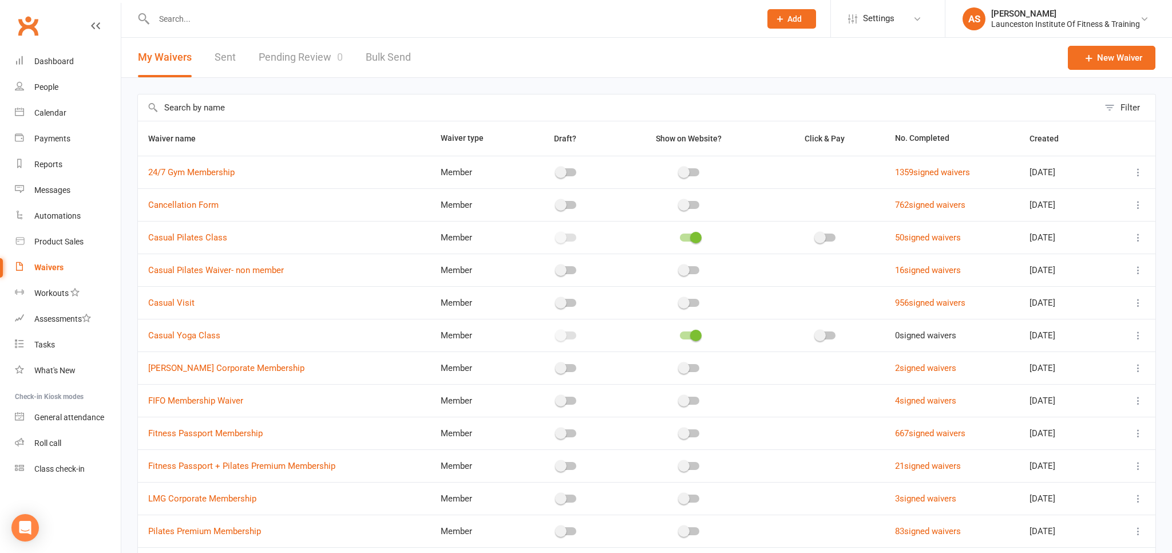
click at [310, 64] on link "Pending Review 0" at bounding box center [301, 57] width 84 height 39
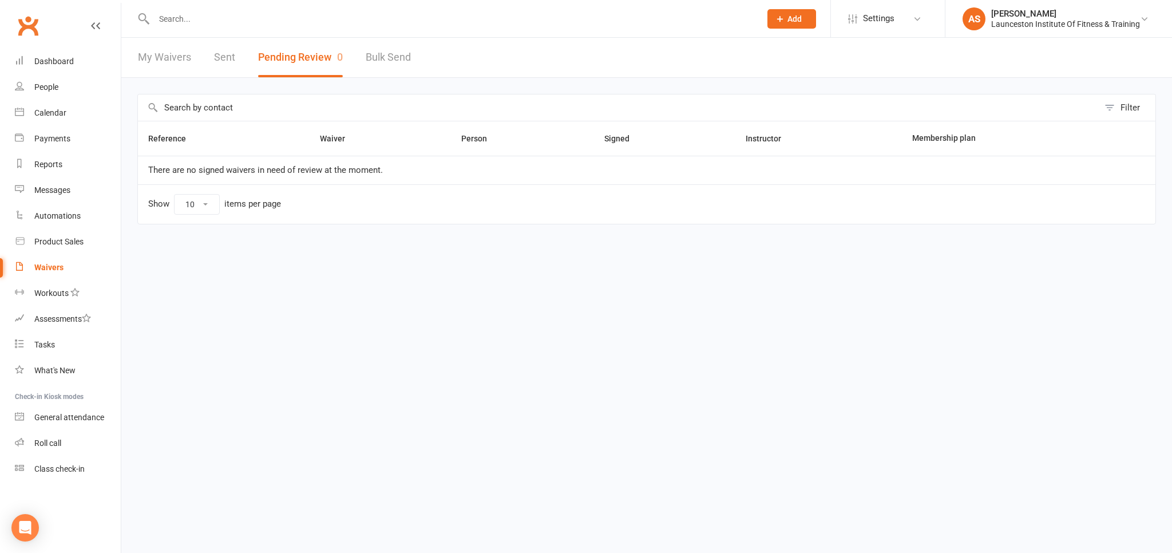
click at [192, 18] on input "text" at bounding box center [452, 19] width 602 height 16
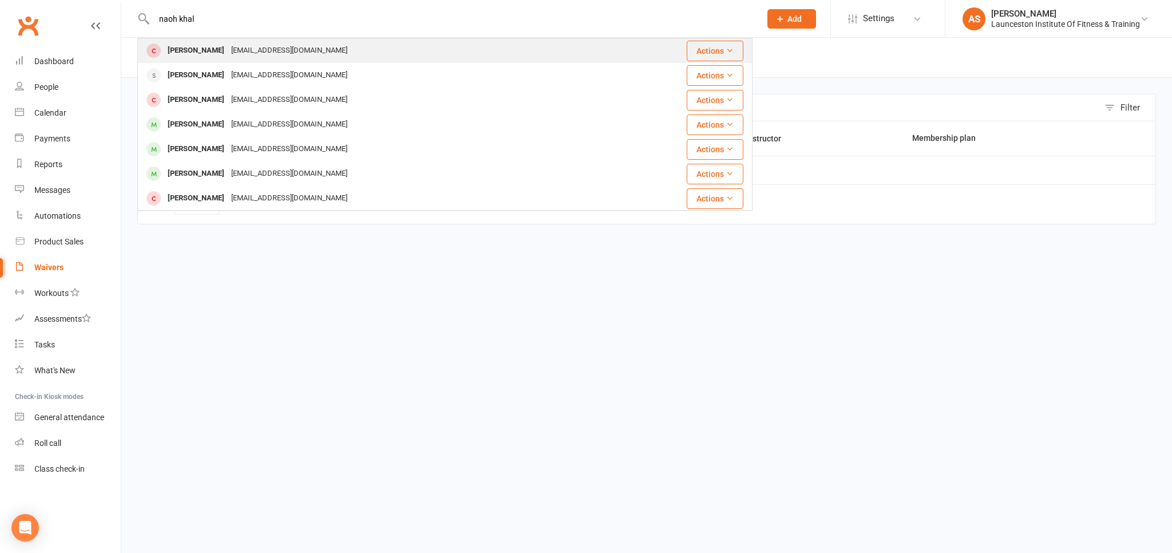
type input "naoh khal"
click at [259, 47] on div "Noahkhalafallah@outlook.com" at bounding box center [289, 50] width 123 height 17
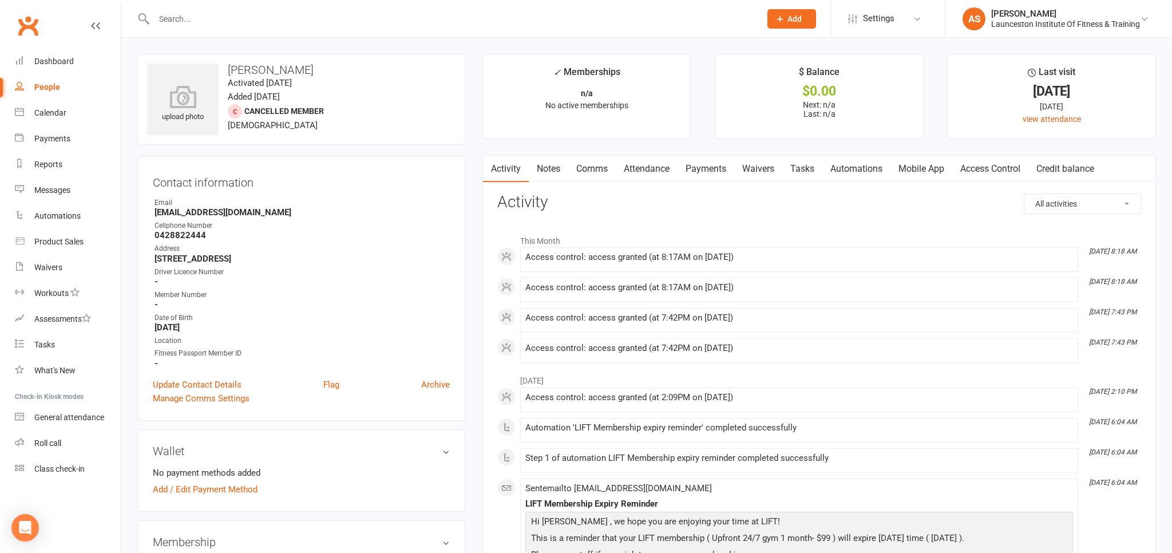
click at [709, 169] on link "Payments" at bounding box center [706, 169] width 57 height 26
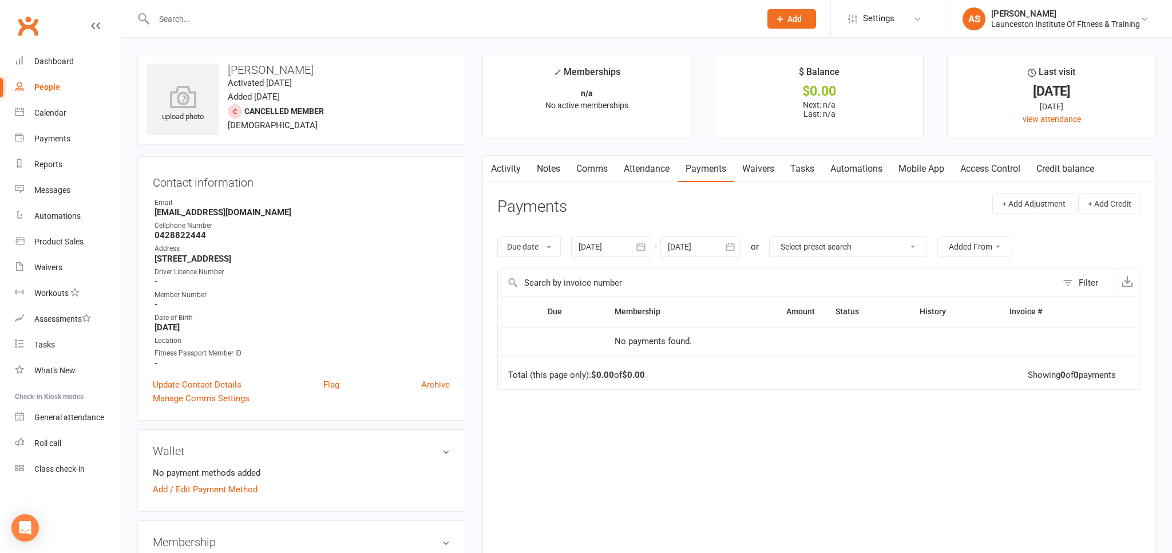
scroll to position [121, 0]
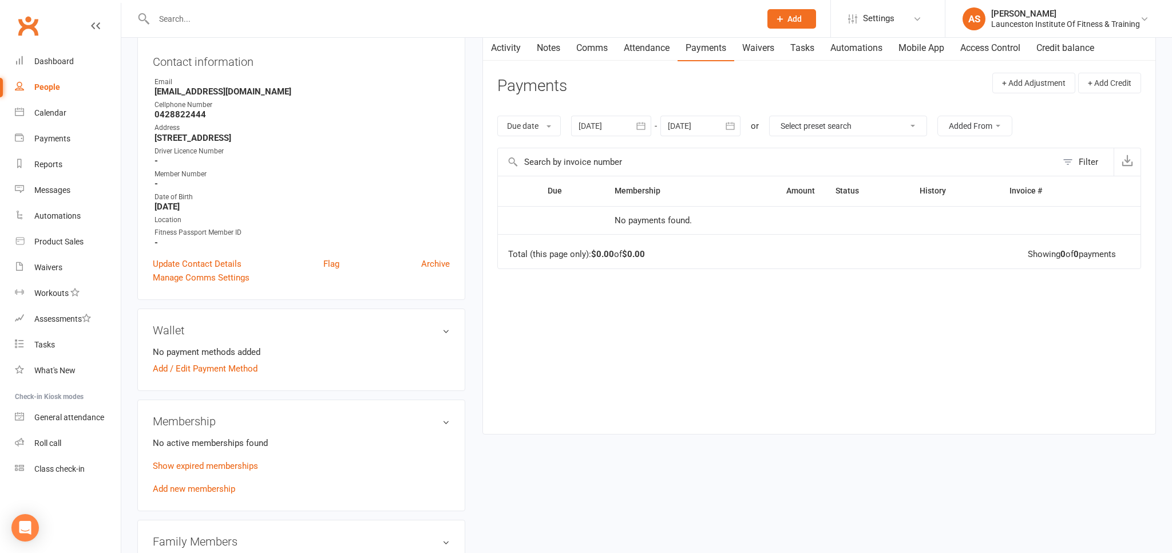
drag, startPoint x: 499, startPoint y: 47, endPoint x: 505, endPoint y: 60, distance: 14.6
click at [500, 47] on link "Activity" at bounding box center [506, 48] width 46 height 26
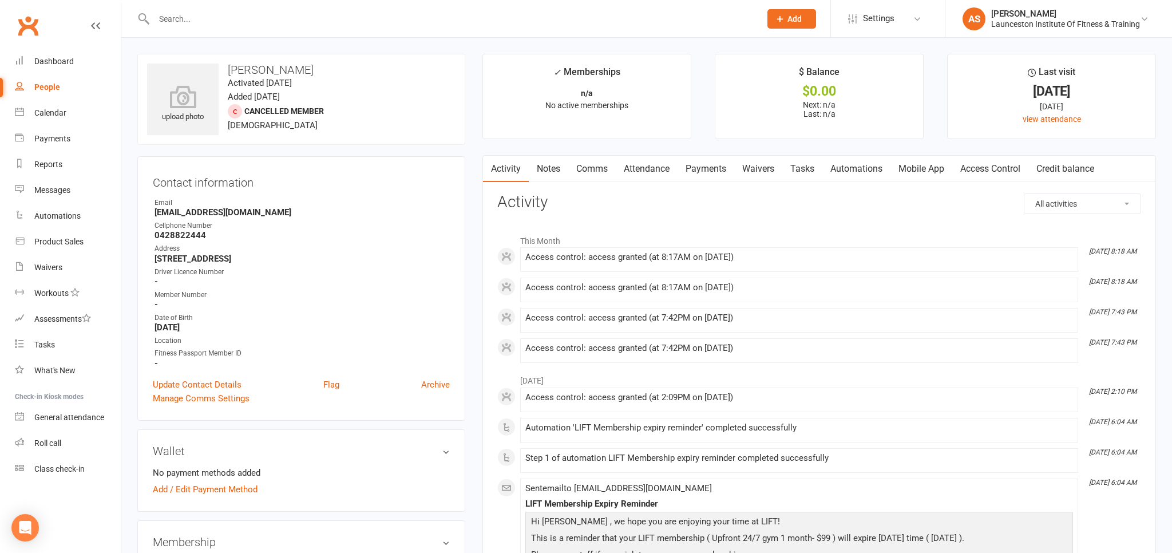
click at [722, 172] on link "Payments" at bounding box center [706, 169] width 57 height 26
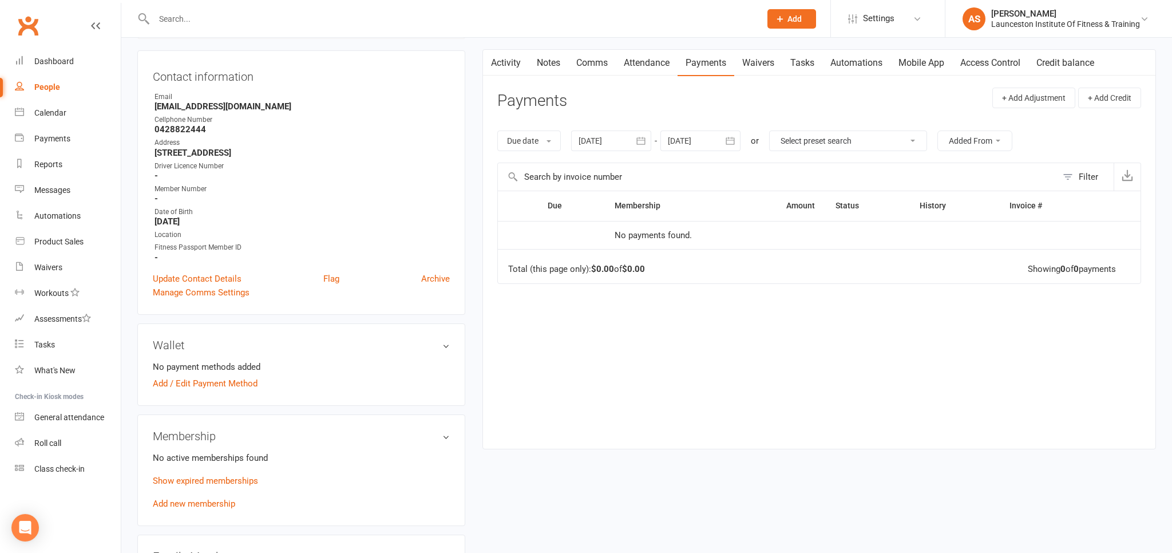
scroll to position [121, 0]
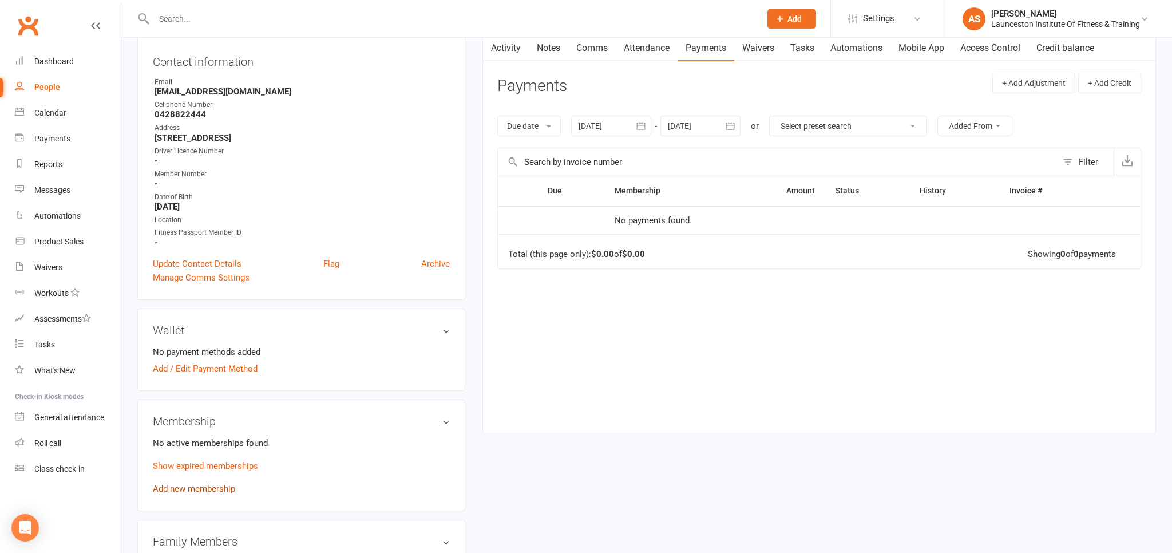
click at [221, 491] on link "Add new membership" at bounding box center [194, 489] width 82 height 10
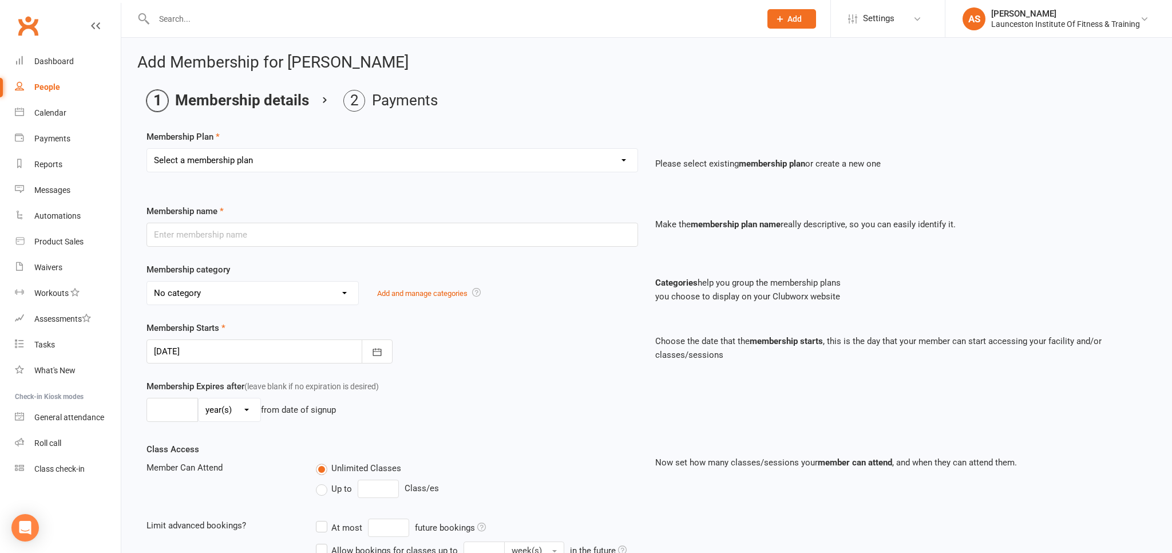
click at [147, 149] on select "Select a membership plan Create new Membership Plan 24/7 Gym Membership Pilates…" at bounding box center [392, 160] width 491 height 23
select select "4"
click option "Upfront 24/7 Gym 1 Week- $50" at bounding box center [0, 0] width 0 height 0
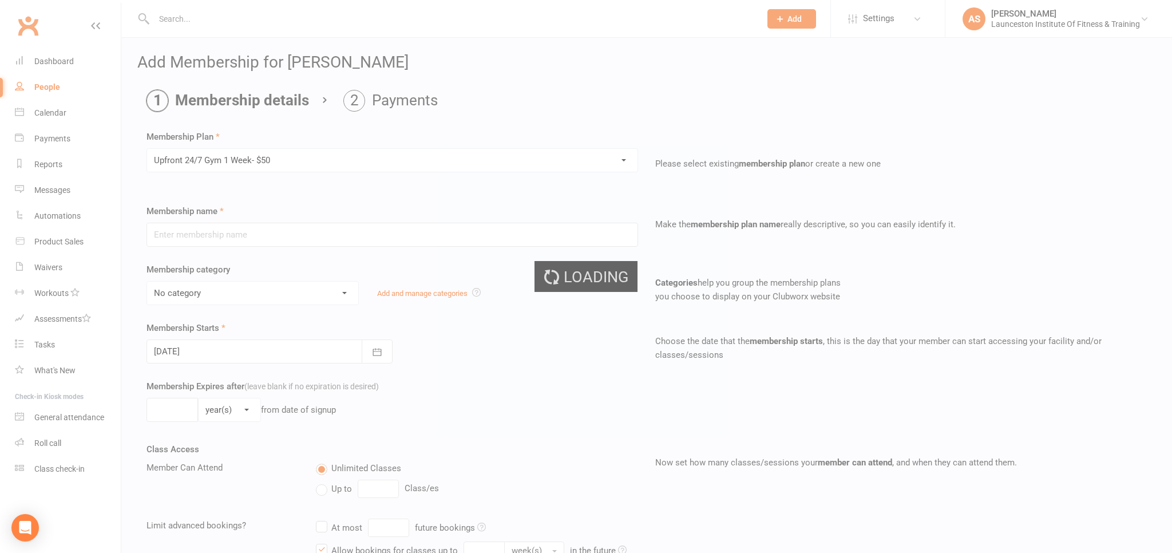
type input "Upfront 24/7 Gym 1 Week- $50"
select select "32"
type input "1"
select select "1"
type input "1"
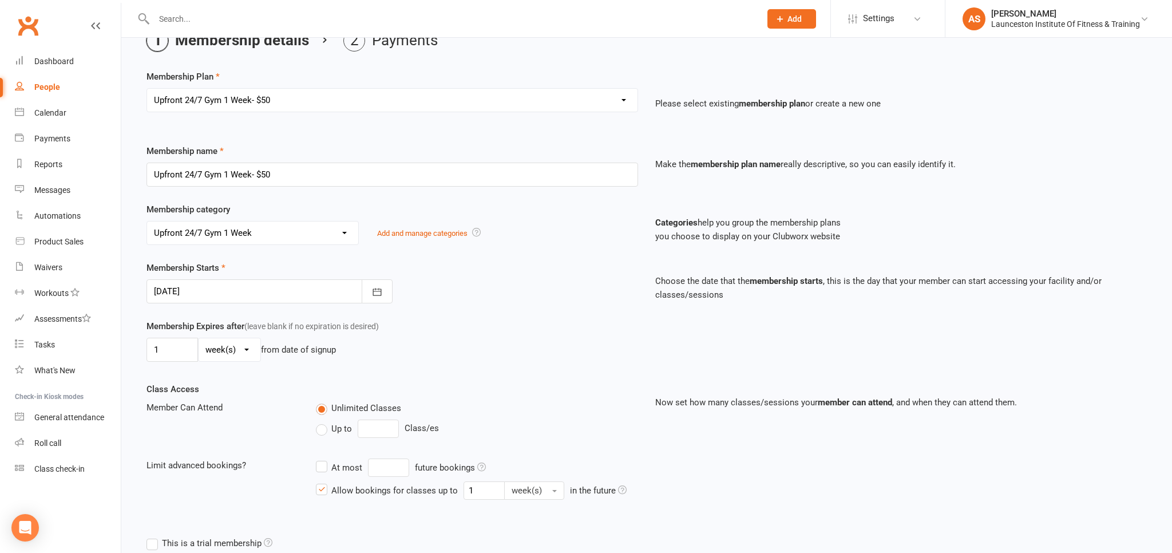
scroll to position [181, 0]
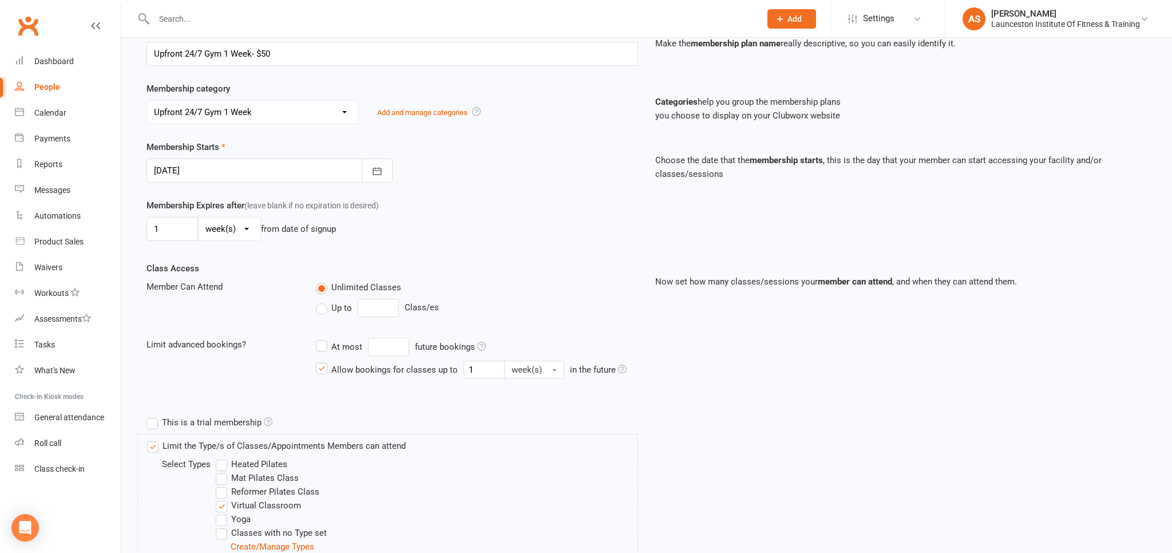
click at [199, 218] on select "day(s) week(s) month(s) year(s)" at bounding box center [230, 229] width 62 height 23
select select "0"
click option "day(s)" at bounding box center [0, 0] width 0 height 0
click at [182, 232] on input "1" at bounding box center [173, 229] width 52 height 24
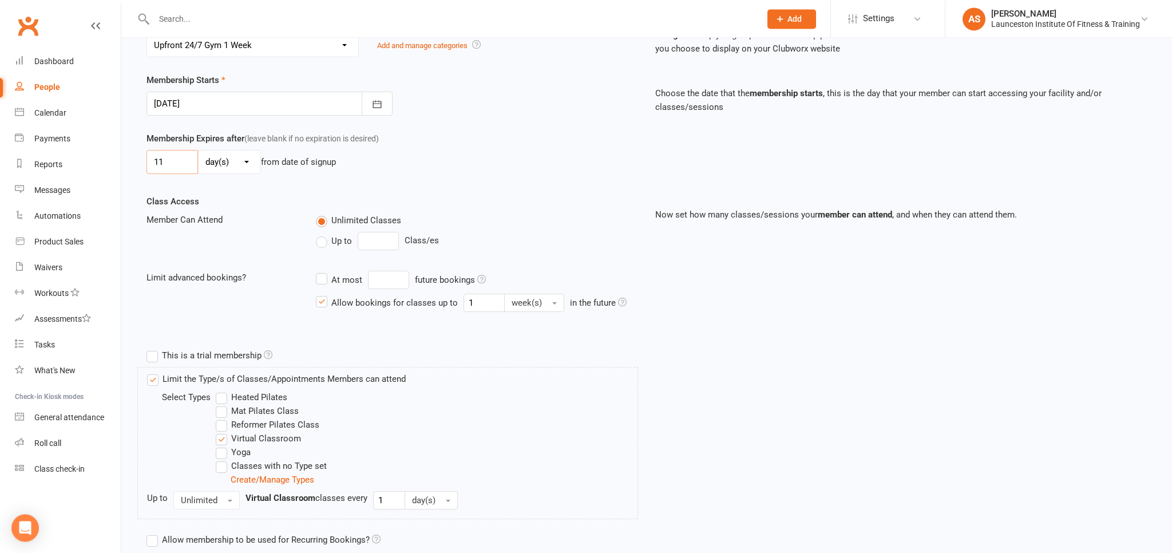
scroll to position [341, 0]
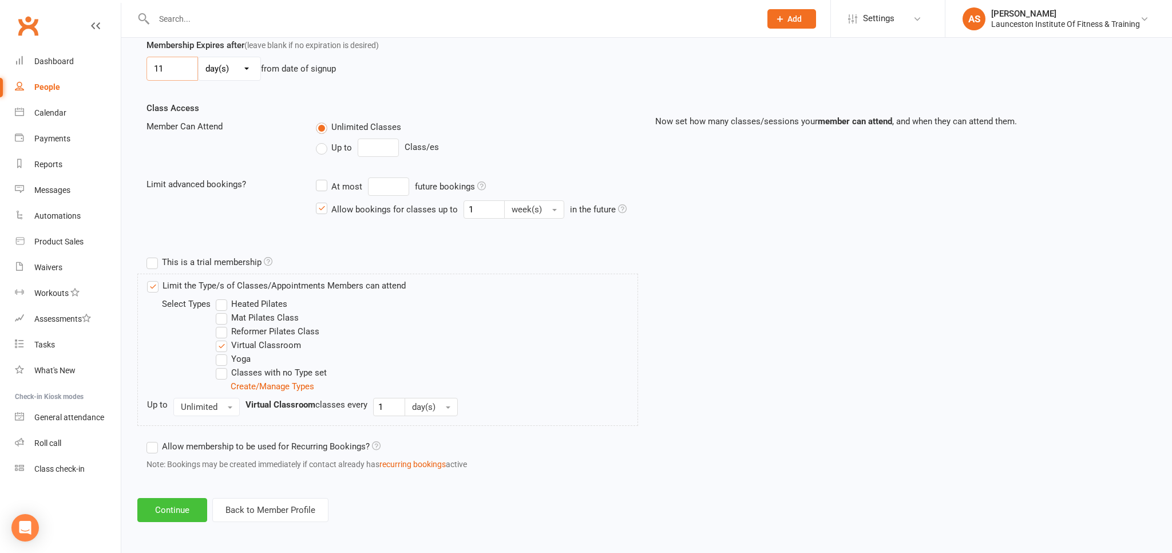
type input "11"
click at [179, 505] on button "Continue" at bounding box center [172, 510] width 70 height 24
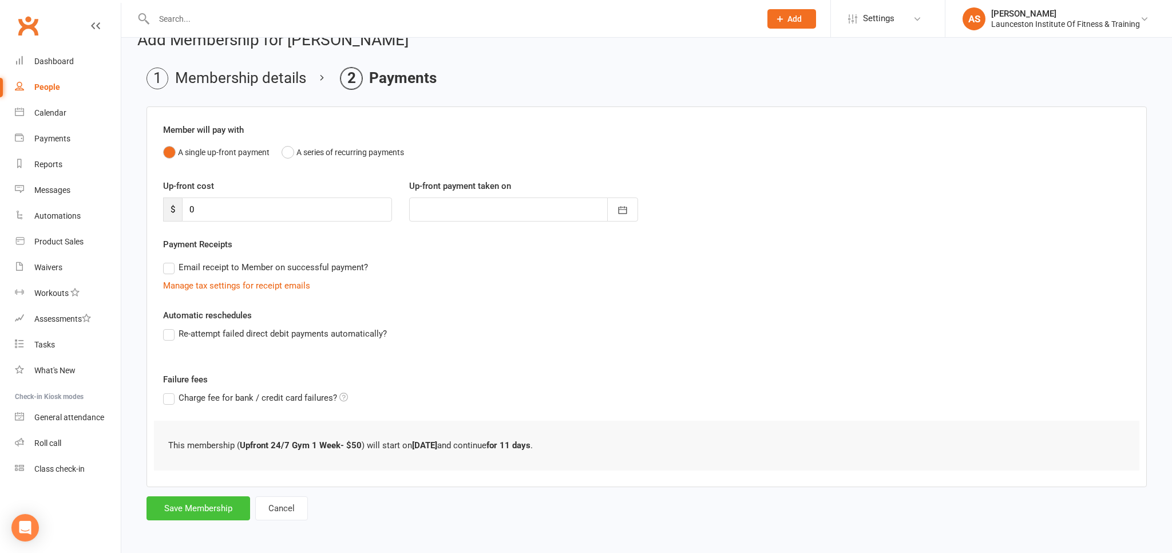
scroll to position [23, 0]
click at [226, 504] on button "Save Membership" at bounding box center [199, 508] width 104 height 24
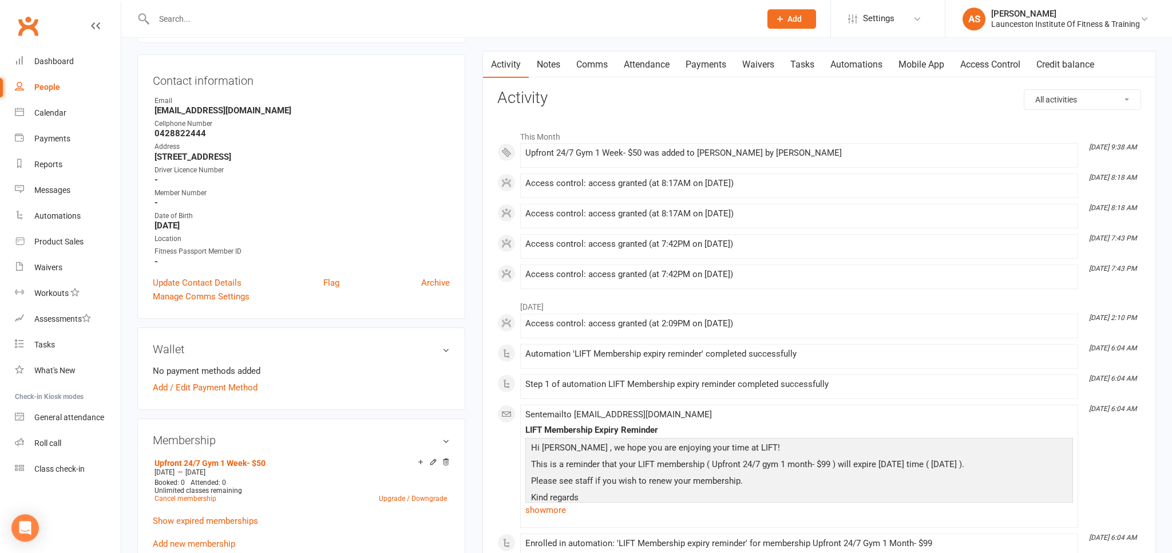
scroll to position [60, 0]
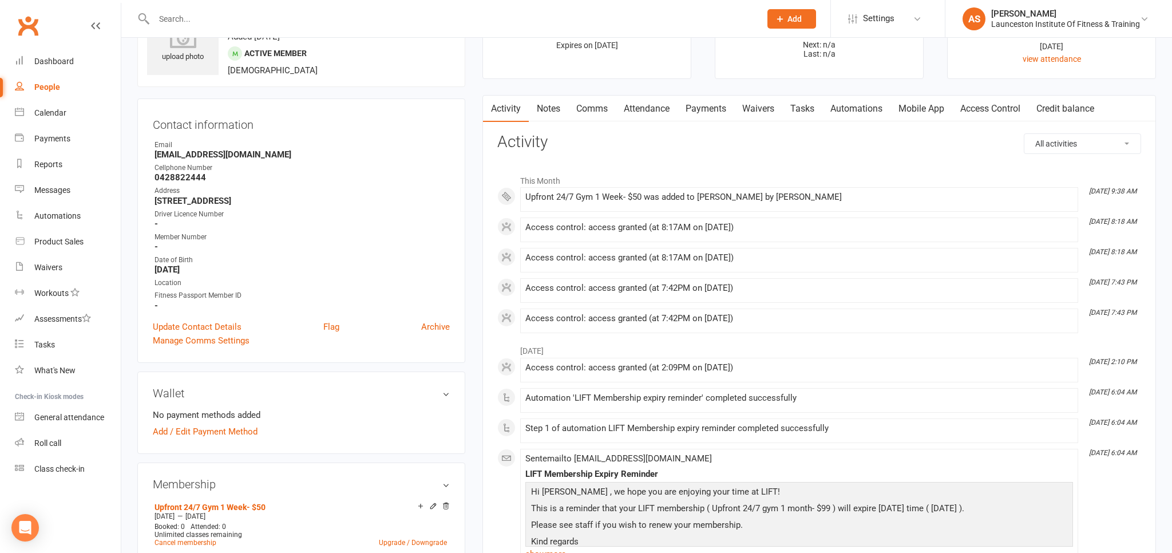
click at [956, 102] on link "Access Control" at bounding box center [990, 109] width 76 height 26
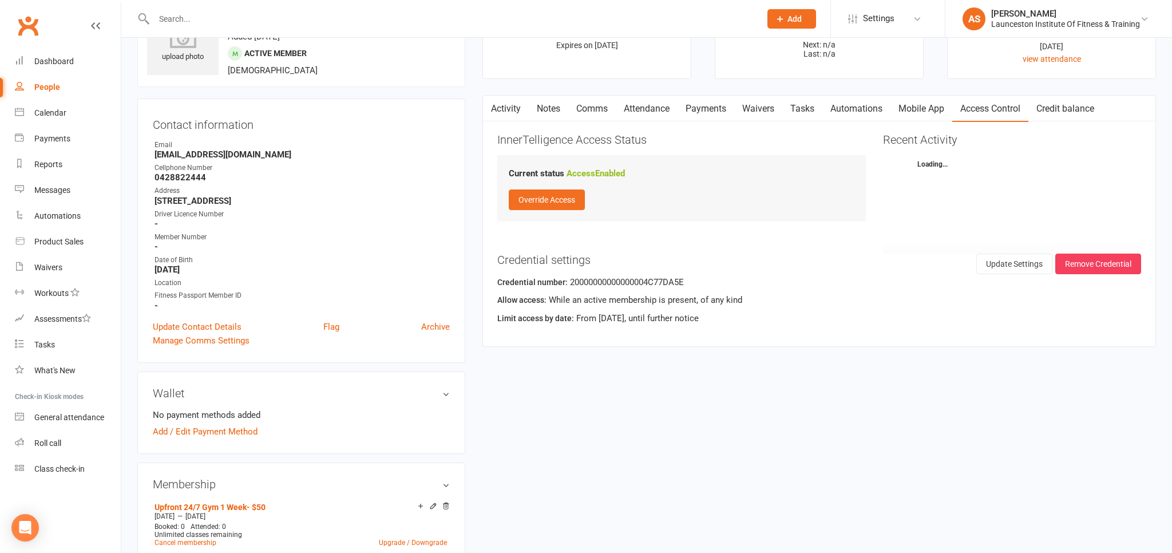
click at [998, 109] on link "Access Control" at bounding box center [990, 109] width 76 height 26
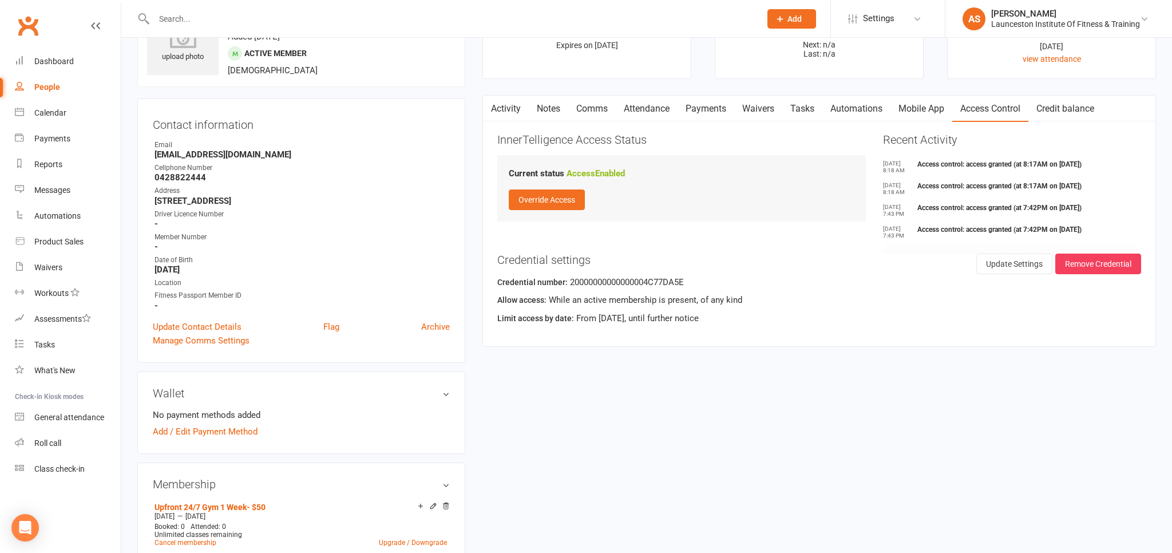
click at [311, 19] on input "text" at bounding box center [452, 19] width 602 height 16
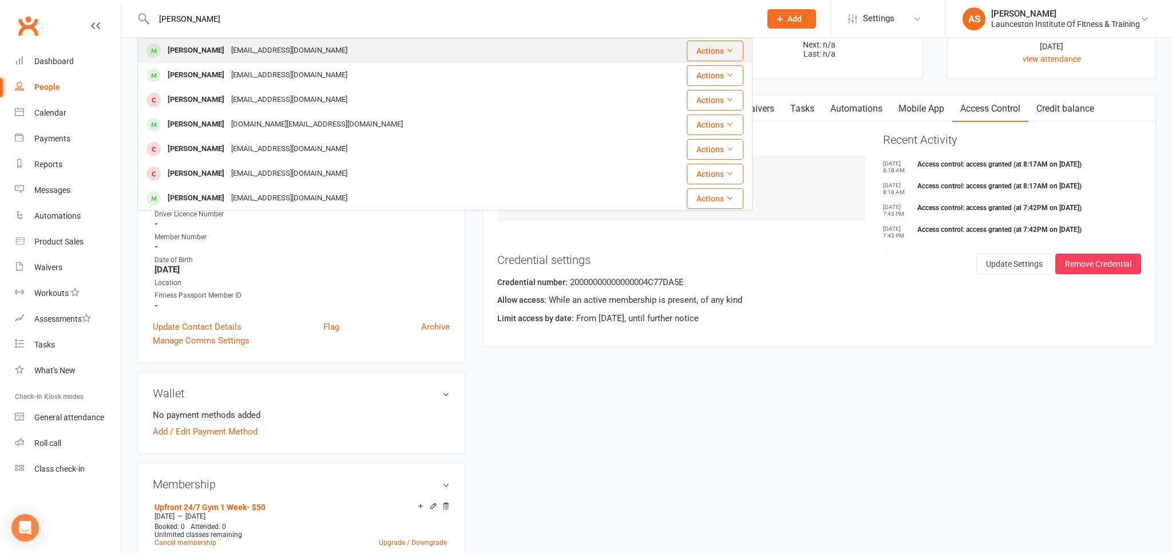
type input "amber mur"
click at [290, 44] on div "amberlaramurphy@gmail.com" at bounding box center [289, 50] width 123 height 17
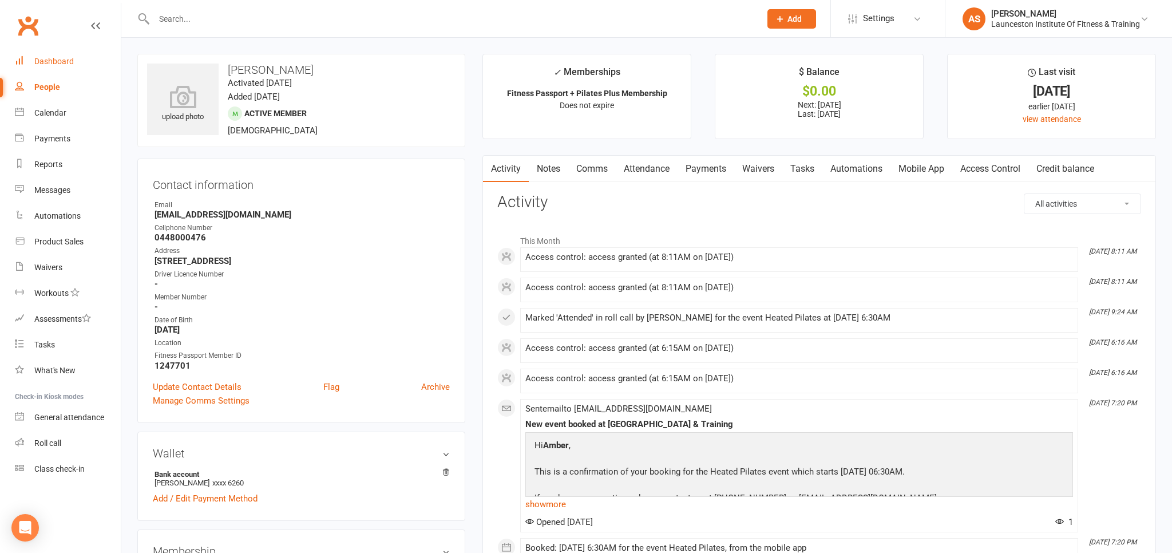
click at [58, 63] on div "Dashboard" at bounding box center [53, 61] width 39 height 9
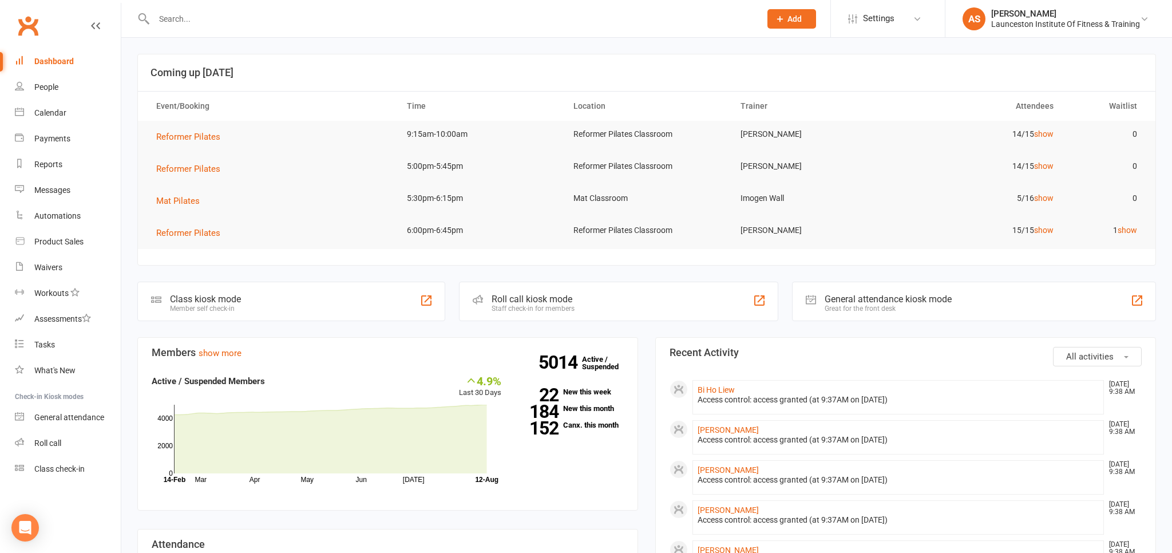
click at [187, 13] on input "text" at bounding box center [452, 19] width 602 height 16
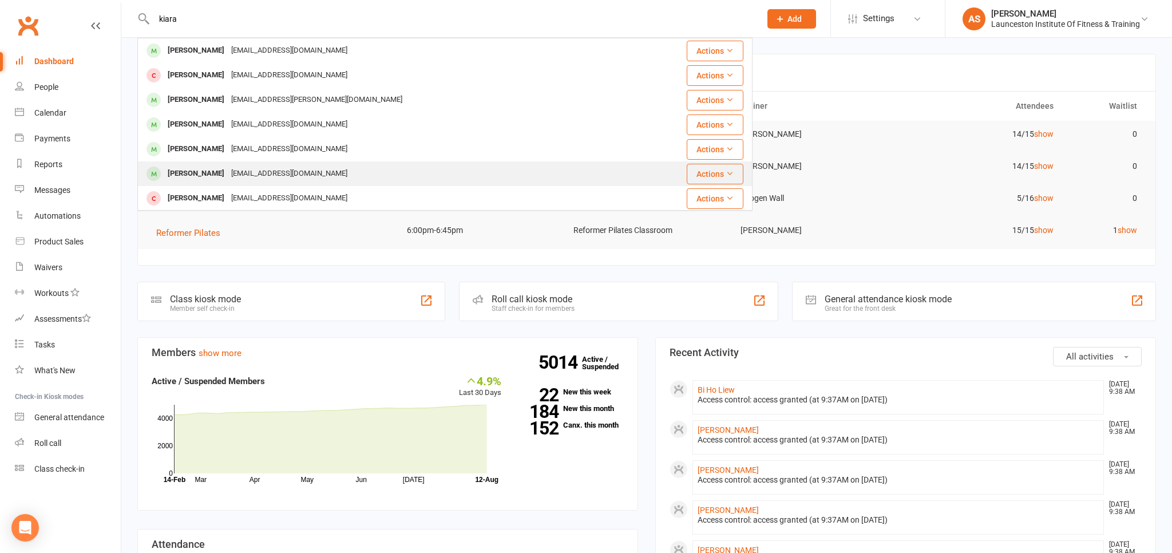
type input "kiara"
click at [306, 168] on div "kiarajane1992@gmail.com" at bounding box center [289, 173] width 123 height 17
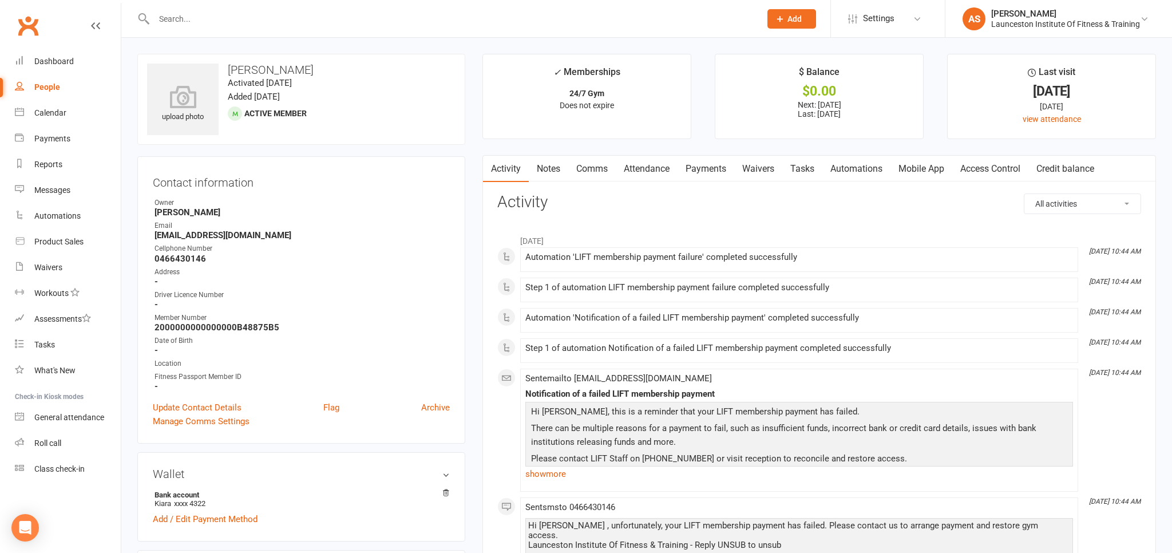
click at [698, 172] on link "Payments" at bounding box center [706, 169] width 57 height 26
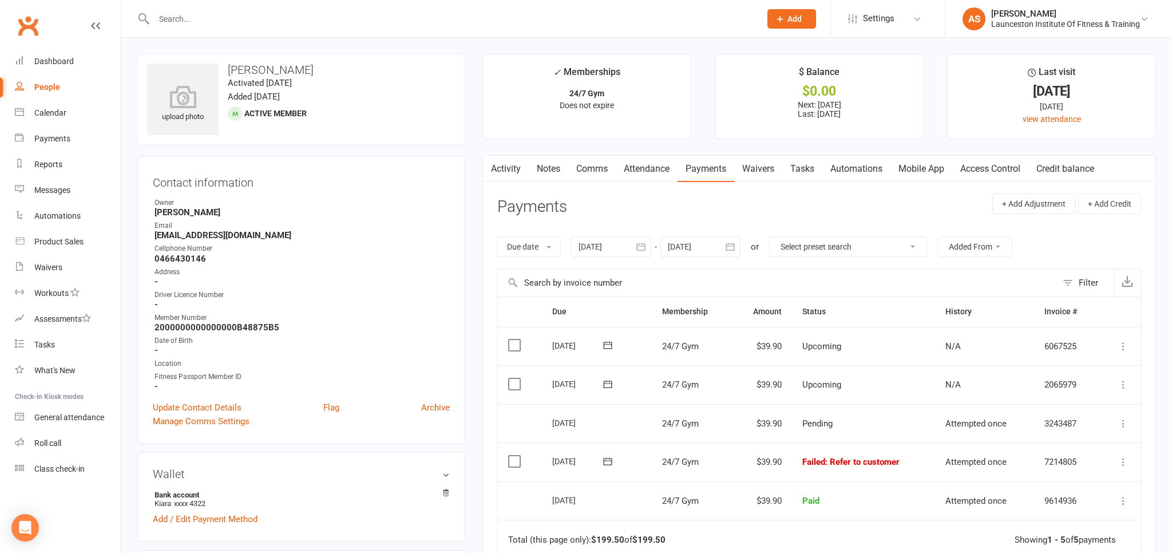
click at [1125, 458] on icon at bounding box center [1123, 461] width 11 height 11
click at [1090, 503] on link "Mark as Paid (POS)" at bounding box center [1073, 507] width 113 height 23
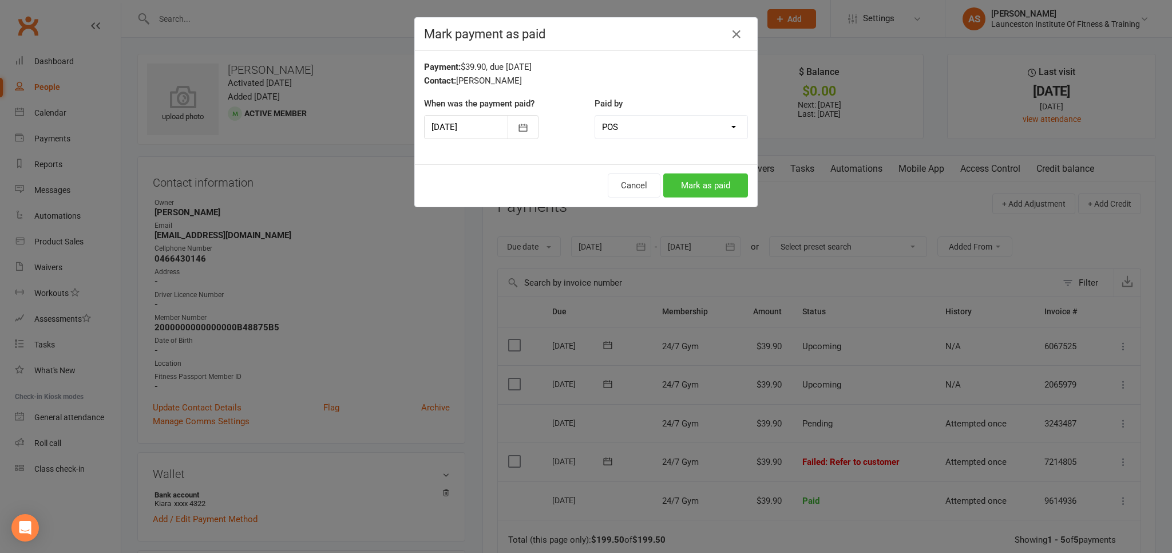
click at [709, 185] on button "Mark as paid" at bounding box center [705, 185] width 85 height 24
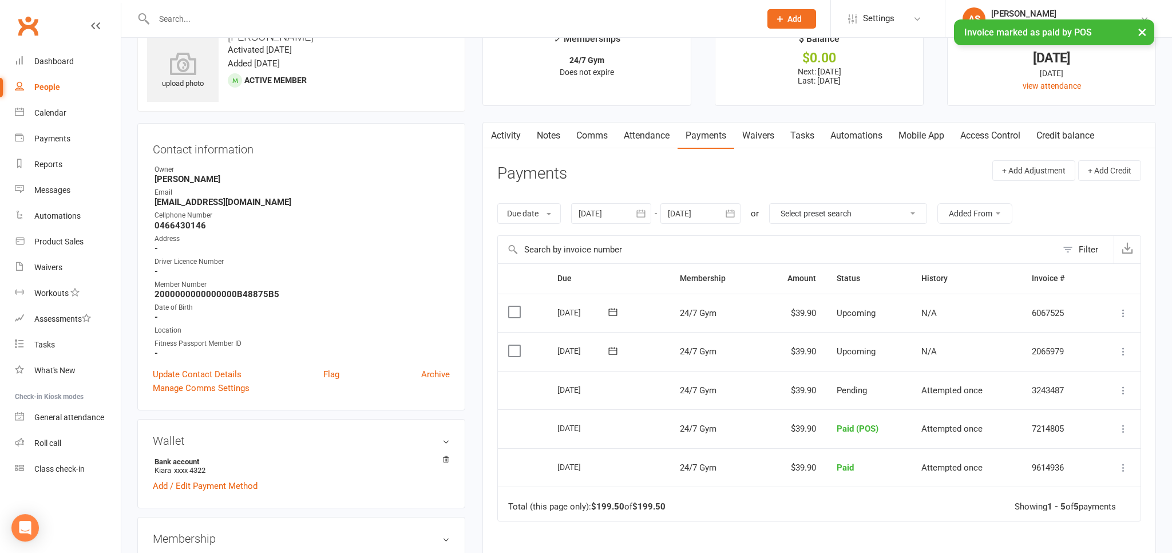
scroll to position [60, 0]
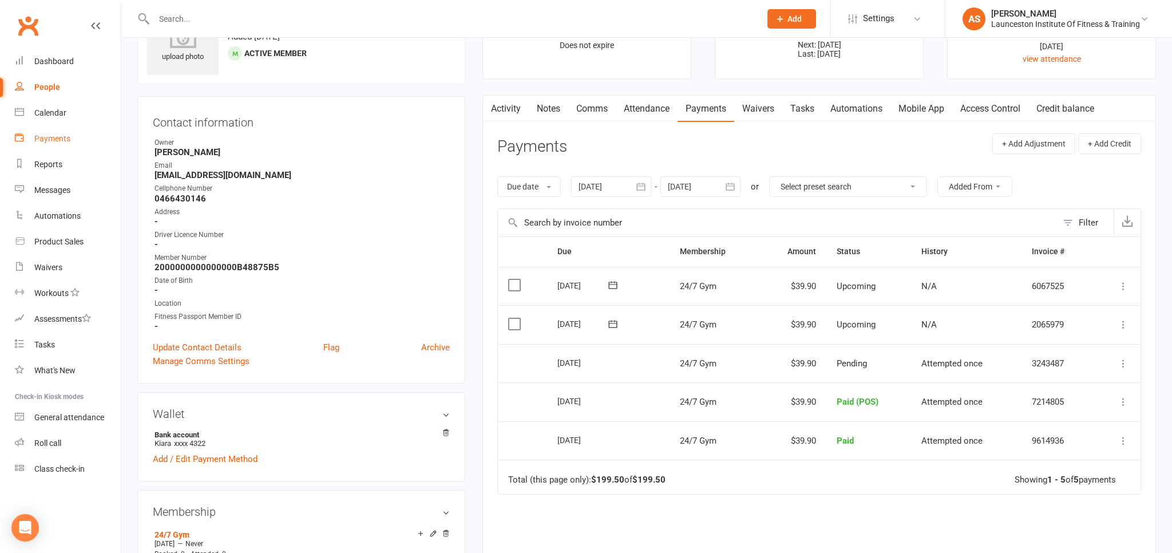
click at [60, 130] on link "Payments" at bounding box center [68, 139] width 106 height 26
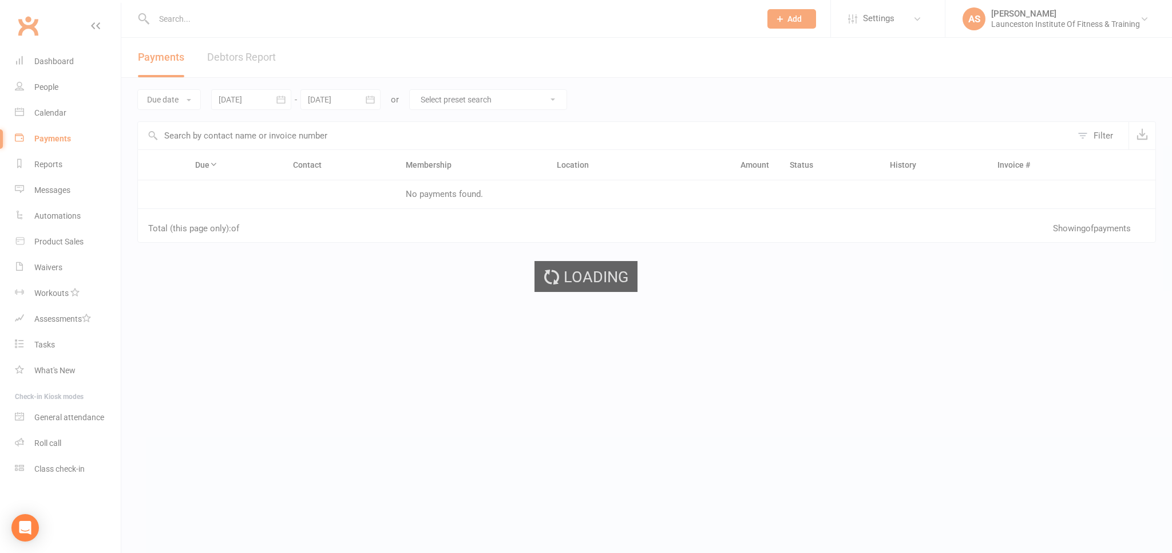
click at [62, 116] on div "Loading" at bounding box center [586, 276] width 1172 height 553
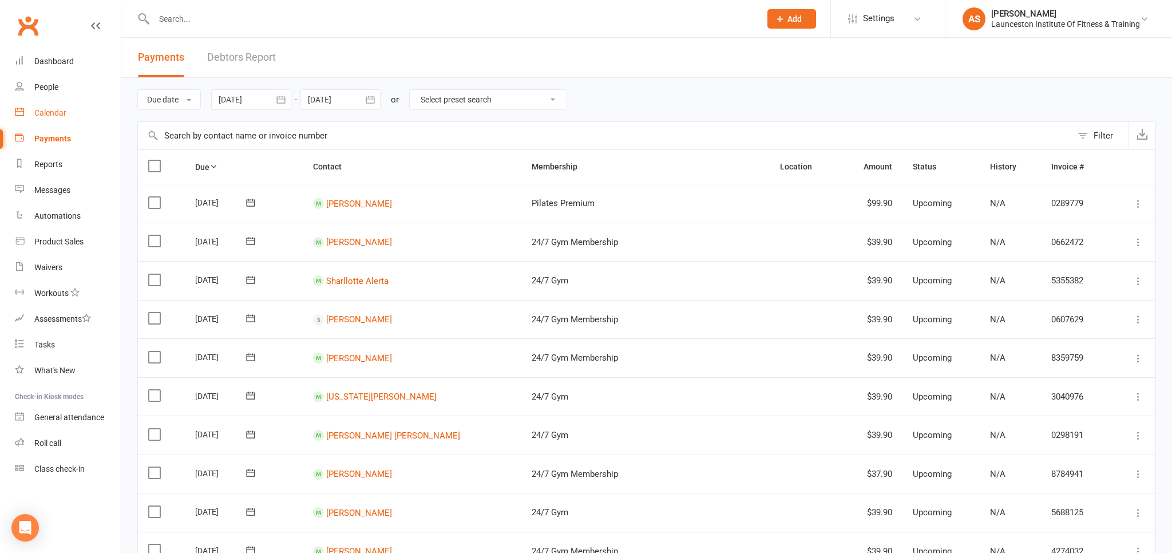
click at [59, 114] on div "Calendar" at bounding box center [50, 112] width 32 height 9
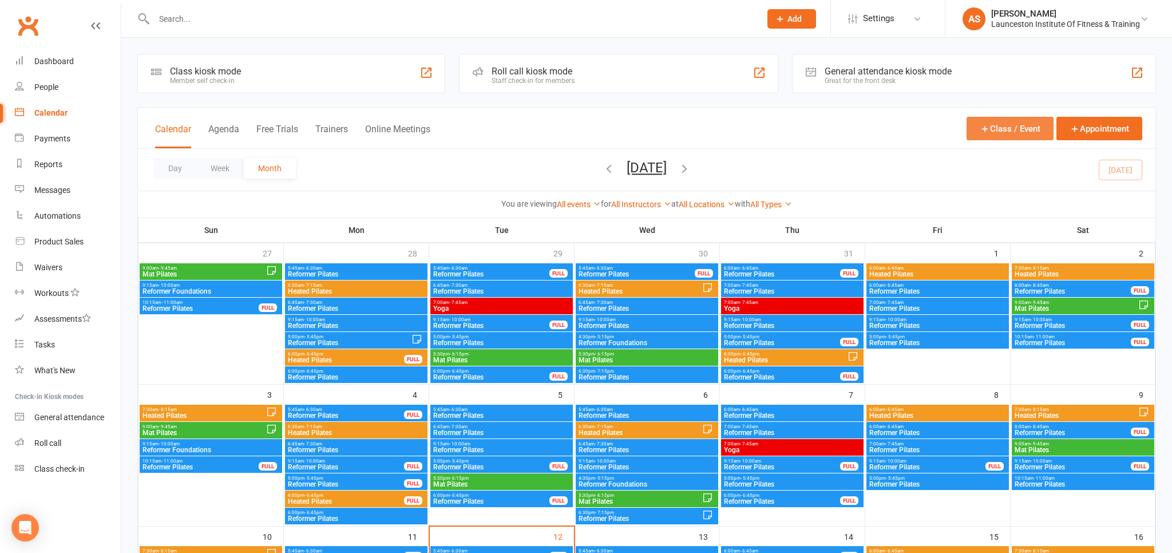
click at [1011, 128] on button "Class / Event" at bounding box center [1010, 128] width 87 height 23
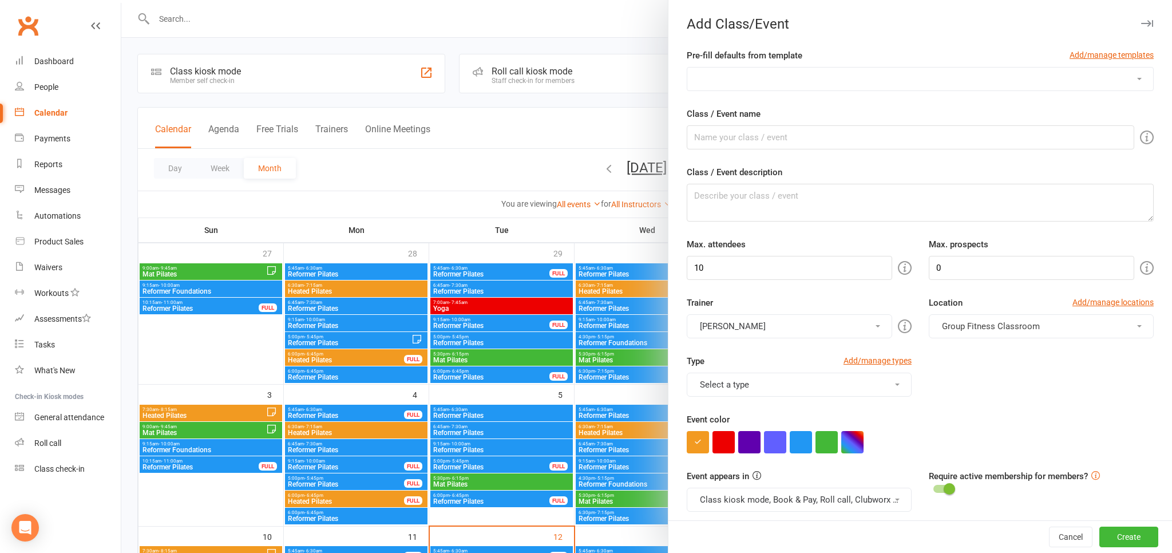
click at [841, 269] on div "Attendee limits help you manage class numbers if you have restricted space. If …" at bounding box center [779, 268] width 220 height 26
click at [808, 142] on input "Class / Event name" at bounding box center [911, 137] width 448 height 24
type input "Heated Pilates"
click at [848, 206] on textarea "Class / Event description" at bounding box center [920, 203] width 467 height 38
click at [806, 263] on input "10" at bounding box center [789, 268] width 205 height 24
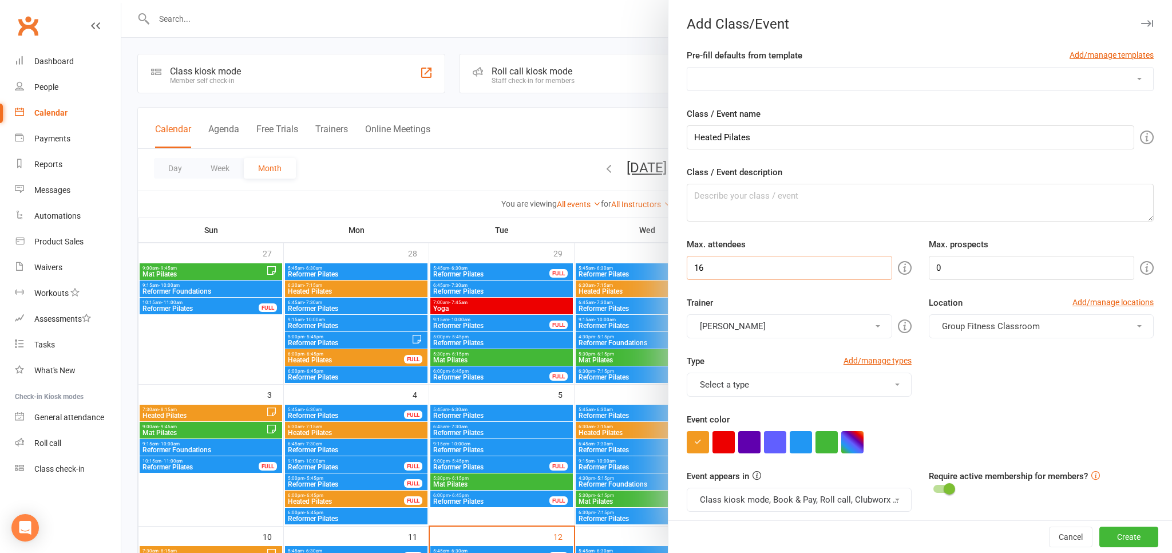
type input "16"
click at [839, 319] on button "[PERSON_NAME]" at bounding box center [789, 326] width 205 height 24
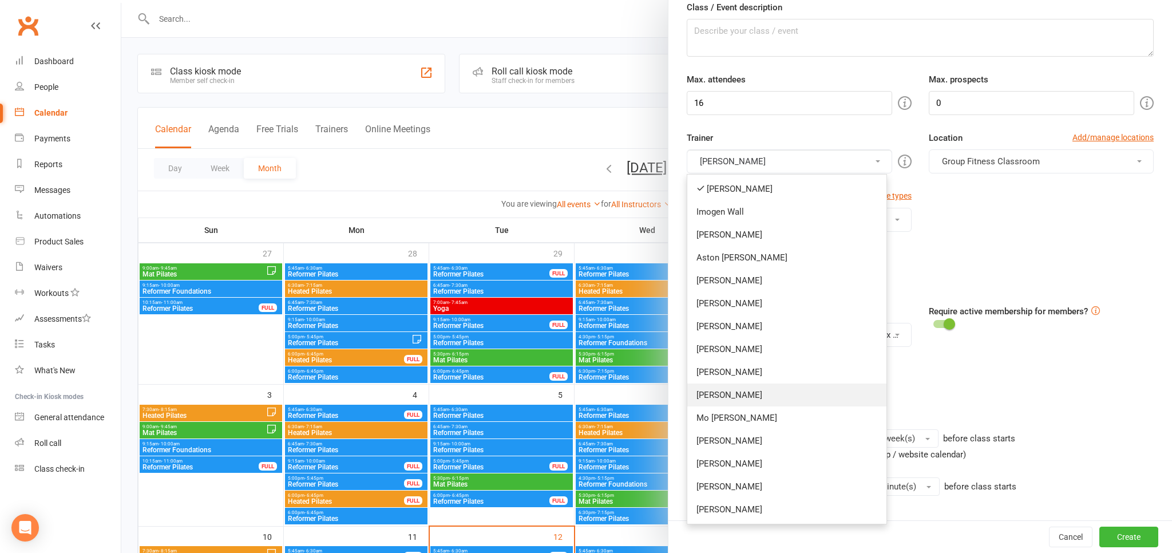
scroll to position [189, 0]
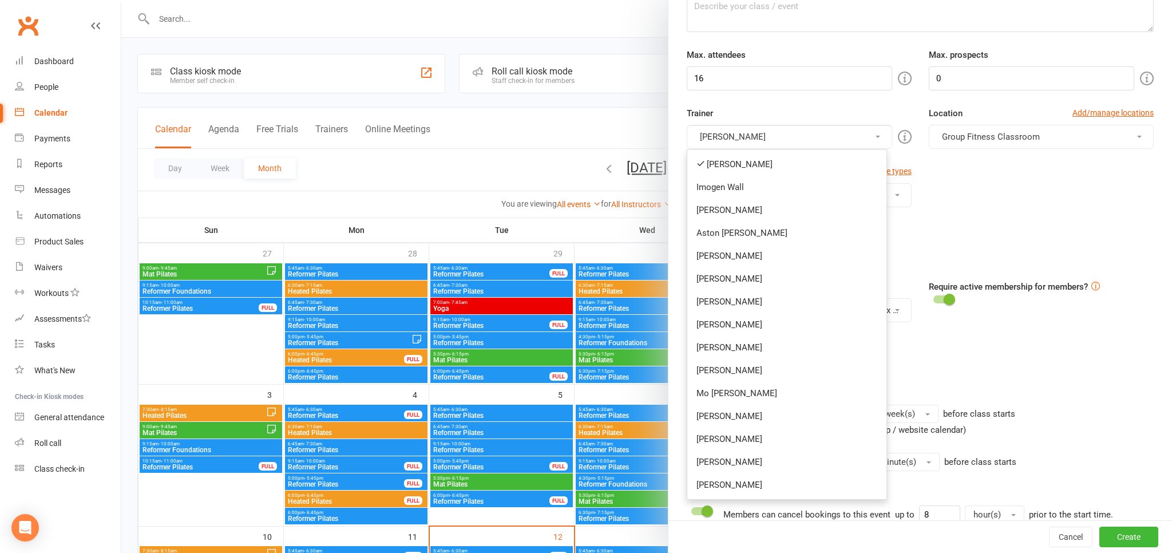
click at [969, 232] on div "Event color" at bounding box center [920, 243] width 467 height 41
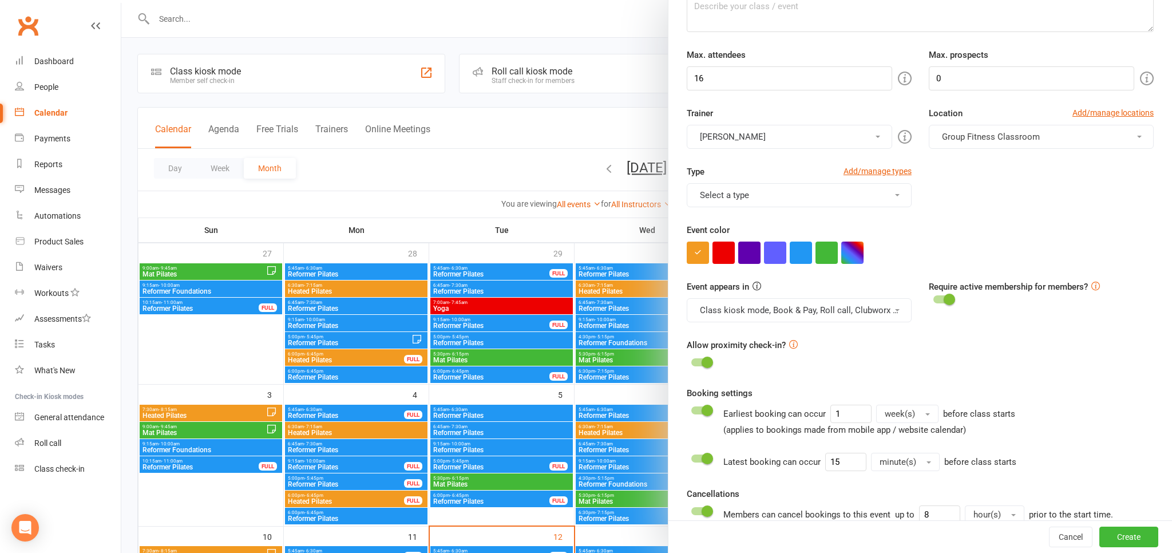
click at [1075, 139] on button "Group Fitness Classroom" at bounding box center [1041, 137] width 225 height 24
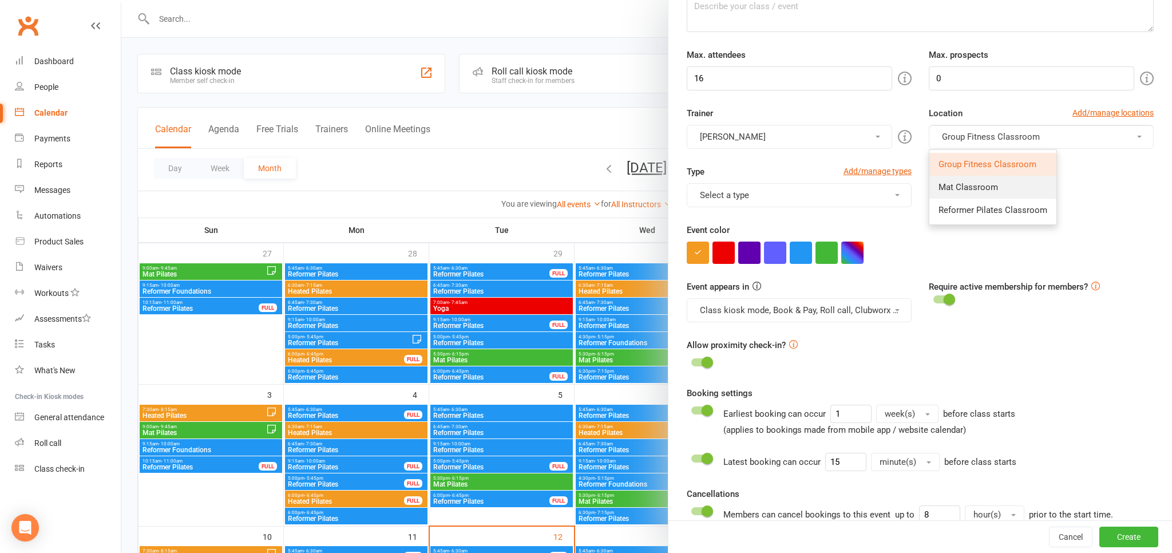
click at [1037, 188] on link "Mat Classroom" at bounding box center [993, 187] width 127 height 23
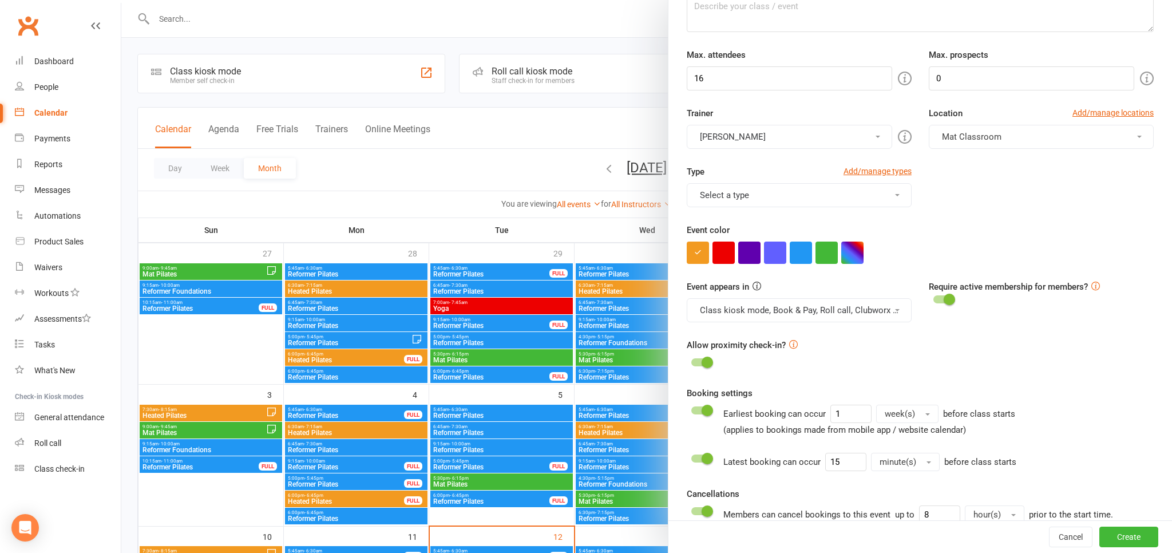
click at [820, 200] on button "Select a type" at bounding box center [799, 195] width 225 height 24
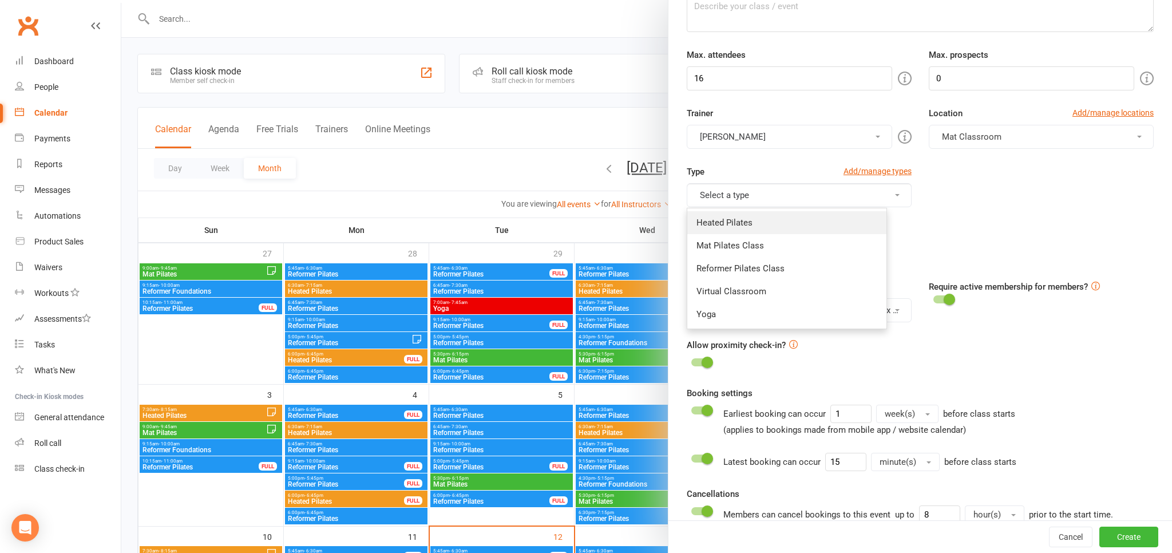
click at [825, 226] on link "Heated Pilates" at bounding box center [786, 222] width 199 height 23
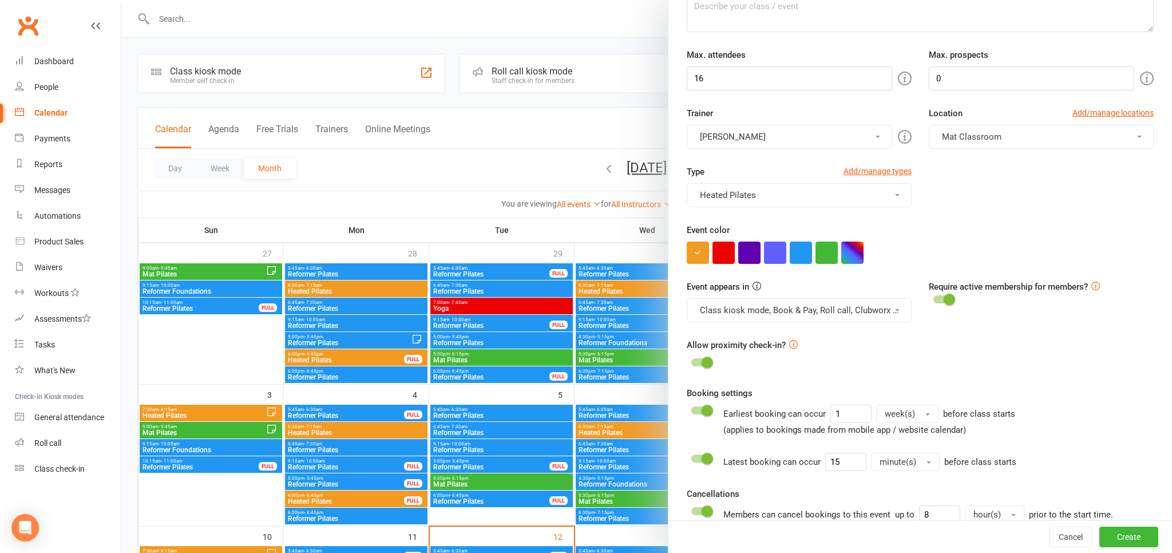
click at [882, 313] on button "Class kiosk mode, Book & Pay, Roll call, Clubworx website calendar and Mobile a…" at bounding box center [799, 310] width 225 height 24
click at [944, 337] on div "Event appears in Class kiosk mode, Book & Pay, Roll call, Clubworx website cale…" at bounding box center [920, 309] width 484 height 58
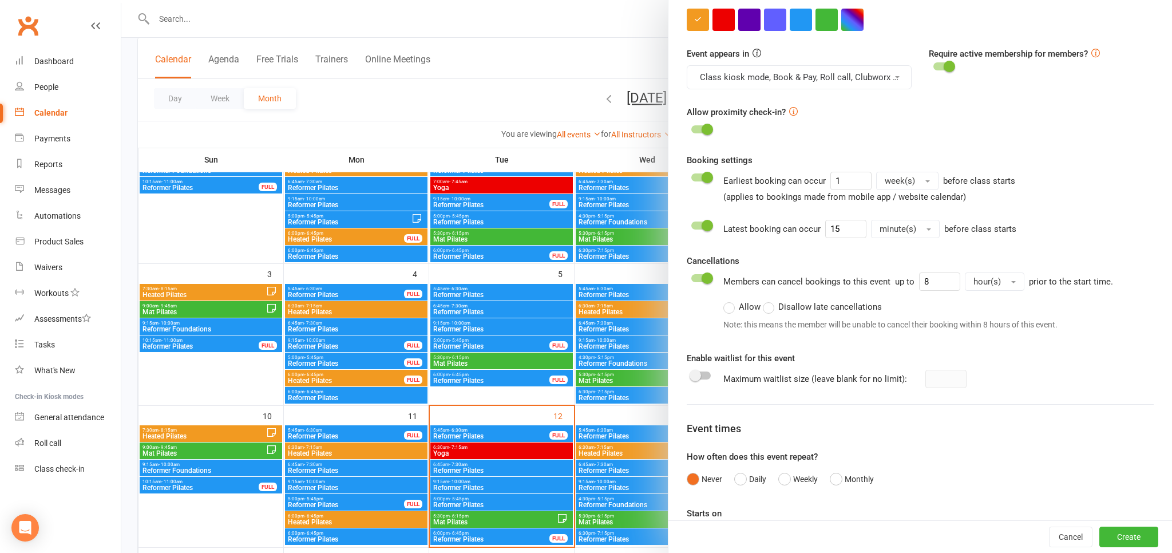
scroll to position [405, 0]
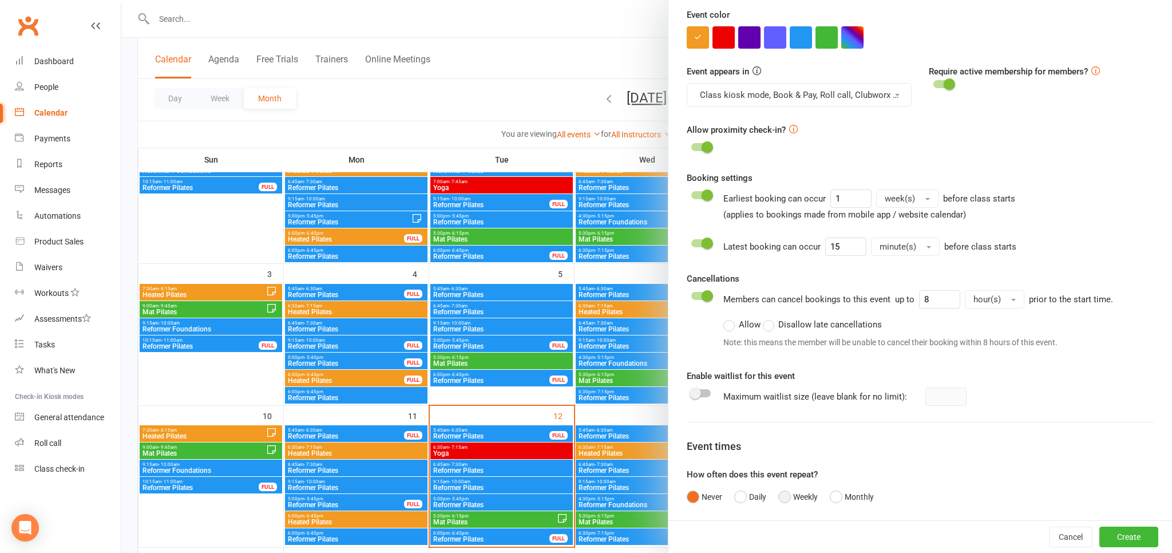
click at [795, 499] on button "Weekly" at bounding box center [797, 497] width 39 height 22
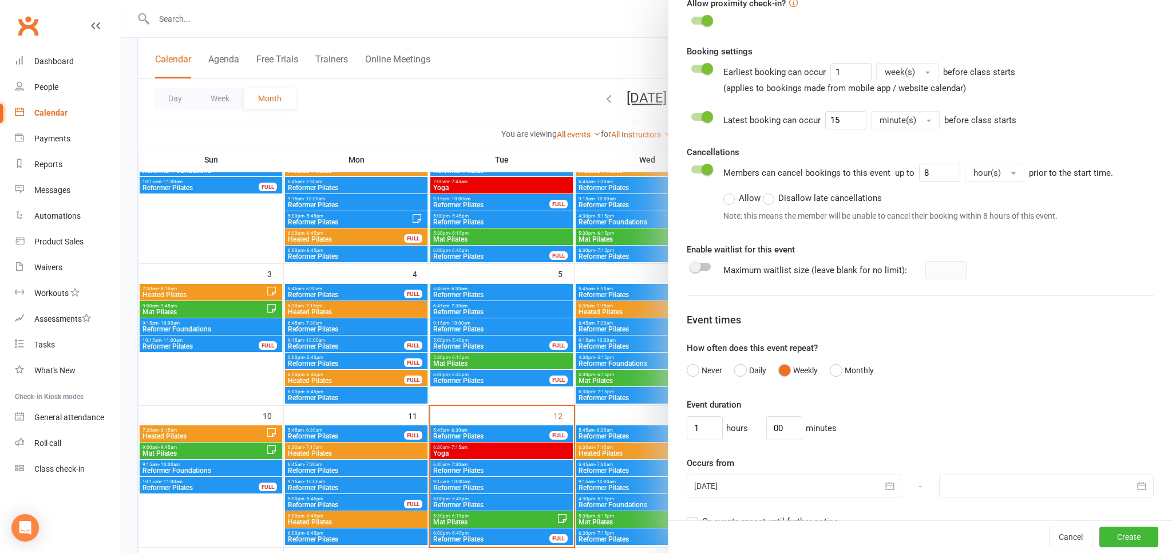
scroll to position [594, 0]
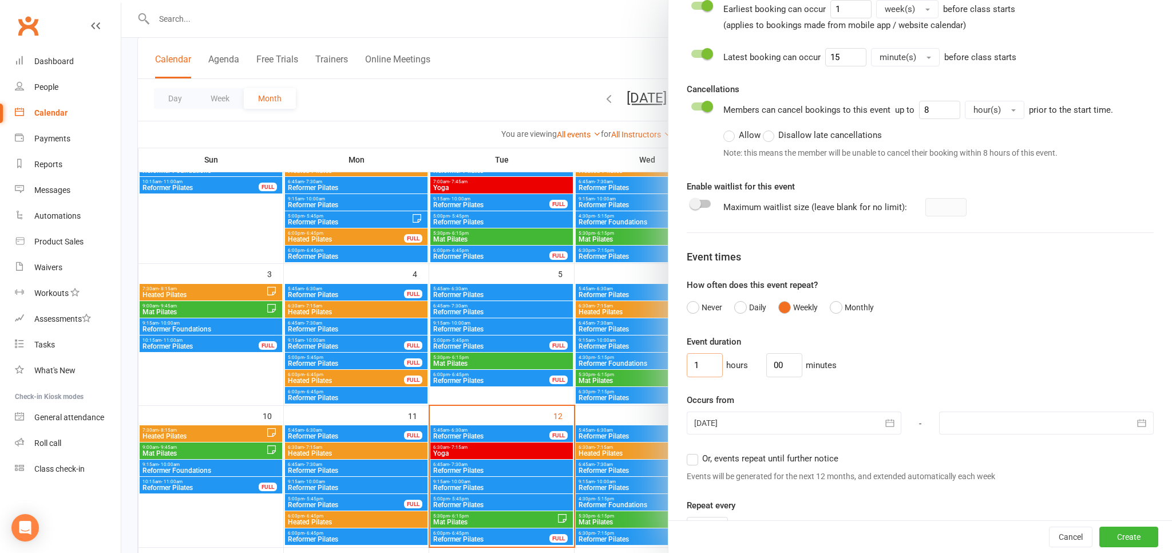
click at [693, 360] on input "1" at bounding box center [705, 365] width 36 height 24
click at [708, 365] on input "1" at bounding box center [705, 365] width 36 height 24
click at [778, 362] on input "00" at bounding box center [784, 365] width 36 height 24
type input "0"
type input "45"
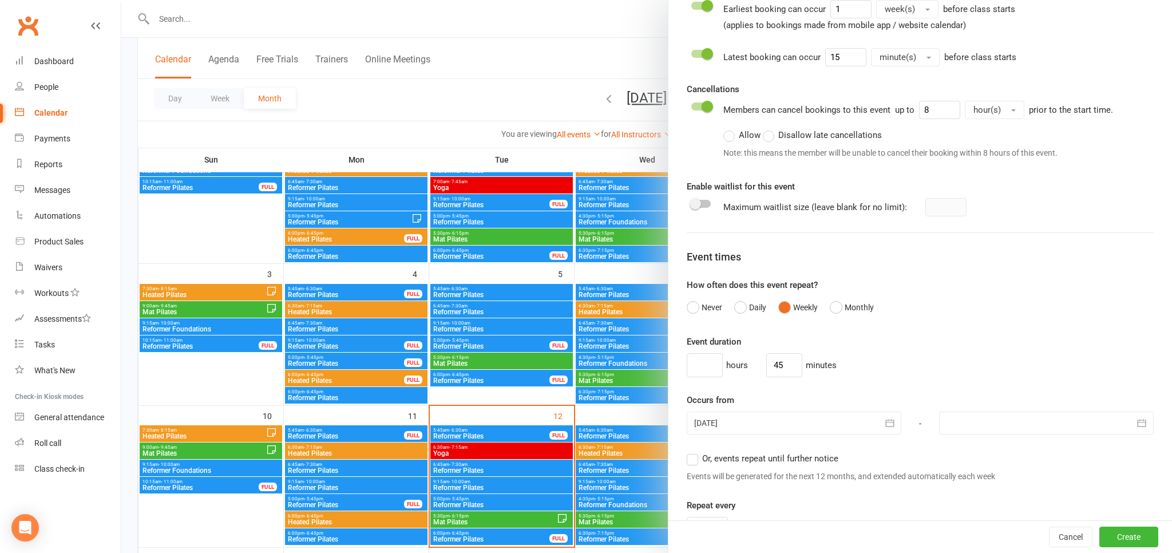
click at [894, 418] on icon "button" at bounding box center [889, 422] width 11 height 11
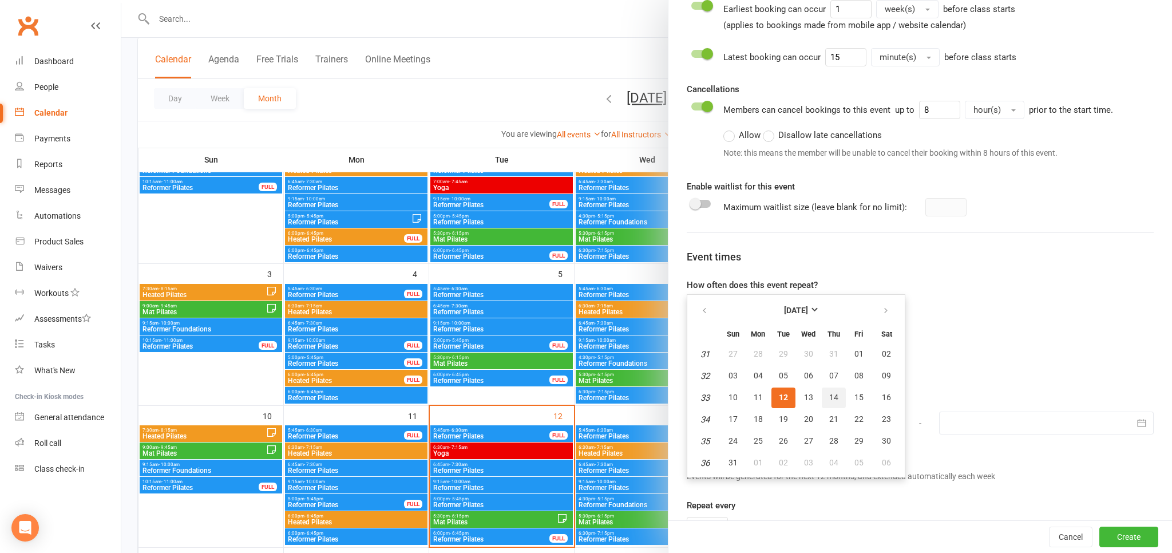
click at [840, 395] on button "14" at bounding box center [834, 397] width 24 height 21
type input "14 Aug 2025"
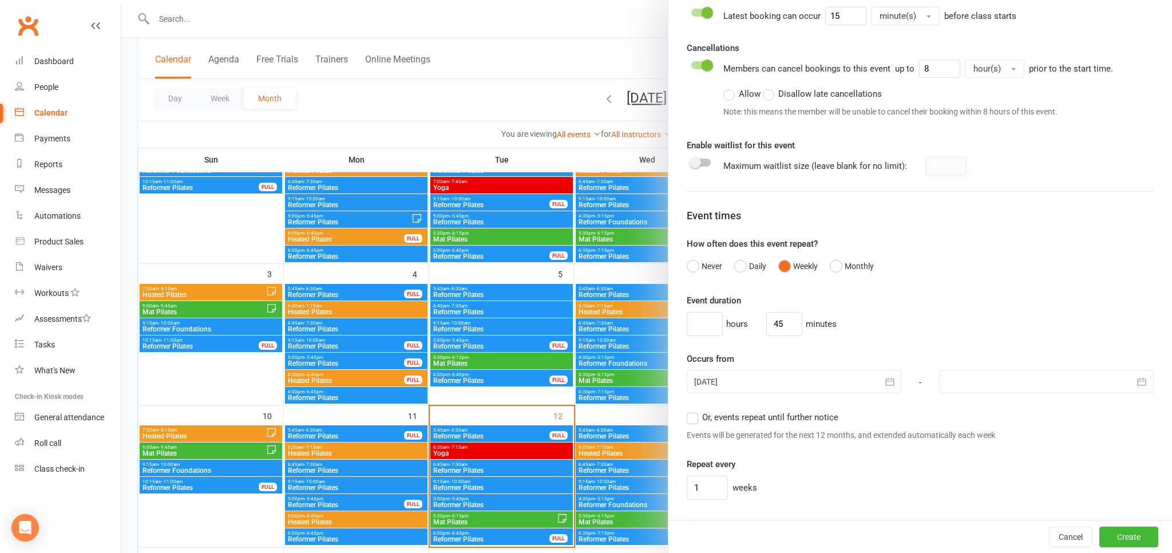
scroll to position [657, 0]
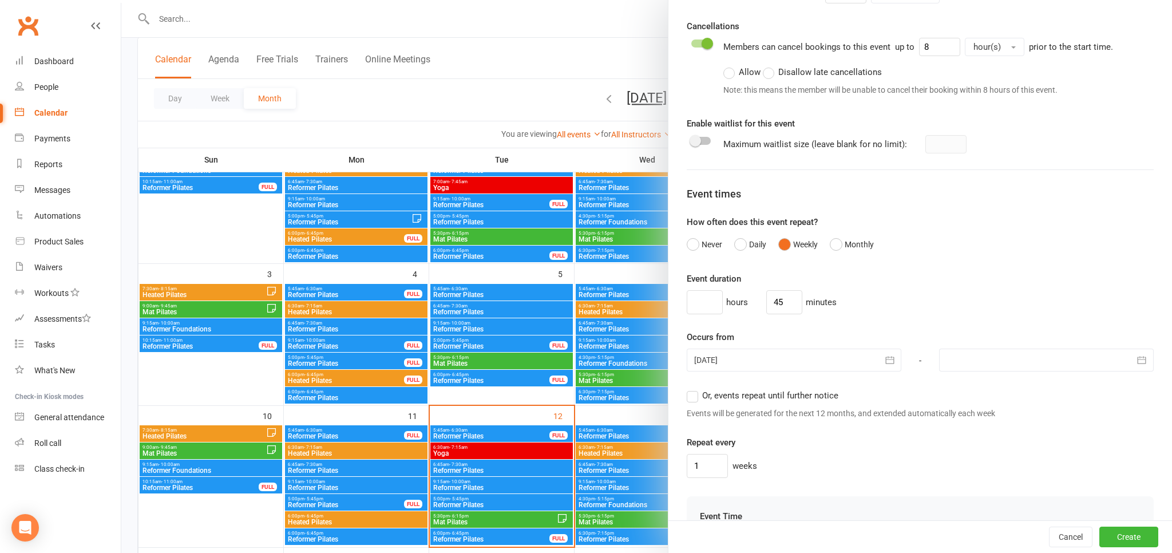
click at [706, 396] on span "Or, events repeat until further notice" at bounding box center [770, 395] width 136 height 12
click at [694, 389] on input "Or, events repeat until further notice" at bounding box center [690, 389] width 7 height 0
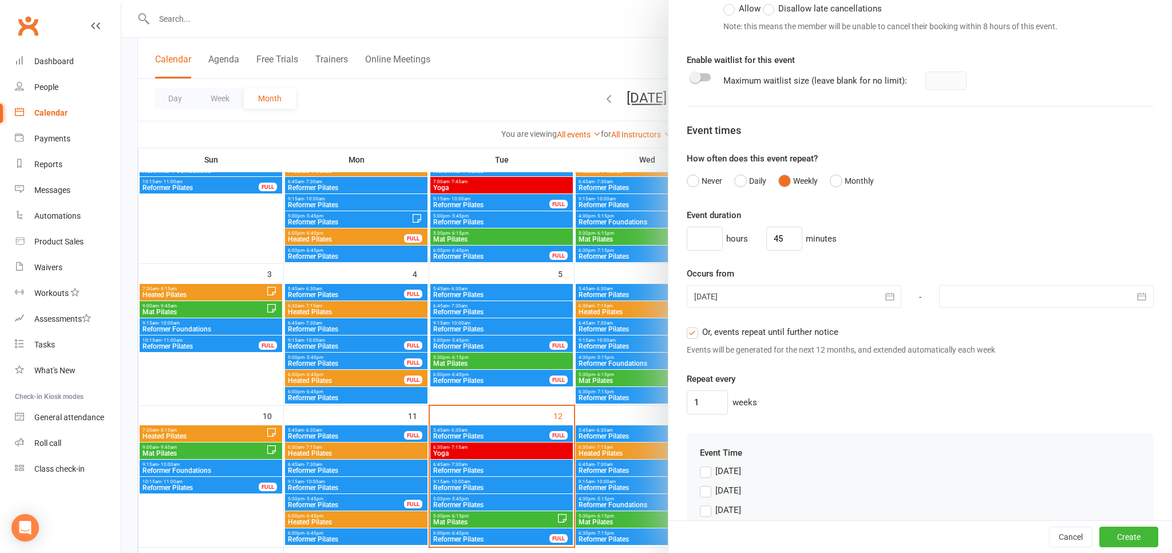
click at [690, 329] on label "Or, events repeat until further notice" at bounding box center [763, 332] width 152 height 14
click at [690, 325] on input "Or, events repeat until further notice" at bounding box center [690, 325] width 7 height 0
type input "12 Aug 2025"
click at [708, 326] on span "Or, events repeat until further notice" at bounding box center [770, 331] width 136 height 12
click at [694, 325] on input "Or, events repeat until further notice" at bounding box center [690, 325] width 7 height 0
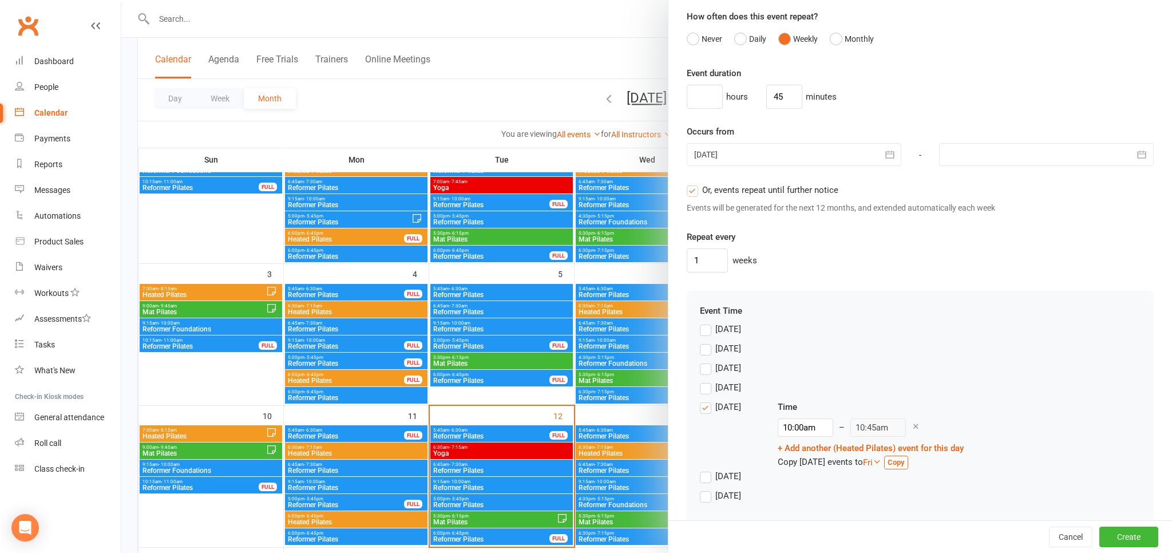
scroll to position [880, 0]
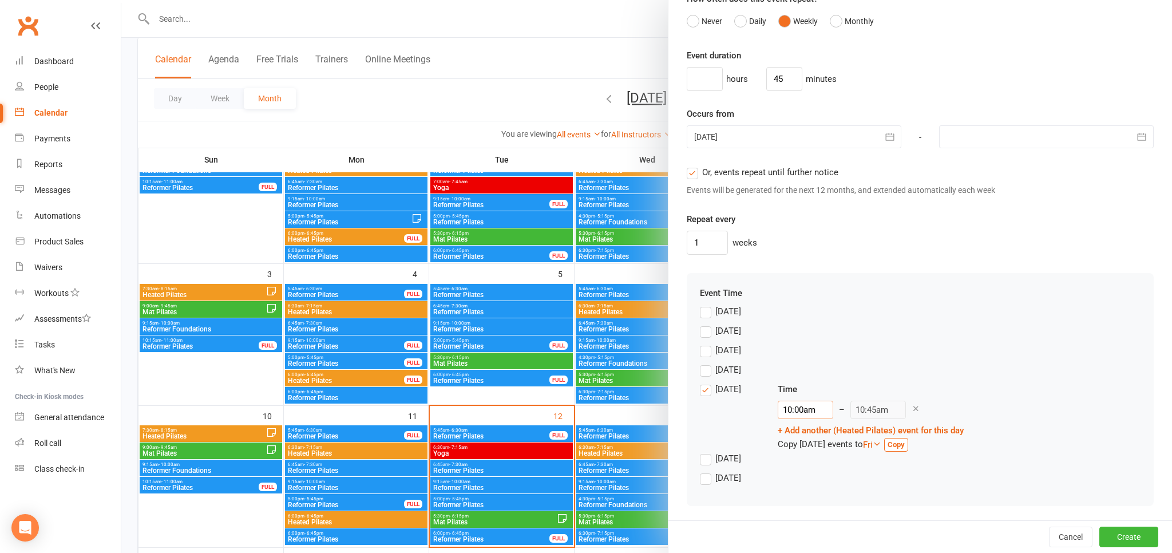
click at [801, 410] on input "10:00am" at bounding box center [806, 410] width 56 height 18
click at [806, 408] on input "10:00am" at bounding box center [806, 410] width 56 height 18
type input "6:00pm"
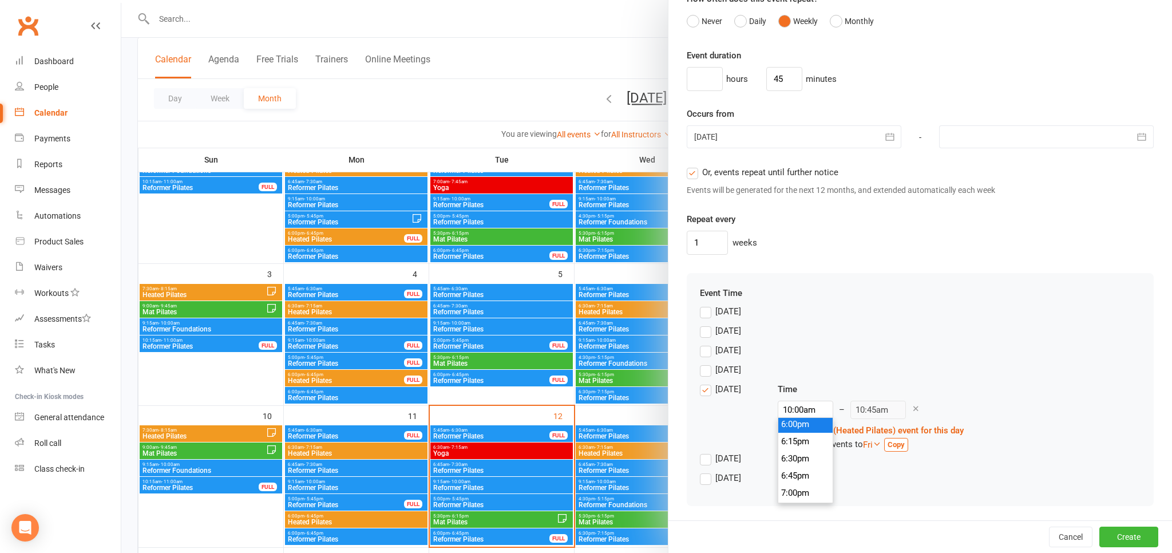
type input "6:45pm"
click at [804, 429] on li "6:00pm" at bounding box center [805, 424] width 55 height 17
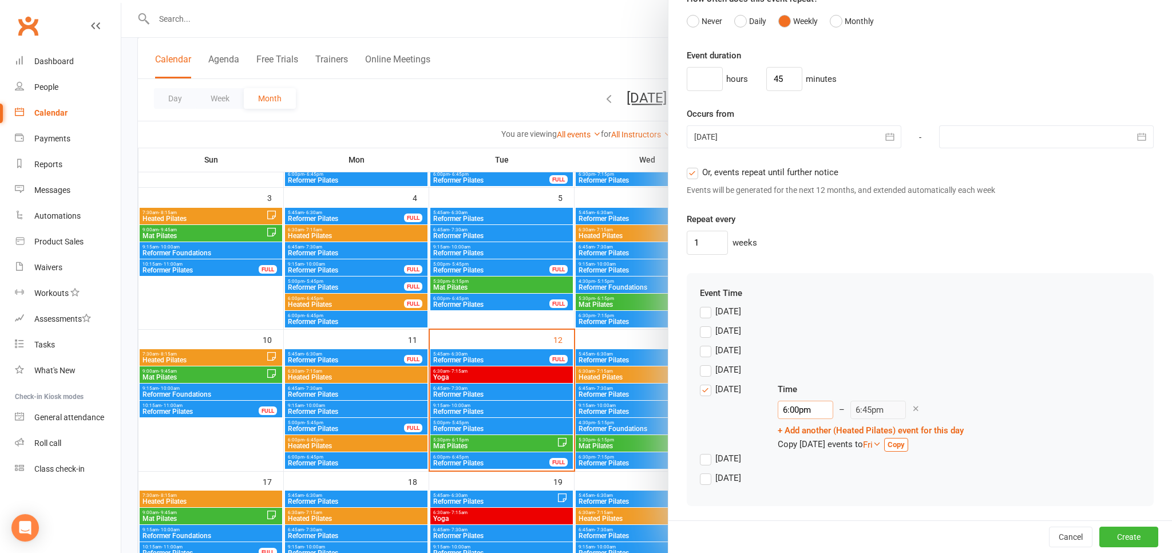
scroll to position [242, 0]
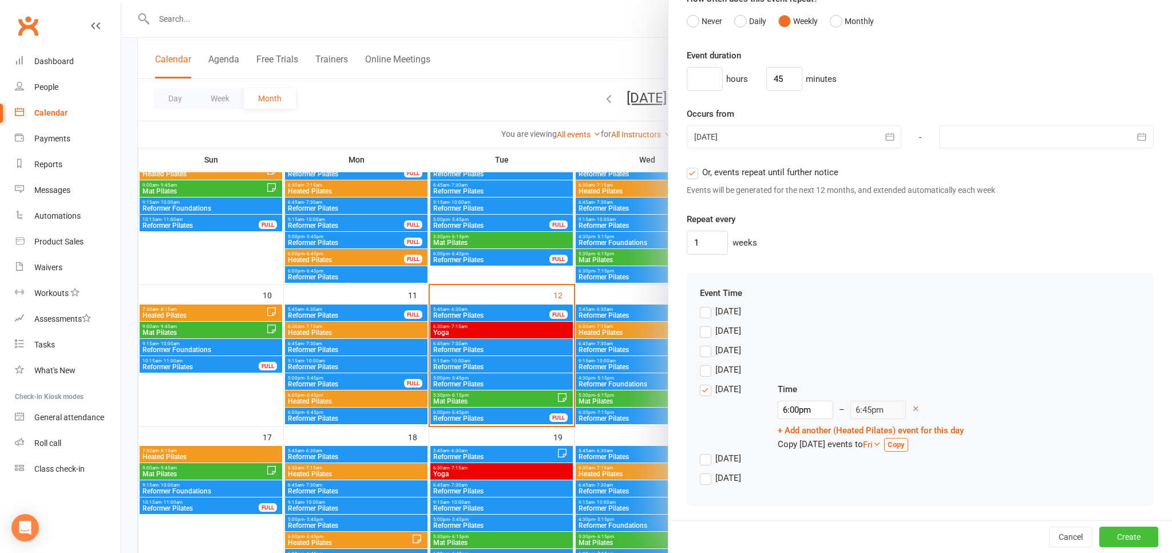
click at [1133, 536] on button "Create" at bounding box center [1129, 537] width 59 height 21
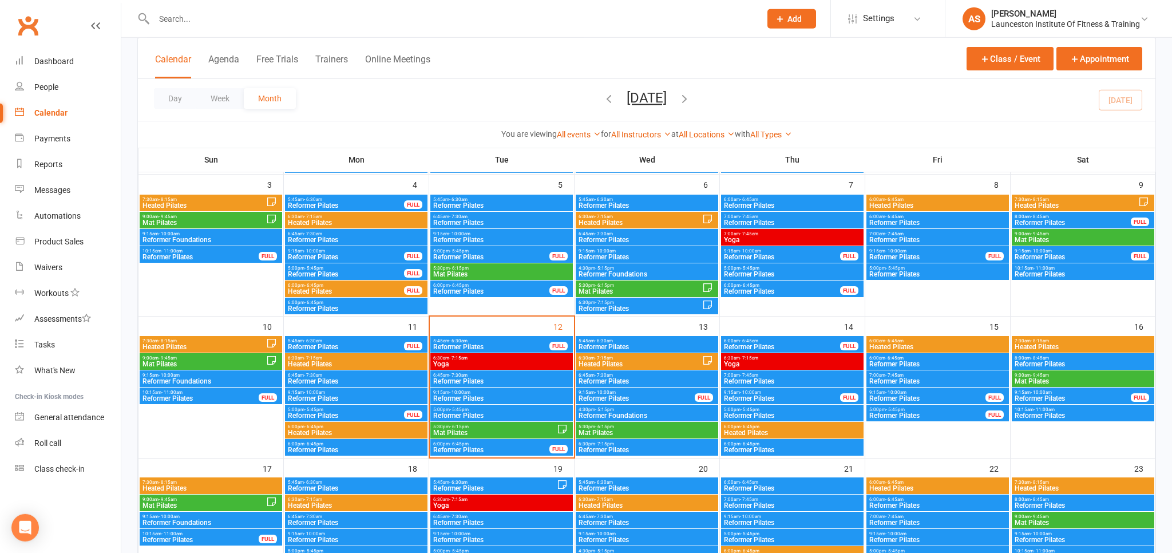
scroll to position [208, 0]
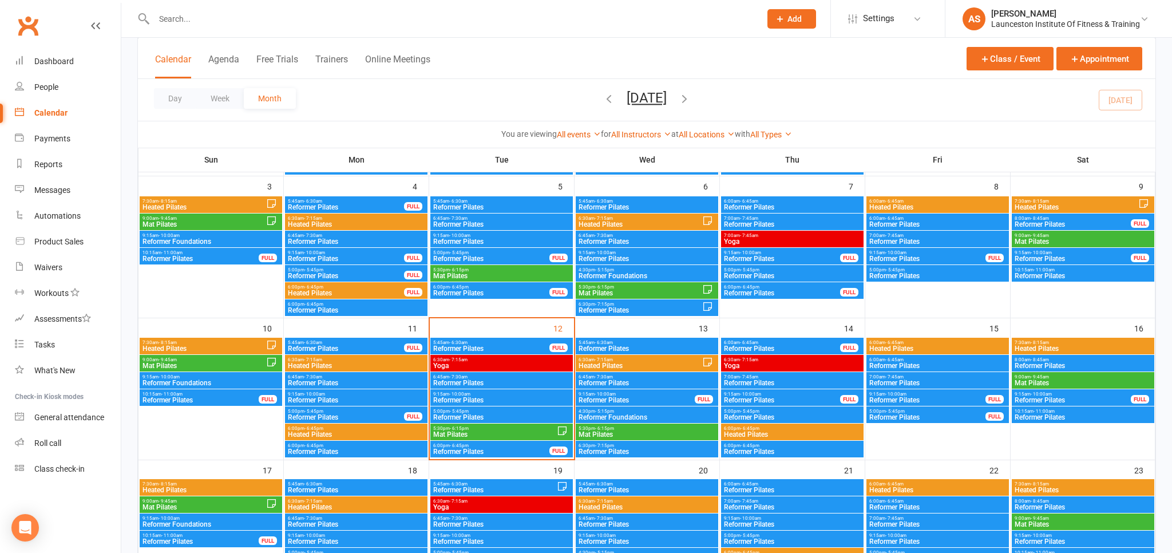
click at [812, 433] on span "Heated Pilates" at bounding box center [792, 434] width 138 height 7
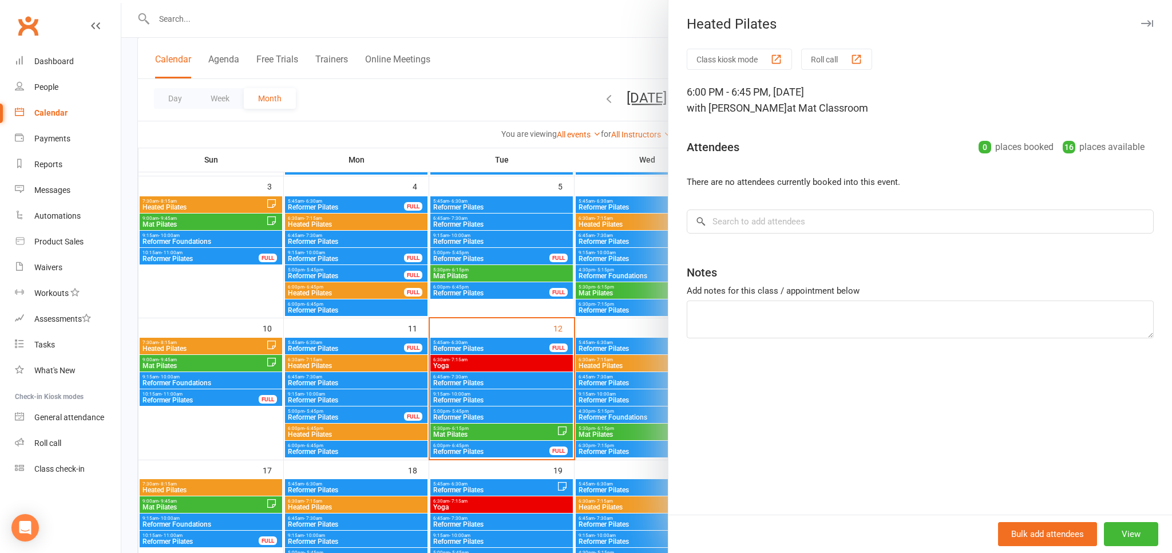
click at [1144, 23] on icon "button" at bounding box center [1147, 23] width 12 height 7
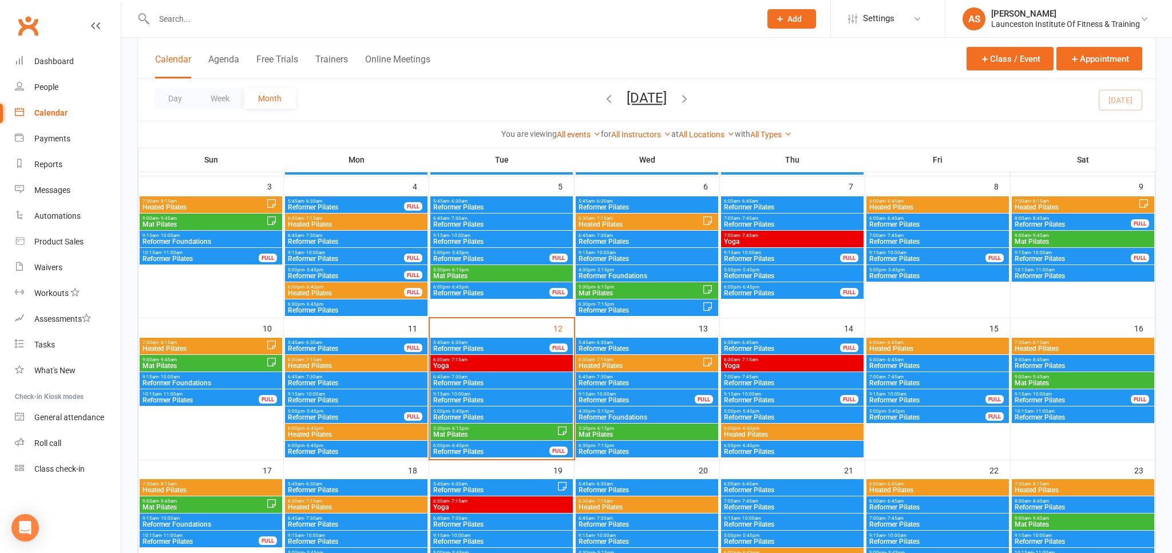
click at [770, 424] on div "6:00pm - 6:45pm Heated Pilates" at bounding box center [792, 432] width 143 height 17
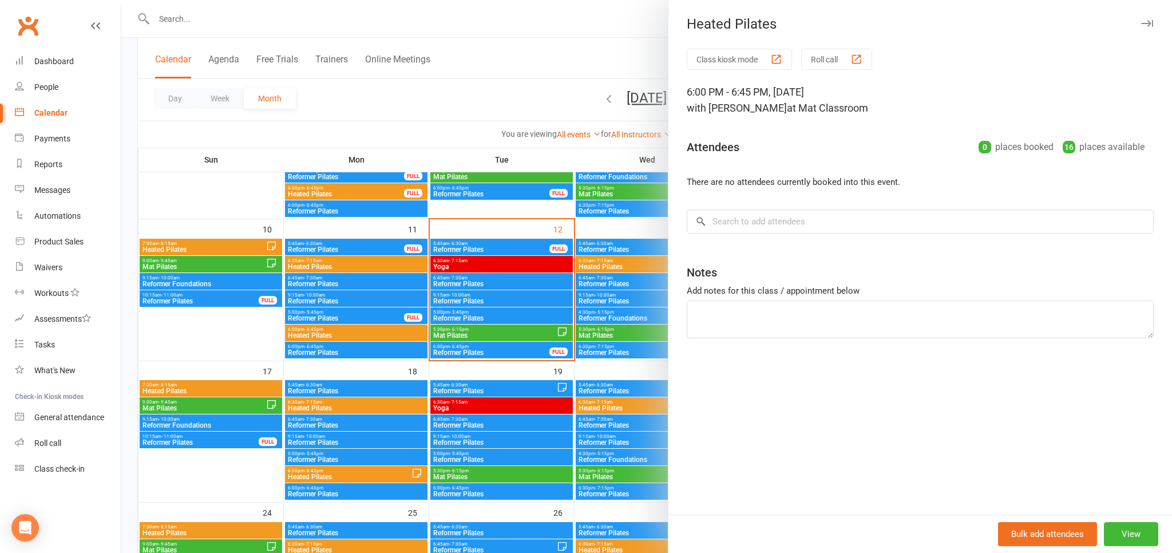
scroll to position [330, 0]
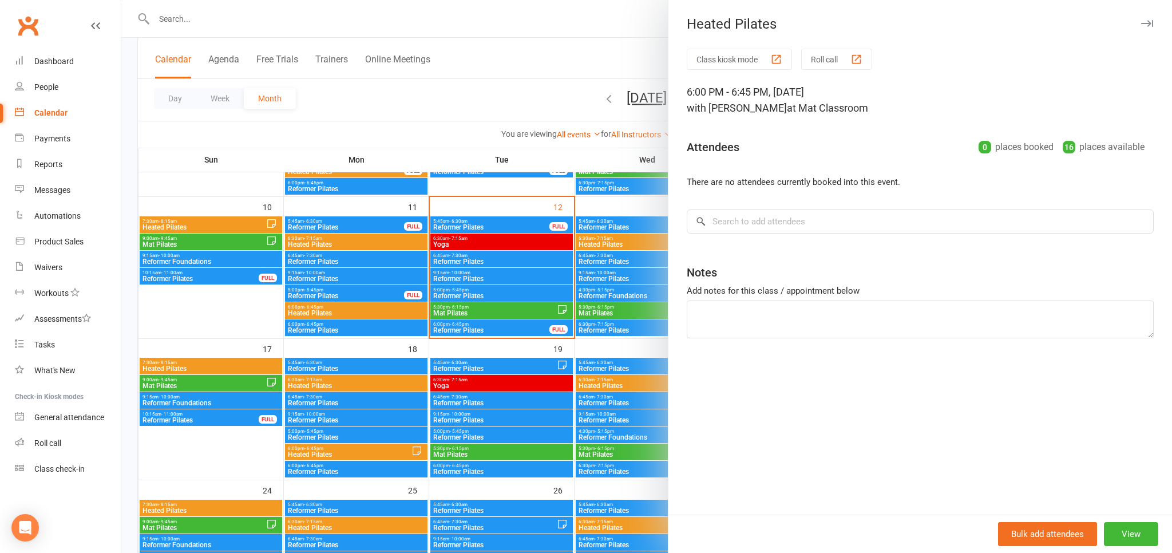
drag, startPoint x: 511, startPoint y: 8, endPoint x: 521, endPoint y: 24, distance: 18.7
click at [511, 10] on div at bounding box center [646, 276] width 1051 height 553
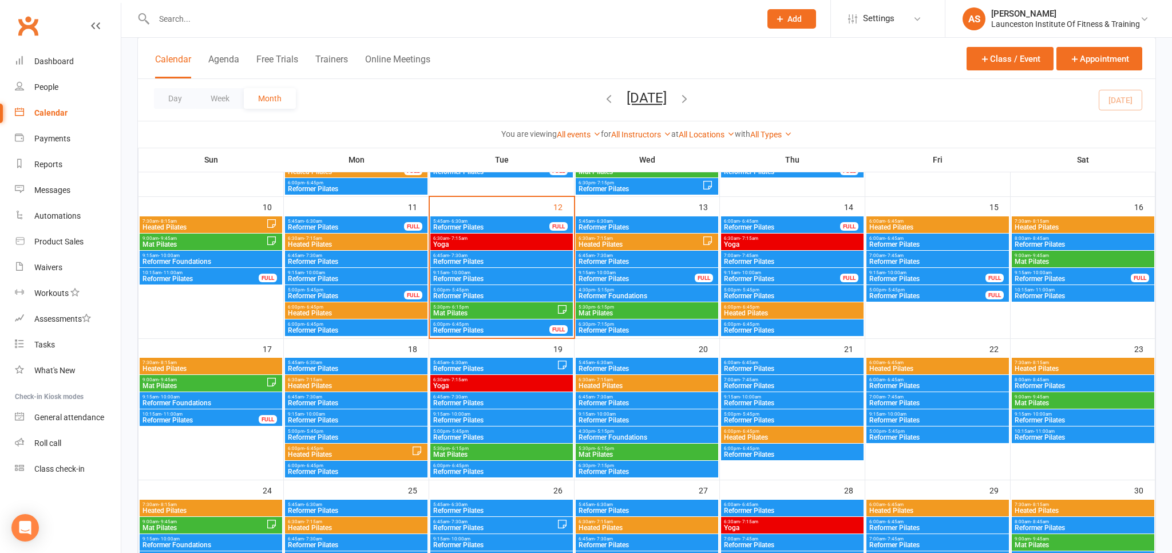
click at [803, 313] on span "Heated Pilates" at bounding box center [792, 313] width 138 height 7
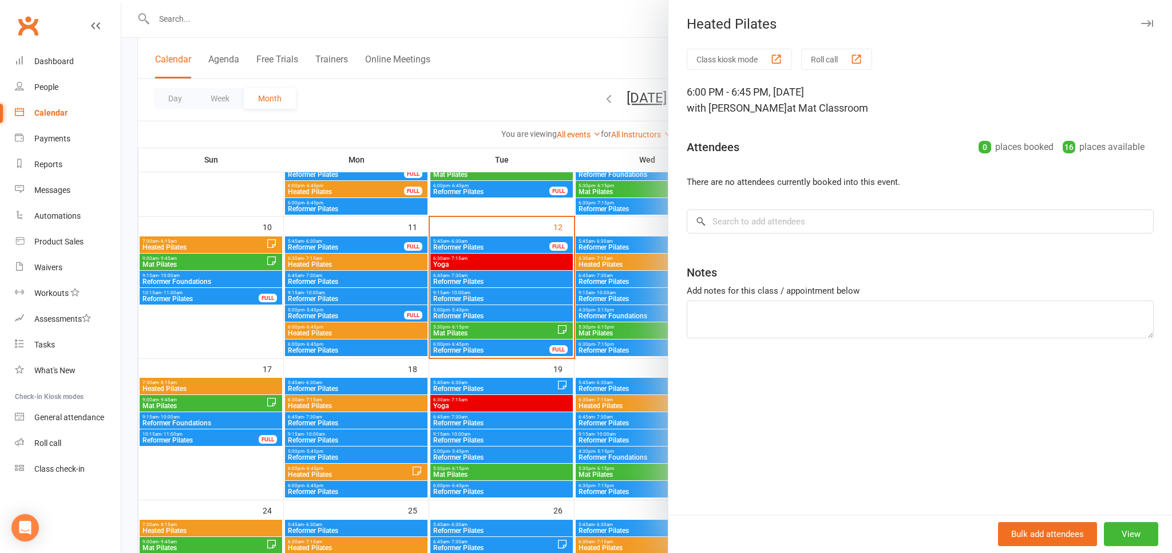
scroll to position [269, 0]
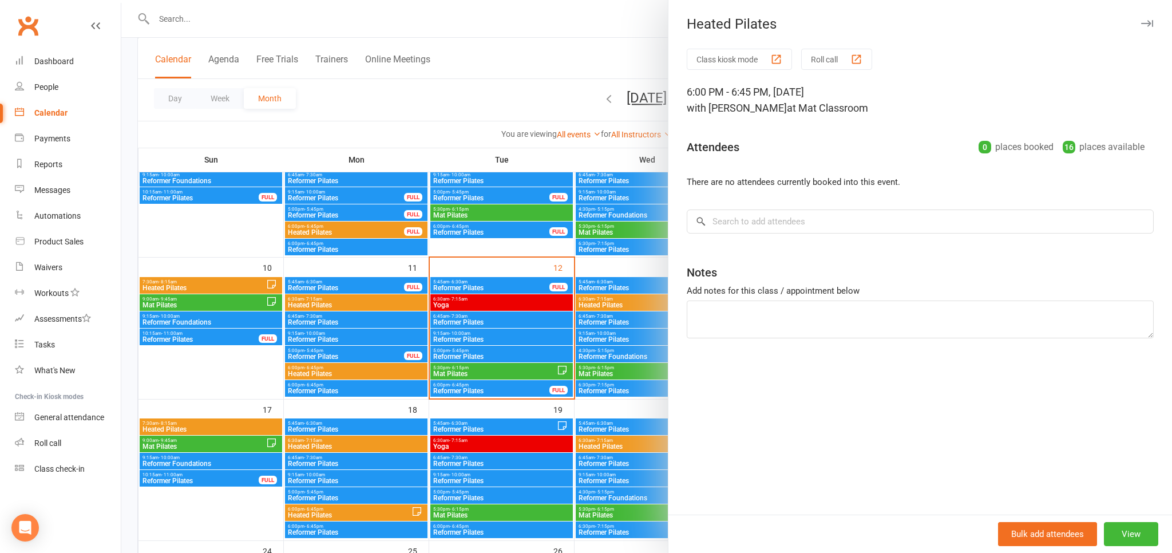
click at [1145, 29] on button "button" at bounding box center [1147, 24] width 14 height 14
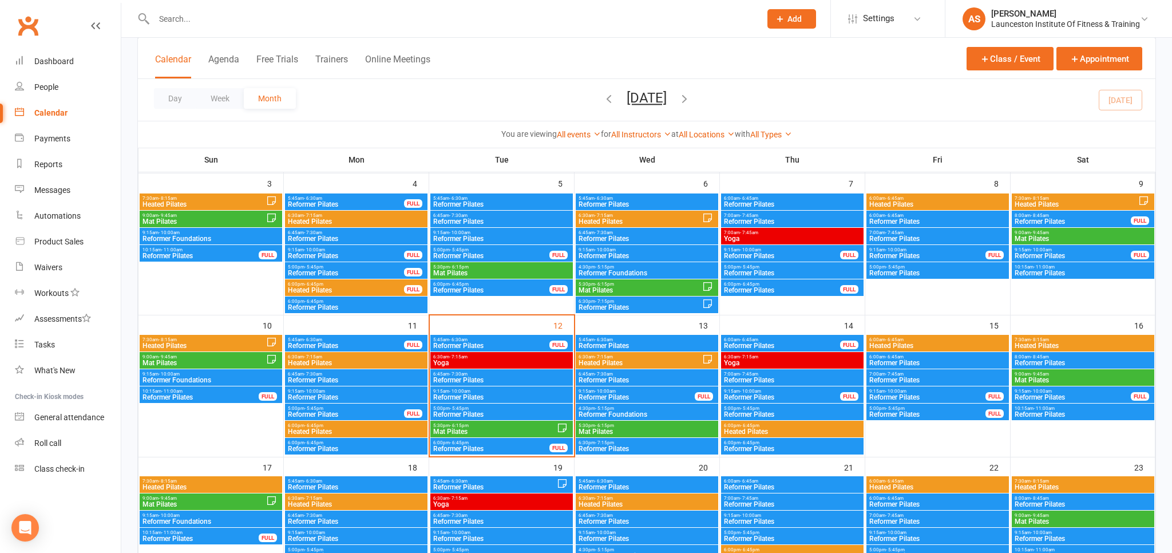
scroll to position [208, 0]
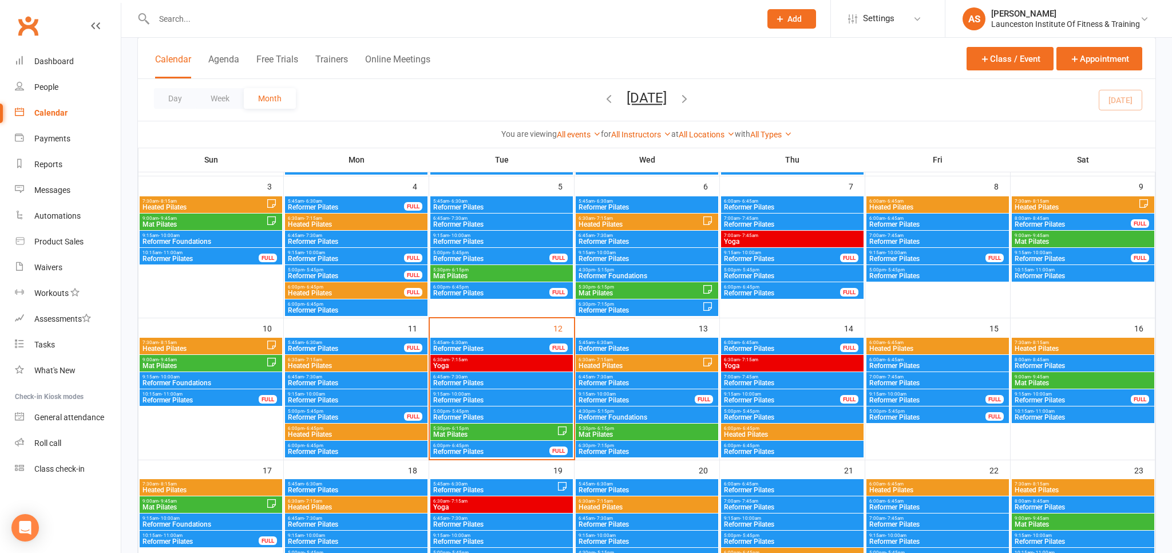
click at [821, 431] on span "Heated Pilates" at bounding box center [792, 434] width 138 height 7
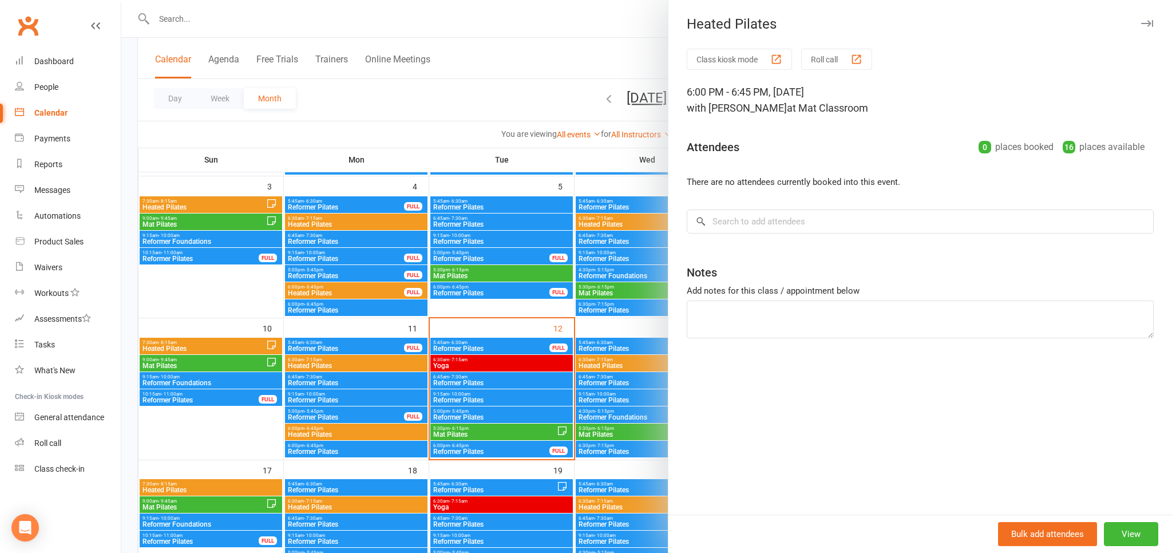
click at [761, 58] on button "Class kiosk mode" at bounding box center [739, 59] width 105 height 21
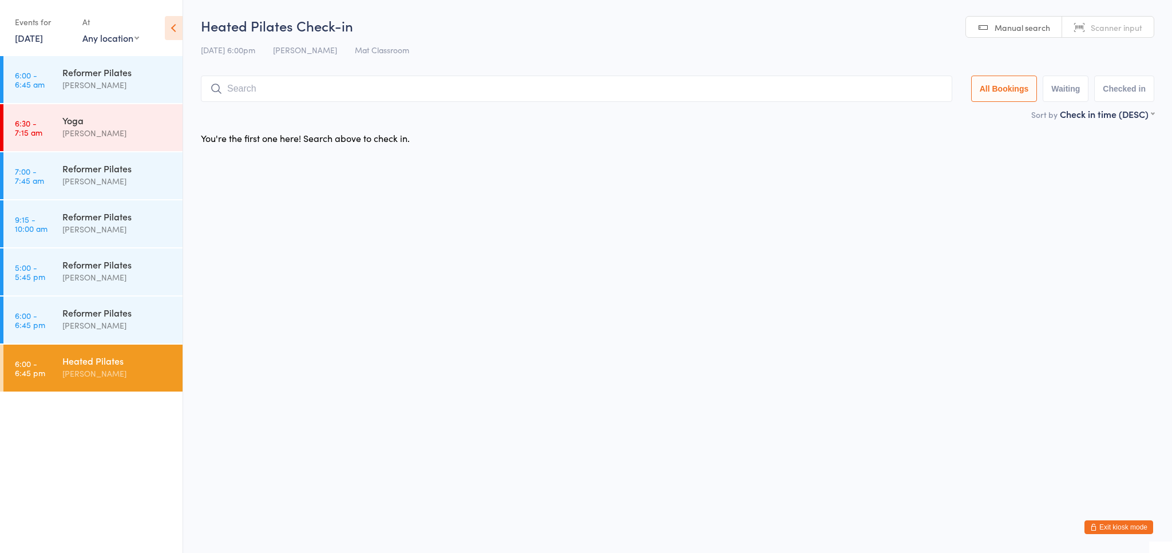
click at [396, 233] on html "You have now entered Kiosk Mode. Members will be able to check themselves in us…" at bounding box center [586, 276] width 1172 height 553
click at [1063, 100] on button "Waiting" at bounding box center [1066, 89] width 46 height 26
select select "0"
click at [1138, 105] on div "Heated Pilates Check-in [DATE] 6:00pm [PERSON_NAME] Mat Classroom Manual search…" at bounding box center [678, 62] width 954 height 92
click at [252, 65] on div "Heated Pilates Check-in [DATE] 6:00pm [PERSON_NAME] Mat Classroom Manual search…" at bounding box center [678, 62] width 954 height 92
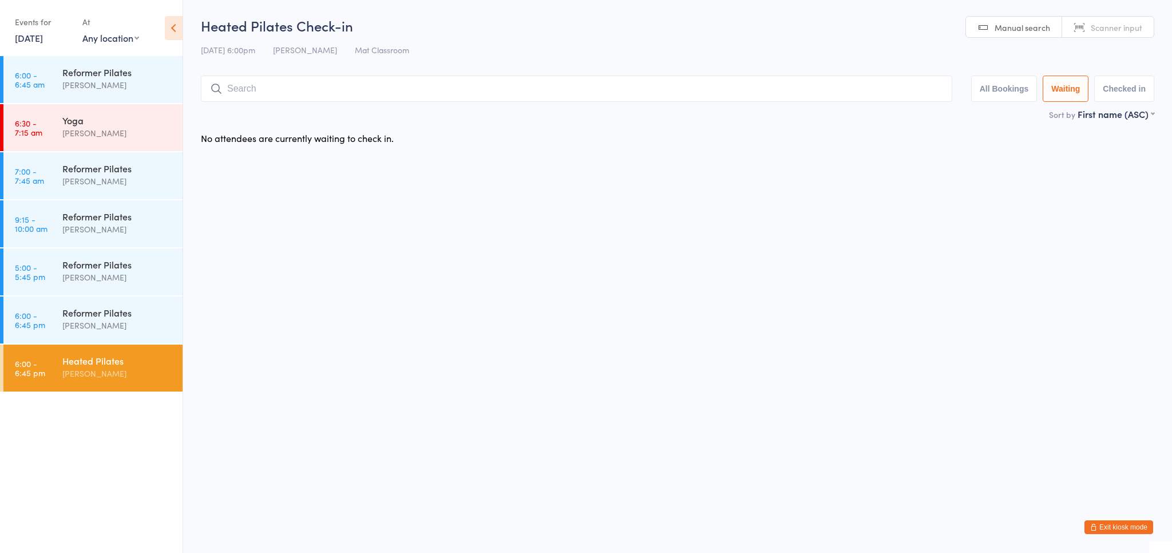
click at [168, 24] on icon at bounding box center [174, 28] width 18 height 24
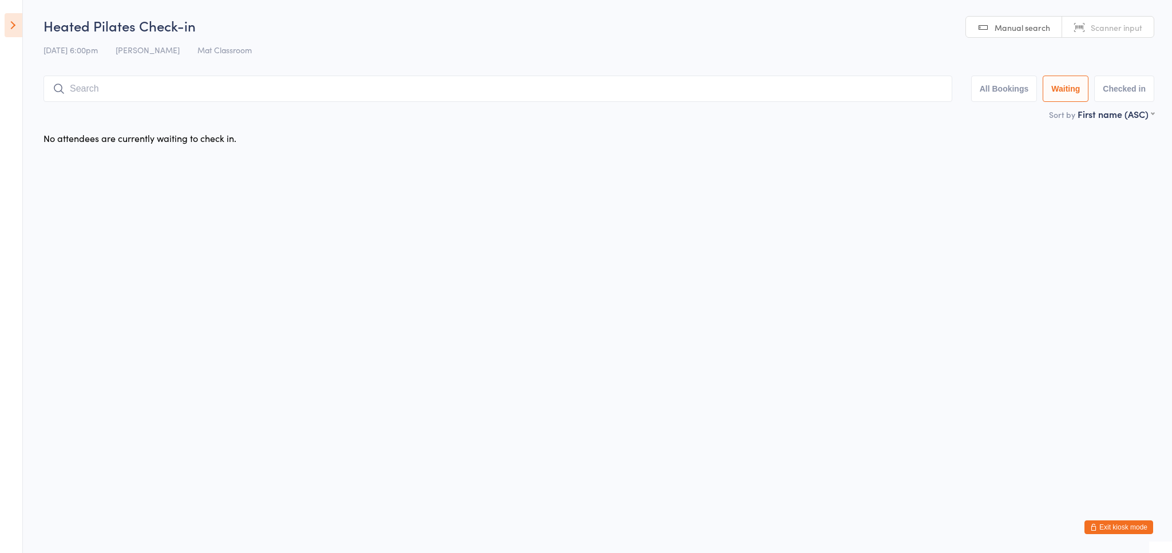
click at [1116, 523] on button "Exit kiosk mode" at bounding box center [1119, 527] width 69 height 14
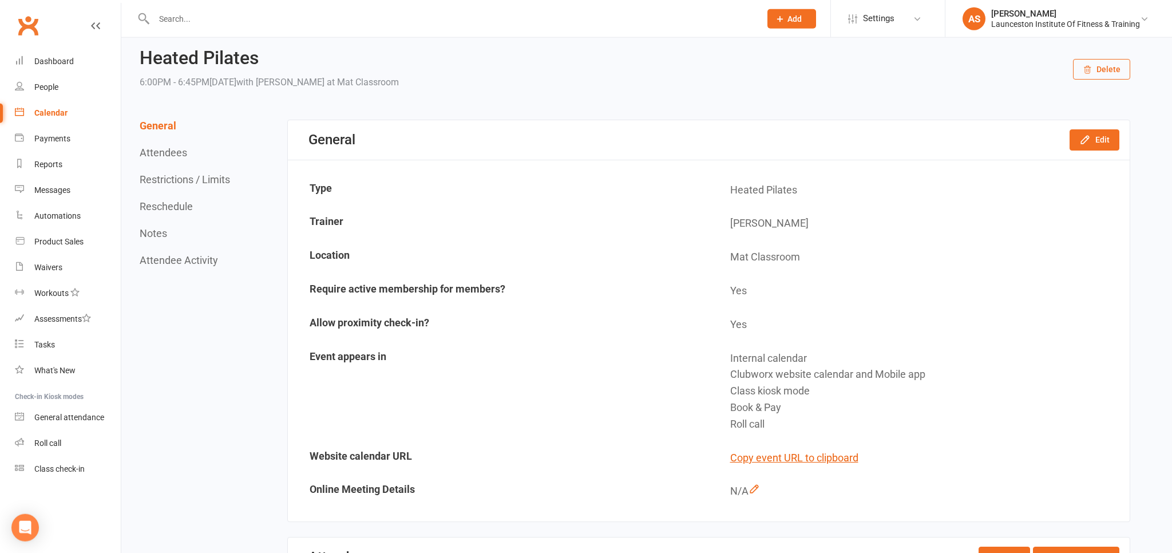
scroll to position [1, 0]
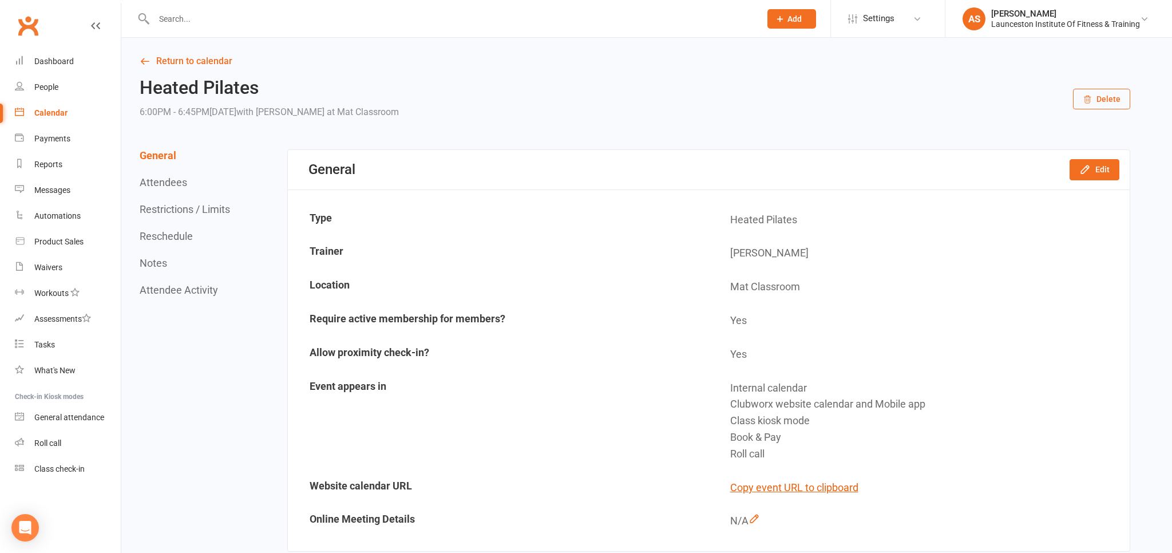
click at [1107, 93] on button "Delete" at bounding box center [1101, 99] width 57 height 21
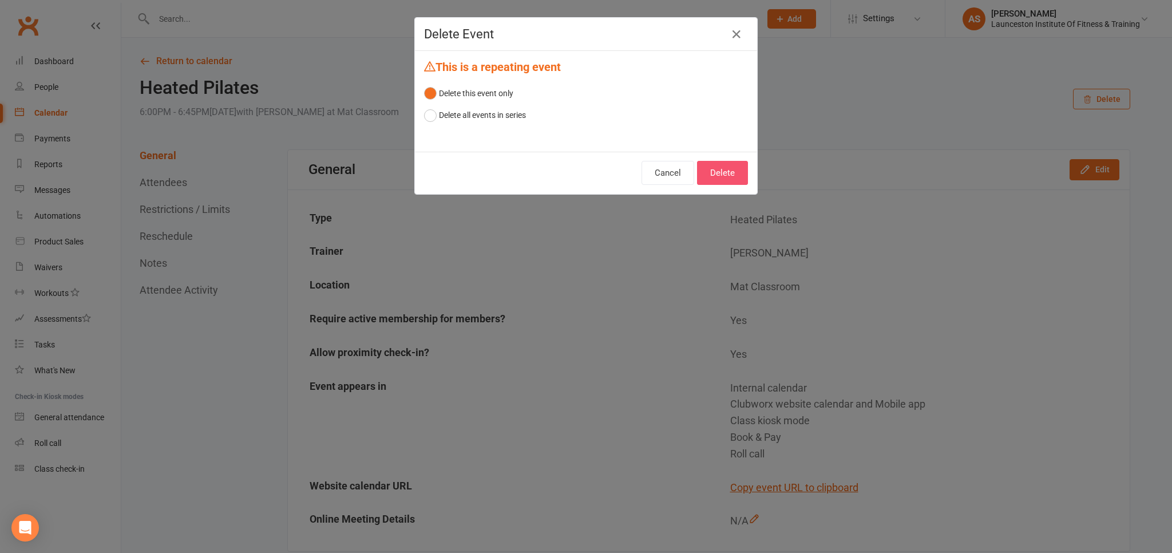
click at [733, 173] on button "Delete" at bounding box center [722, 173] width 51 height 24
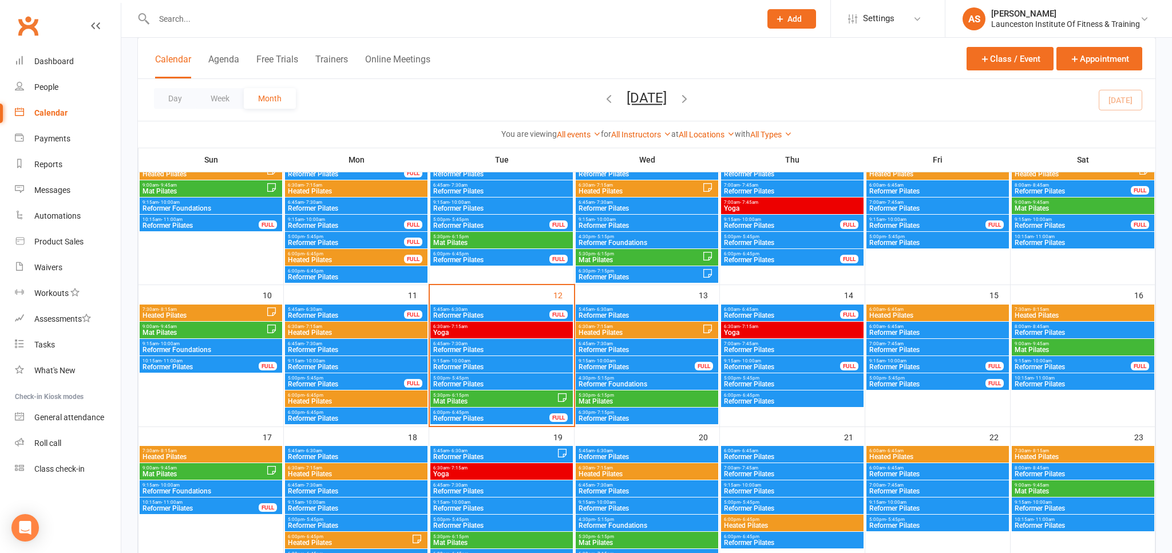
scroll to position [302, 0]
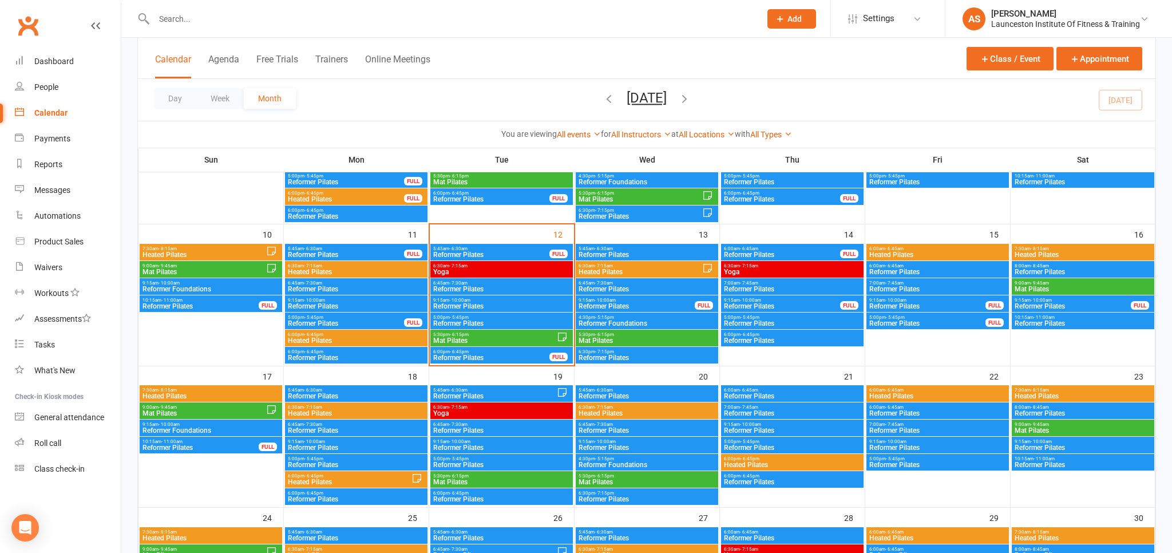
click at [792, 465] on span "Heated Pilates" at bounding box center [792, 464] width 138 height 7
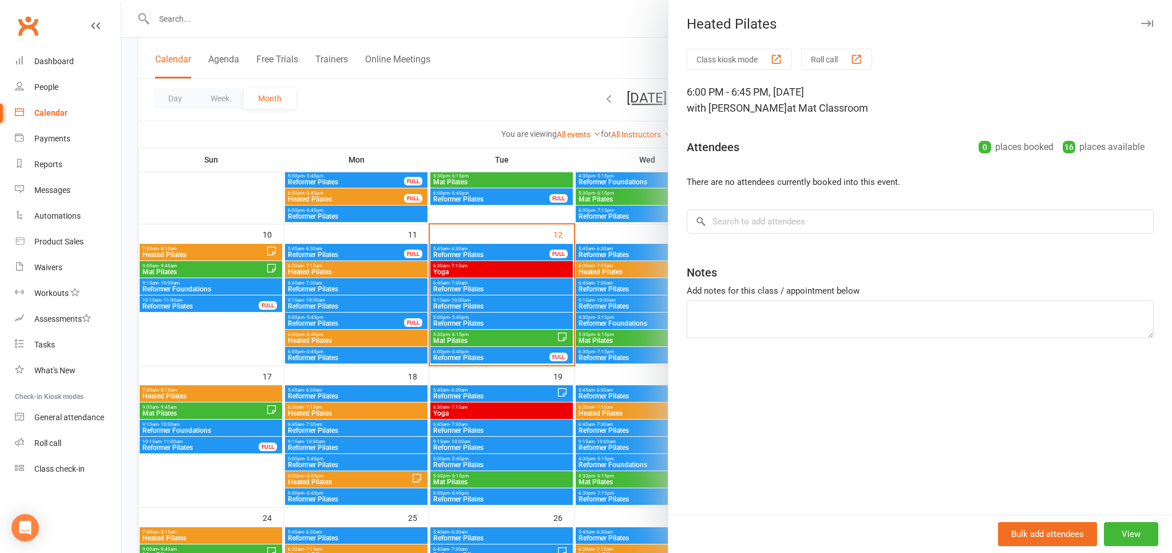
click at [616, 387] on div at bounding box center [646, 276] width 1051 height 553
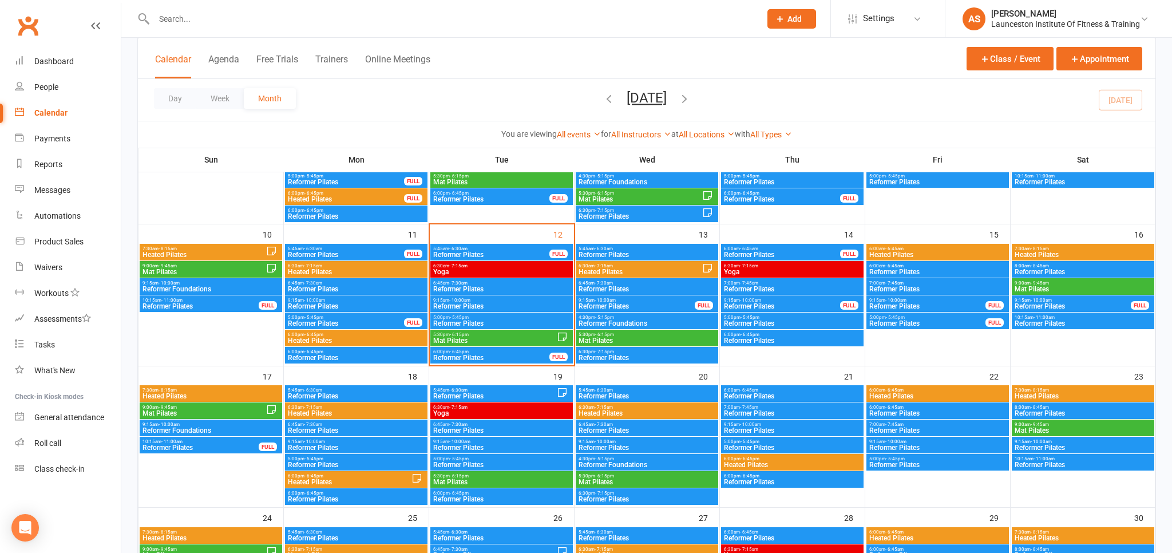
click at [643, 416] on span "Heated Pilates" at bounding box center [647, 413] width 138 height 7
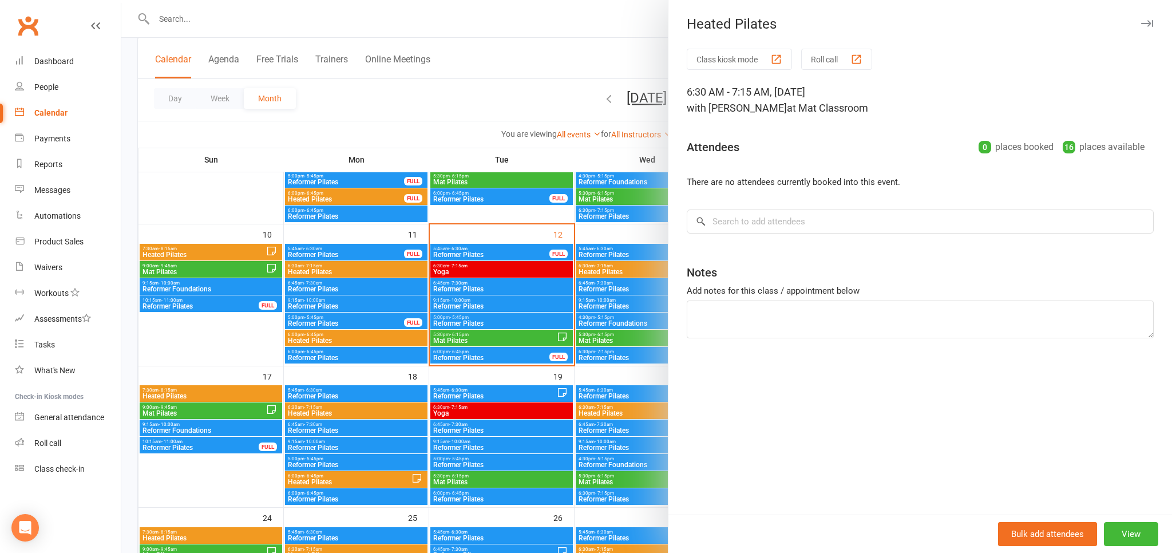
click at [547, 137] on div at bounding box center [646, 276] width 1051 height 553
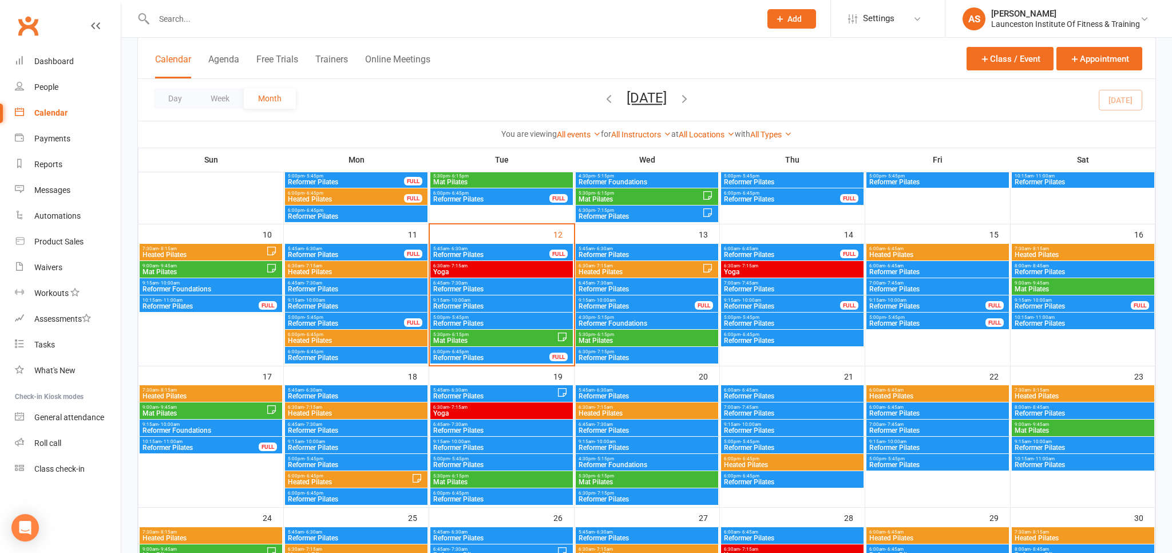
click at [764, 460] on span "6:00pm - 6:45pm" at bounding box center [792, 458] width 138 height 5
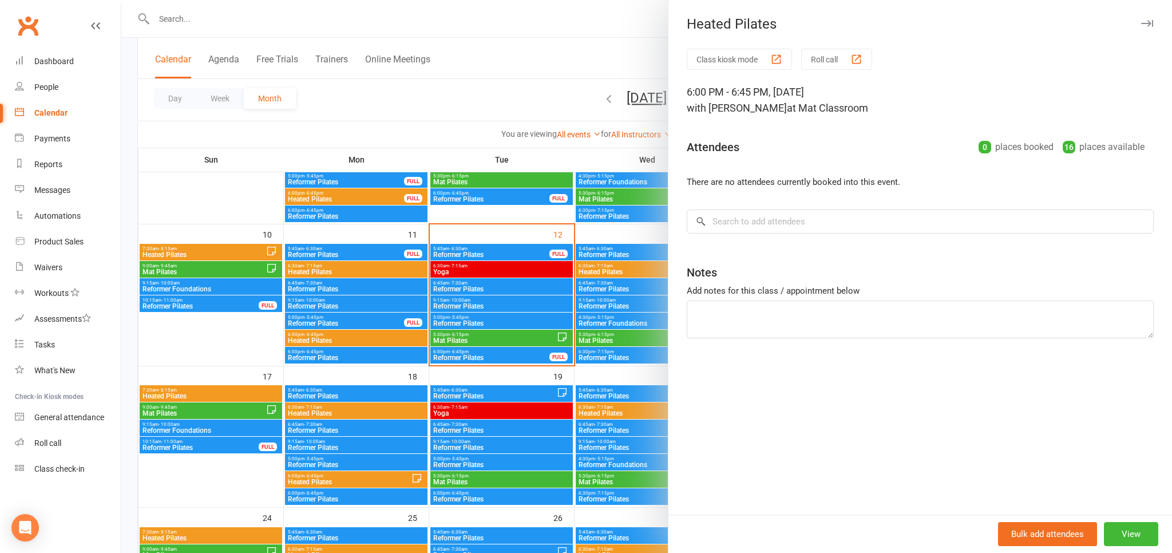
click at [606, 34] on div at bounding box center [646, 276] width 1051 height 553
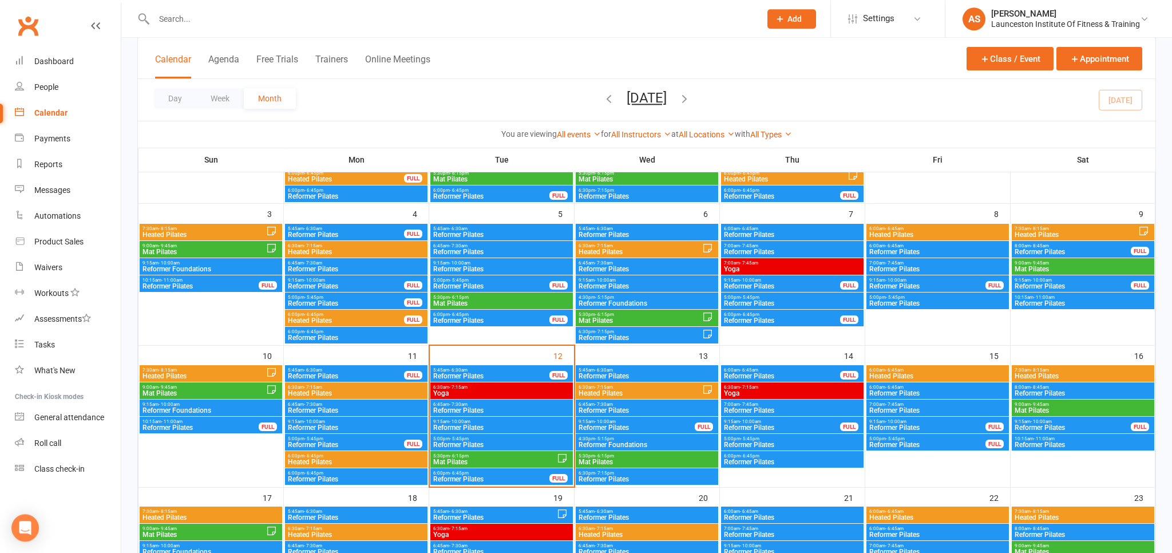
scroll to position [121, 0]
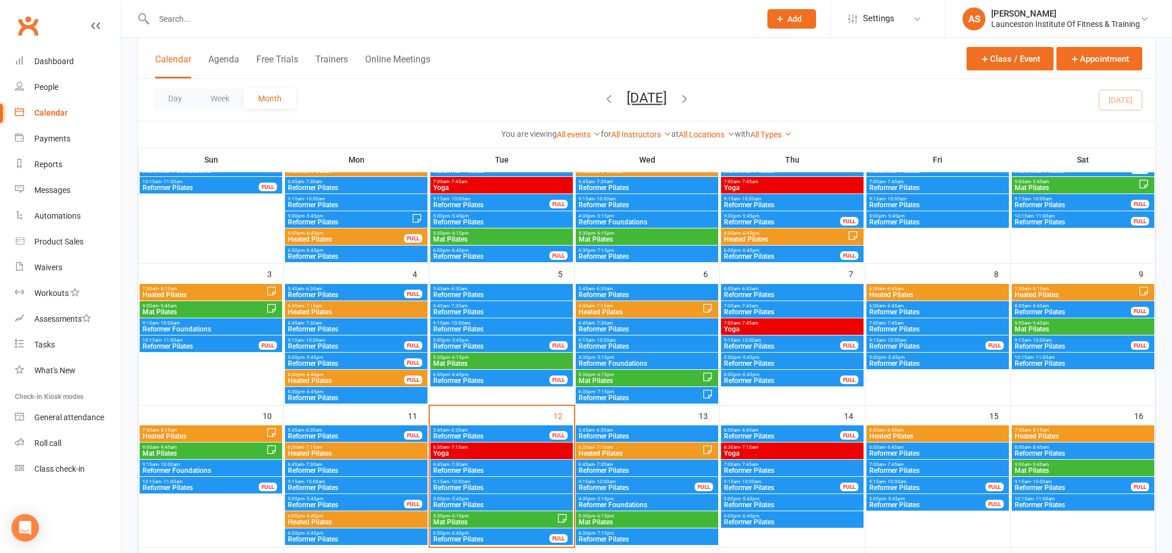
drag, startPoint x: 330, startPoint y: 54, endPoint x: 334, endPoint y: 79, distance: 25.0
click at [330, 54] on button "Trainers" at bounding box center [331, 66] width 33 height 25
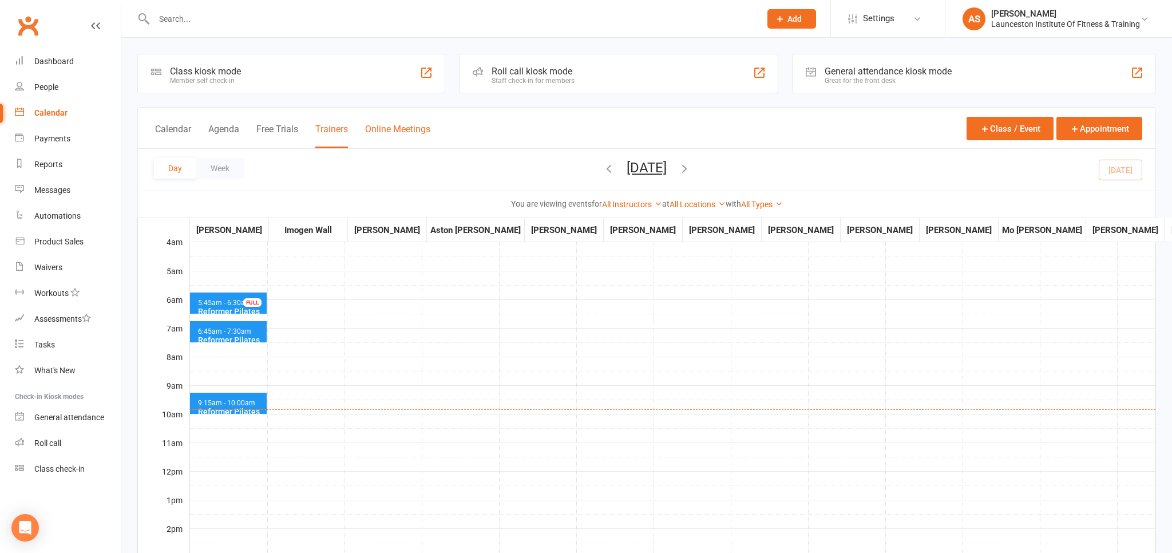
click at [393, 138] on button "Online Meetings" at bounding box center [397, 136] width 65 height 25
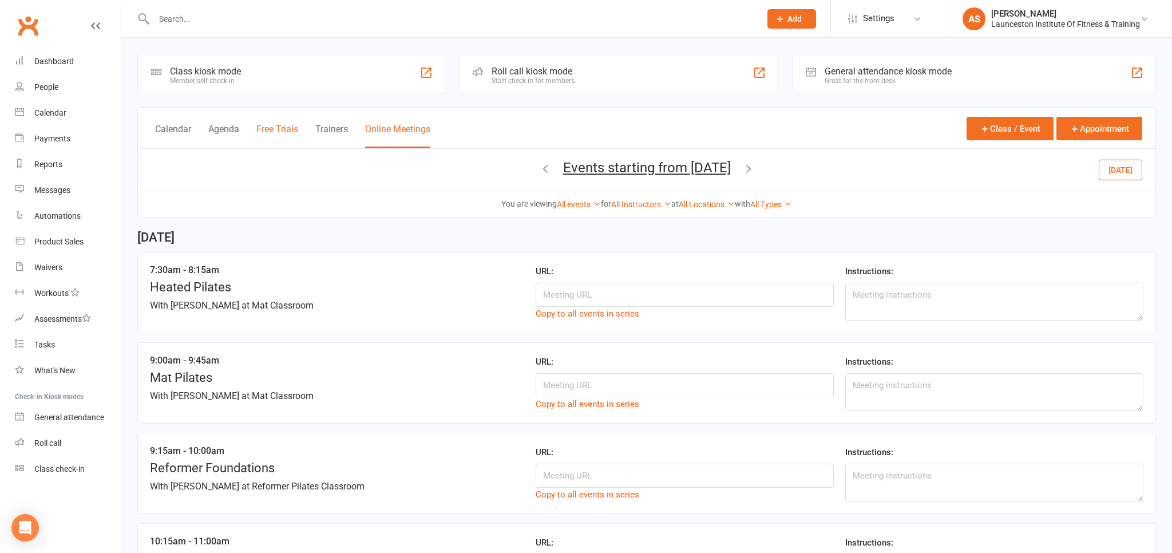
click at [289, 132] on button "Free Trials" at bounding box center [277, 136] width 42 height 25
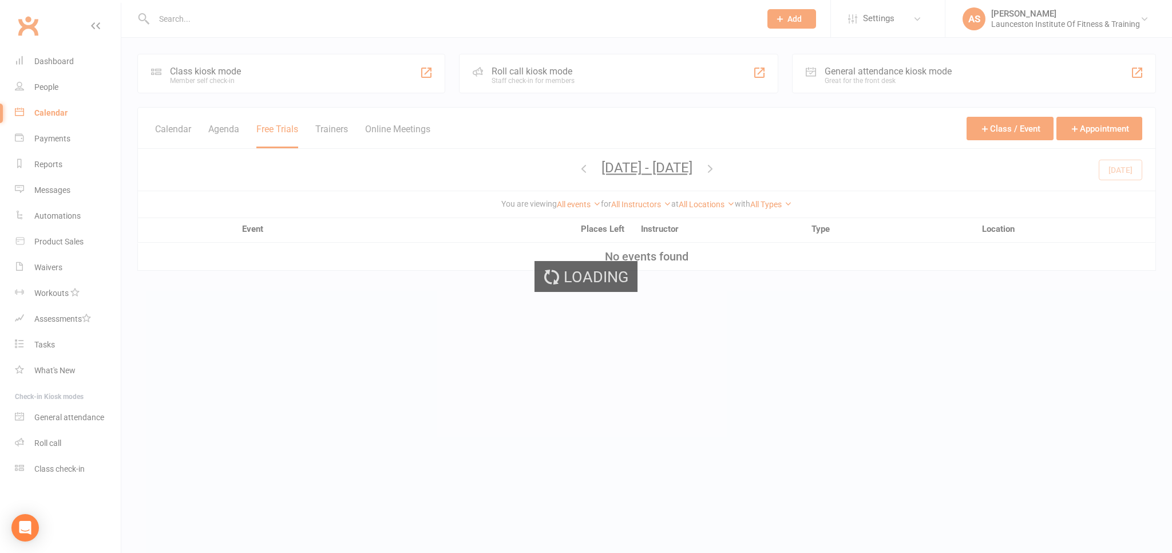
click at [224, 130] on ui-view "Prospect Member Non-attending contact Class / event Appointment Task Membership…" at bounding box center [586, 137] width 1172 height 268
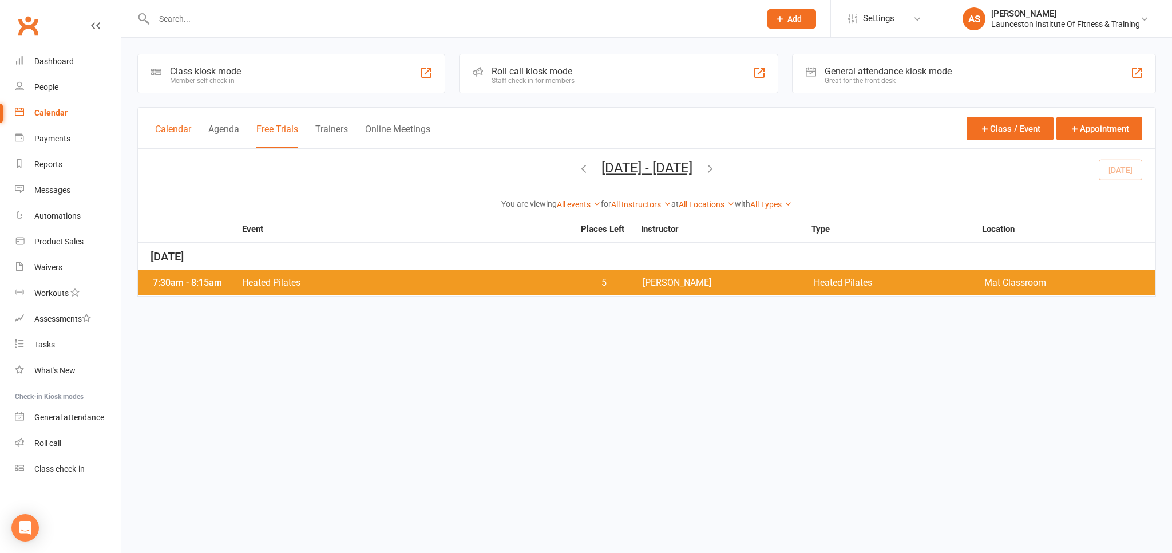
click at [187, 132] on button "Calendar" at bounding box center [173, 136] width 36 height 25
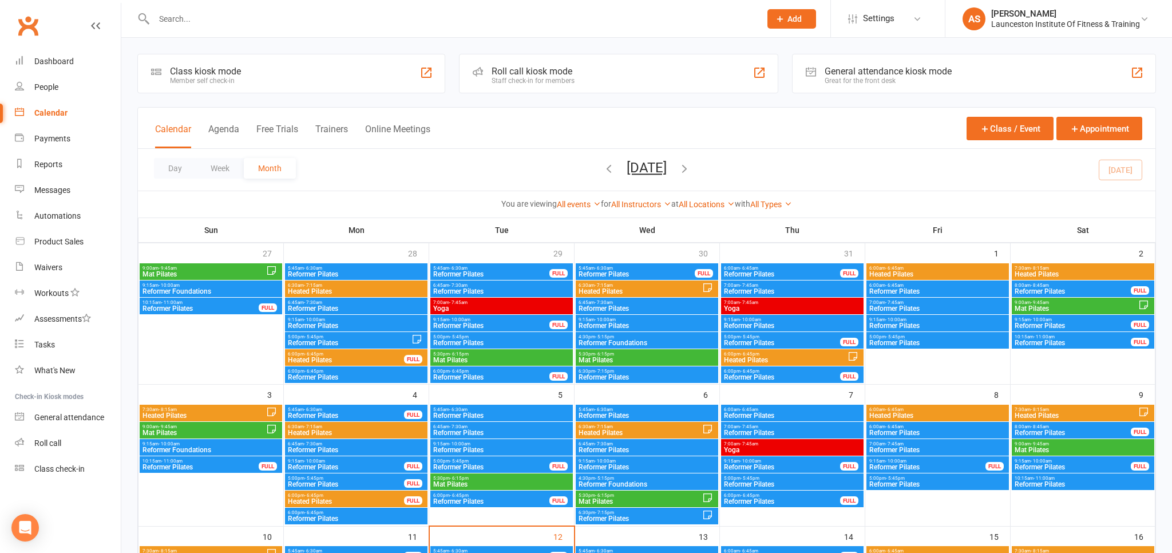
click at [237, 19] on input "text" at bounding box center [452, 19] width 602 height 16
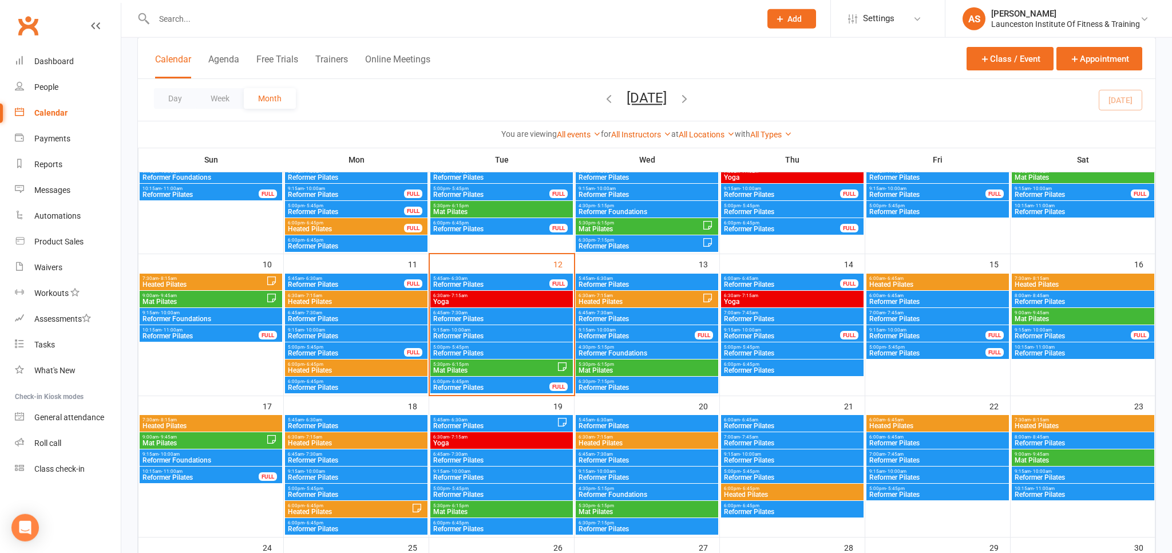
scroll to position [362, 0]
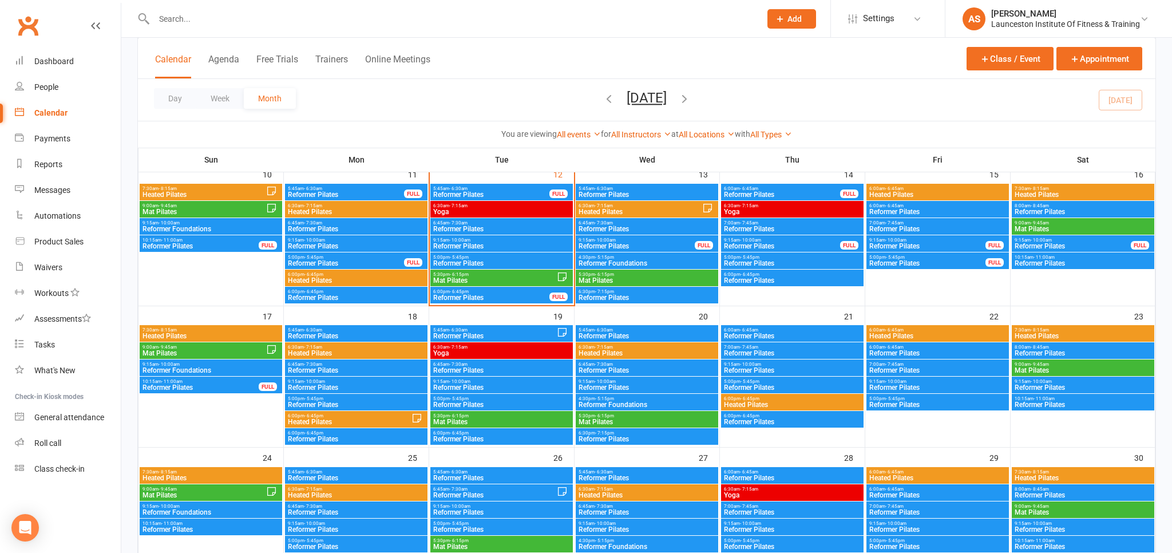
click at [788, 400] on span "6:00pm - 6:45pm" at bounding box center [792, 398] width 138 height 5
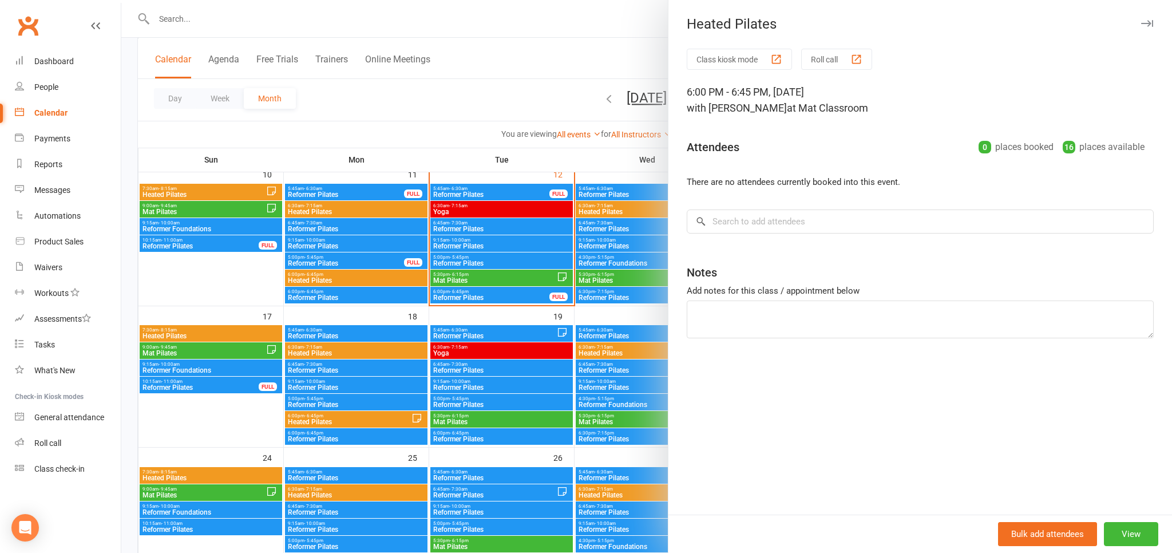
click at [597, 45] on div at bounding box center [646, 276] width 1051 height 553
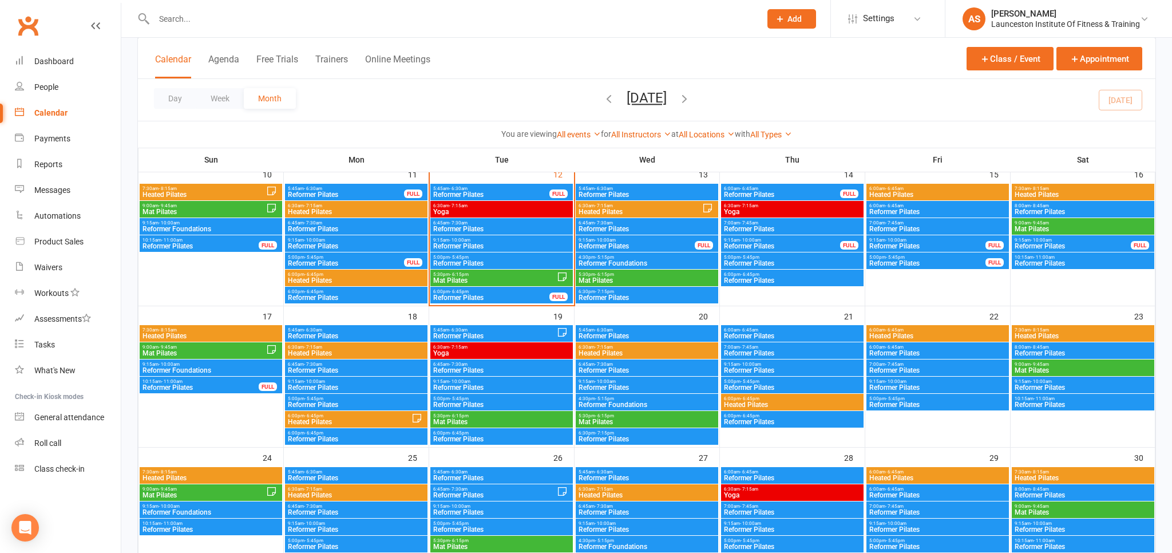
click at [807, 402] on span "Heated Pilates" at bounding box center [792, 404] width 138 height 7
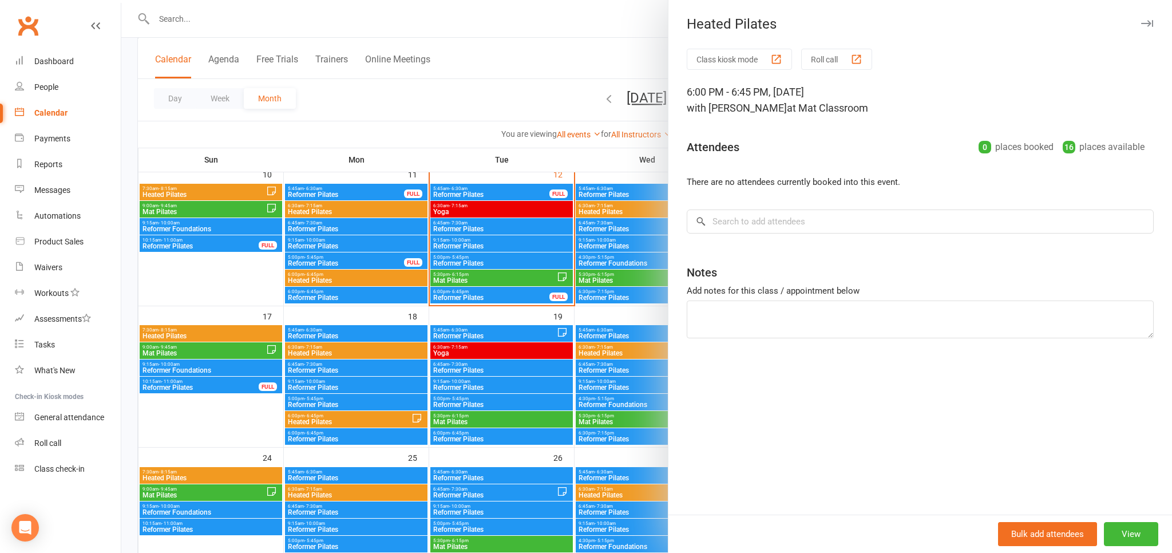
click at [644, 70] on div at bounding box center [646, 276] width 1051 height 553
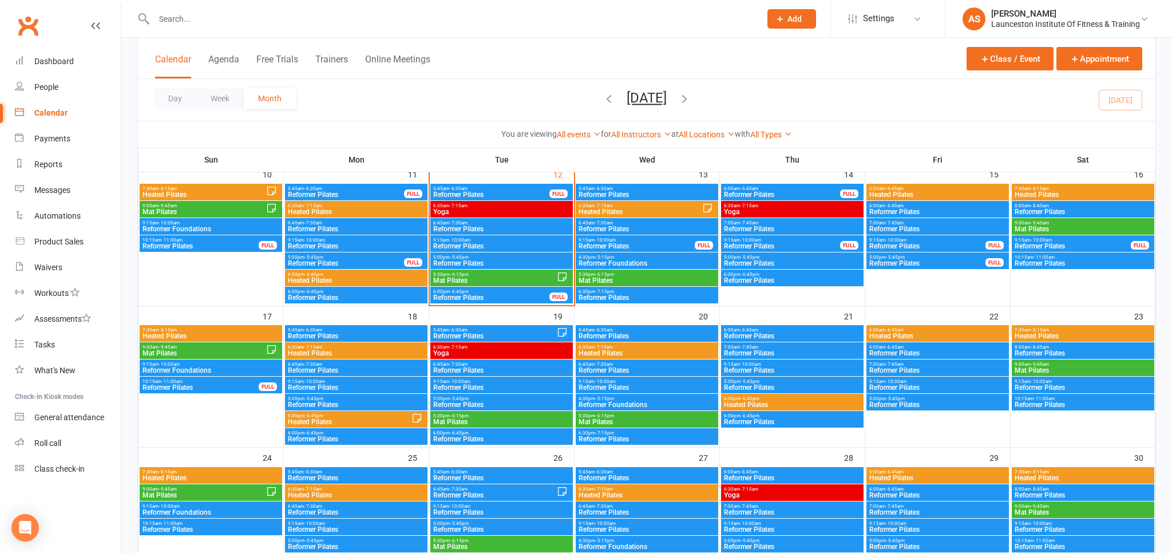
click at [801, 406] on span "Heated Pilates" at bounding box center [792, 404] width 138 height 7
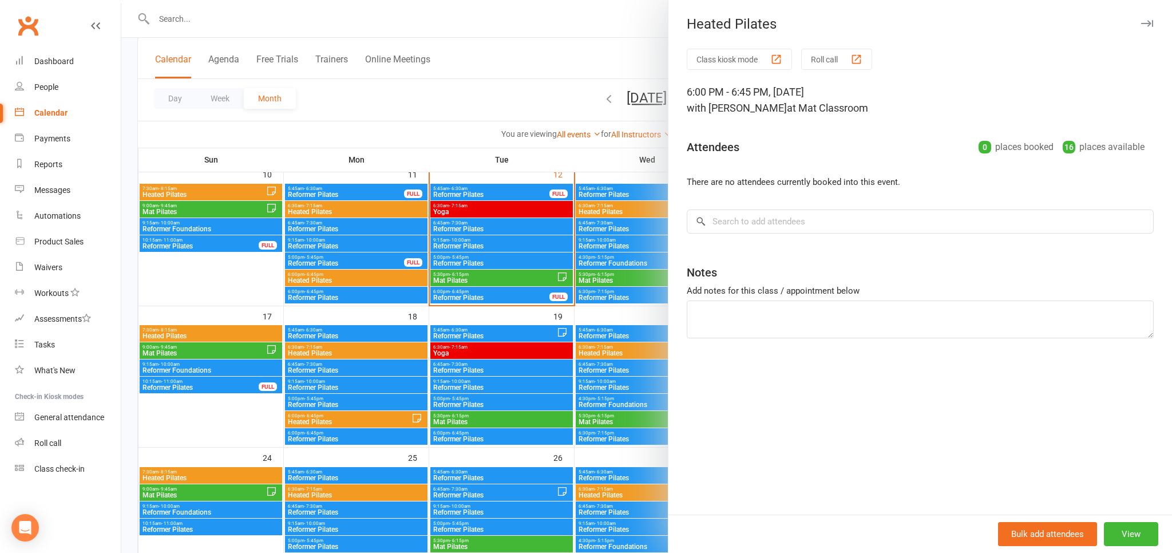
click at [786, 62] on button "Class kiosk mode" at bounding box center [739, 59] width 105 height 21
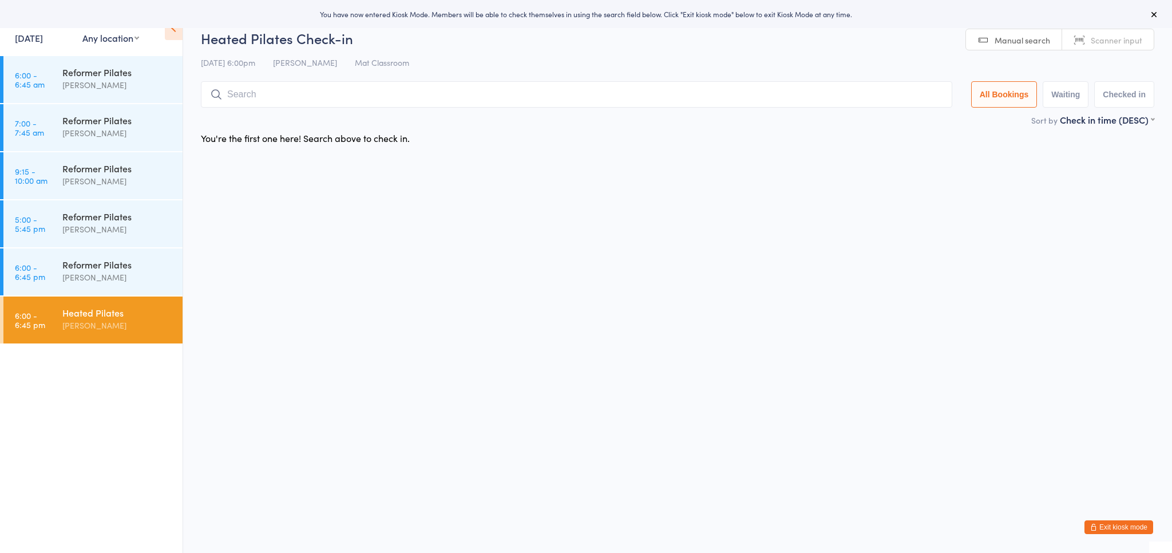
click at [312, 68] on span "[PERSON_NAME]" at bounding box center [305, 62] width 64 height 11
click at [315, 66] on span "[PERSON_NAME]" at bounding box center [305, 62] width 64 height 11
click at [1153, 15] on icon at bounding box center [1154, 14] width 9 height 9
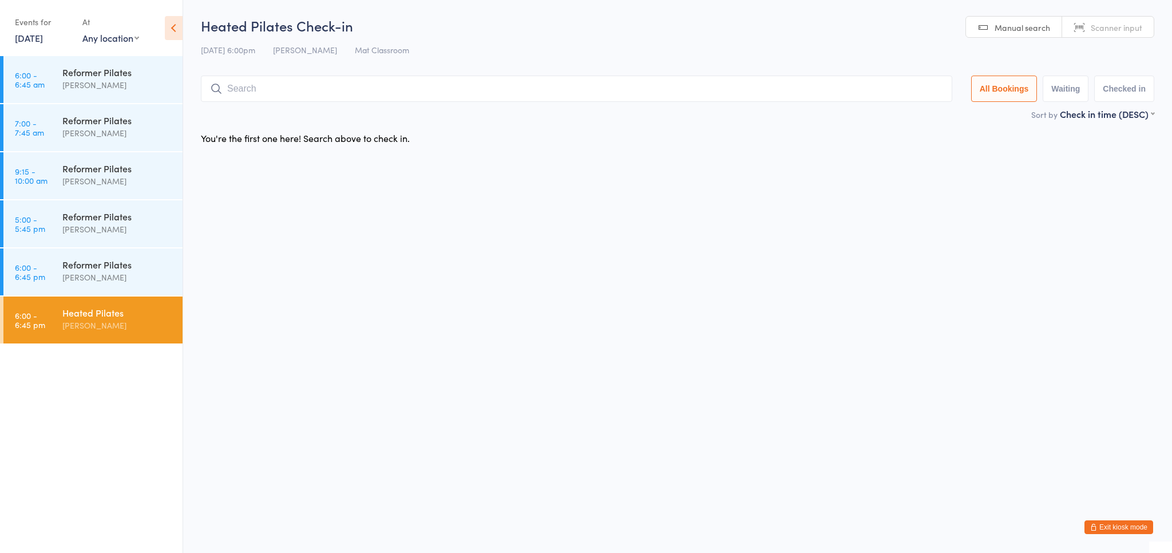
click at [1128, 531] on button "Exit kiosk mode" at bounding box center [1119, 527] width 69 height 14
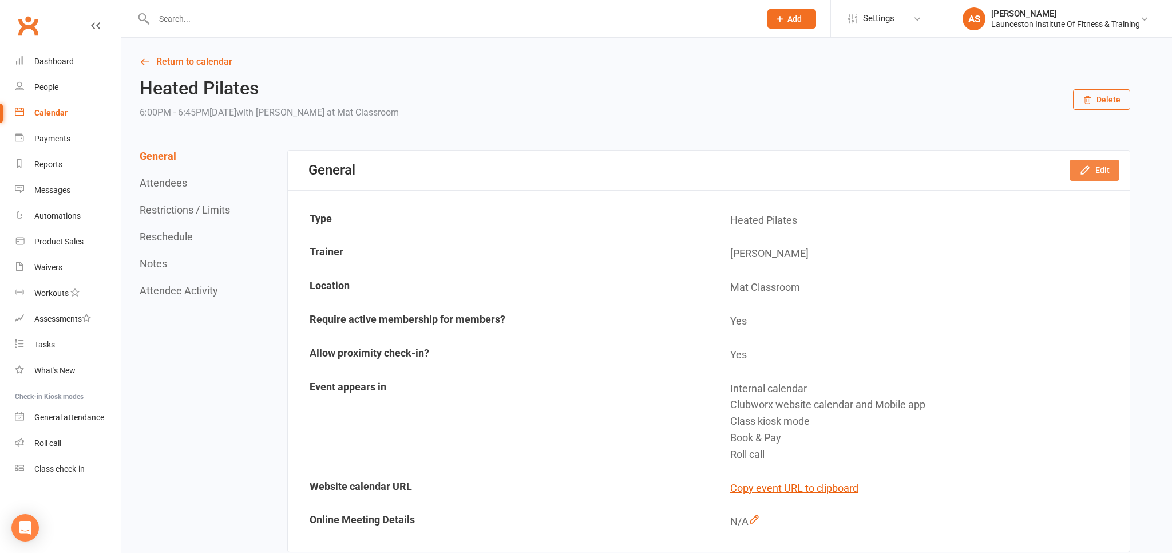
click at [1086, 165] on icon "button" at bounding box center [1085, 169] width 11 height 11
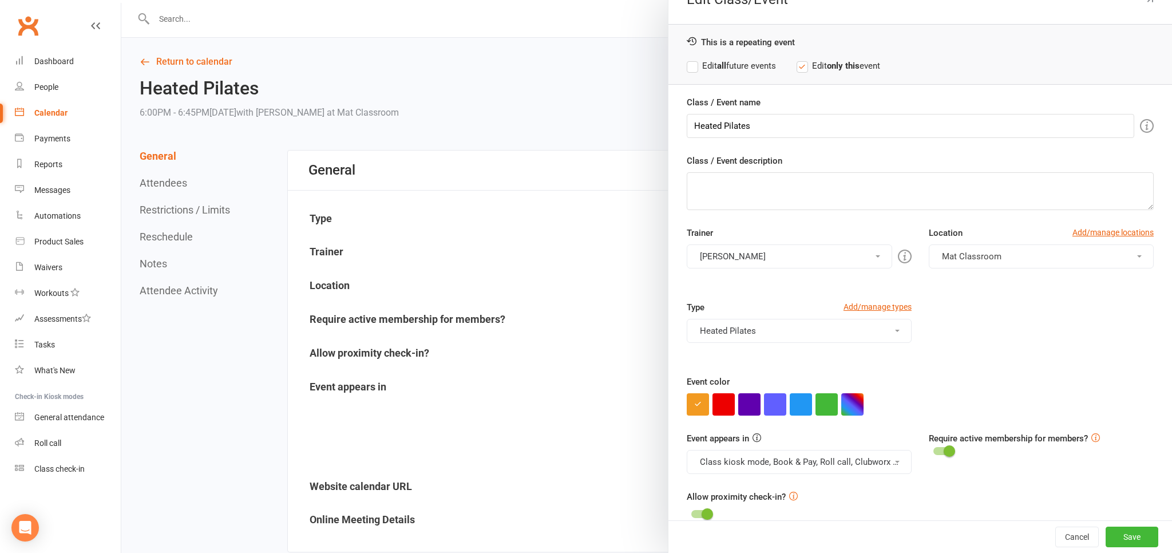
scroll to position [41, 0]
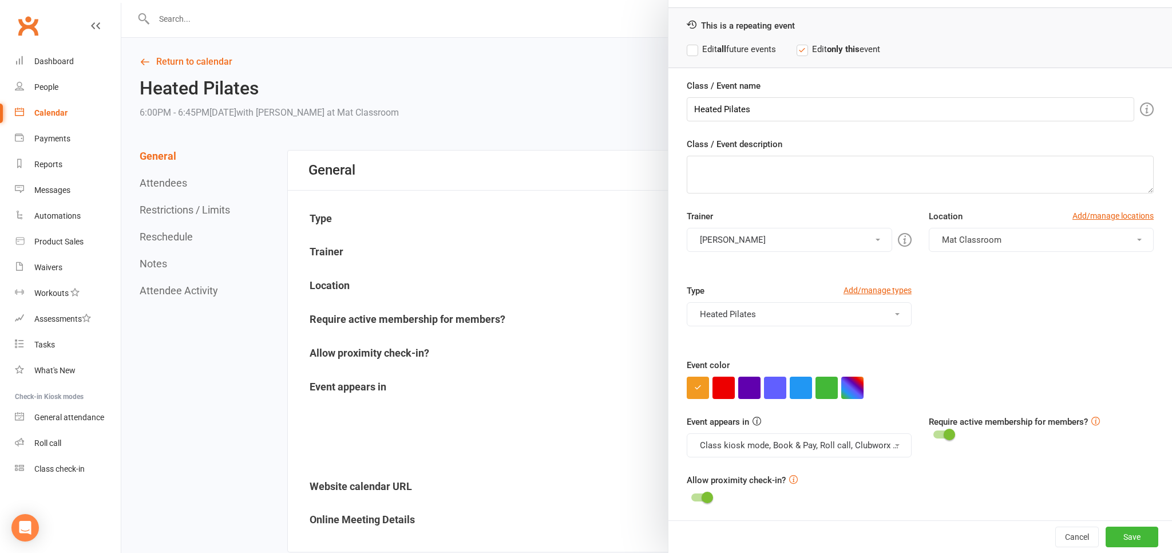
click at [880, 242] on button "[PERSON_NAME]" at bounding box center [789, 240] width 205 height 24
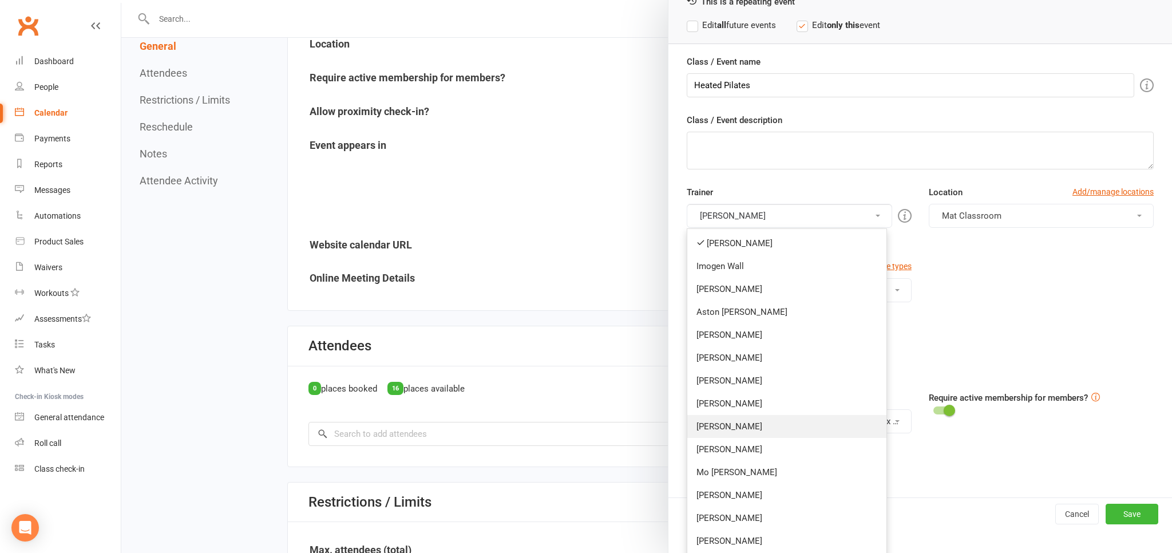
scroll to position [90, 0]
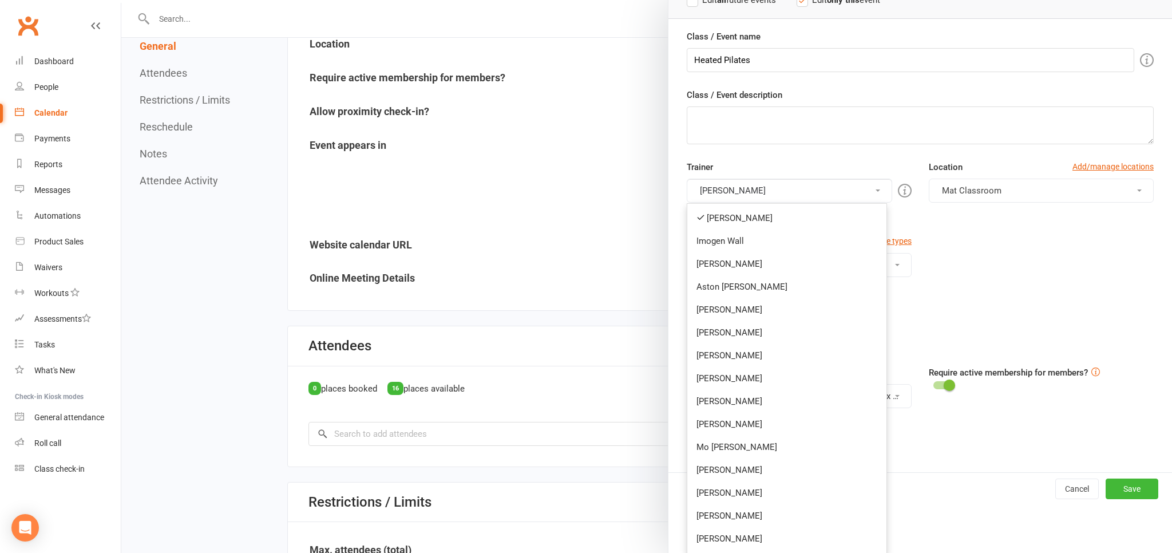
click at [1076, 260] on div "Type Add/manage types Heated Pilates Heated Pilates Mat Pilates Class Reformer …" at bounding box center [920, 272] width 484 height 74
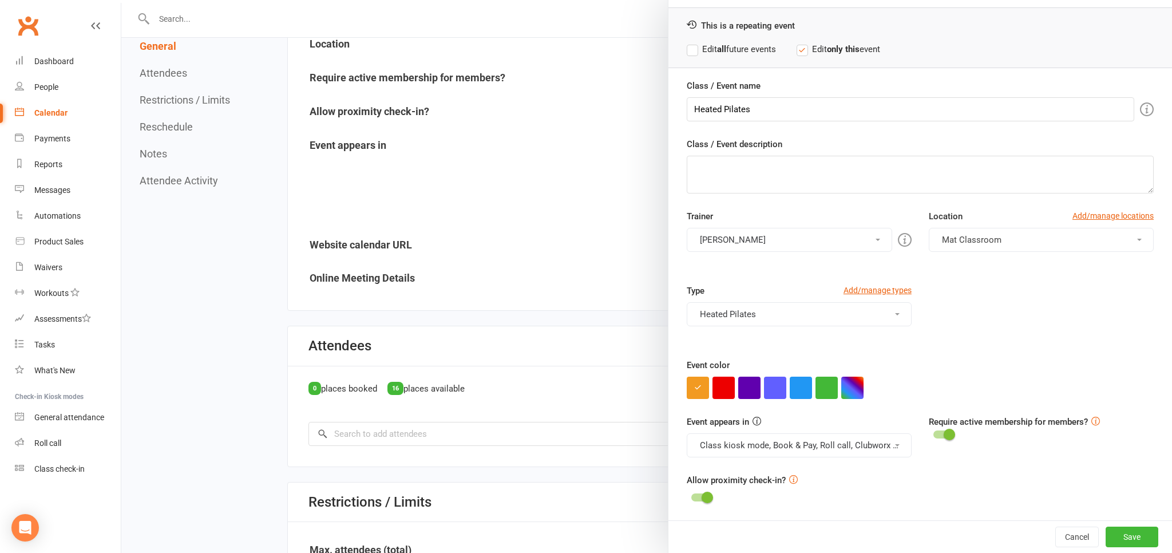
scroll to position [0, 0]
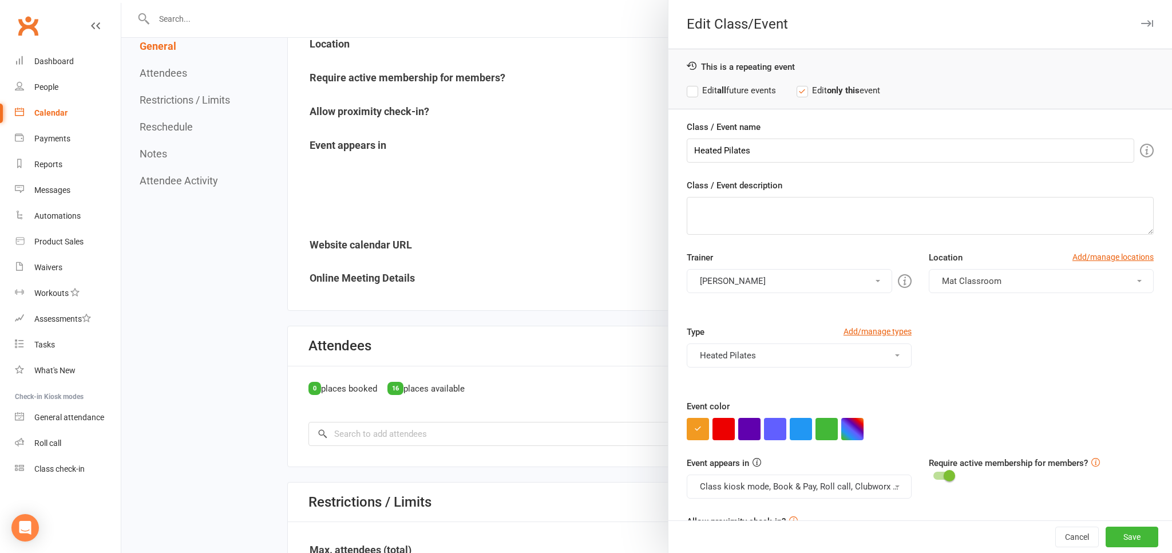
click at [882, 284] on button "[PERSON_NAME]" at bounding box center [789, 281] width 205 height 24
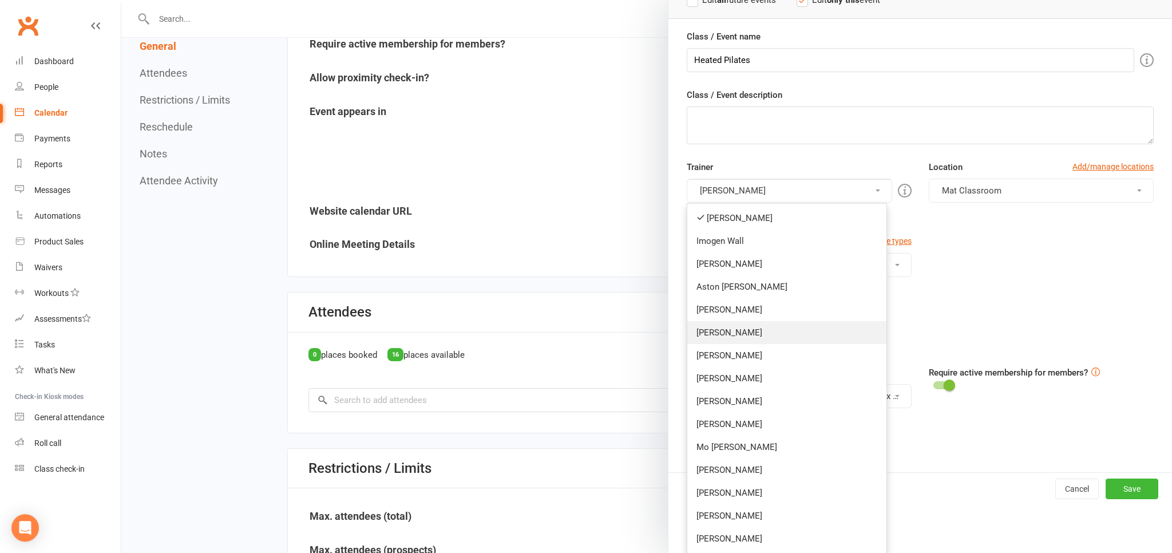
scroll to position [302, 0]
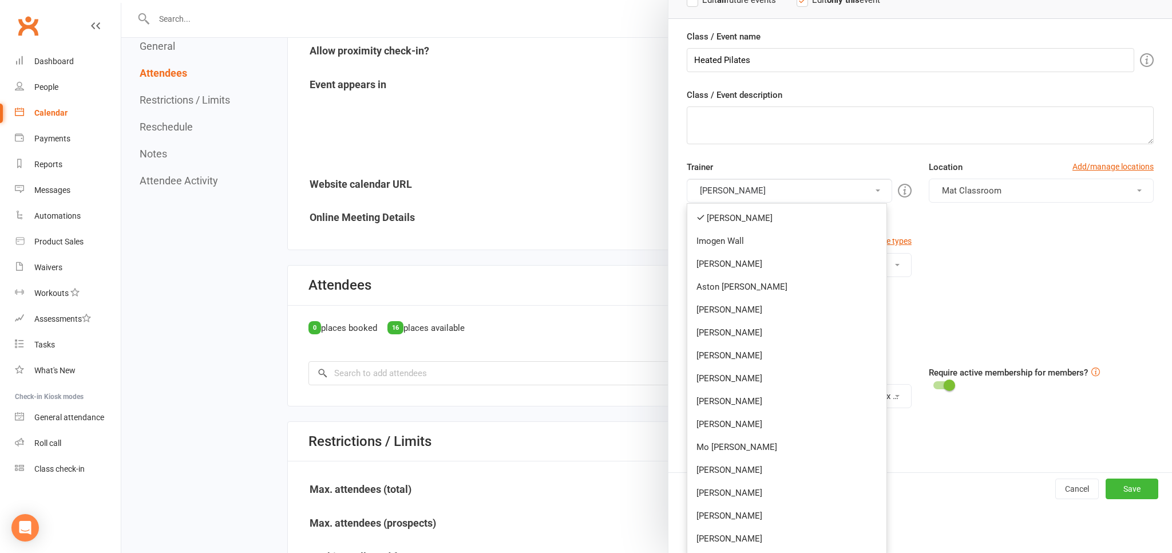
click at [1084, 271] on div "Type Add/manage types Heated Pilates Heated Pilates Mat Pilates Class Reformer …" at bounding box center [920, 272] width 484 height 74
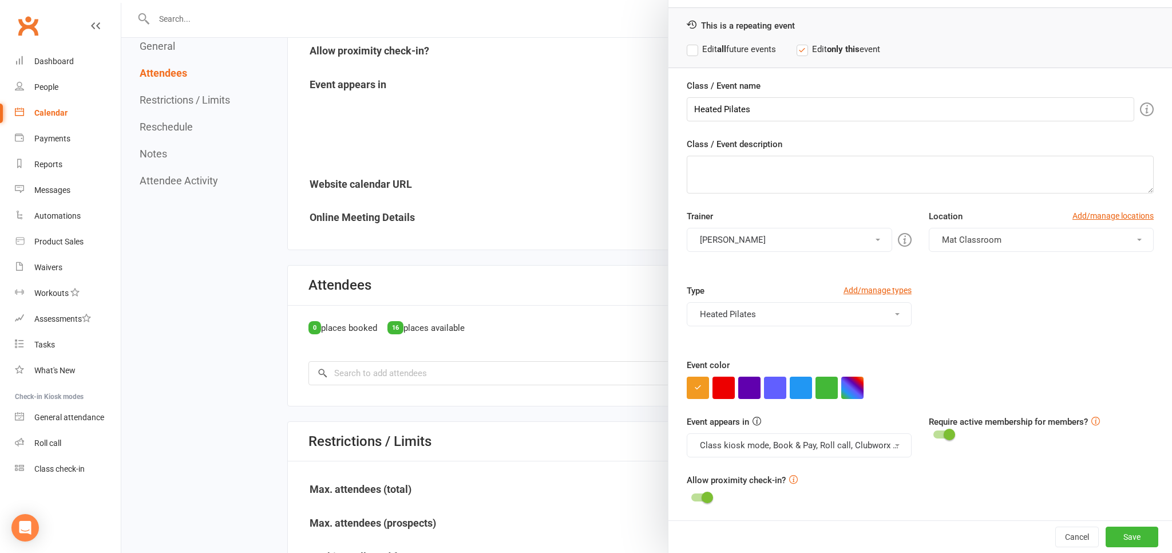
click at [80, 116] on link "Calendar" at bounding box center [68, 113] width 106 height 26
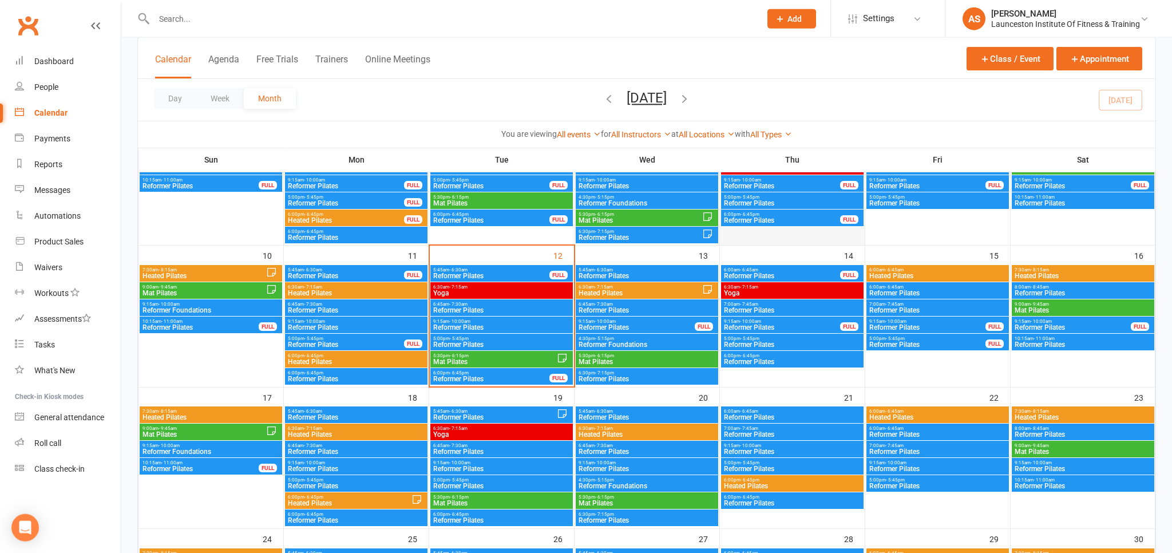
scroll to position [302, 0]
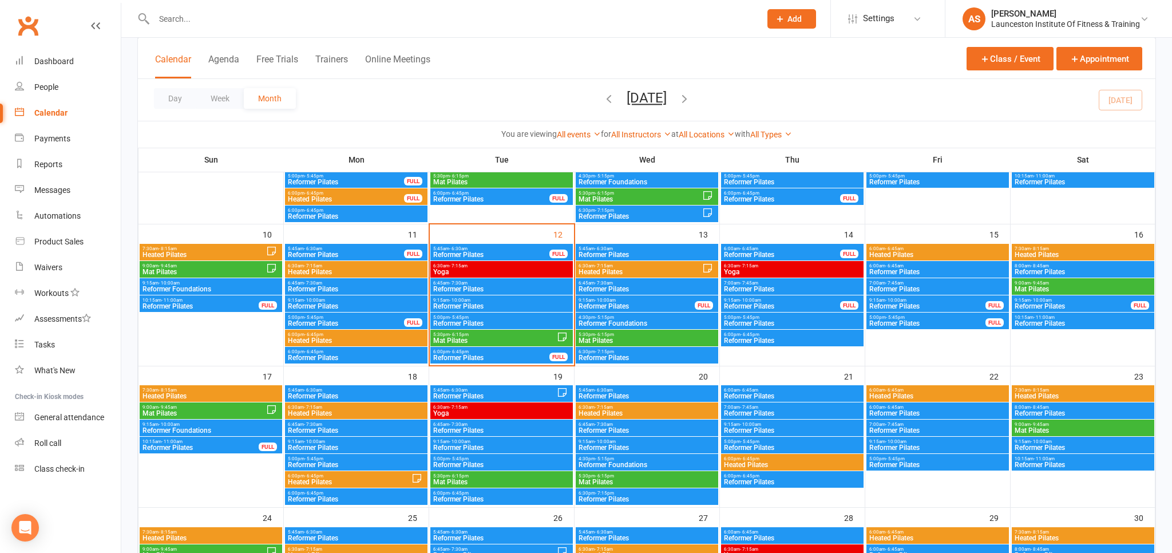
click at [347, 52] on div "Calendar Agenda Free Trials Trainers Online Meetings Class / Event Appointment" at bounding box center [647, 58] width 1018 height 41
drag, startPoint x: 342, startPoint y: 70, endPoint x: 343, endPoint y: 58, distance: 11.5
click at [342, 70] on button "Trainers" at bounding box center [331, 66] width 33 height 25
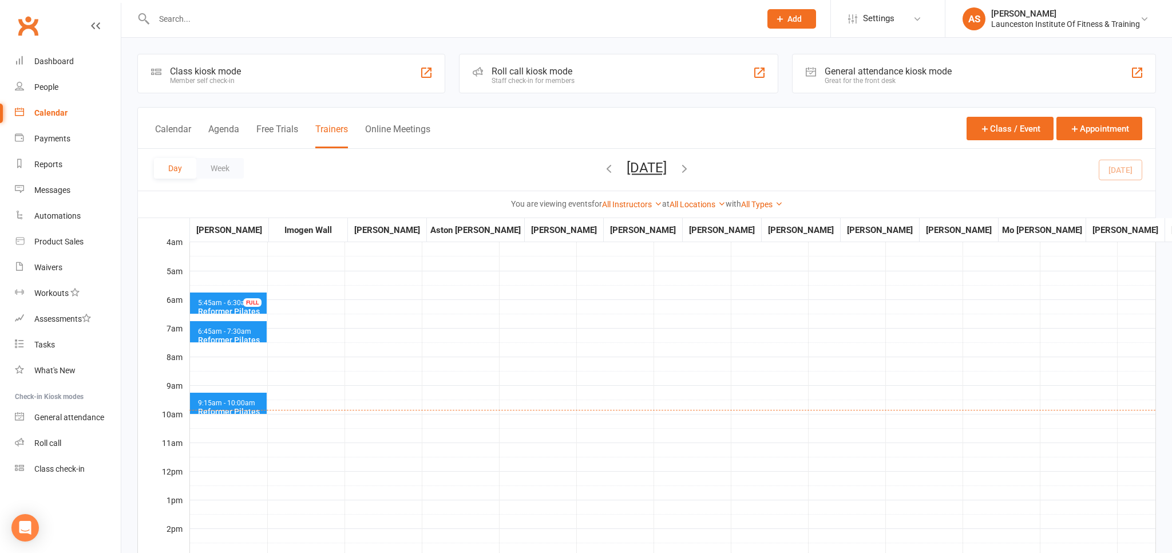
click at [804, 21] on button "Add" at bounding box center [792, 18] width 49 height 19
click at [761, 80] on link "Member" at bounding box center [780, 78] width 102 height 26
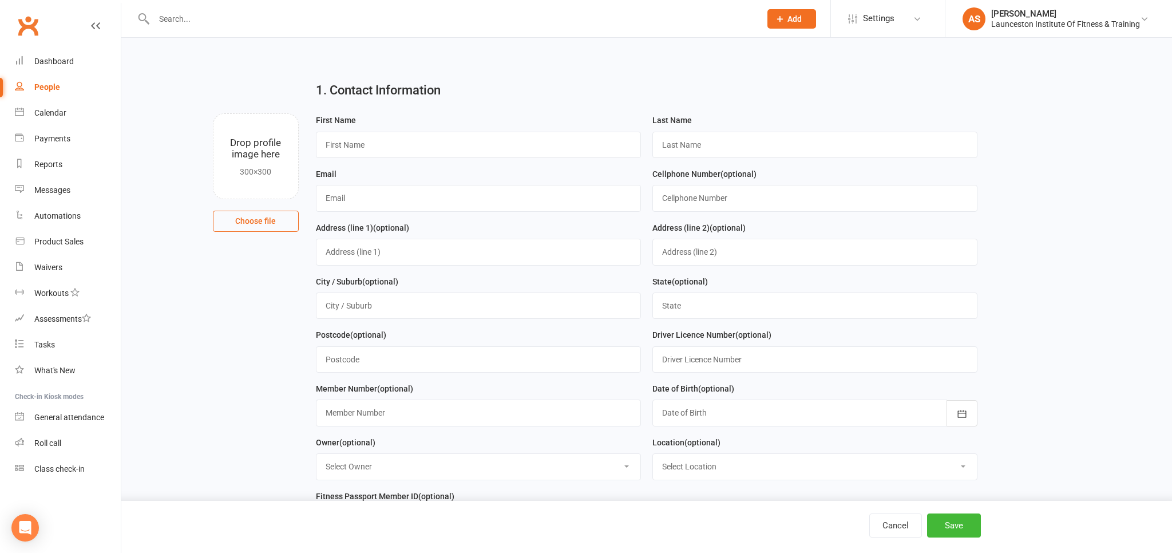
click at [181, 24] on input "text" at bounding box center [452, 19] width 602 height 16
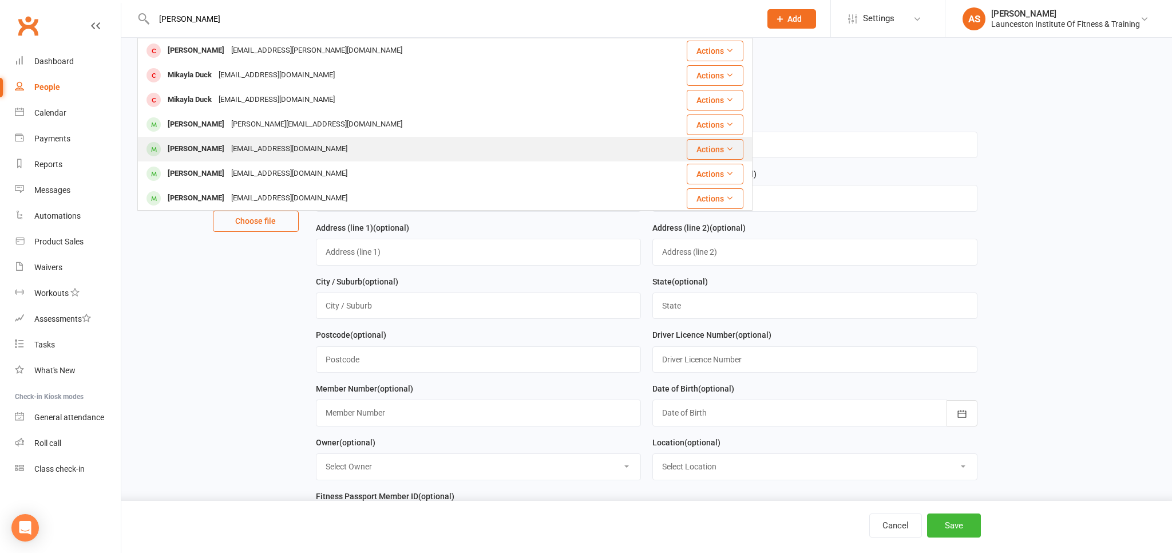
type input "mika"
click at [229, 155] on div "mikalahburgess@gmail.com" at bounding box center [289, 149] width 123 height 17
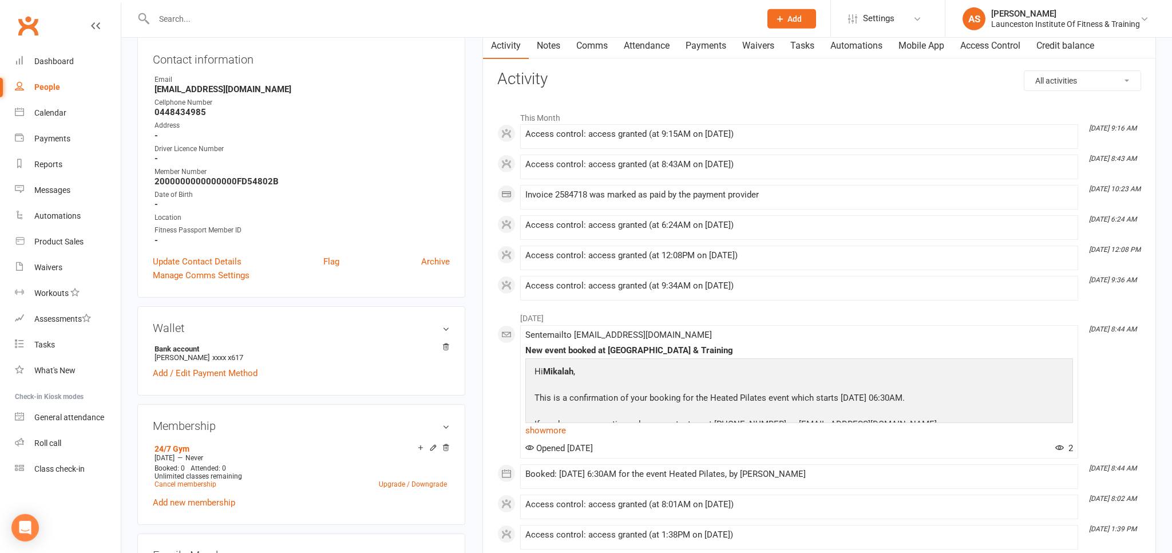
scroll to position [60, 0]
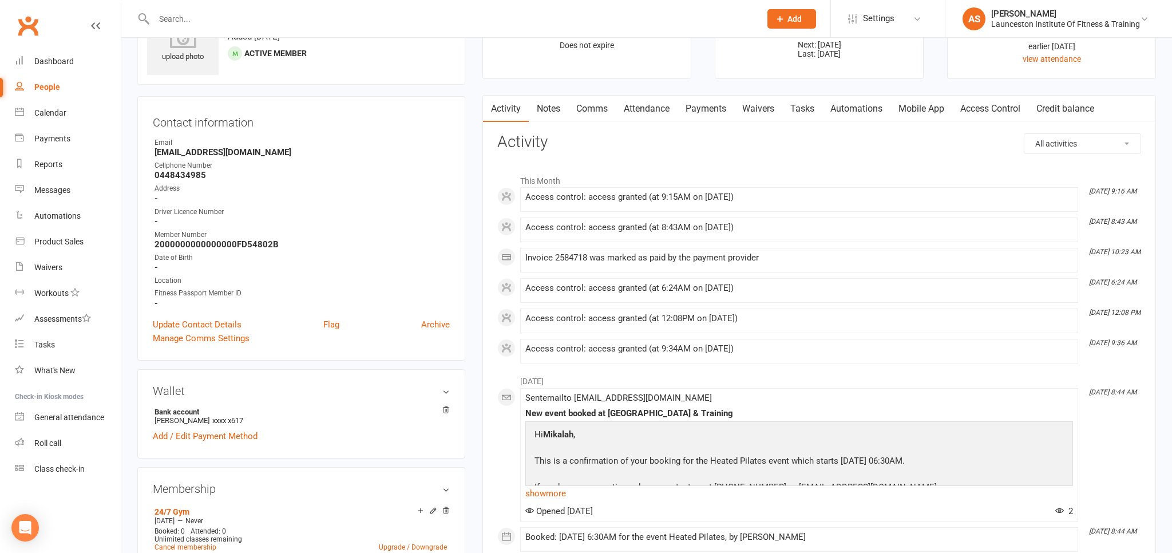
click at [707, 106] on link "Payments" at bounding box center [706, 109] width 57 height 26
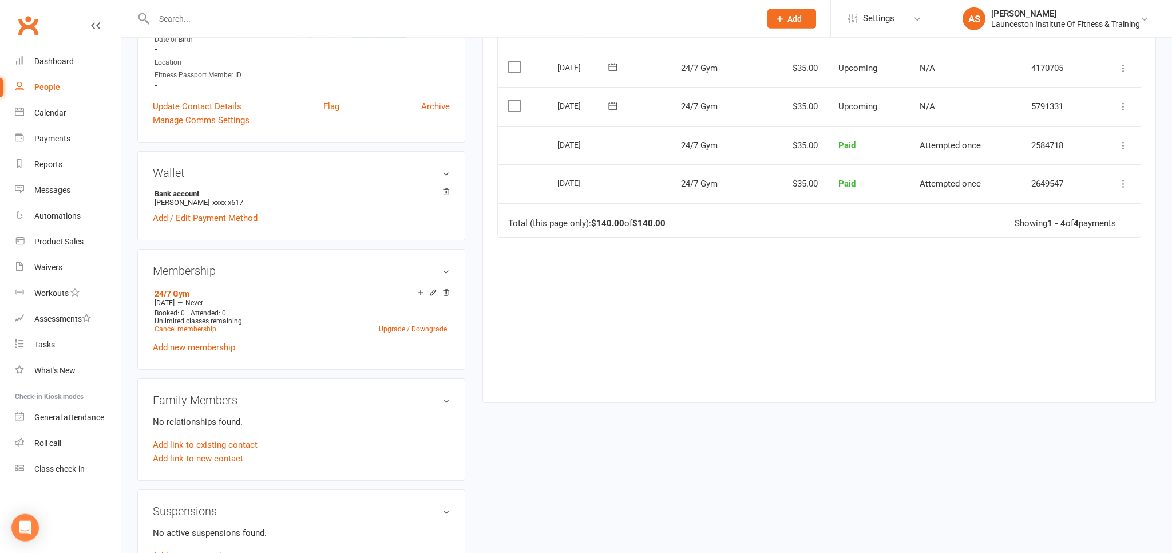
scroll to position [302, 0]
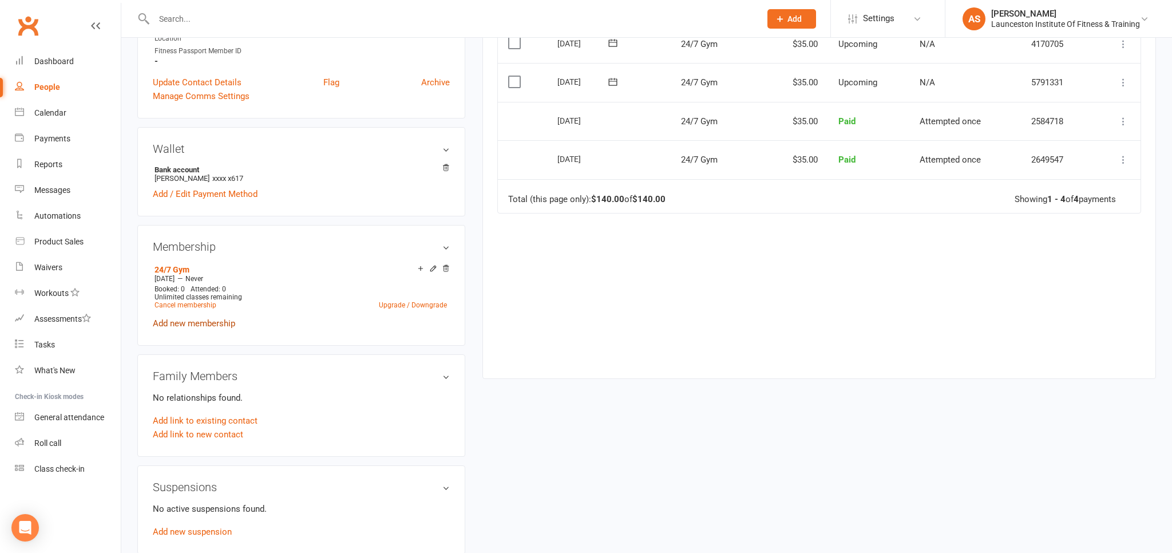
click at [212, 329] on link "Add new membership" at bounding box center [194, 323] width 82 height 10
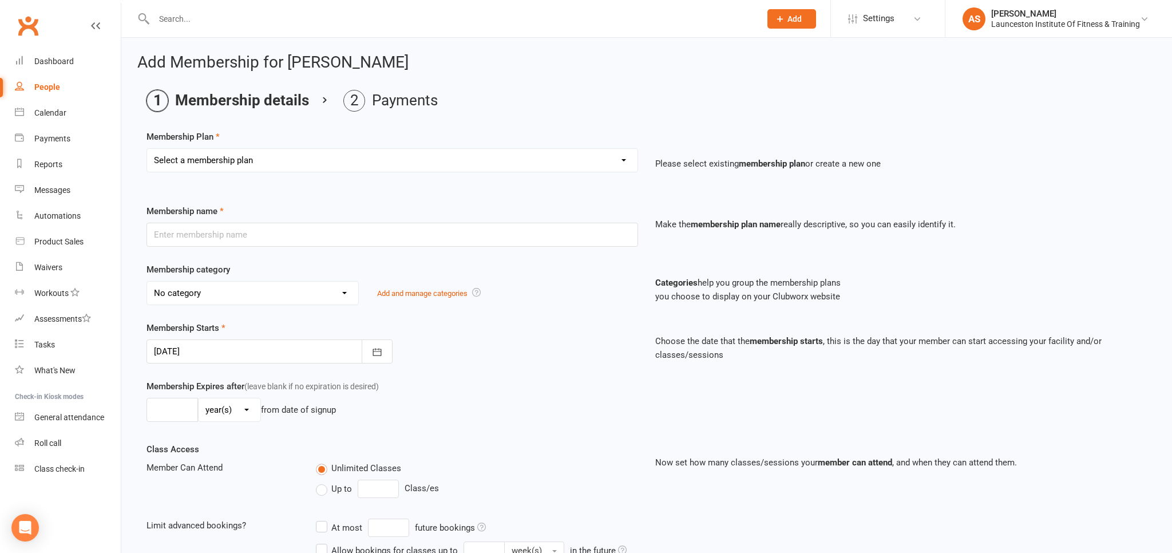
click at [147, 149] on select "Select a membership plan Create new Membership Plan 24/7 Gym Membership Pilates…" at bounding box center [392, 160] width 491 height 23
select select "35"
click option "Pilates Instructor/Staff" at bounding box center [0, 0] width 0 height 0
type input "Pilates Instructor/Staff"
select select "21"
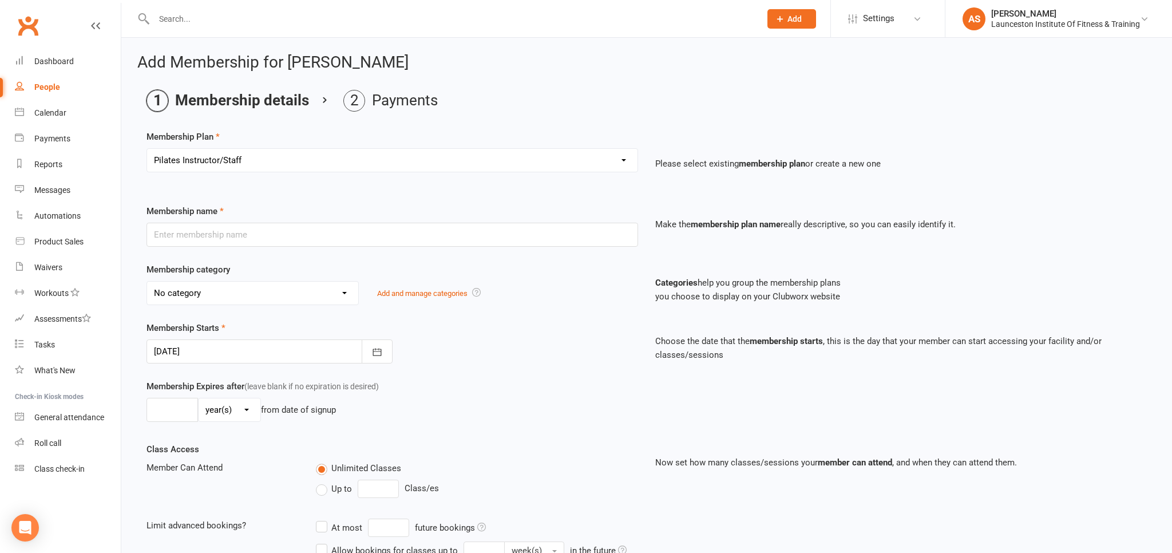
type input "0"
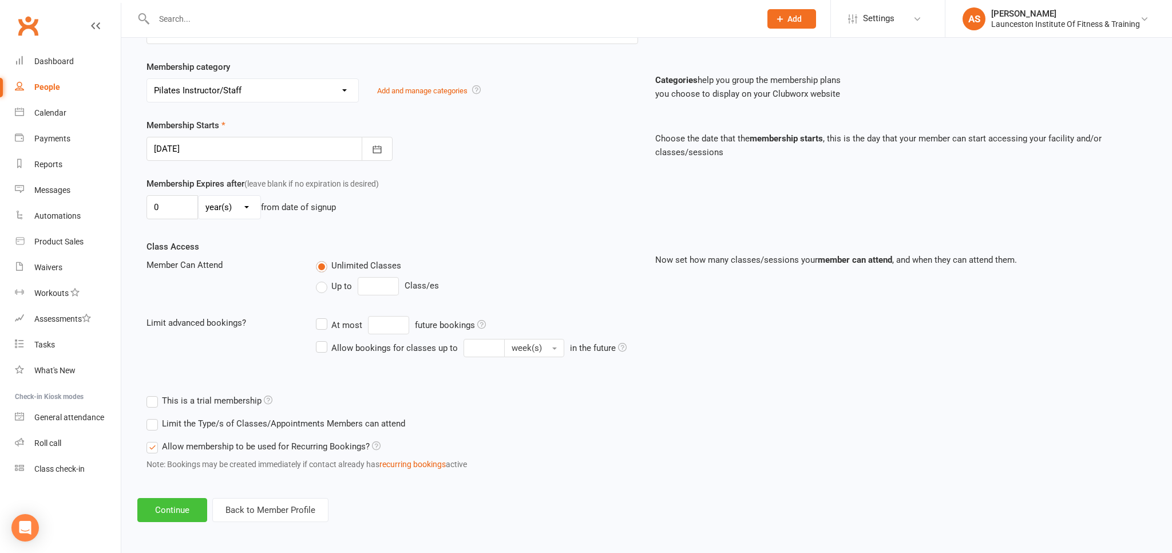
click at [185, 503] on button "Continue" at bounding box center [172, 510] width 70 height 24
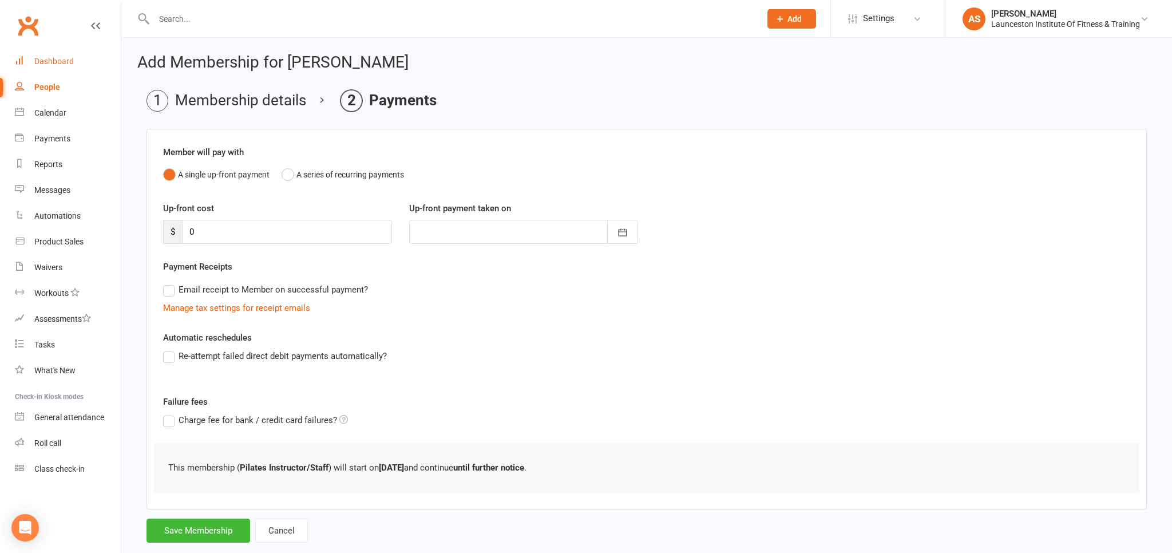
click at [76, 66] on link "Dashboard" at bounding box center [68, 62] width 106 height 26
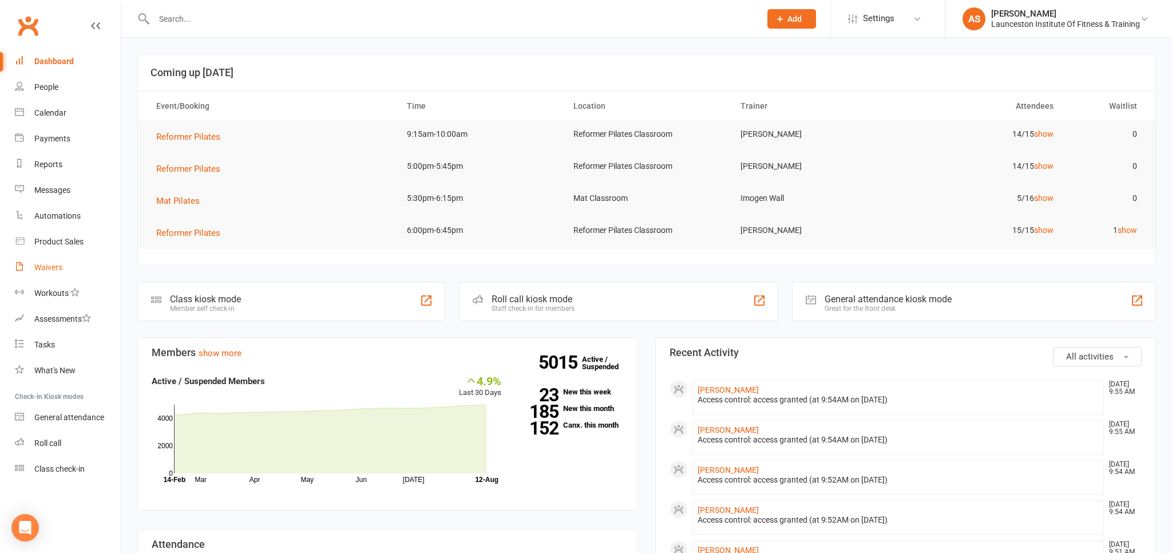
click at [54, 276] on link "Waivers" at bounding box center [68, 268] width 106 height 26
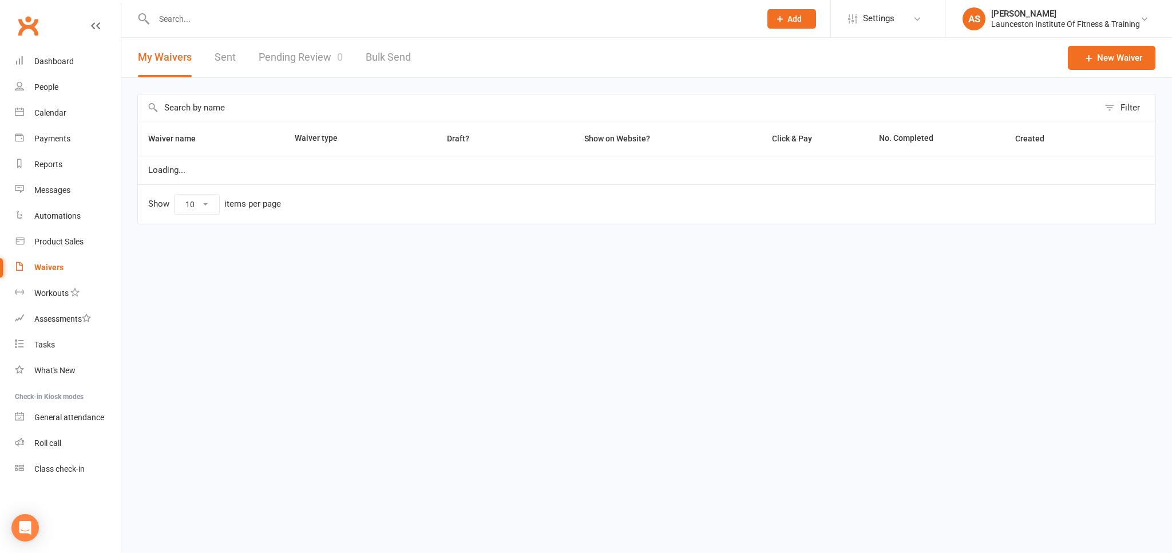
select select "100"
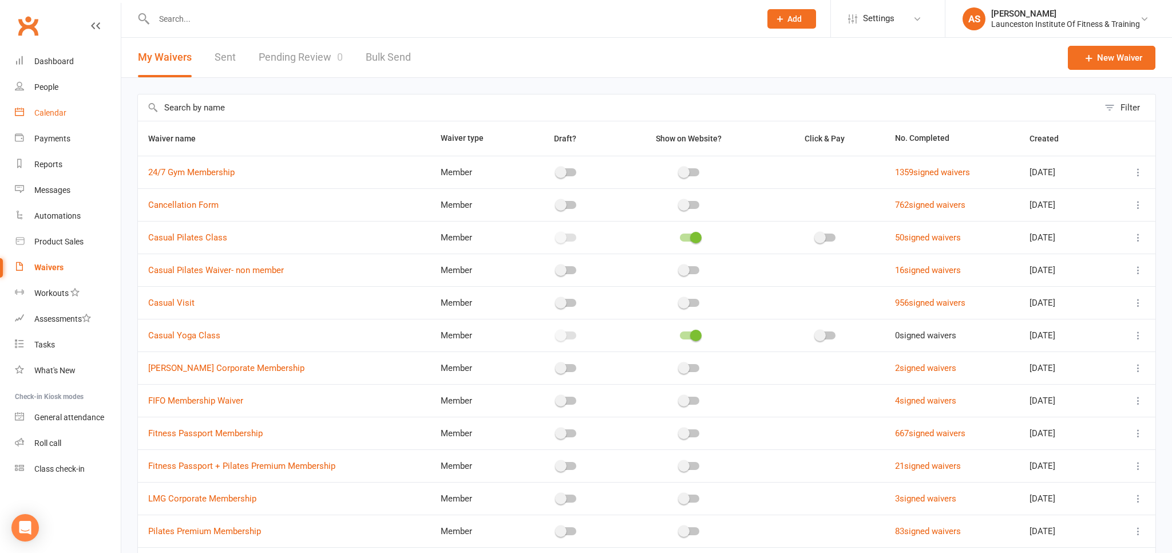
click at [58, 113] on div "Calendar" at bounding box center [50, 112] width 32 height 9
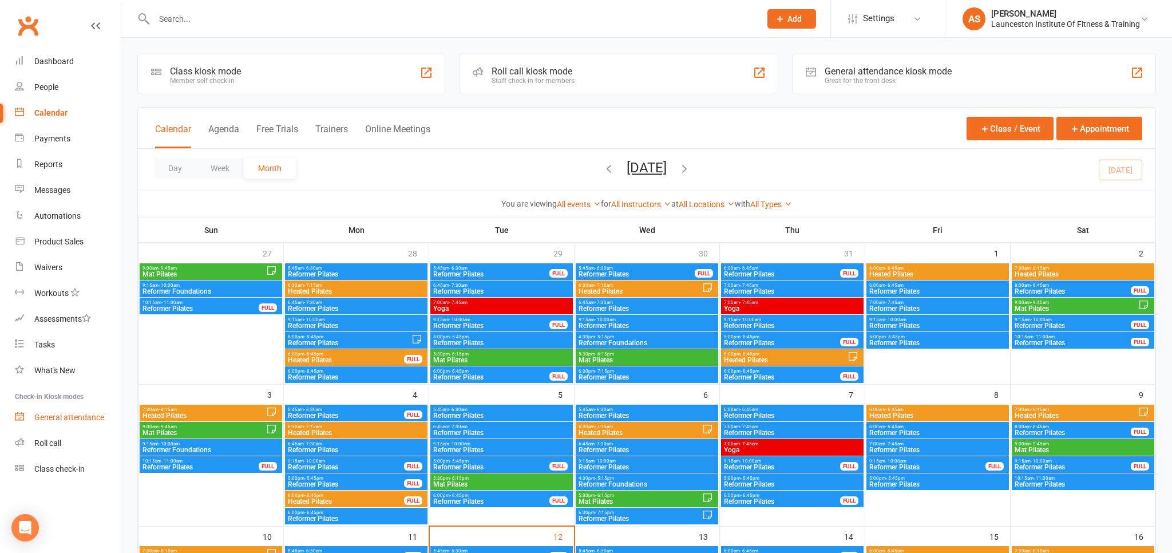
click at [111, 421] on link "General attendance" at bounding box center [68, 418] width 106 height 26
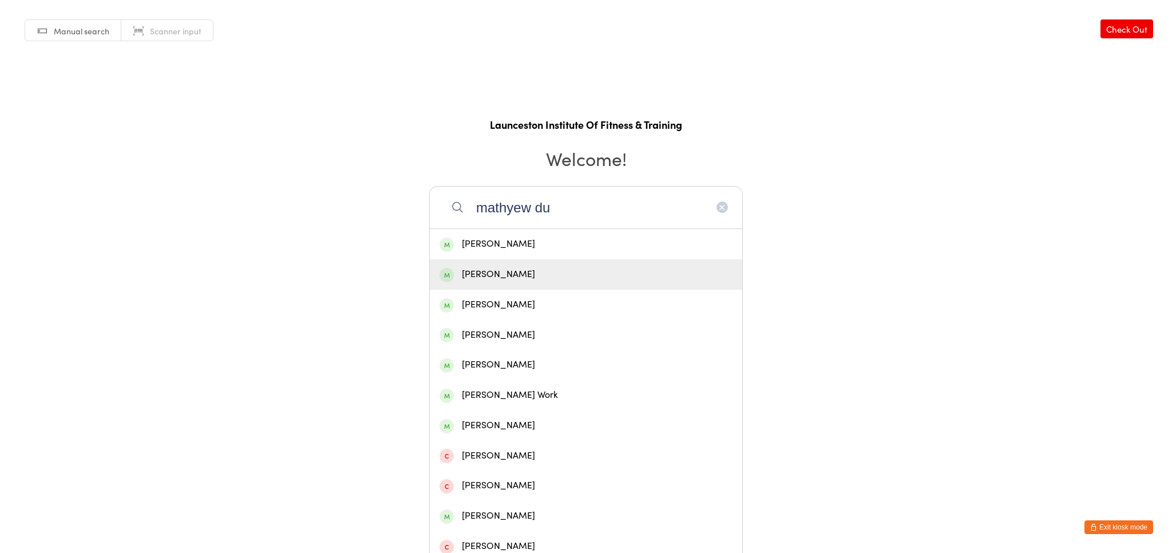
type input "mathyew du"
click at [555, 269] on div "[PERSON_NAME]" at bounding box center [586, 274] width 293 height 15
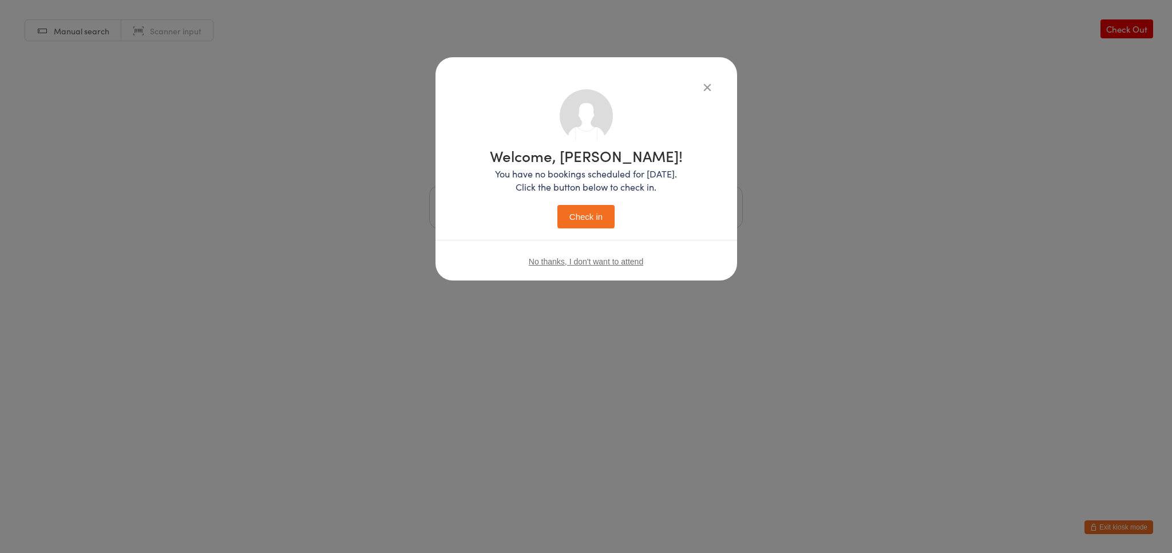
click at [551, 215] on div "Welcome, [PERSON_NAME]! You have no bookings scheduled for [DATE]. Click the bu…" at bounding box center [586, 188] width 193 height 80
click at [576, 221] on button "Check in" at bounding box center [585, 216] width 57 height 23
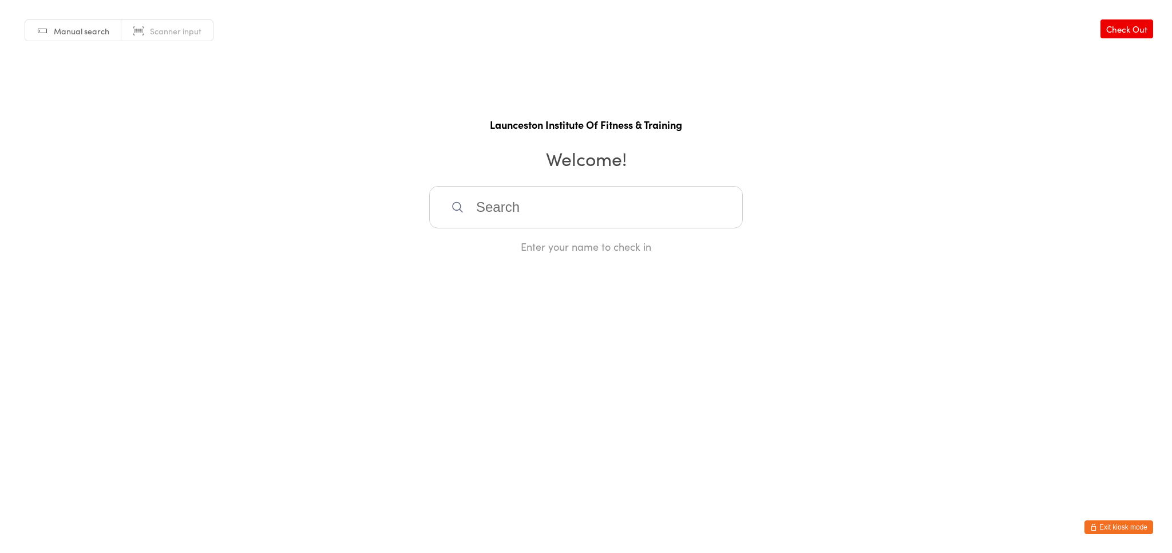
click at [1122, 528] on button "Exit kiosk mode" at bounding box center [1119, 527] width 69 height 14
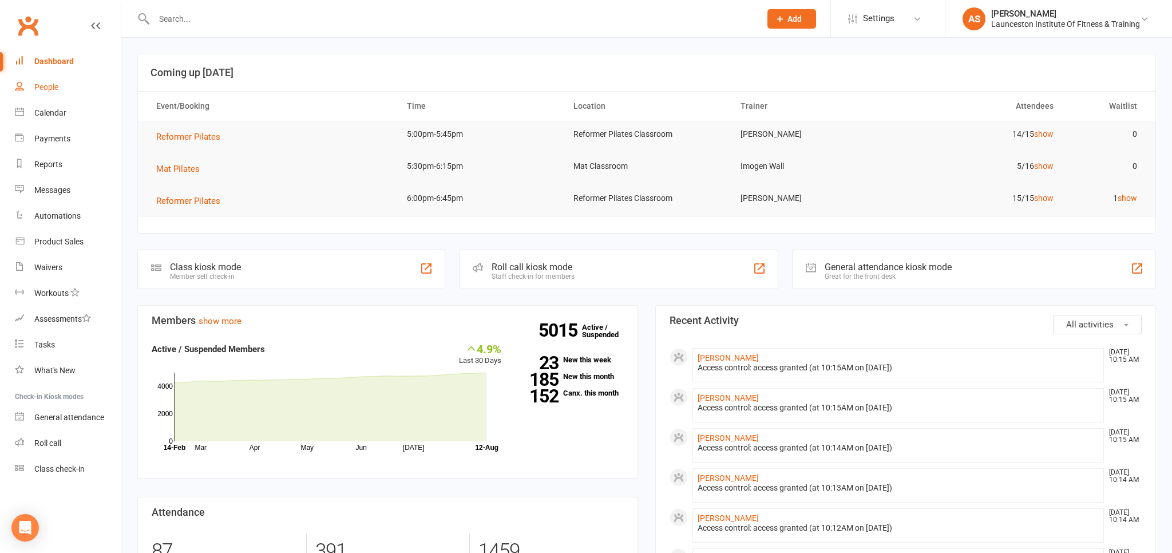
click at [63, 84] on link "People" at bounding box center [68, 87] width 106 height 26
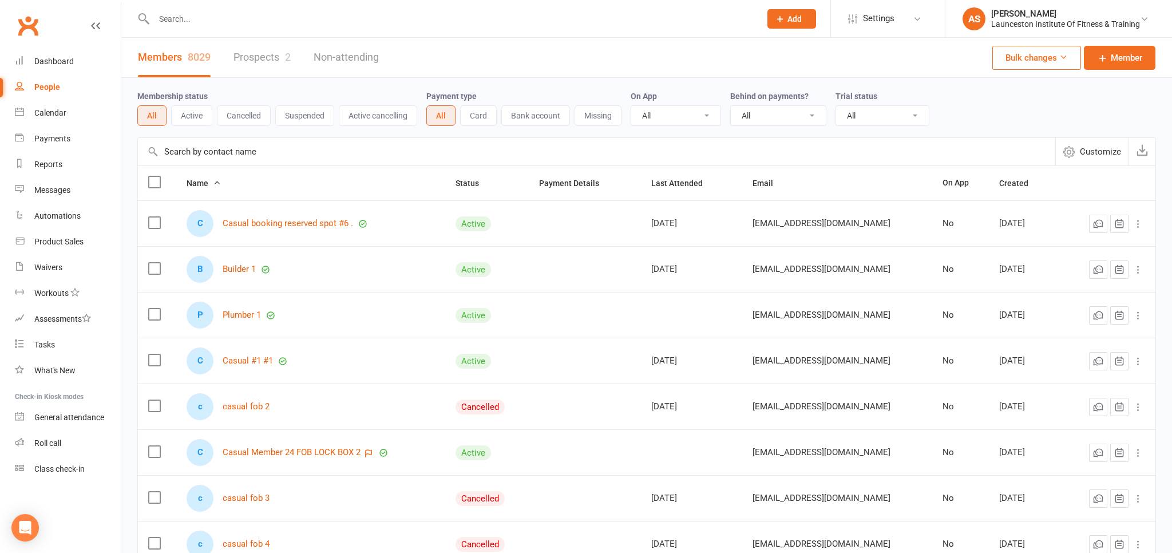
click at [168, 19] on input "text" at bounding box center [452, 19] width 602 height 16
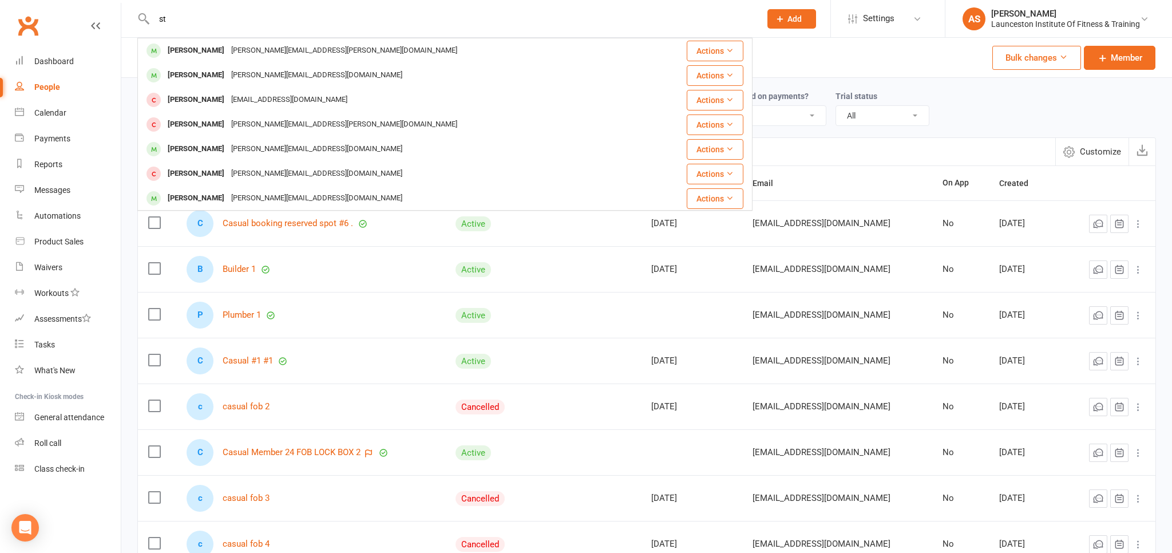
type input "s"
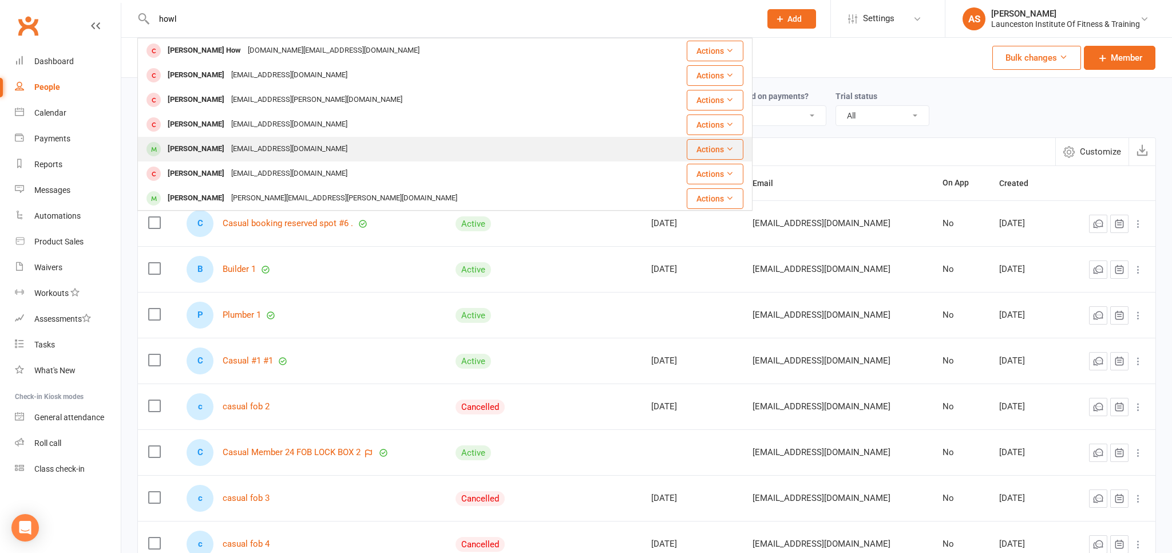
type input "howl"
click at [236, 149] on div "[EMAIL_ADDRESS][DOMAIN_NAME]" at bounding box center [289, 149] width 123 height 17
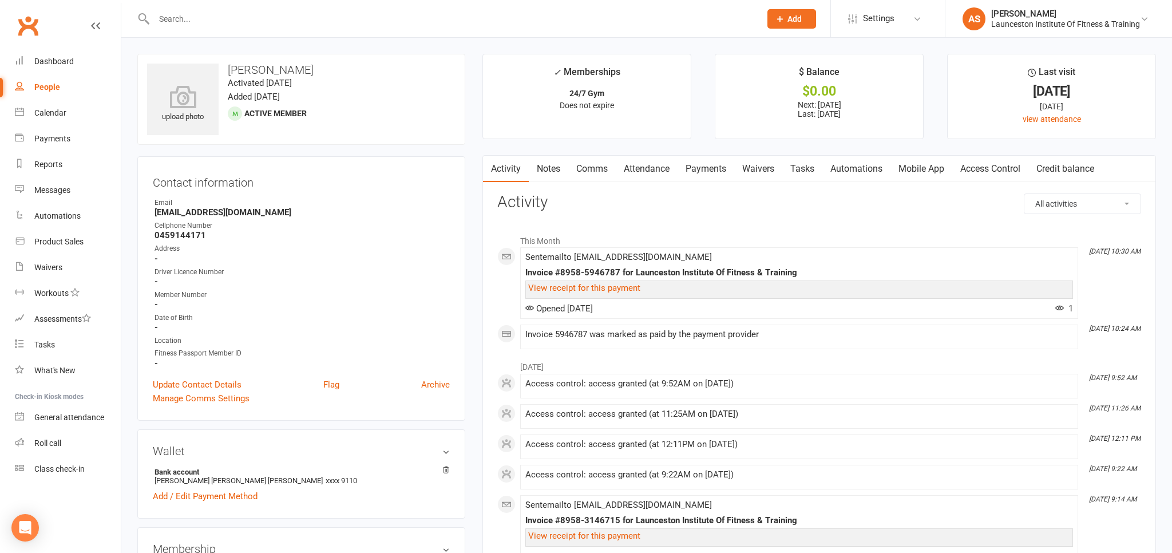
click at [707, 165] on link "Payments" at bounding box center [706, 169] width 57 height 26
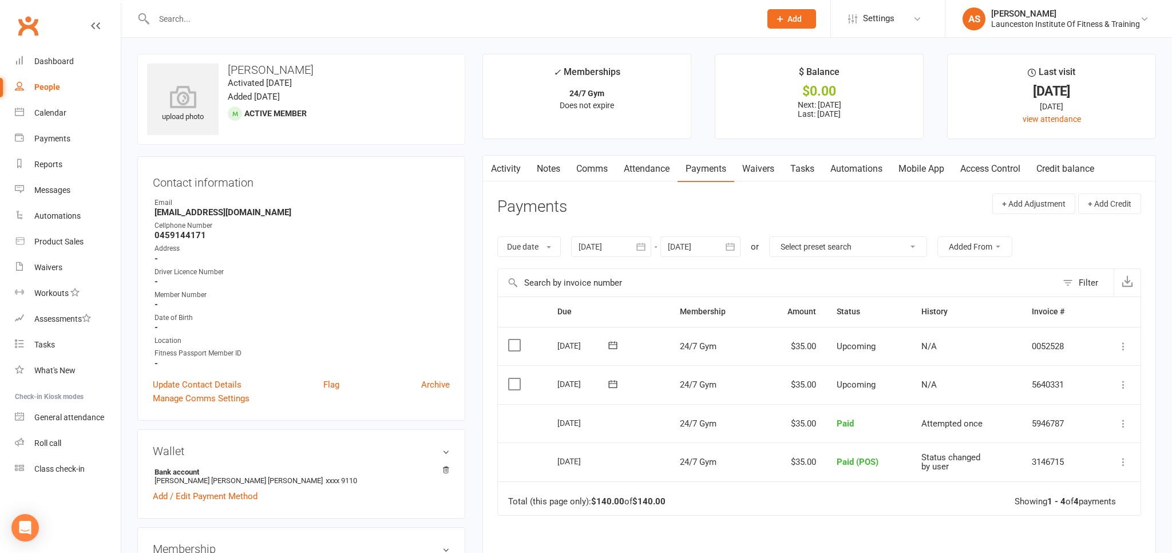
click at [1126, 382] on icon at bounding box center [1123, 384] width 11 height 11
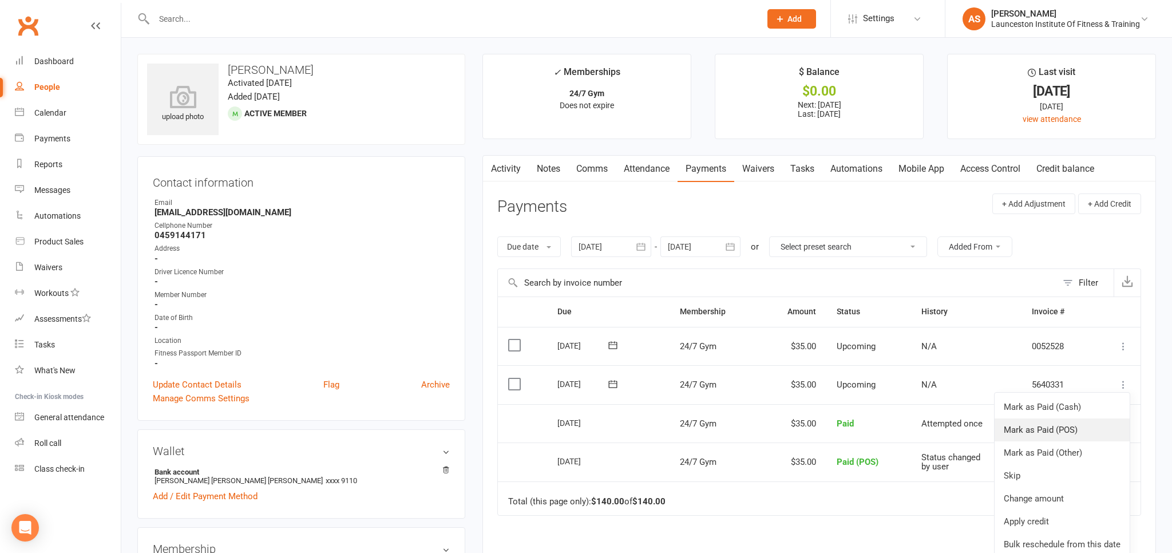
click at [1073, 432] on link "Mark as Paid (POS)" at bounding box center [1062, 429] width 135 height 23
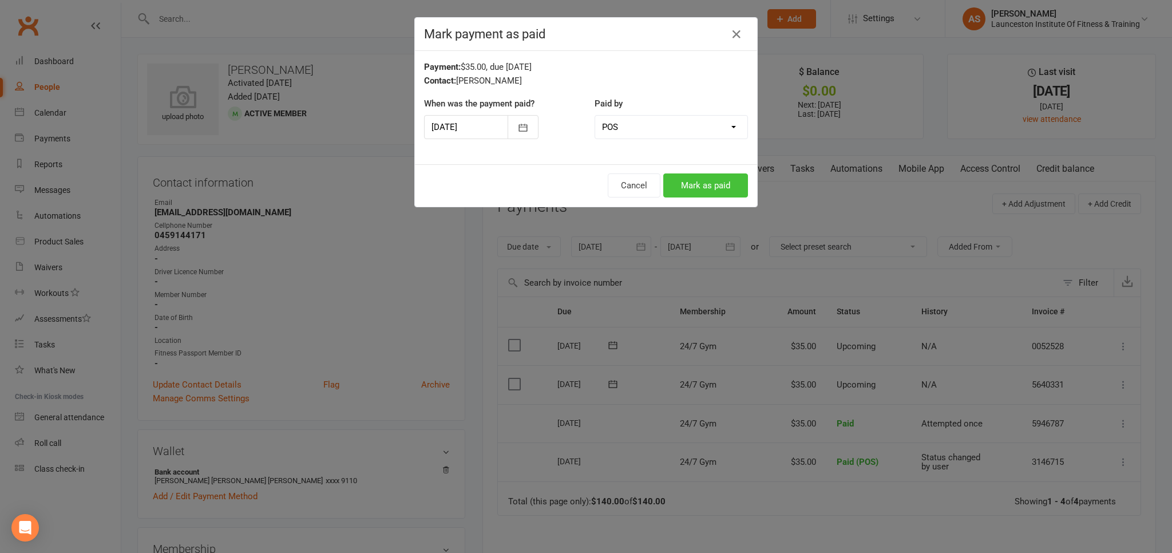
click at [729, 185] on button "Mark as paid" at bounding box center [705, 185] width 85 height 24
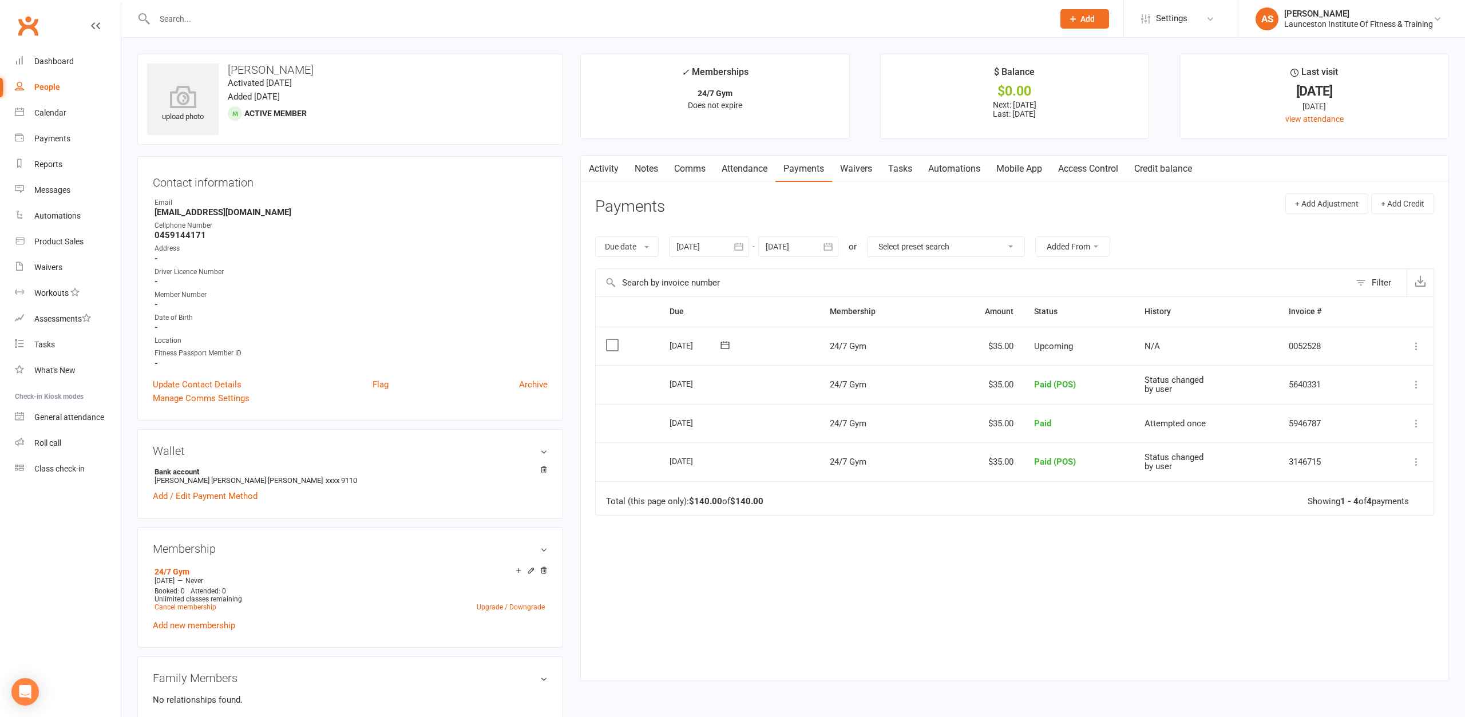
click at [314, 19] on input "text" at bounding box center [598, 19] width 895 height 16
click at [224, 27] on input "text" at bounding box center [598, 19] width 895 height 16
click at [224, 27] on div at bounding box center [591, 18] width 908 height 37
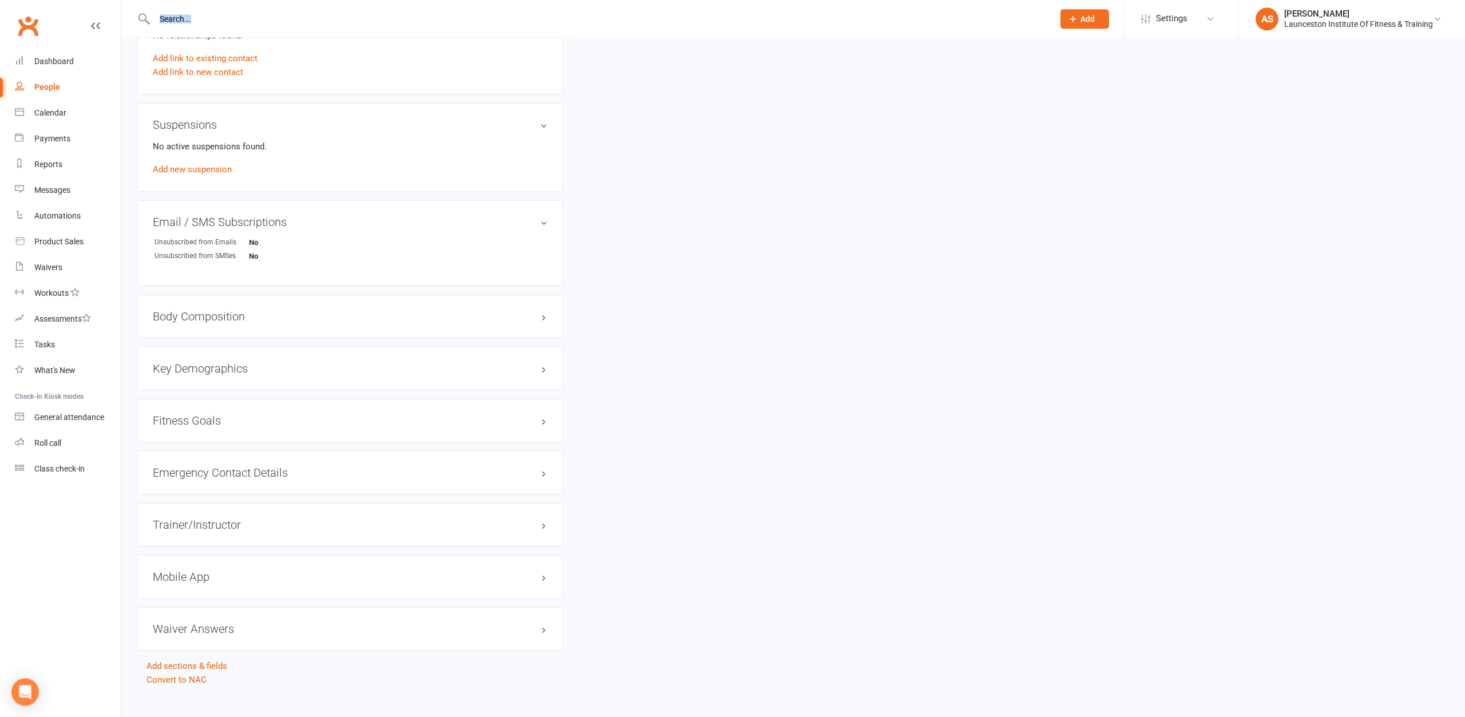
scroll to position [679, 0]
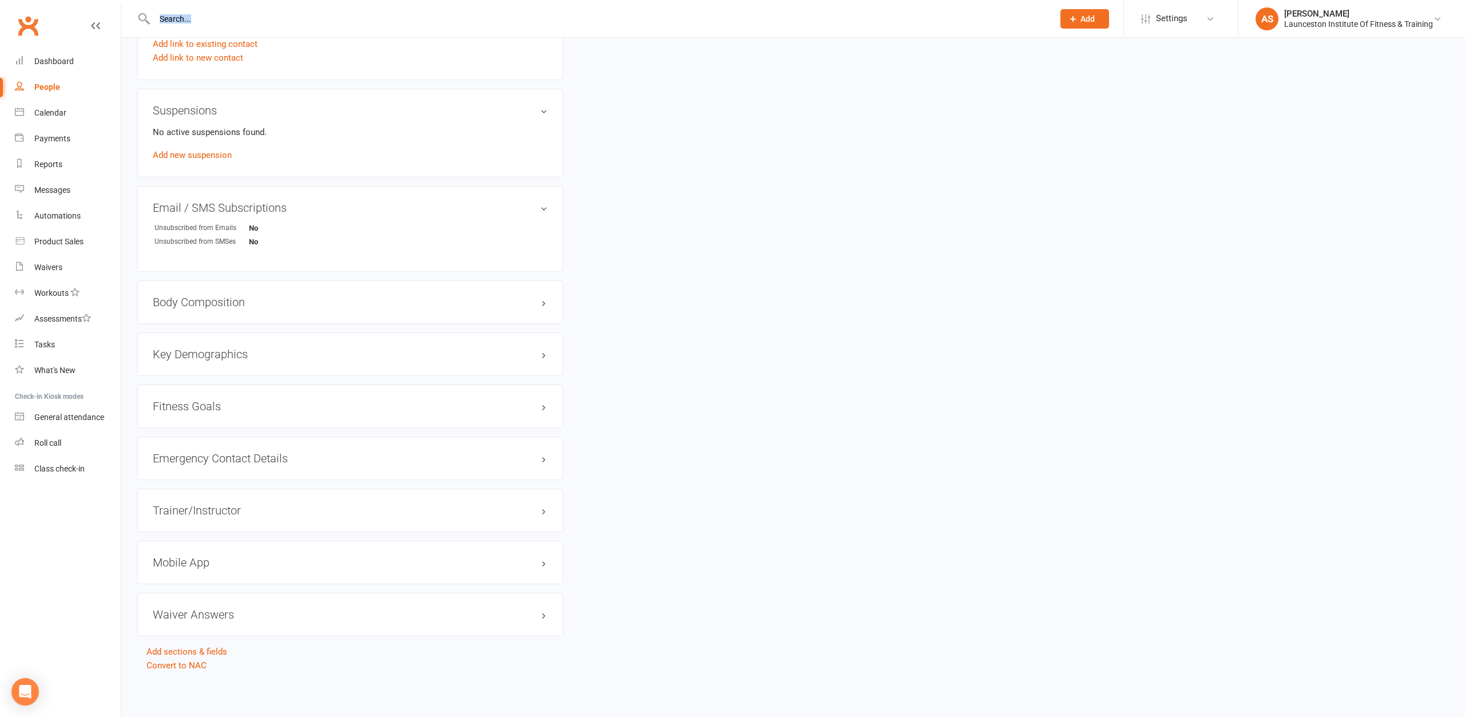
click at [608, 147] on div "upload photo [PERSON_NAME] Activated [DATE] Added [DATE] Active member Contact …" at bounding box center [793, 24] width 1329 height 1298
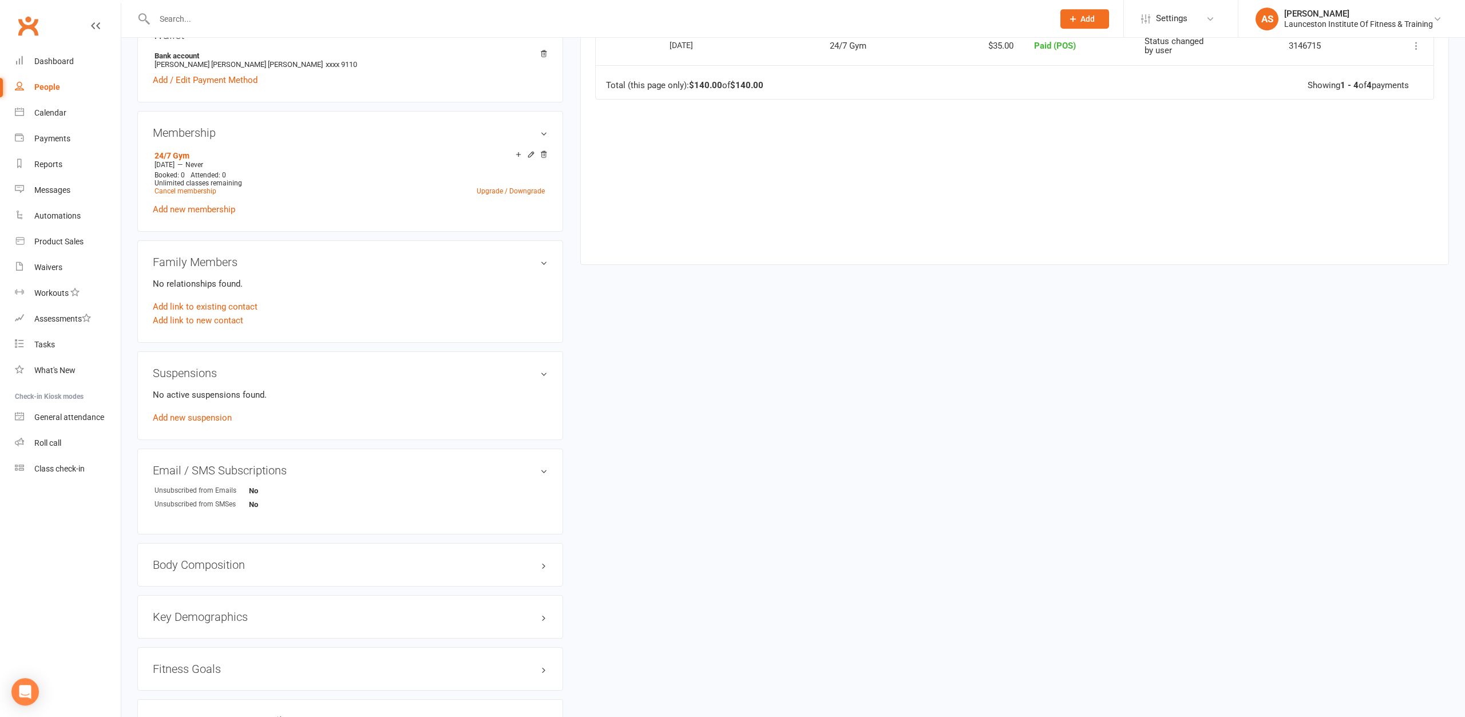
scroll to position [387, 0]
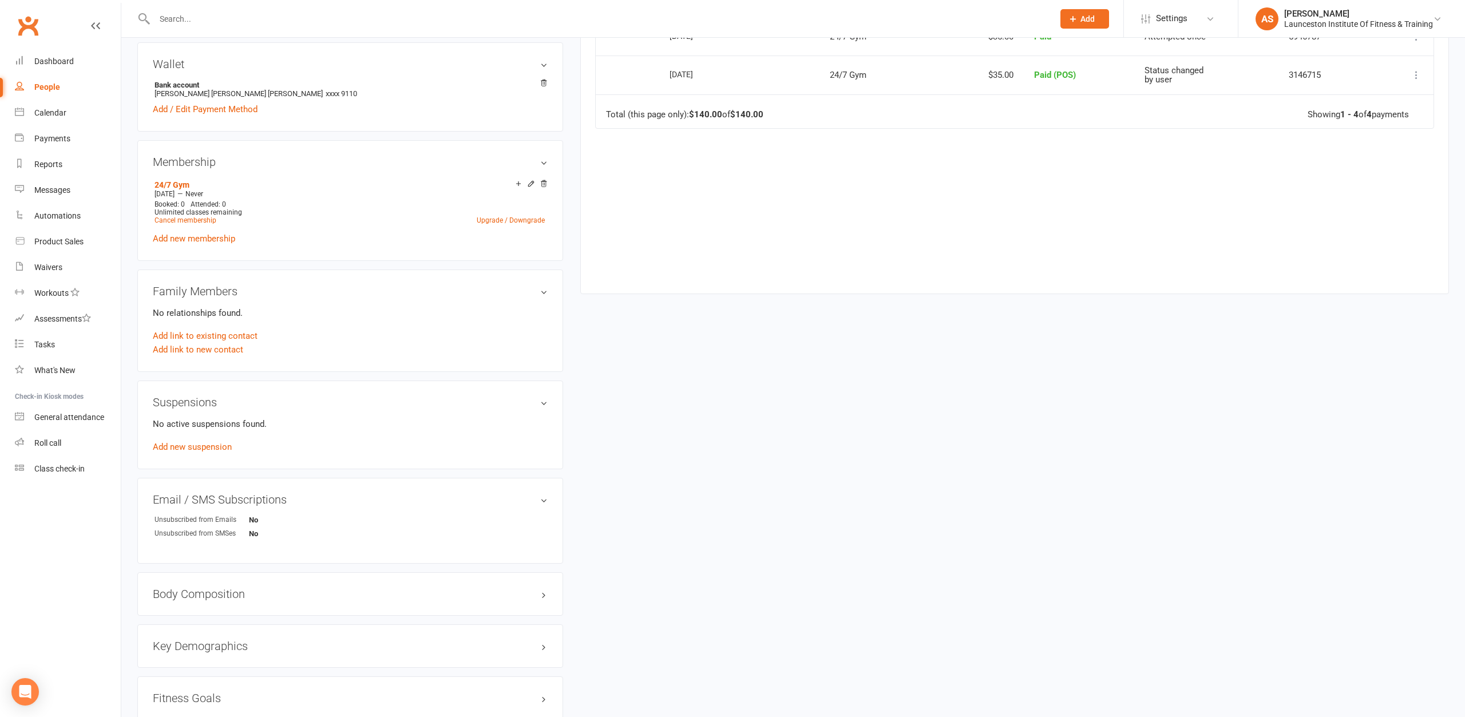
click at [184, 21] on input "text" at bounding box center [598, 19] width 895 height 16
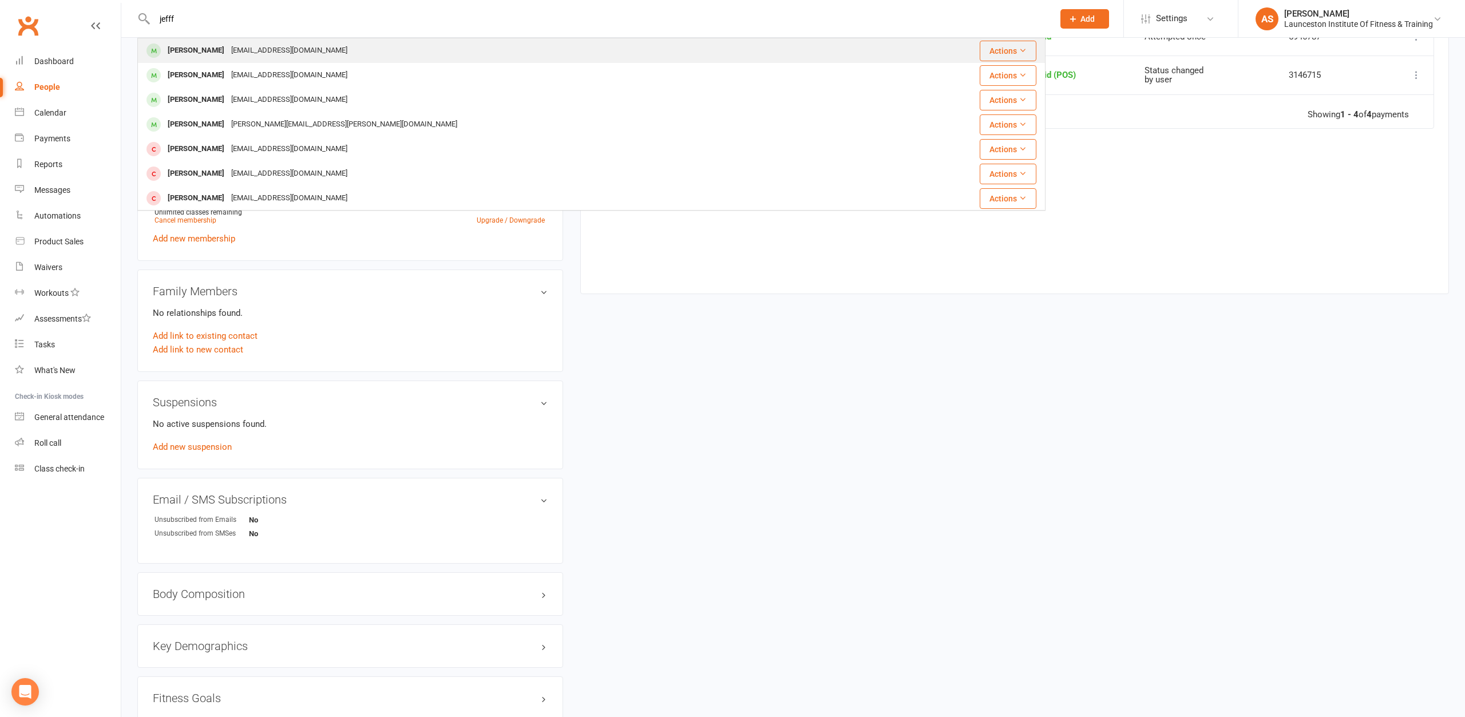
type input "jefff"
click at [228, 48] on div "[EMAIL_ADDRESS][DOMAIN_NAME]" at bounding box center [289, 50] width 123 height 17
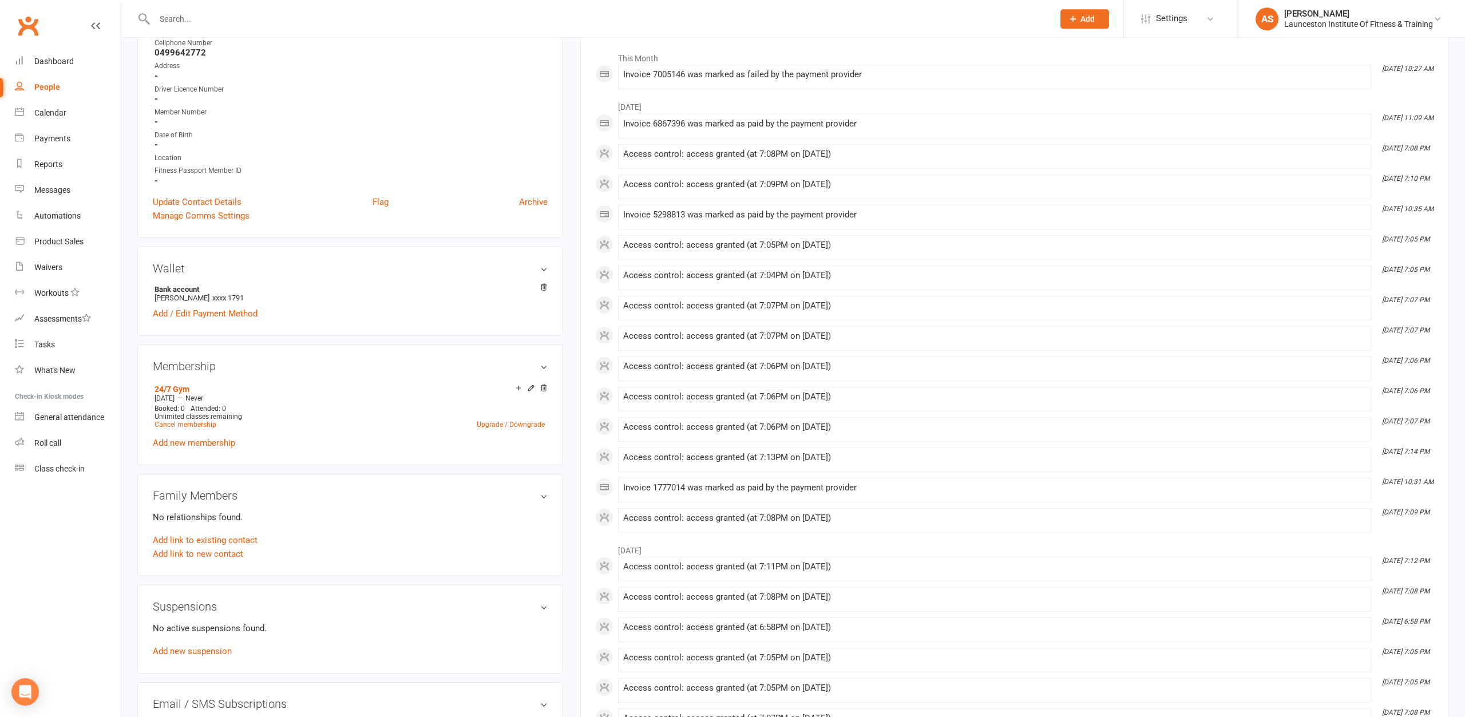
scroll to position [76, 0]
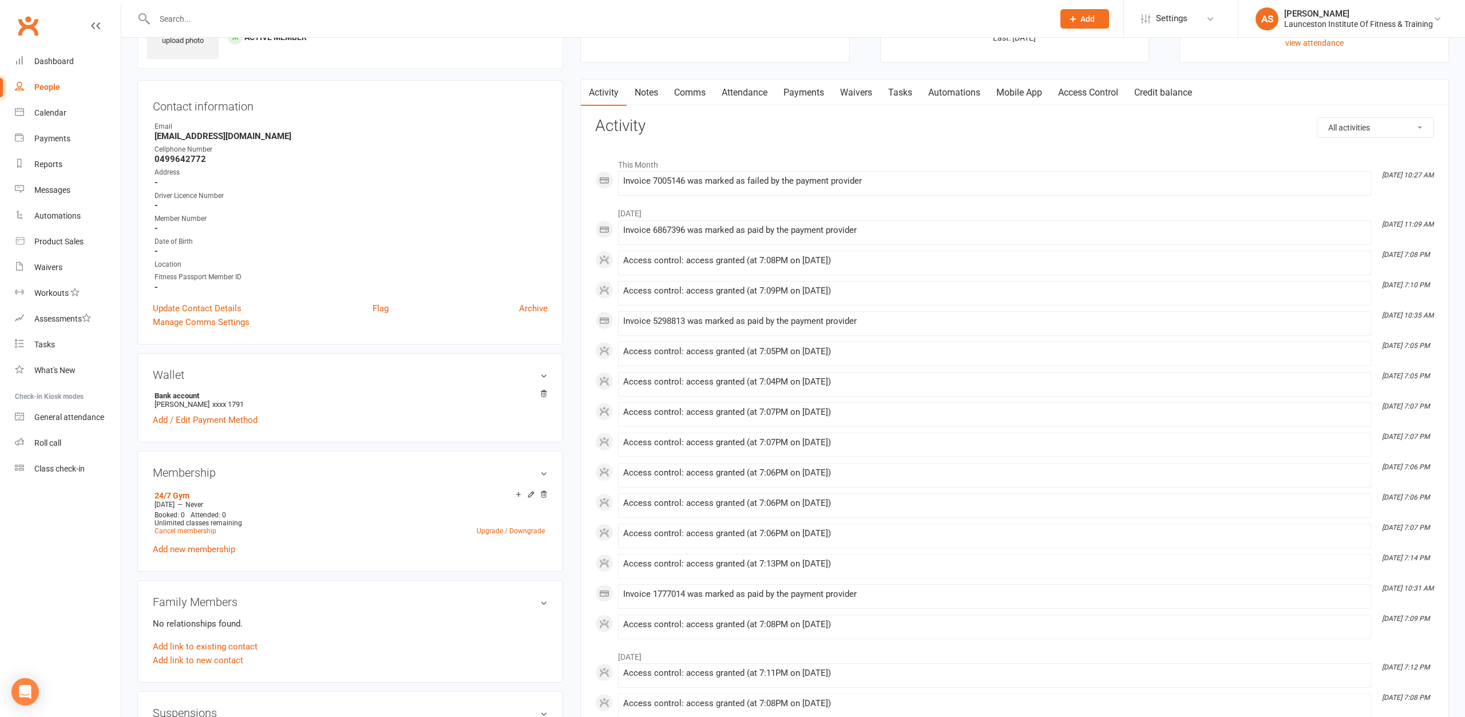
drag, startPoint x: 806, startPoint y: 91, endPoint x: 806, endPoint y: 103, distance: 12.0
click at [806, 92] on link "Payments" at bounding box center [804, 93] width 57 height 26
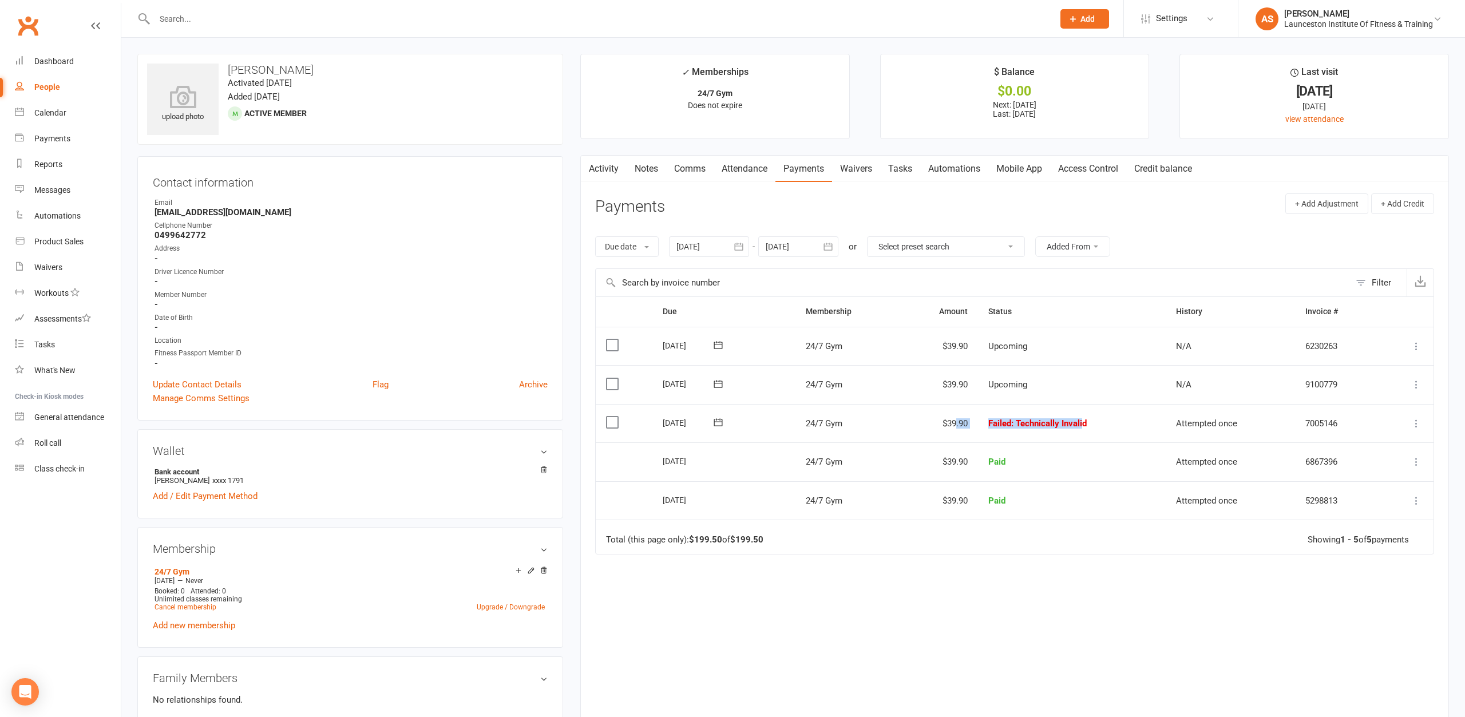
drag, startPoint x: 1083, startPoint y: 421, endPoint x: 962, endPoint y: 424, distance: 120.8
click at [954, 427] on tr "Select this [DATE] [PERSON_NAME] 24/7 Gym $39.90 Failed : Technically Invalid A…" at bounding box center [1015, 423] width 838 height 39
click at [1102, 429] on td "Failed : Technically Invalid" at bounding box center [1072, 423] width 188 height 39
drag, startPoint x: 1044, startPoint y: 429, endPoint x: 987, endPoint y: 430, distance: 56.7
click at [987, 430] on td "Failed : Technically Invalid" at bounding box center [1072, 423] width 188 height 39
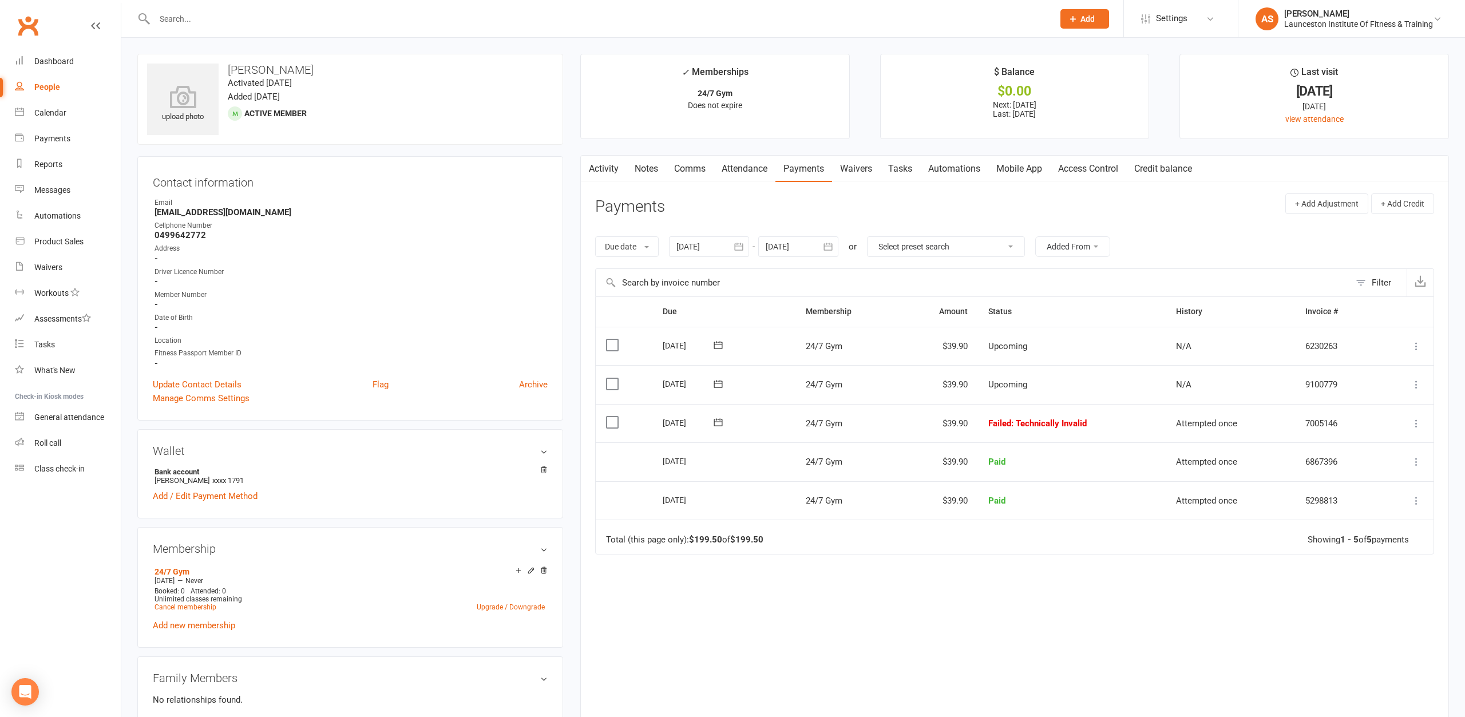
drag, startPoint x: 1094, startPoint y: 429, endPoint x: 1002, endPoint y: 431, distance: 91.6
click at [974, 432] on tr "Select this [DATE] [PERSON_NAME] 24/7 Gym $39.90 Failed : Technically Invalid A…" at bounding box center [1015, 423] width 838 height 39
click at [1110, 434] on td "Failed : Technically Invalid" at bounding box center [1072, 423] width 188 height 39
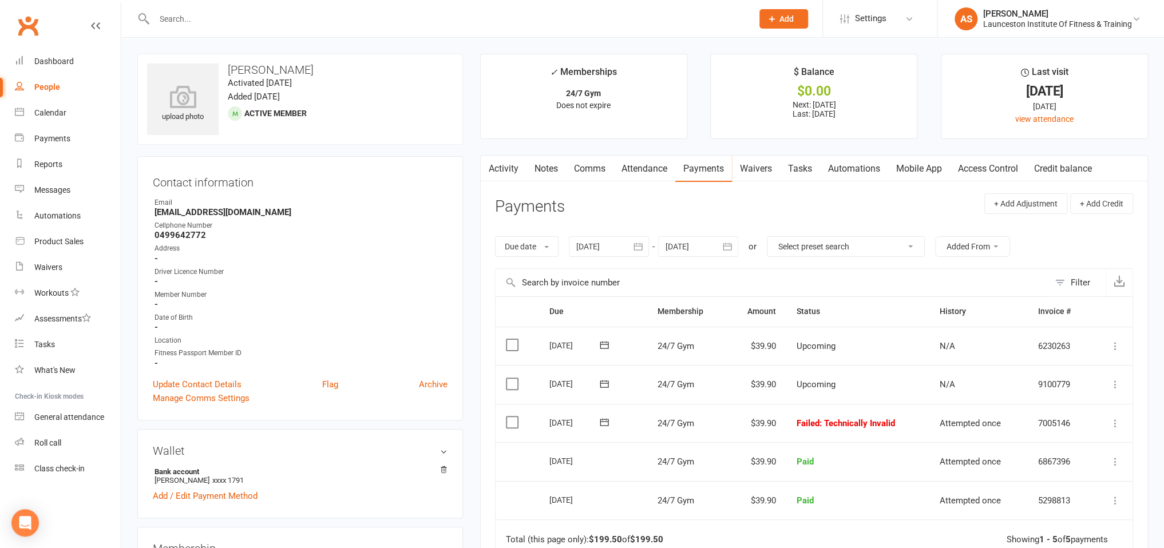
click at [185, 18] on input "text" at bounding box center [448, 19] width 594 height 16
click at [184, 11] on input "text" at bounding box center [448, 19] width 594 height 16
paste input "[PERSON_NAME]"
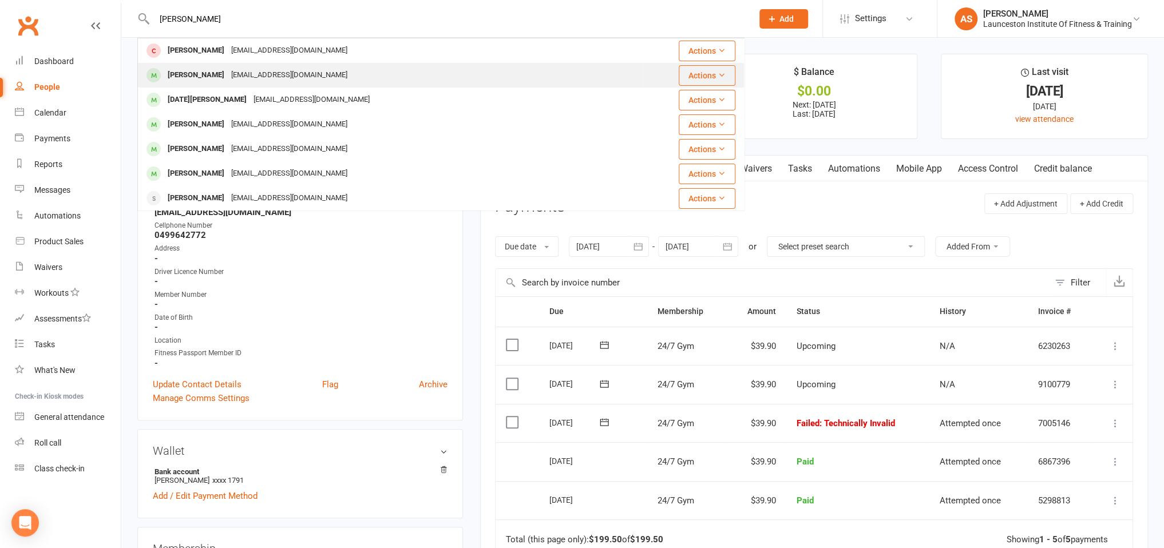
type input "[PERSON_NAME]"
click at [243, 79] on div "[EMAIL_ADDRESS][DOMAIN_NAME]" at bounding box center [289, 75] width 123 height 17
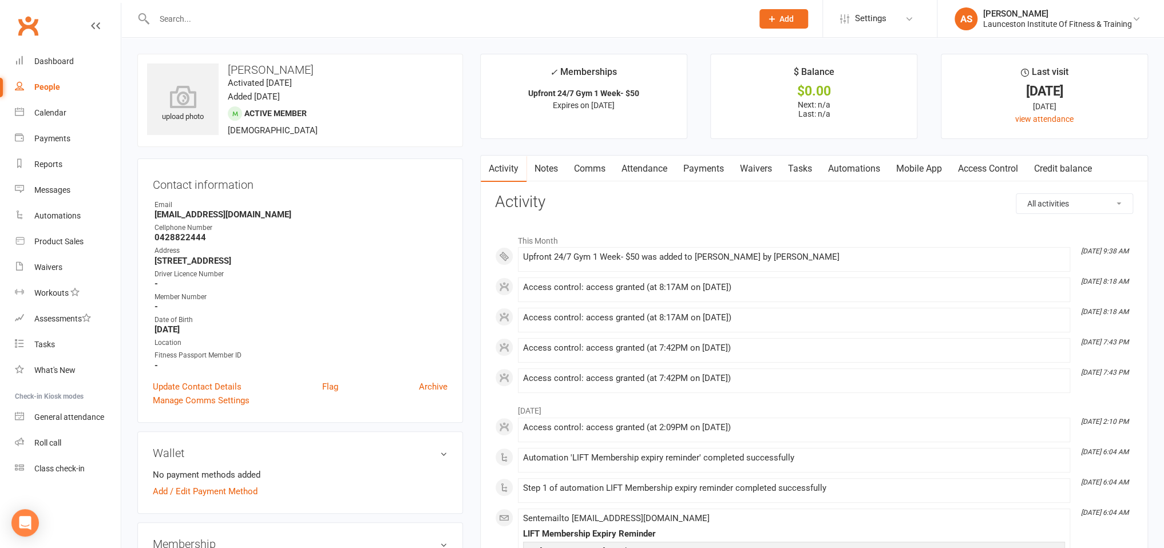
click at [1018, 168] on link "Access Control" at bounding box center [988, 169] width 76 height 26
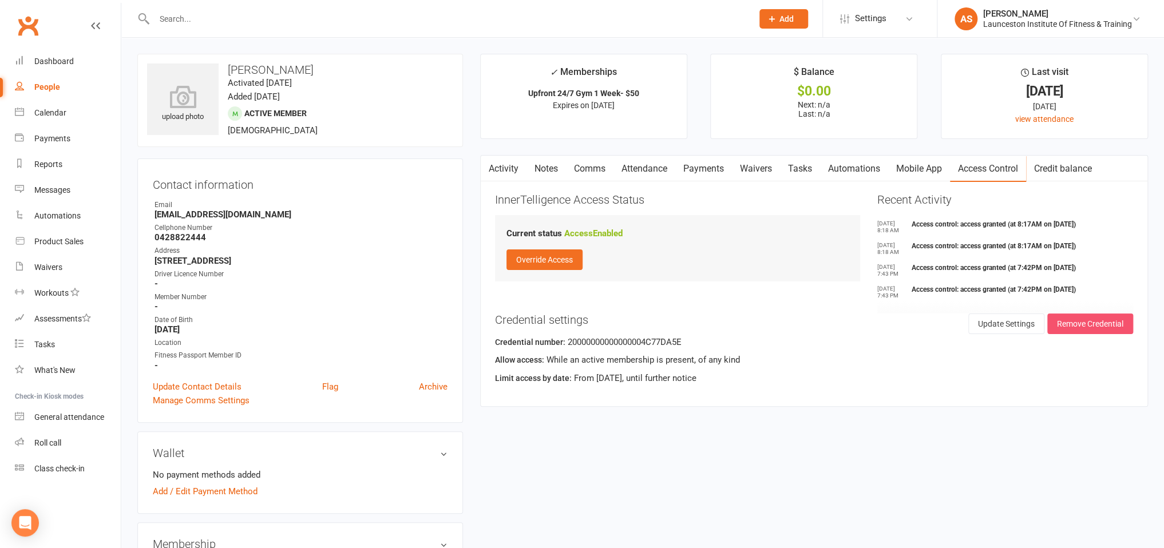
click at [1081, 326] on button "Remove Credential" at bounding box center [1090, 324] width 86 height 21
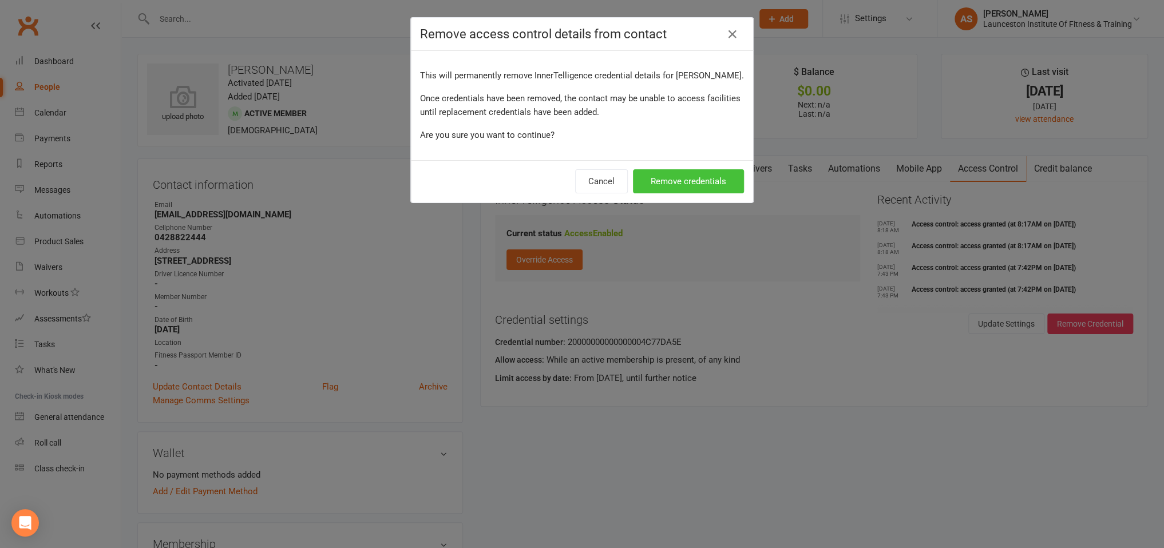
click at [731, 186] on button "Remove credentials" at bounding box center [688, 181] width 111 height 24
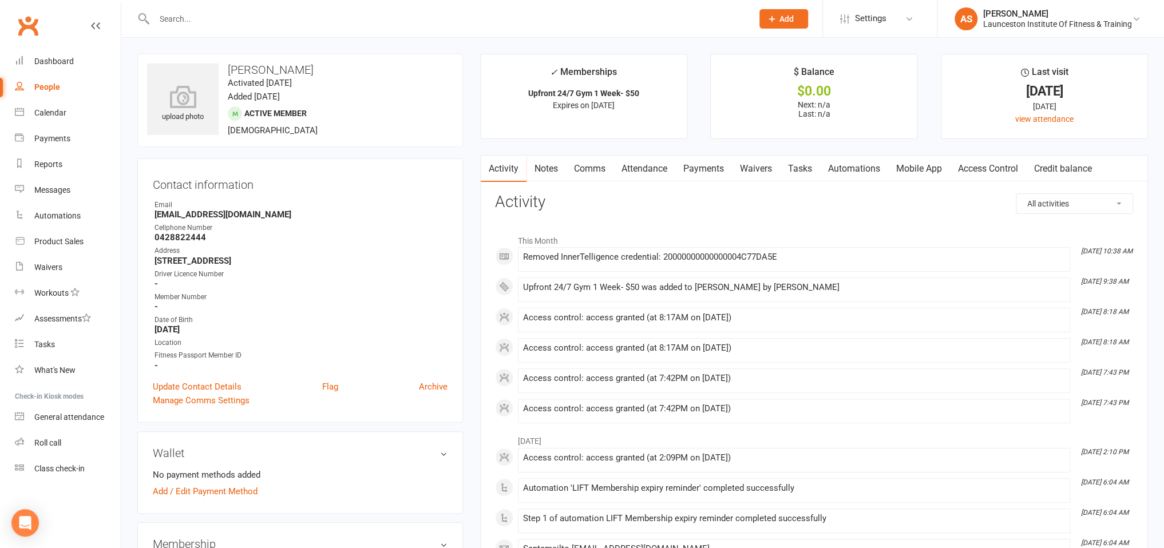
click at [969, 168] on link "Access Control" at bounding box center [988, 169] width 76 height 26
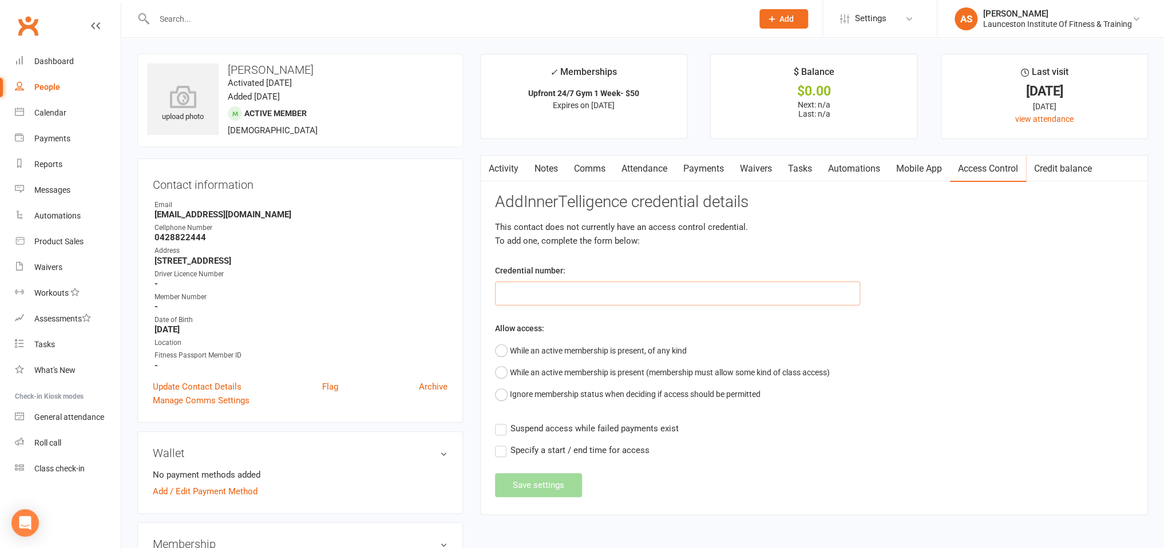
paste input "20000000000000004C4214CE"
type input "20000000000000004C4214CE"
drag, startPoint x: 588, startPoint y: 351, endPoint x: 573, endPoint y: 430, distance: 79.9
click at [589, 351] on button "While an active membership is present, of any kind" at bounding box center [591, 351] width 192 height 22
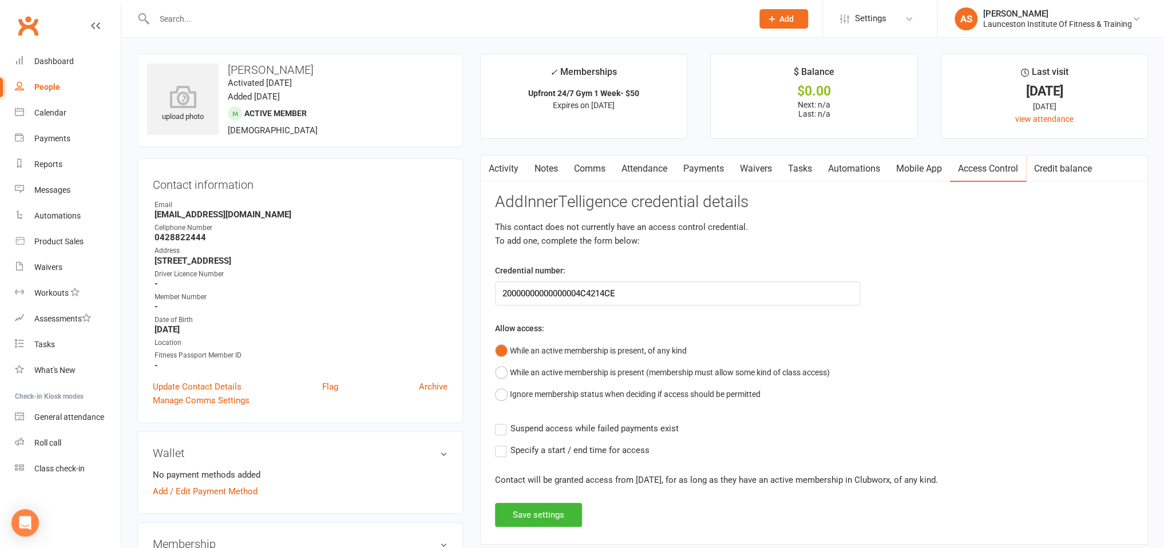
click at [580, 418] on div "Add InnerTelligence credential details This contact does not currently have an …" at bounding box center [814, 360] width 638 height 334
click at [569, 422] on span "Suspend access while failed payments exist" at bounding box center [595, 428] width 168 height 12
click at [569, 422] on input "Suspend access while failed payments exist" at bounding box center [587, 422] width 184 height 0
click at [537, 520] on button "Save settings" at bounding box center [538, 515] width 87 height 24
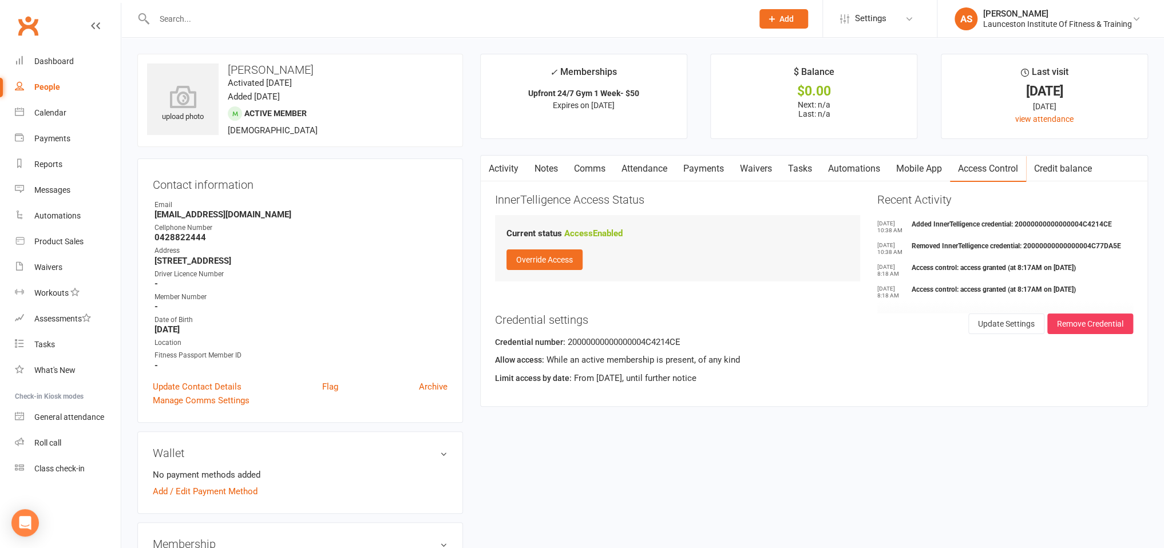
click at [186, 26] on input "text" at bounding box center [448, 19] width 594 height 16
click at [188, 17] on input "text" at bounding box center [448, 19] width 594 height 16
click at [52, 109] on div "Calendar" at bounding box center [50, 112] width 32 height 9
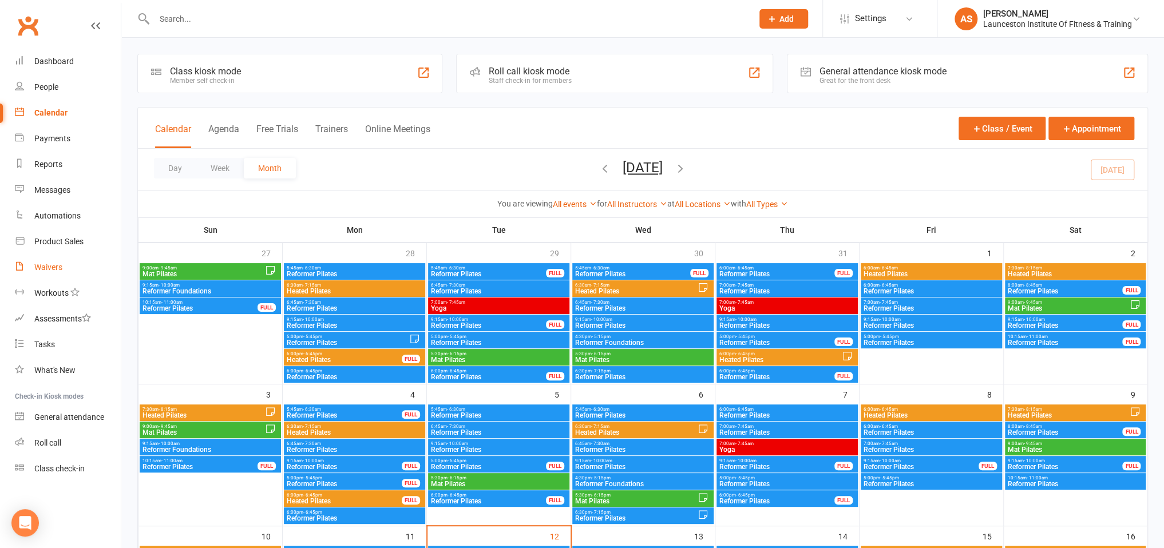
click at [49, 266] on div "Waivers" at bounding box center [48, 267] width 28 height 9
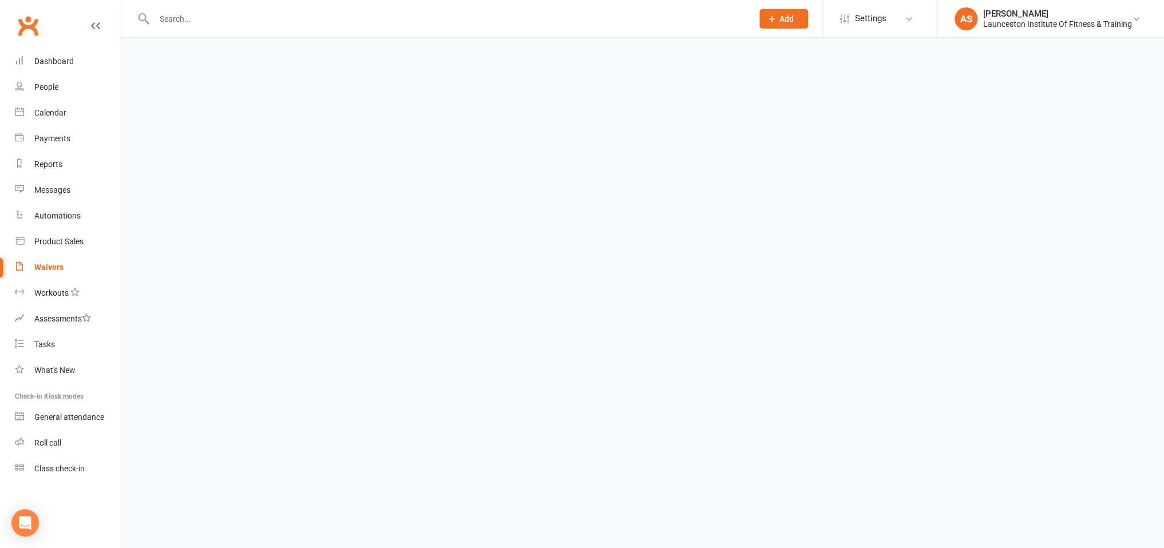
select select "100"
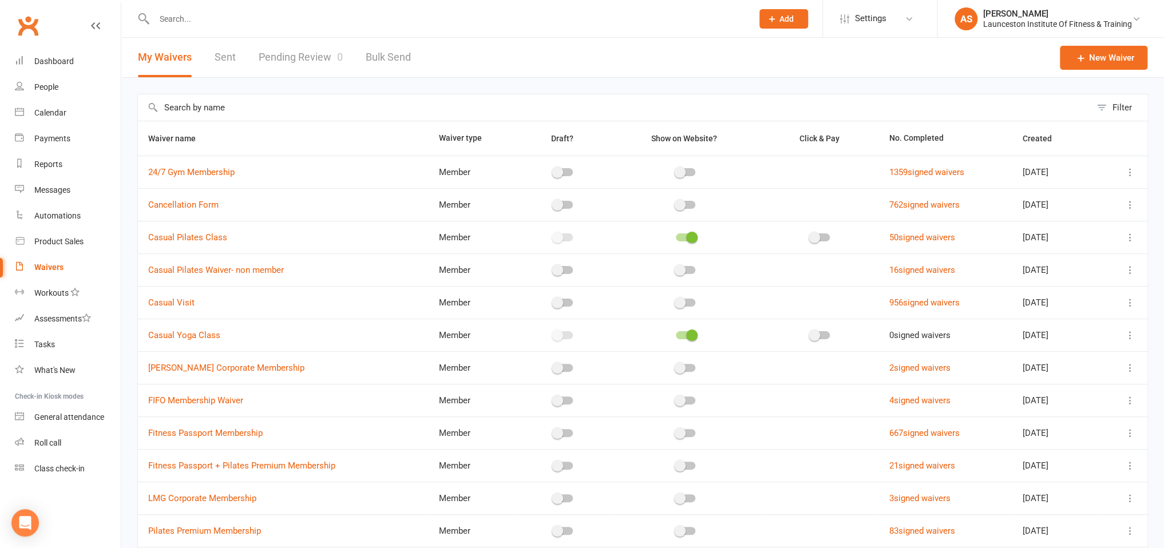
click at [305, 65] on link "Pending Review 0" at bounding box center [301, 57] width 84 height 39
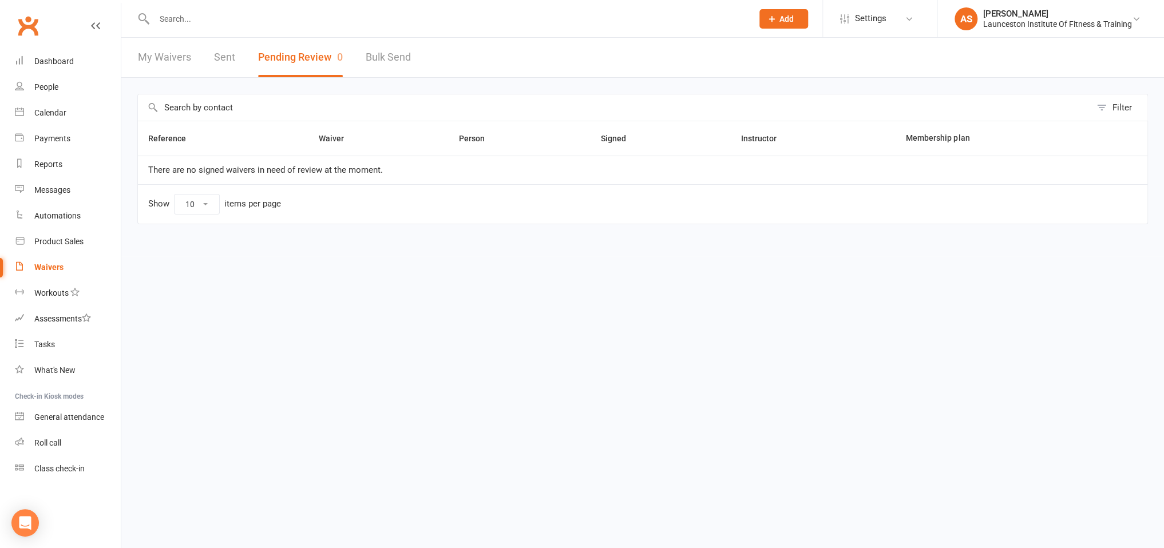
click at [56, 266] on div "Waivers" at bounding box center [48, 267] width 29 height 9
select select "100"
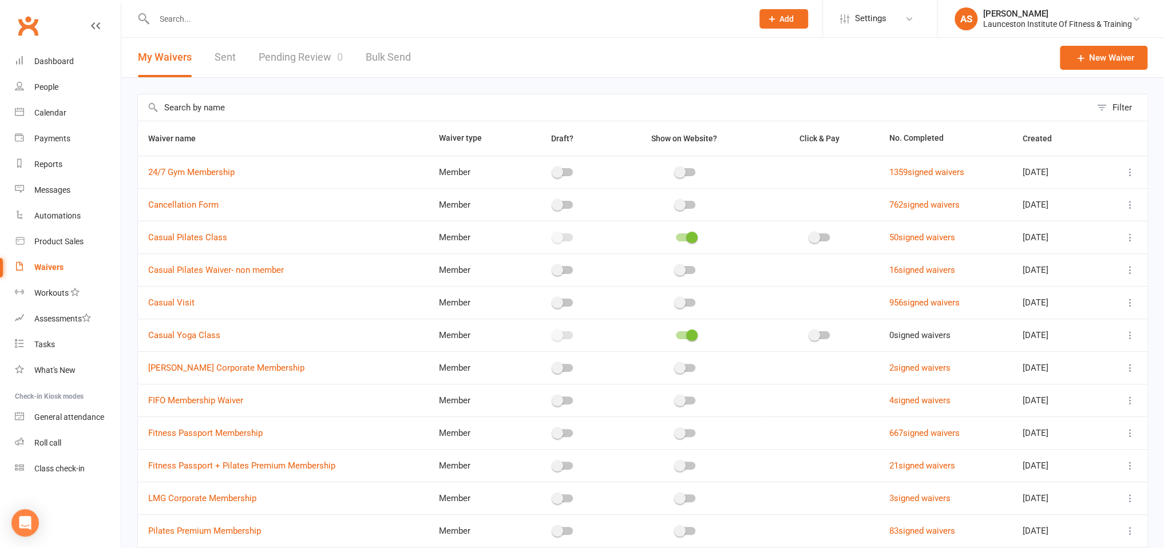
click at [285, 60] on link "Pending Review 0" at bounding box center [301, 57] width 84 height 39
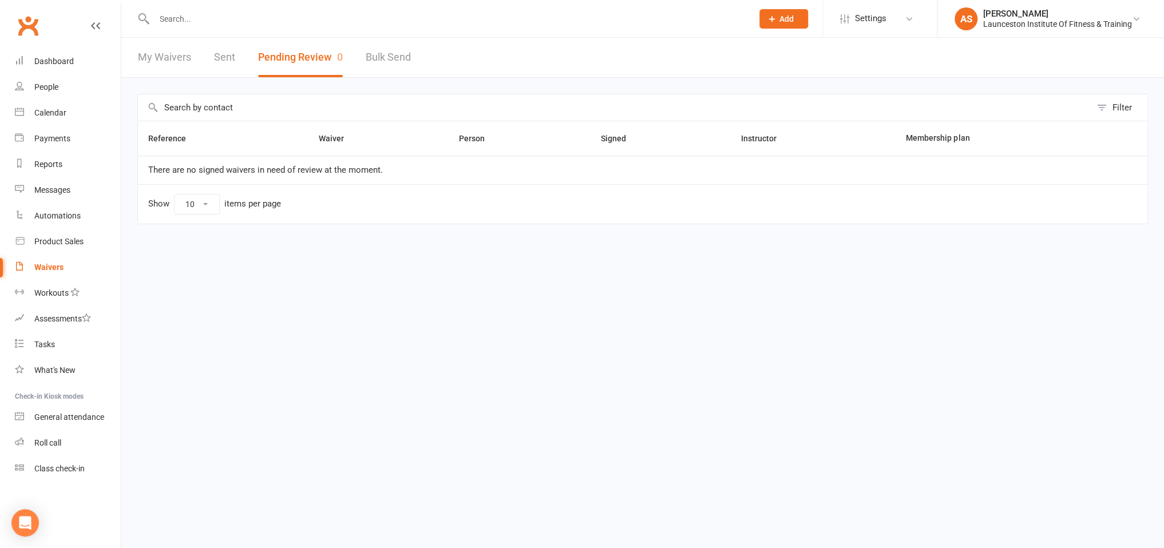
click at [375, 50] on link "Bulk Send" at bounding box center [388, 57] width 45 height 39
select select "active_members"
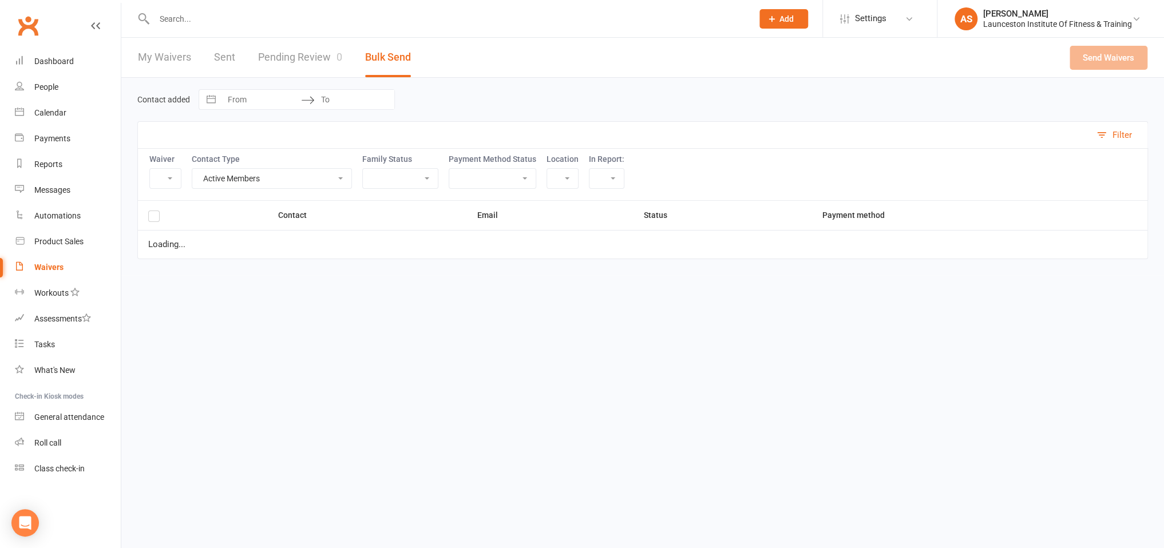
click at [323, 57] on link "Pending Review 0" at bounding box center [300, 57] width 84 height 39
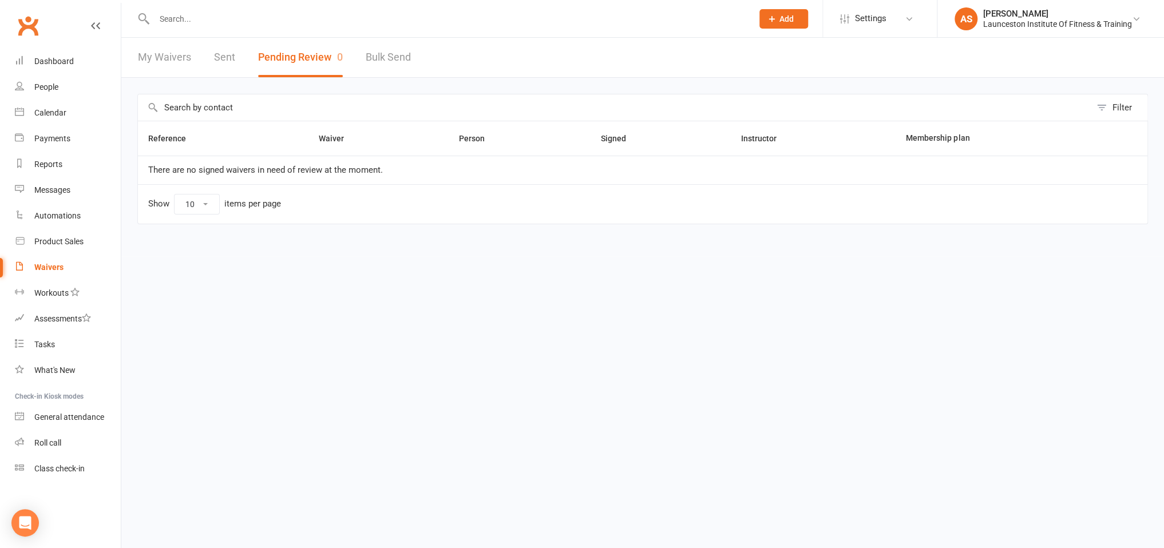
click at [396, 61] on link "Bulk Send" at bounding box center [388, 57] width 45 height 39
select select "active_members"
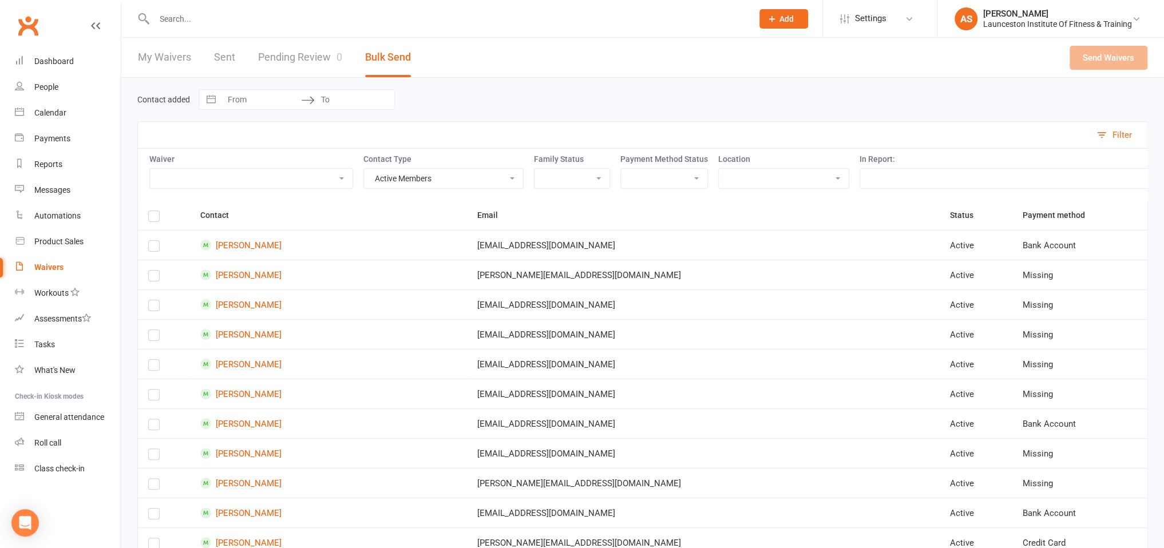
click at [290, 56] on link "Pending Review 0" at bounding box center [300, 57] width 84 height 39
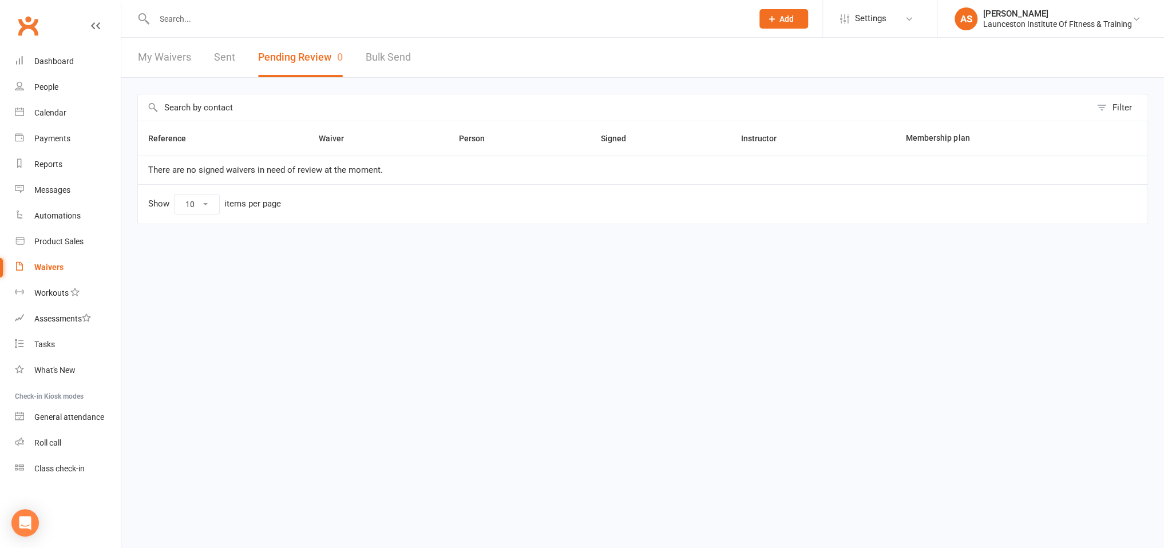
click at [372, 63] on link "Bulk Send" at bounding box center [388, 57] width 45 height 39
select select "active_members"
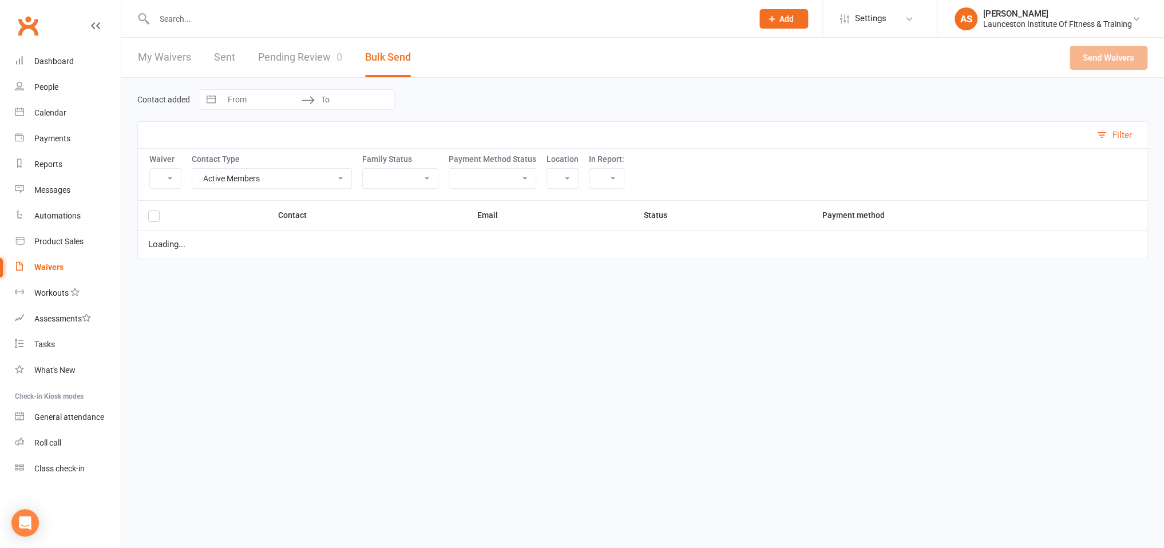
click at [278, 54] on link "Pending Review 0" at bounding box center [300, 57] width 84 height 39
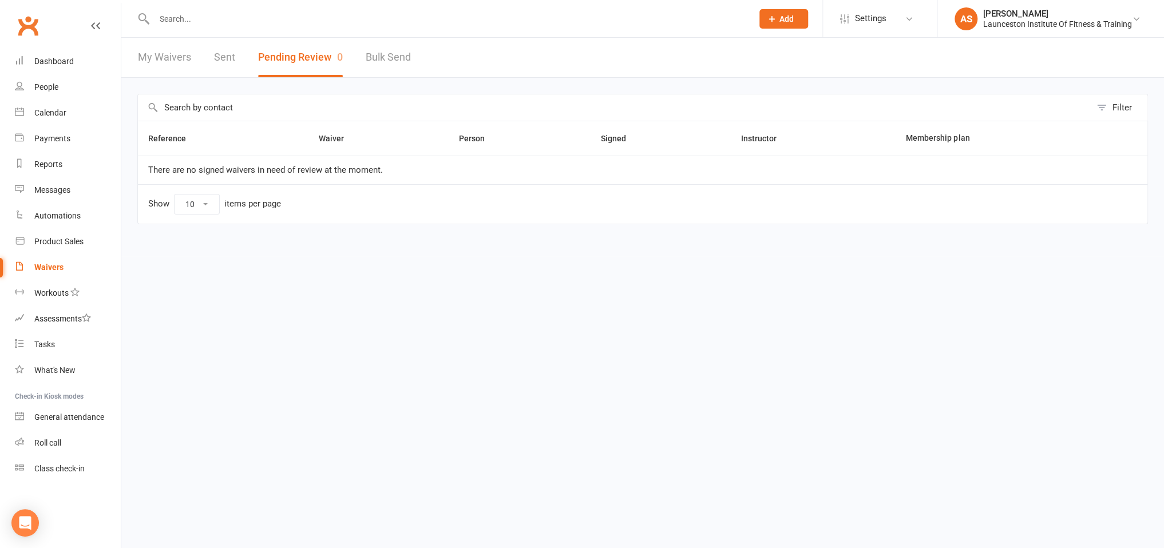
click at [275, 57] on button "Pending Review 0" at bounding box center [300, 57] width 85 height 39
click at [381, 52] on link "Bulk Send" at bounding box center [388, 57] width 45 height 39
select select "active_members"
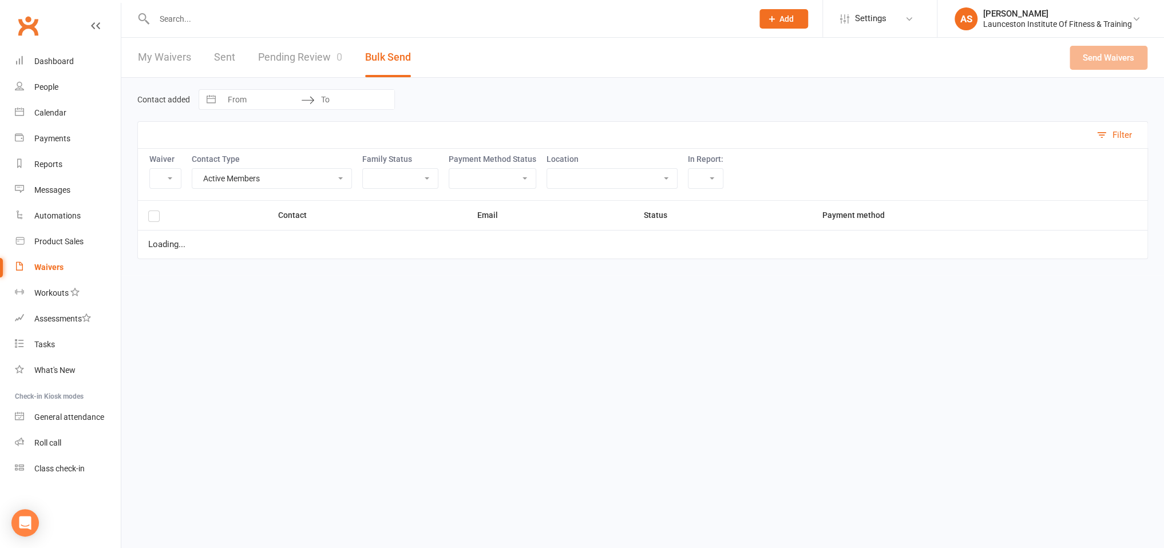
drag, startPoint x: 381, startPoint y: 52, endPoint x: 319, endPoint y: 61, distance: 62.6
click at [319, 61] on link "Pending Review 0" at bounding box center [300, 57] width 84 height 39
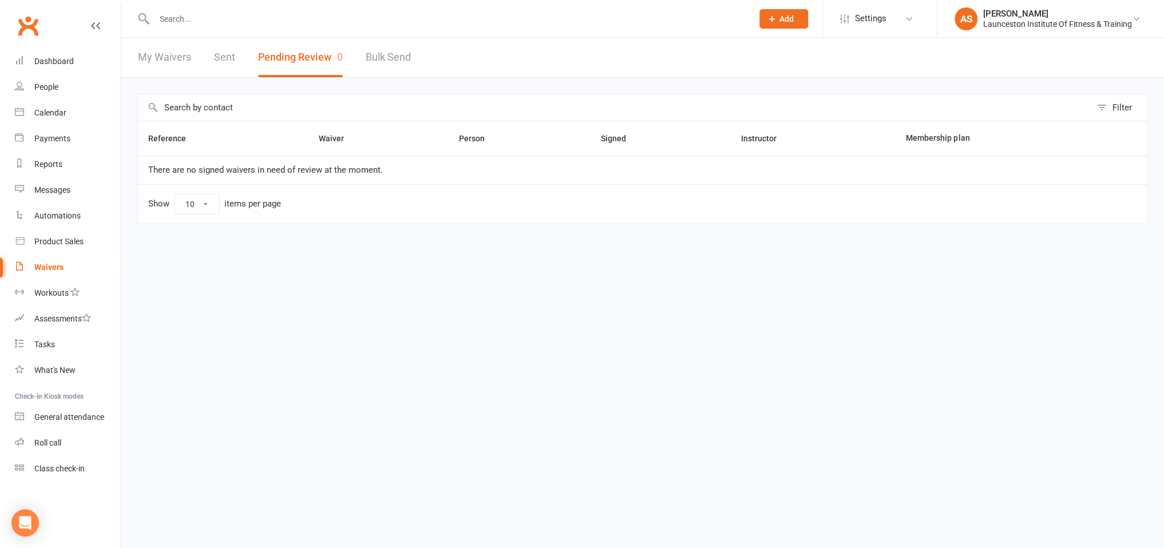
click at [381, 56] on link "Bulk Send" at bounding box center [388, 57] width 45 height 39
select select "active_members"
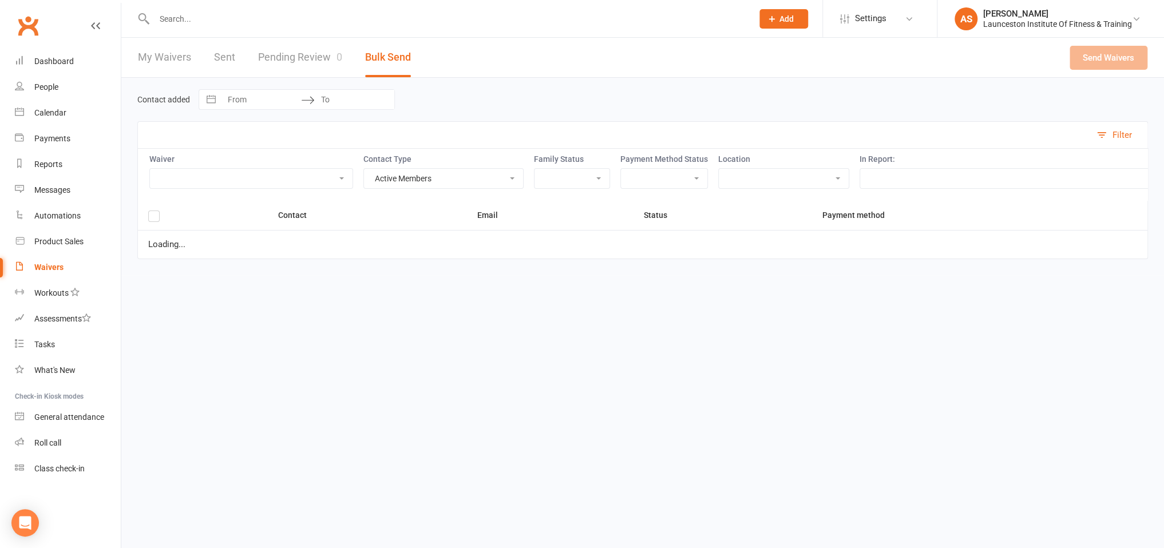
click at [280, 68] on link "Pending Review 0" at bounding box center [300, 57] width 84 height 39
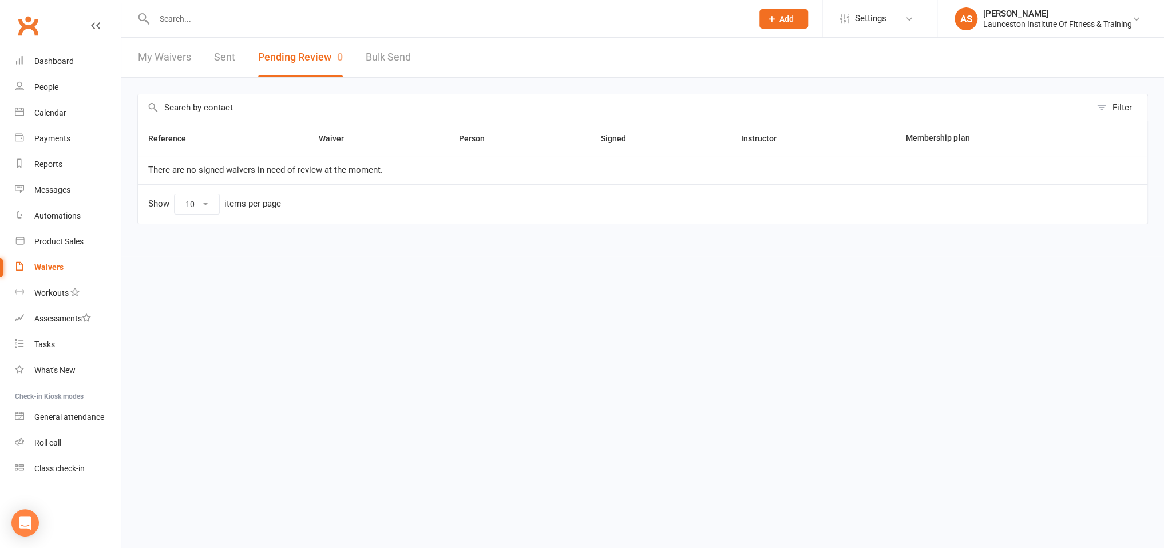
click at [385, 59] on link "Bulk Send" at bounding box center [388, 57] width 45 height 39
select select "active_members"
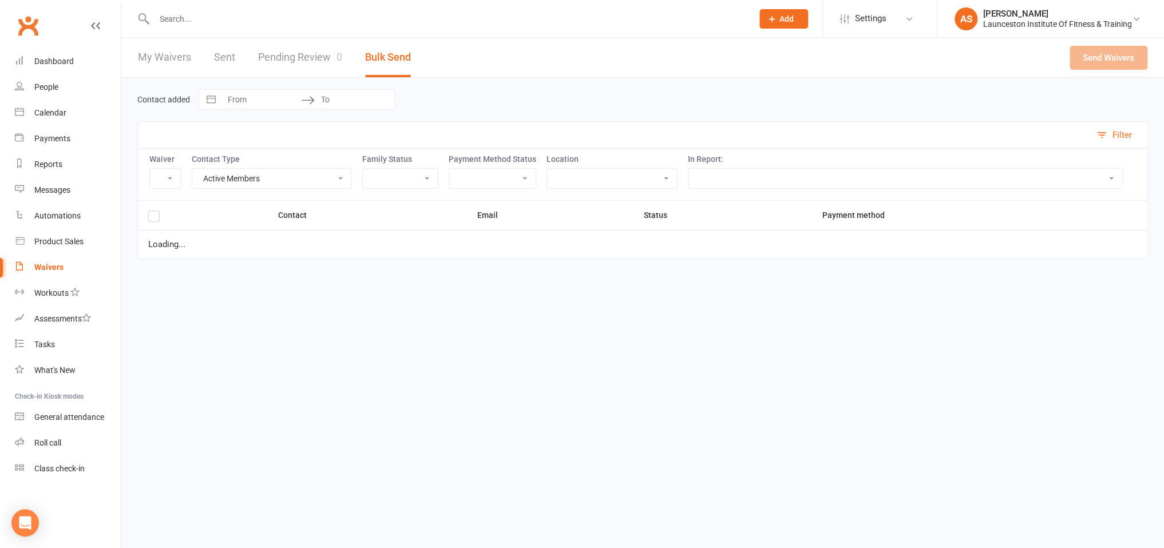
click at [317, 64] on link "Pending Review 0" at bounding box center [300, 57] width 84 height 39
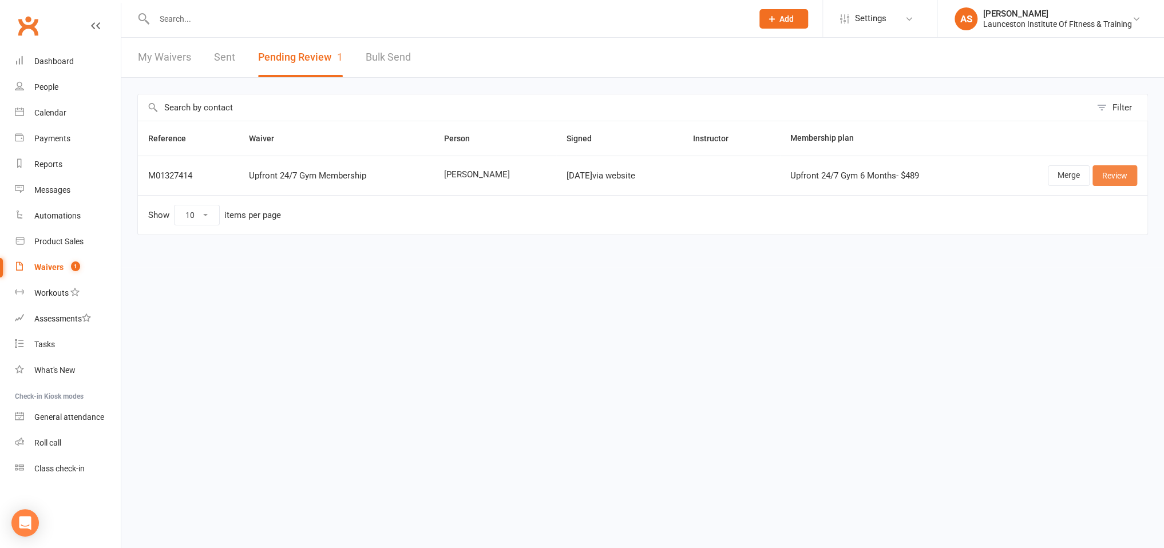
click at [1118, 175] on link "Review" at bounding box center [1115, 175] width 45 height 21
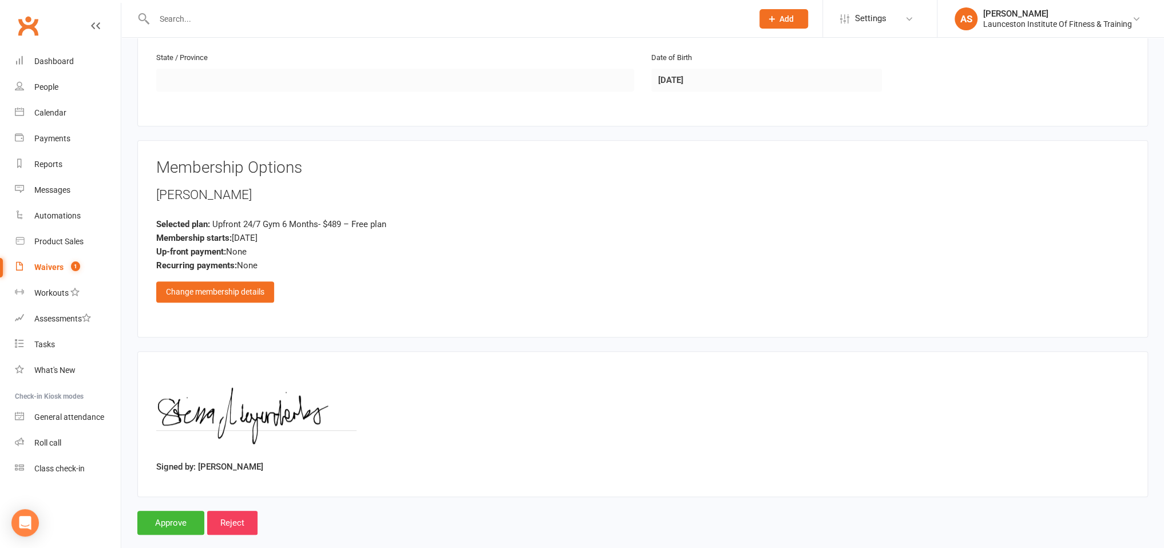
scroll to position [437, 0]
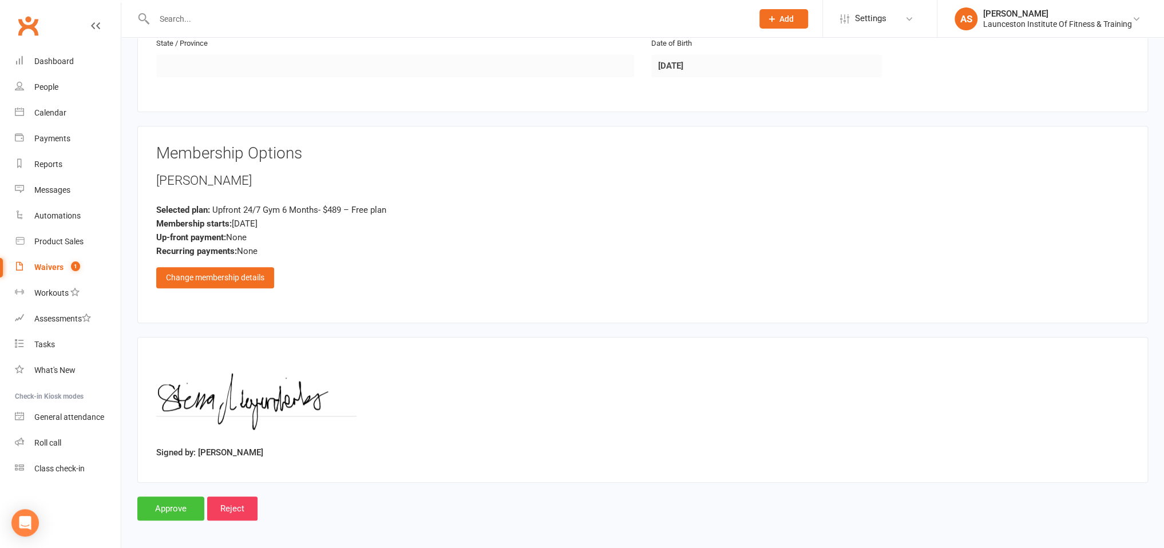
click at [169, 512] on input "Approve" at bounding box center [170, 509] width 67 height 24
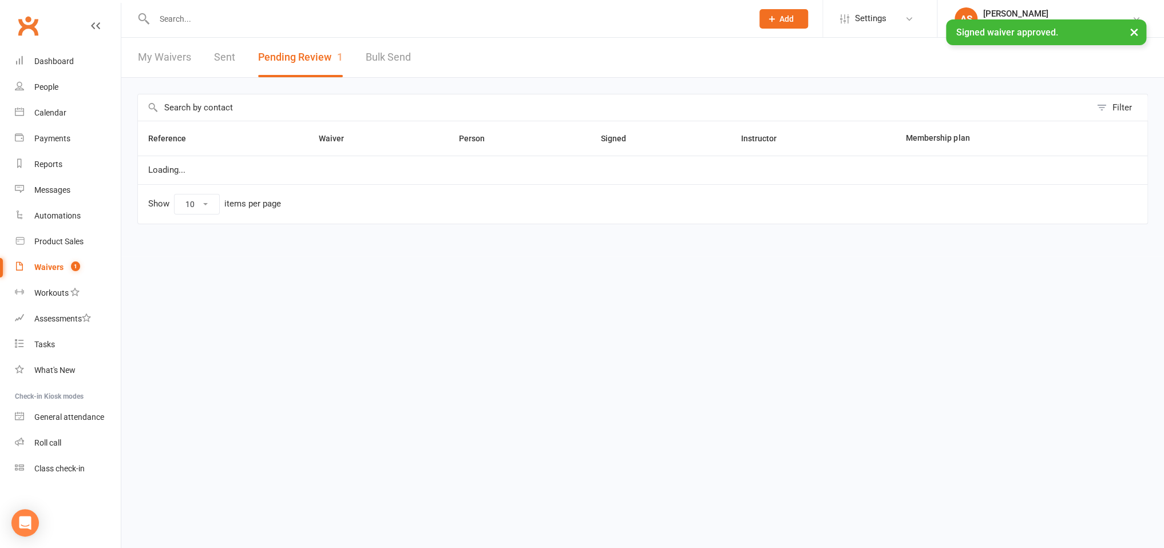
click at [216, 14] on input "text" at bounding box center [448, 19] width 594 height 16
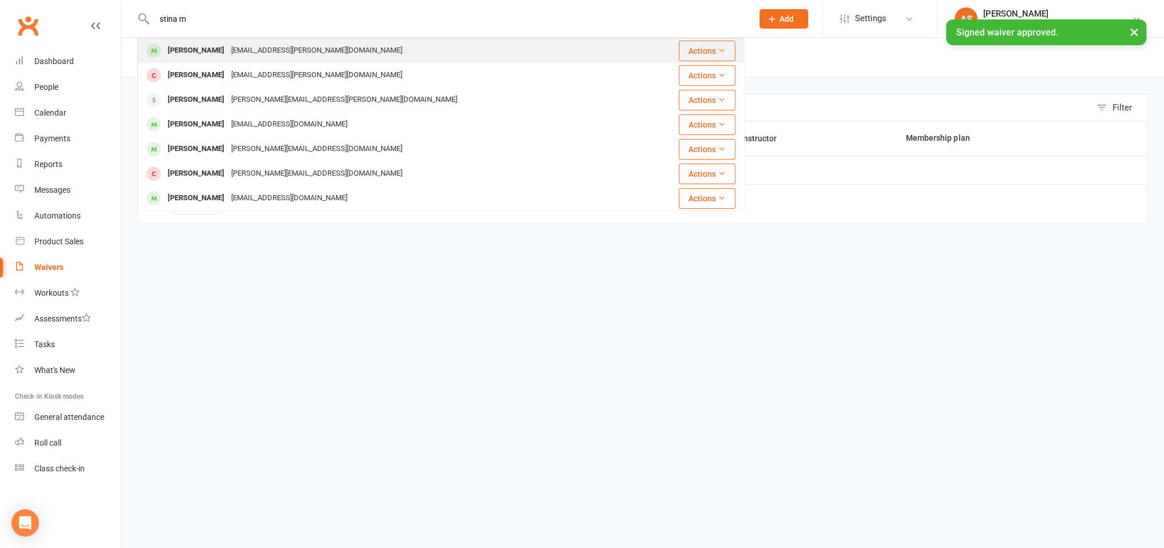
type input "stina m"
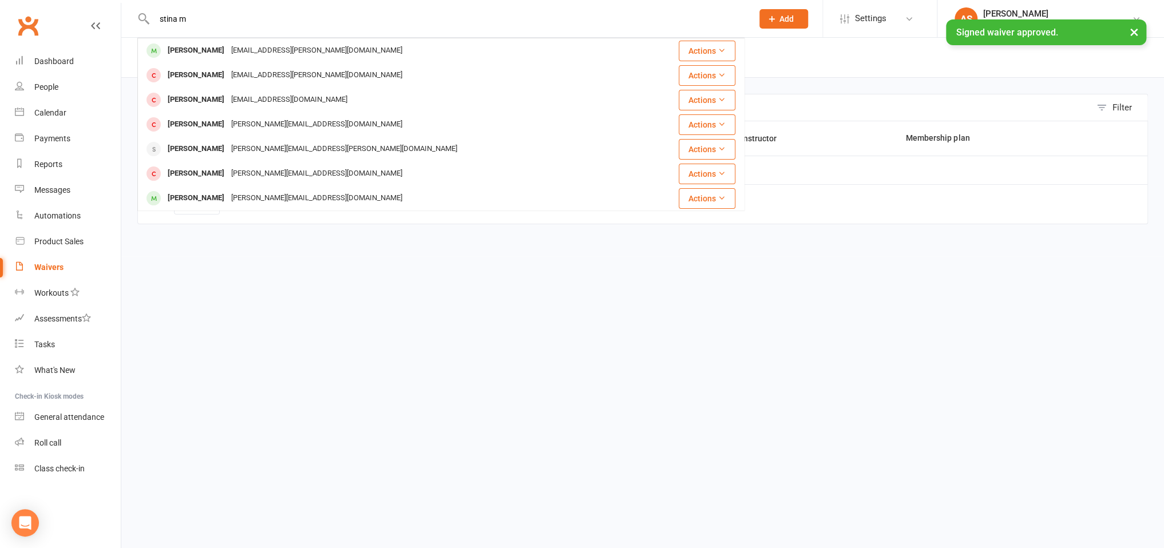
drag, startPoint x: 243, startPoint y: 51, endPoint x: 422, endPoint y: 82, distance: 181.2
click at [244, 51] on div "[EMAIL_ADDRESS][PERSON_NAME][DOMAIN_NAME]" at bounding box center [317, 50] width 178 height 17
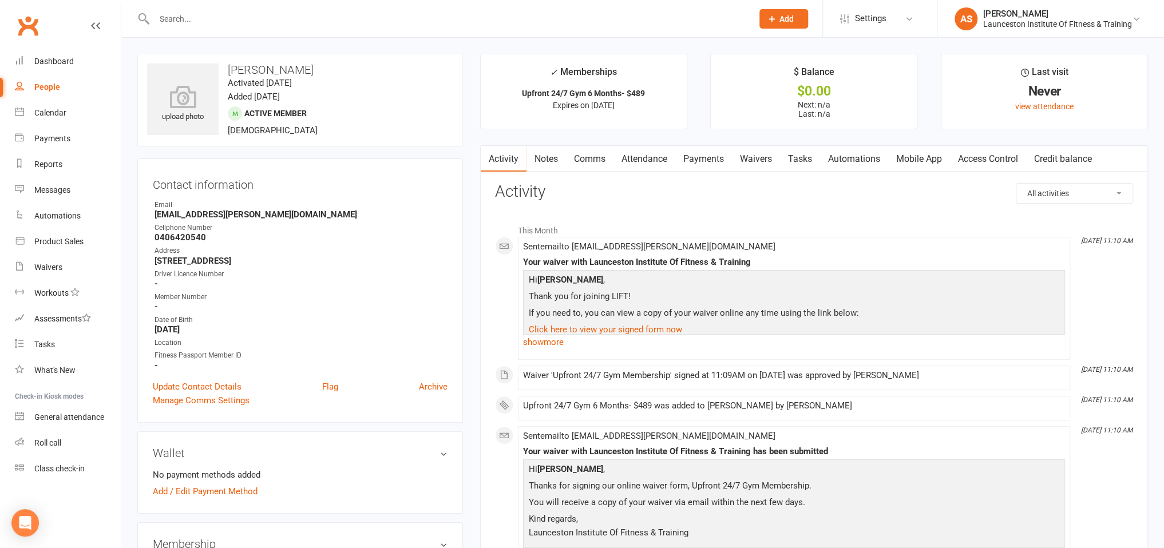
click at [971, 163] on link "Access Control" at bounding box center [988, 159] width 76 height 26
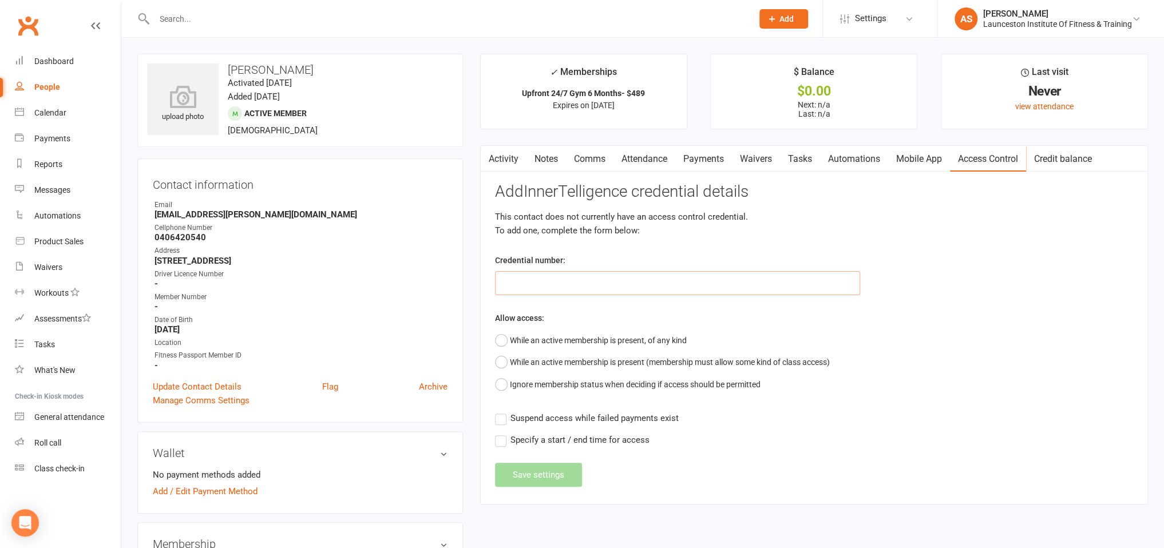
click at [583, 283] on input "text" at bounding box center [677, 283] width 365 height 24
paste input "2000000000000000495FFC1E"
type input "2000000000000000495FFC1E"
click at [556, 338] on button "While an active membership is present, of any kind" at bounding box center [591, 341] width 192 height 22
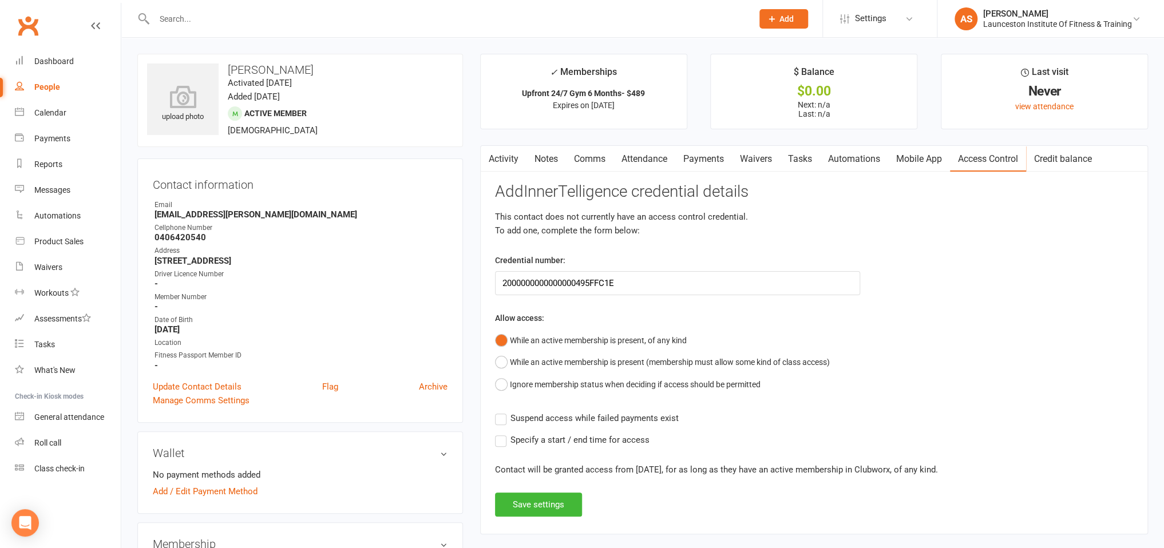
click at [503, 426] on div "Add InnerTelligence credential details This contact does not currently have an …" at bounding box center [814, 350] width 638 height 334
drag, startPoint x: 500, startPoint y: 418, endPoint x: 511, endPoint y: 420, distance: 10.6
click at [500, 417] on label "Suspend access while failed payments exist" at bounding box center [587, 419] width 184 height 14
click at [500, 412] on input "Suspend access while failed payments exist" at bounding box center [587, 412] width 184 height 0
click at [562, 501] on button "Save settings" at bounding box center [538, 505] width 87 height 24
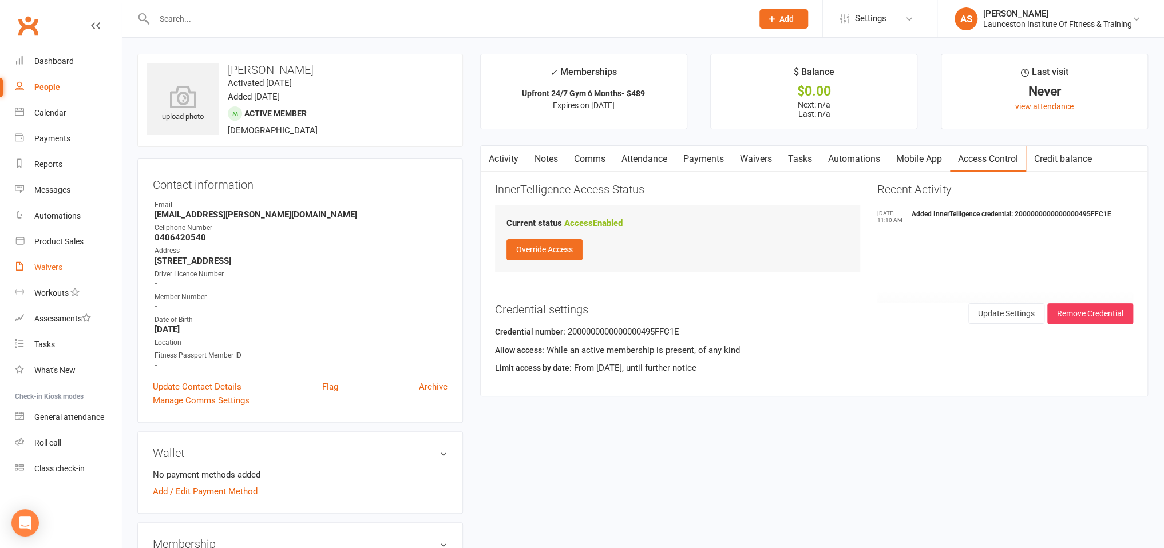
click at [59, 267] on div "Waivers" at bounding box center [48, 267] width 28 height 9
select select "100"
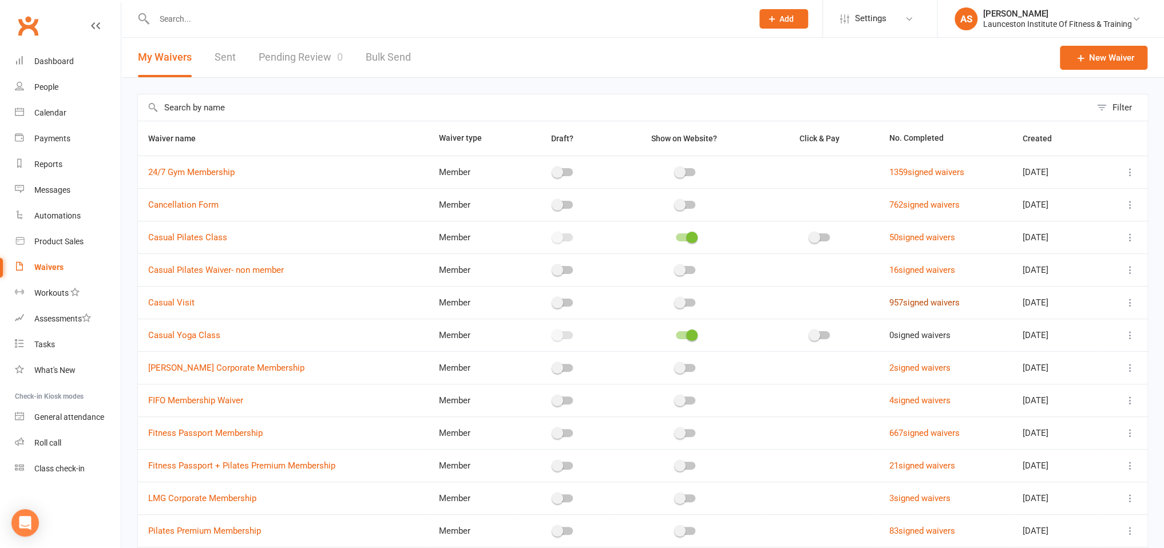
click at [926, 300] on link "957 signed waivers" at bounding box center [924, 303] width 70 height 10
select select "100"
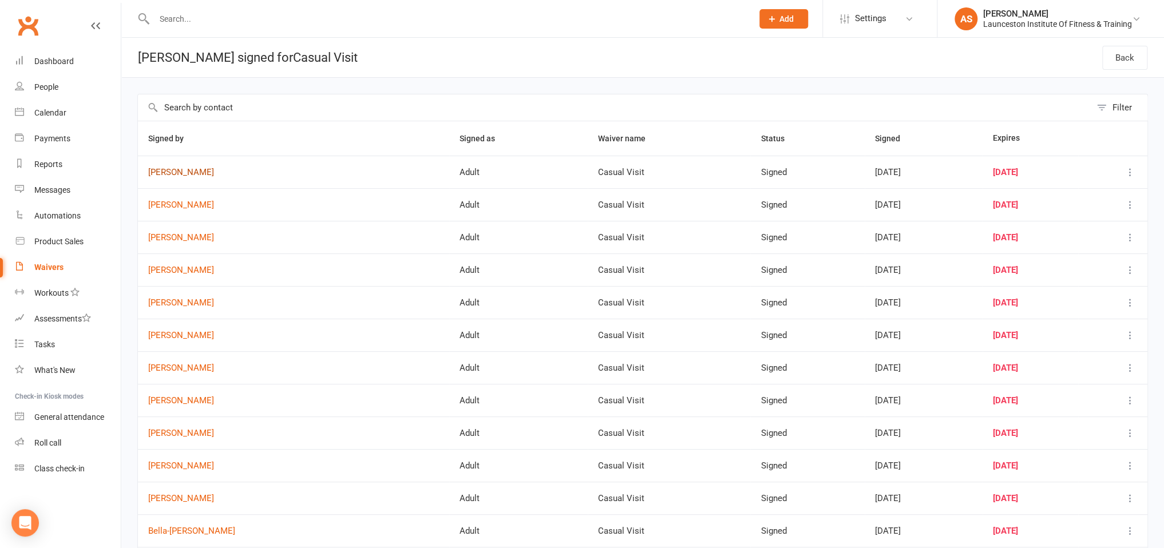
click at [161, 175] on link "[PERSON_NAME]" at bounding box center [293, 173] width 291 height 10
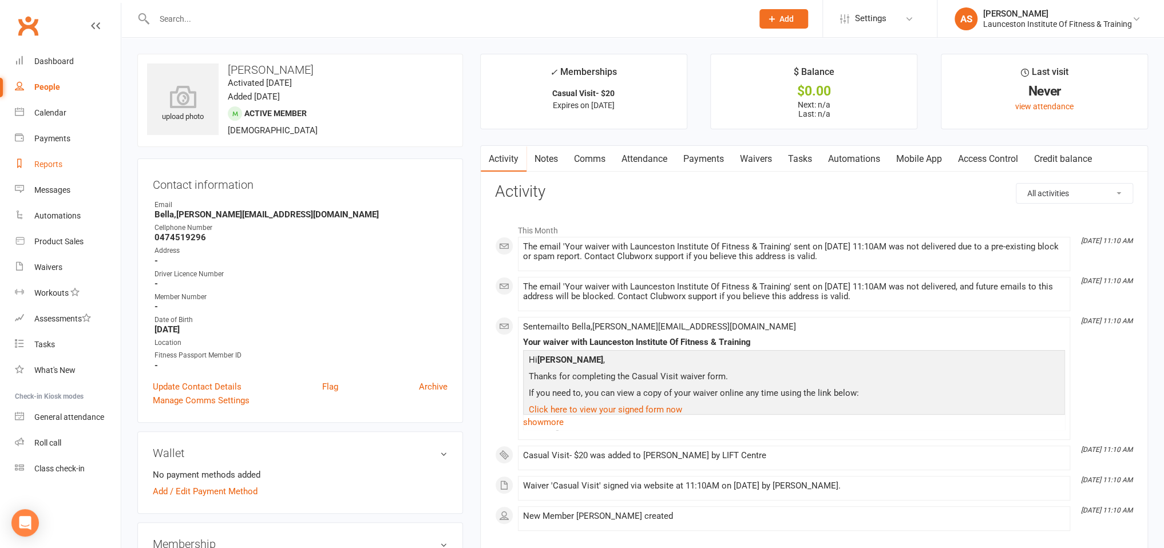
click at [53, 164] on div "Reports" at bounding box center [48, 164] width 28 height 9
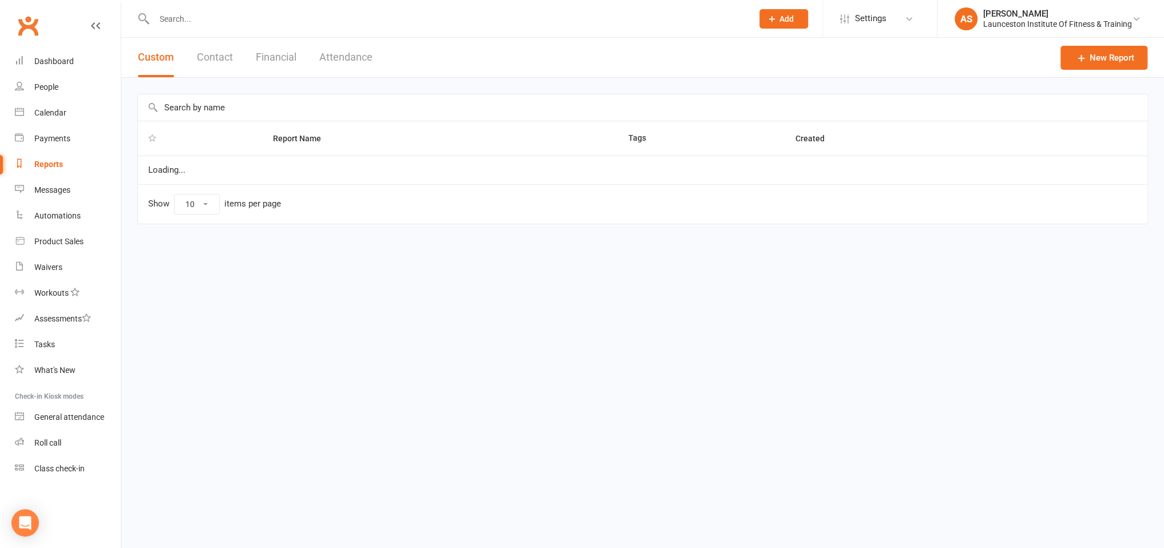
select select "100"
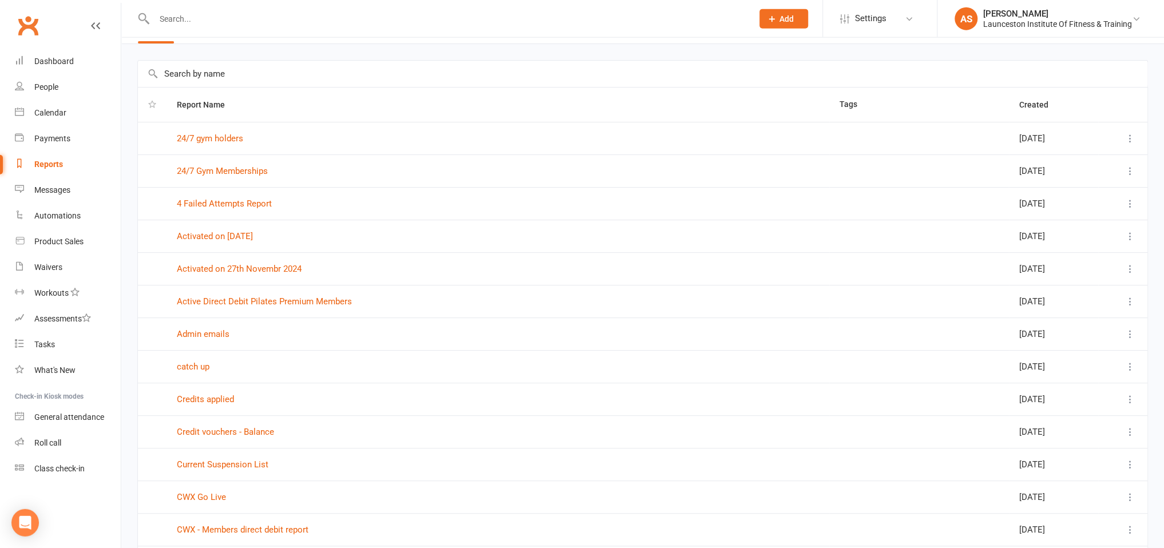
scroll to position [60, 0]
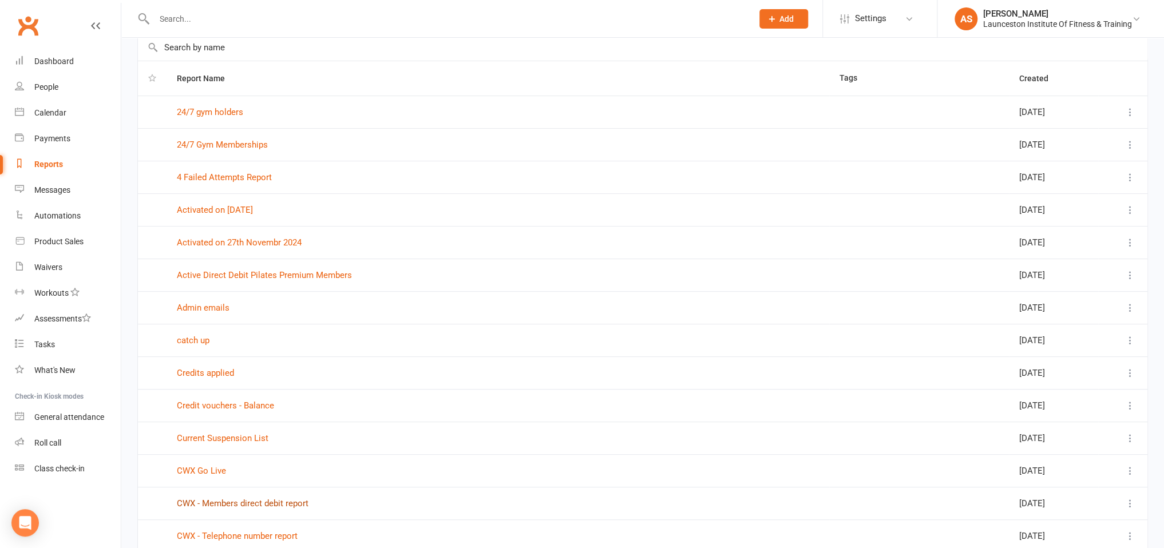
click at [230, 501] on link "CWX - Members direct debit report" at bounding box center [243, 504] width 132 height 10
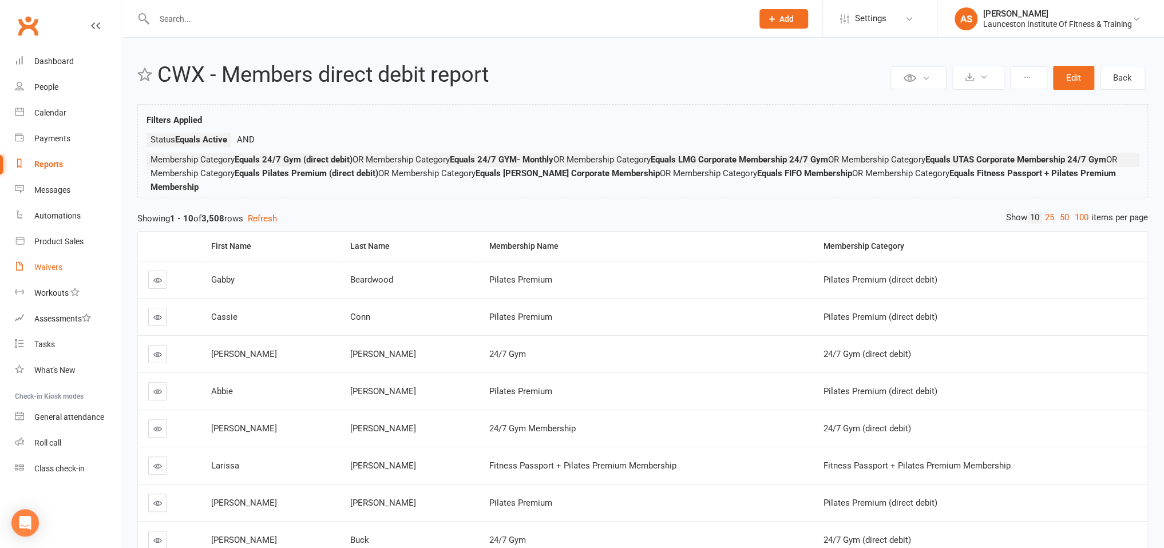
click at [53, 267] on div "Waivers" at bounding box center [48, 267] width 28 height 9
select select "100"
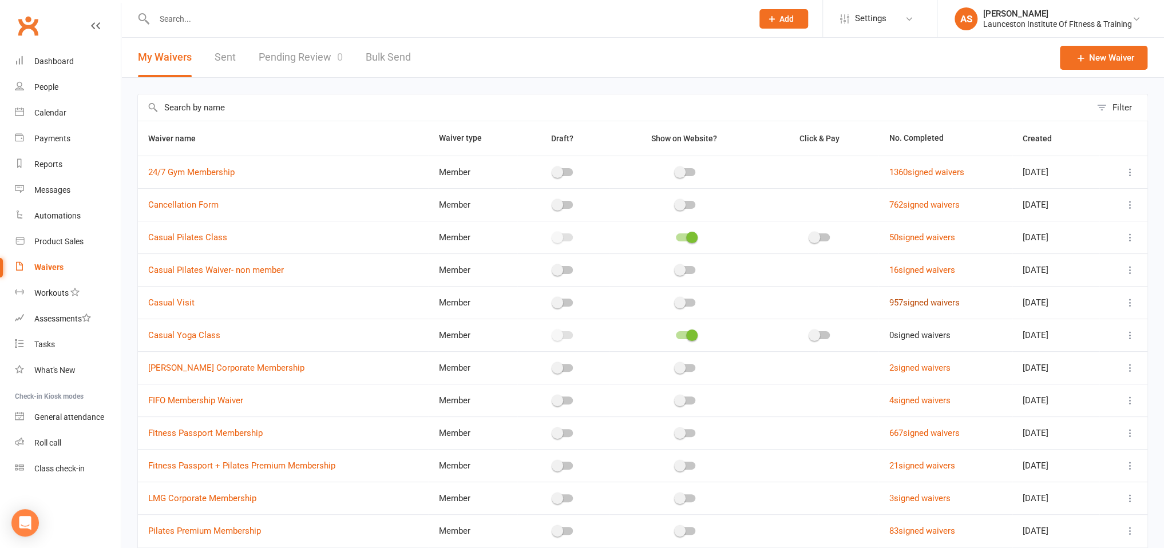
click at [890, 302] on link "957 signed waivers" at bounding box center [924, 303] width 70 height 10
select select "100"
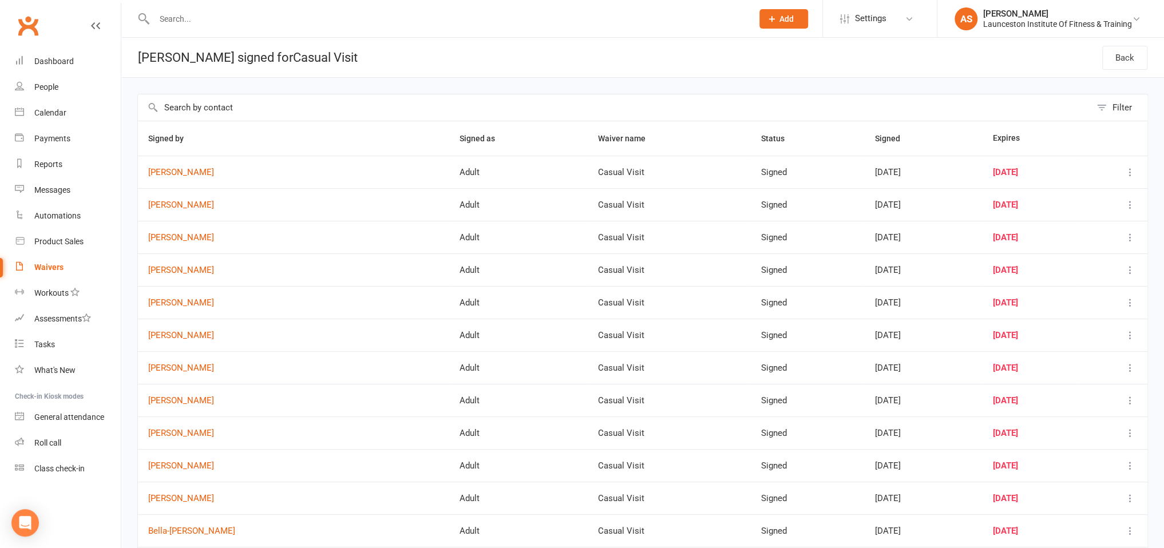
click at [48, 269] on div "Waivers" at bounding box center [48, 267] width 29 height 9
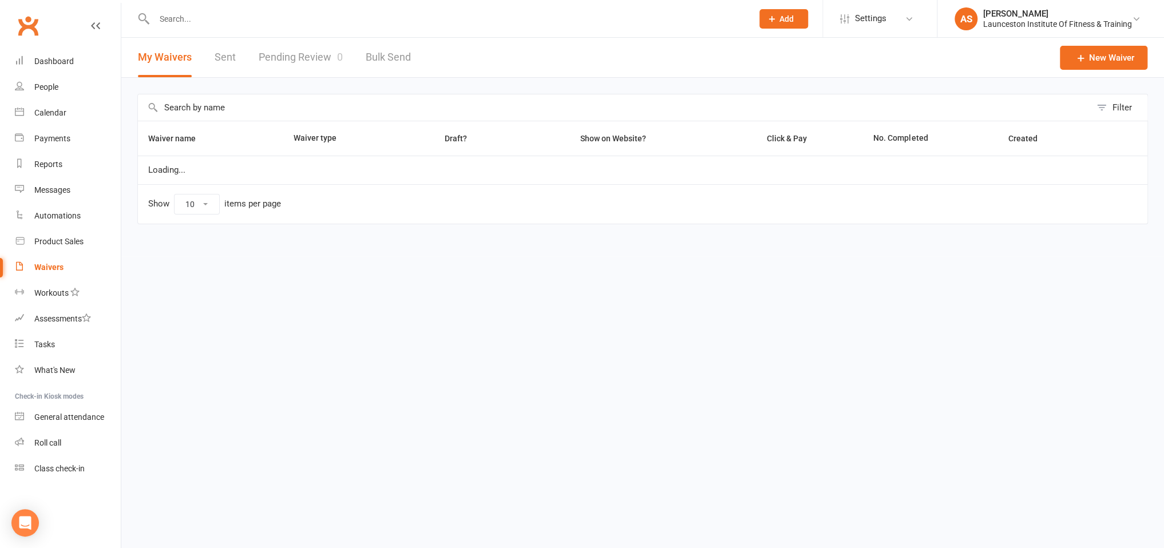
select select "100"
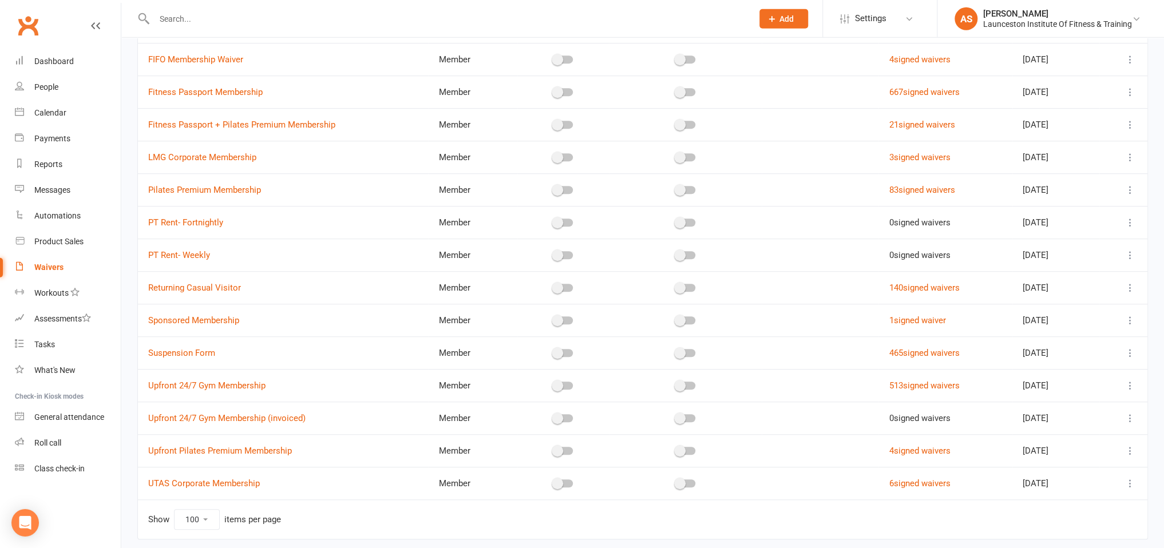
scroll to position [362, 0]
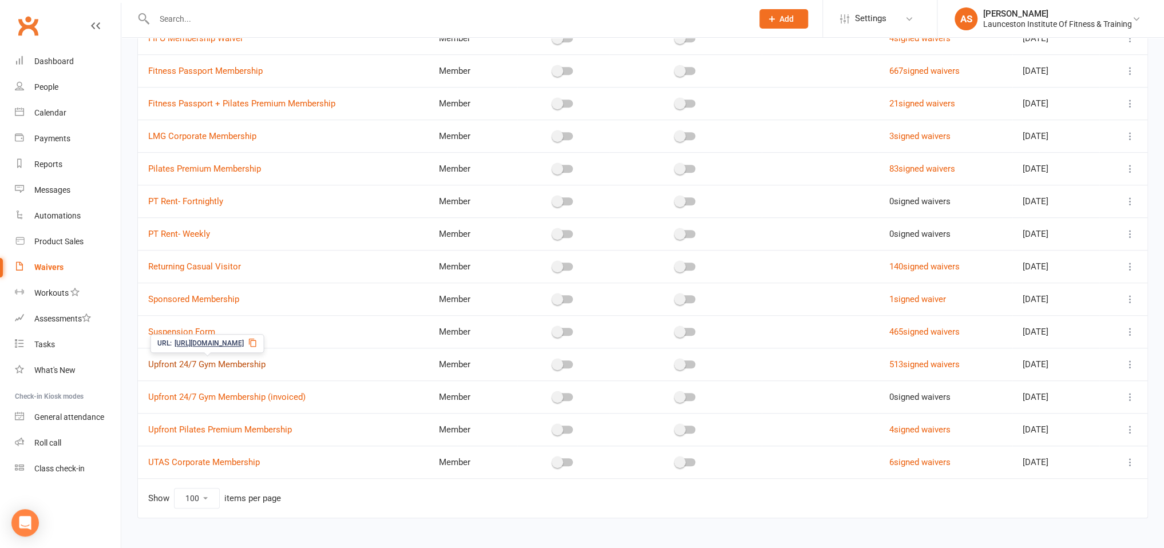
click at [255, 363] on link "Upfront 24/7 Gym Membership" at bounding box center [206, 364] width 117 height 10
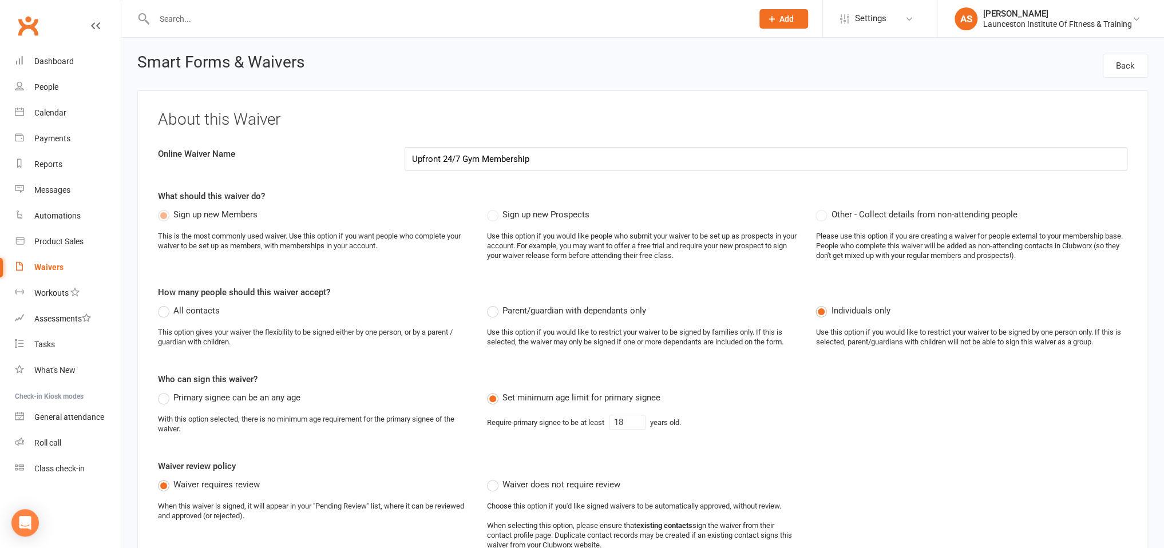
select select "100"
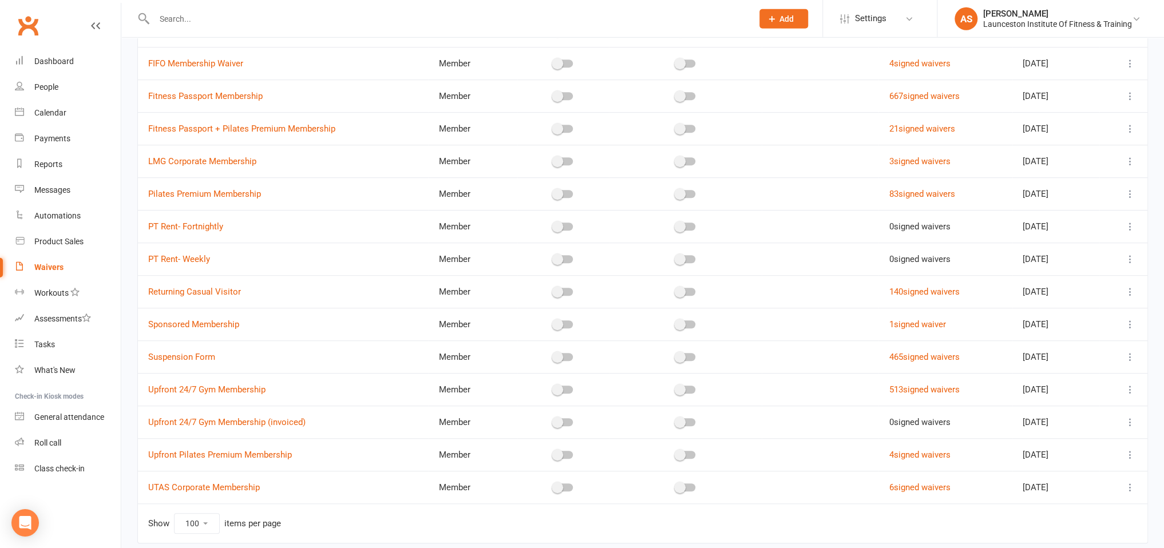
scroll to position [377, 0]
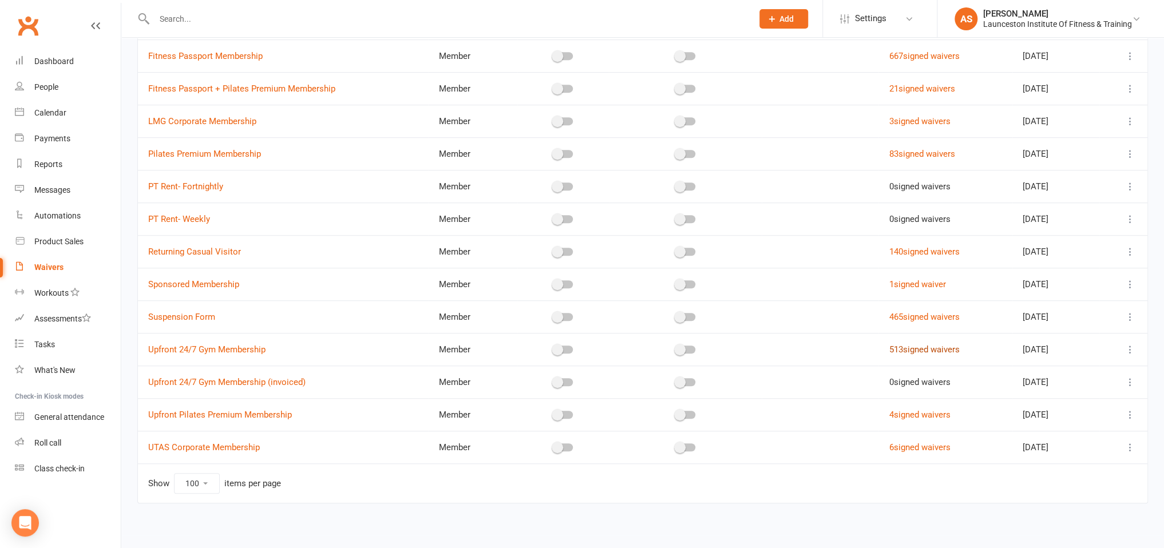
click at [906, 345] on link "513 signed waivers" at bounding box center [924, 350] width 70 height 10
select select "100"
